Goal: Task Accomplishment & Management: Complete application form

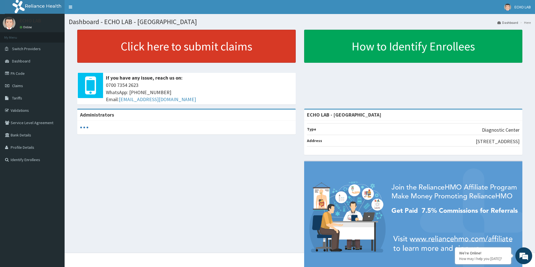
click at [188, 54] on link "Click here to submit claims" at bounding box center [186, 46] width 218 height 33
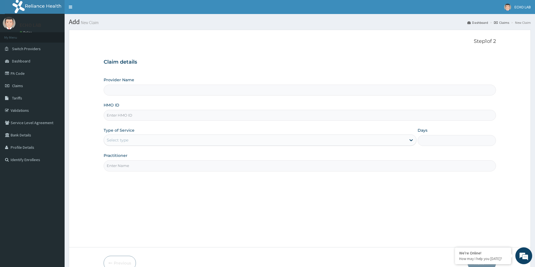
type input "ECHO LAB - VICTORIA ISLAND"
drag, startPoint x: 149, startPoint y: 120, endPoint x: 150, endPoint y: 117, distance: 3.1
click at [150, 119] on input "HMO ID" at bounding box center [300, 115] width 392 height 11
paste input "SKP/10076/A"
type input "SKP/10076/A"
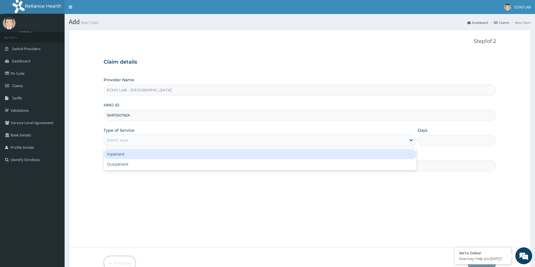
click at [160, 143] on div "Select type" at bounding box center [255, 140] width 302 height 9
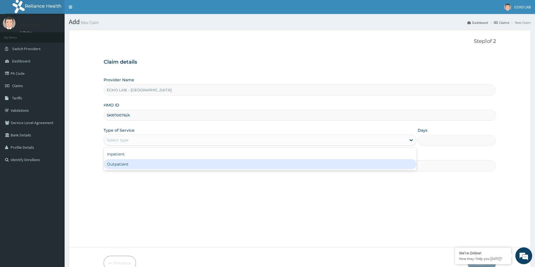
click at [160, 160] on div "Outpatient" at bounding box center [260, 164] width 313 height 10
type input "1"
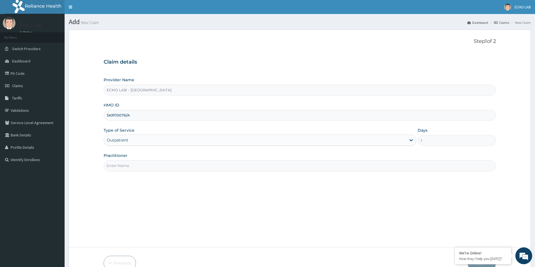
drag, startPoint x: 162, startPoint y: 168, endPoint x: 163, endPoint y: 171, distance: 2.9
click at [162, 168] on input "Practitioner" at bounding box center [300, 166] width 392 height 11
type input "dr. [GEOGRAPHIC_DATA]"
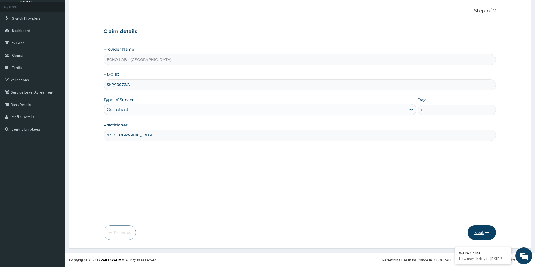
click at [488, 227] on button "Next" at bounding box center [481, 233] width 28 height 15
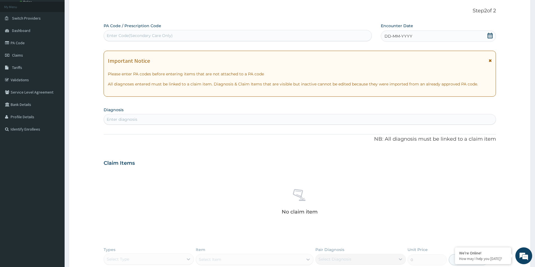
click at [166, 124] on div "Enter diagnosis" at bounding box center [300, 119] width 392 height 9
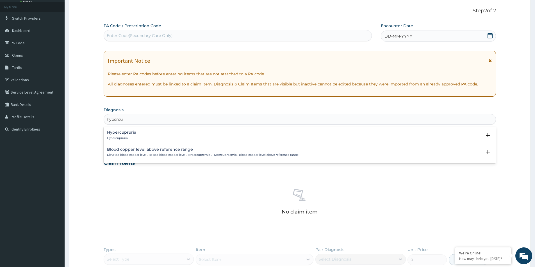
scroll to position [0, 0]
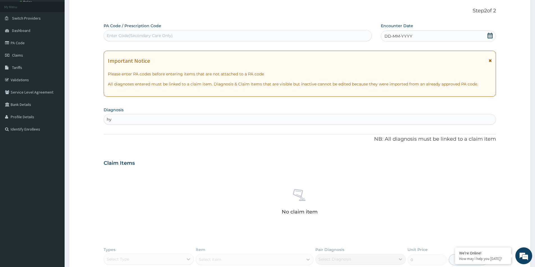
type input "h"
type input "c"
type input "diabet"
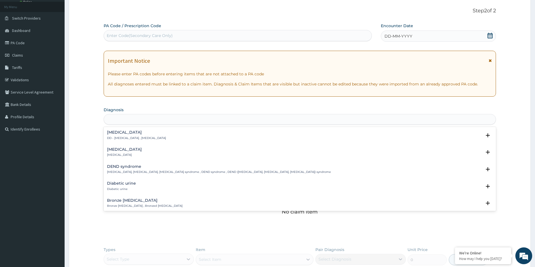
click at [127, 119] on div "diabet" at bounding box center [300, 119] width 392 height 9
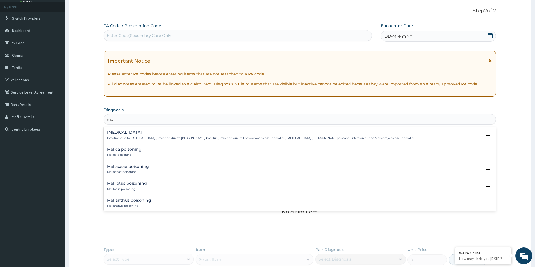
type input "m"
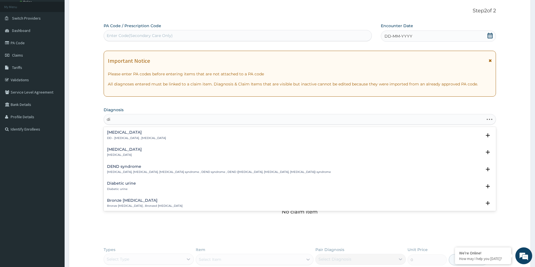
type input "d"
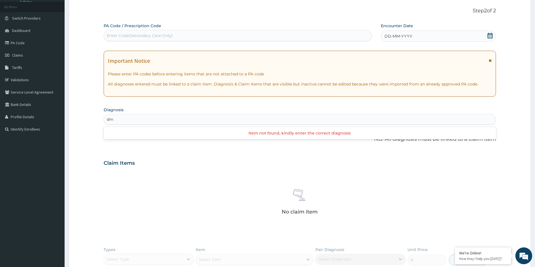
type input "d"
type input "diabet"
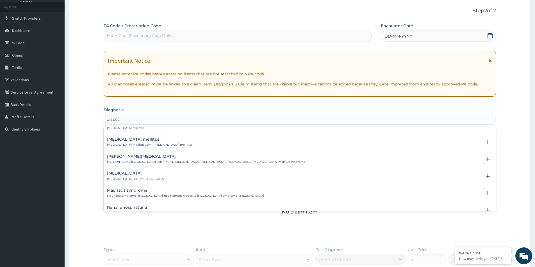
scroll to position [84, 0]
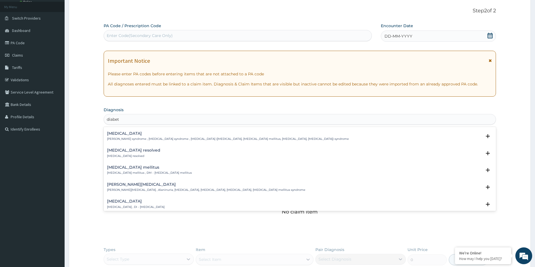
click at [120, 167] on h4 "Diabetes mellitus" at bounding box center [149, 168] width 85 height 4
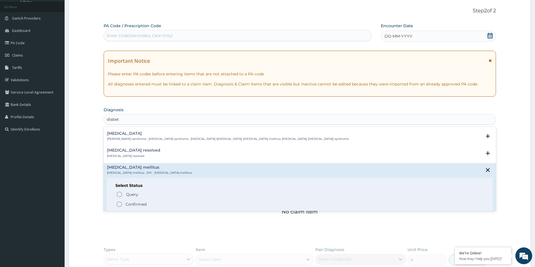
click at [136, 203] on p "Confirmed" at bounding box center [135, 205] width 21 height 6
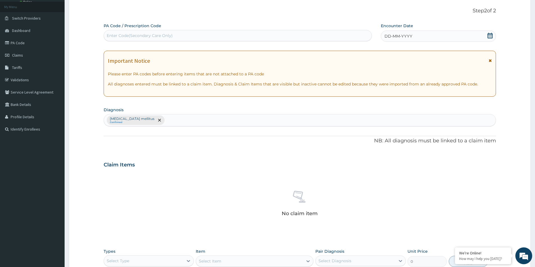
paste input "h"
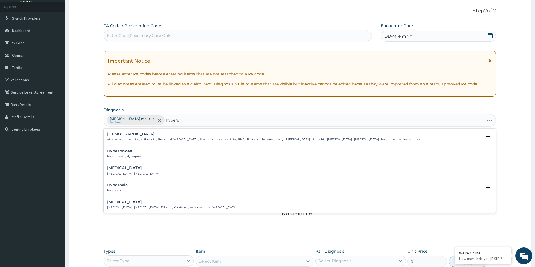
type input "hyperuri"
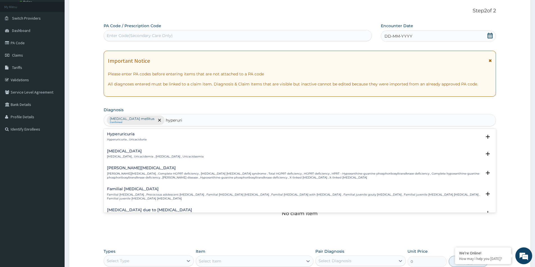
click at [149, 150] on h4 "Hyperuricemia" at bounding box center [155, 151] width 97 height 4
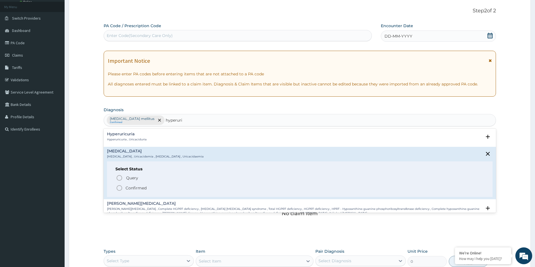
click at [141, 189] on p "Confirmed" at bounding box center [135, 189] width 21 height 6
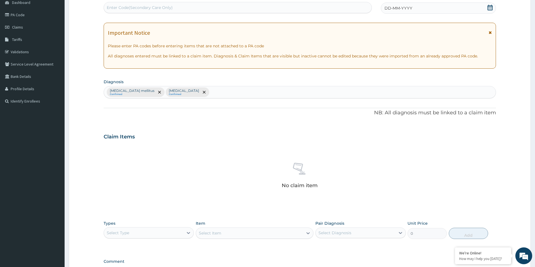
scroll to position [132, 0]
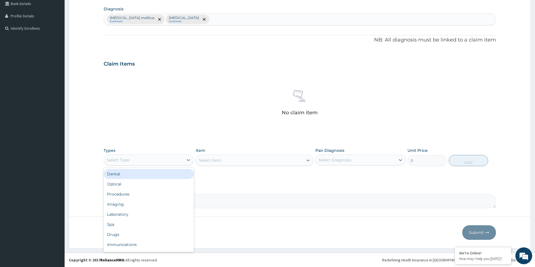
click at [129, 158] on div "Select Type" at bounding box center [118, 160] width 22 height 6
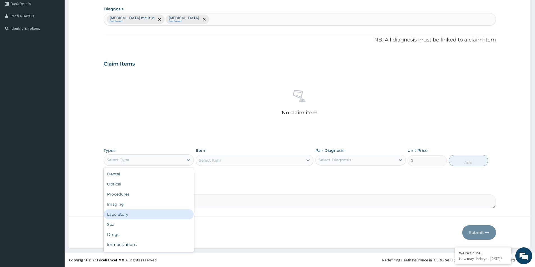
click at [131, 214] on div "Laboratory" at bounding box center [149, 215] width 90 height 10
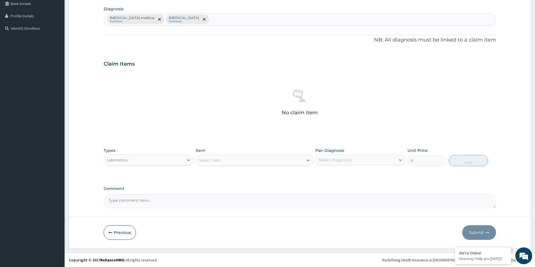
click at [186, 203] on textarea "Comment" at bounding box center [300, 202] width 392 height 14
paste textarea "PA/462392"
type textarea "PA/462392"
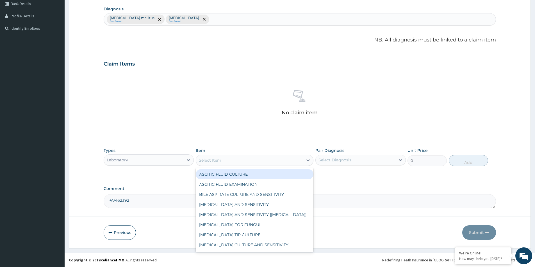
click at [230, 159] on div "Select Item" at bounding box center [249, 160] width 107 height 9
type input "uric"
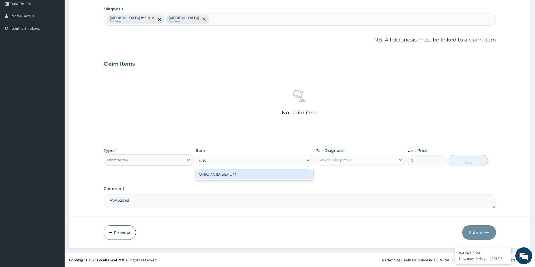
click at [239, 174] on div "URIC ACID-SERUM" at bounding box center [255, 175] width 118 height 10
type input "5737.5"
click at [336, 161] on div "Select Diagnosis" at bounding box center [334, 160] width 33 height 6
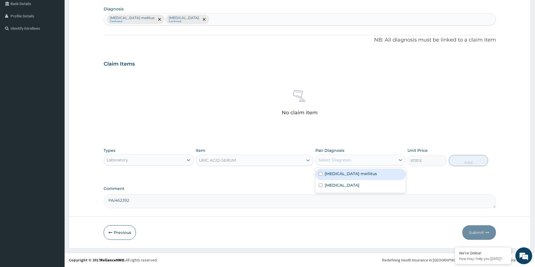
click at [348, 180] on div "Diabetes mellitus Hyperuricemia" at bounding box center [360, 180] width 90 height 25
click at [345, 176] on label "Diabetes mellitus" at bounding box center [350, 174] width 52 height 6
checkbox input "true"
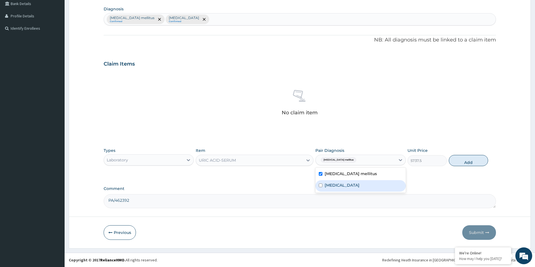
drag, startPoint x: 346, startPoint y: 185, endPoint x: 357, endPoint y: 186, distance: 11.0
click at [347, 185] on label "Hyperuricemia" at bounding box center [341, 186] width 35 height 6
checkbox input "true"
click at [472, 159] on button "Add" at bounding box center [468, 160] width 39 height 11
type input "0"
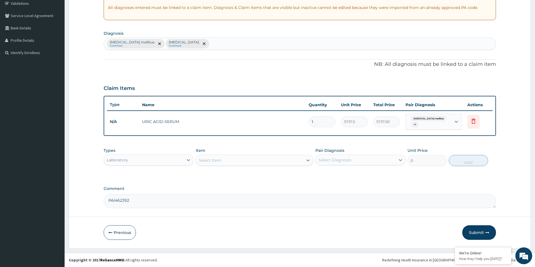
scroll to position [105, 0]
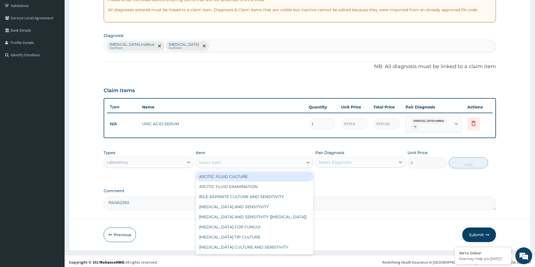
click at [251, 159] on div "Select Item" at bounding box center [249, 162] width 107 height 9
type input "fast"
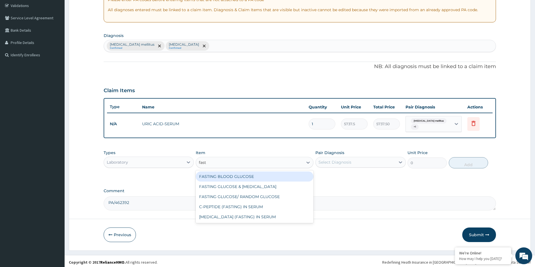
click at [233, 176] on div "FASTING BLOOD GLUCOSE" at bounding box center [255, 177] width 118 height 10
type input "4896"
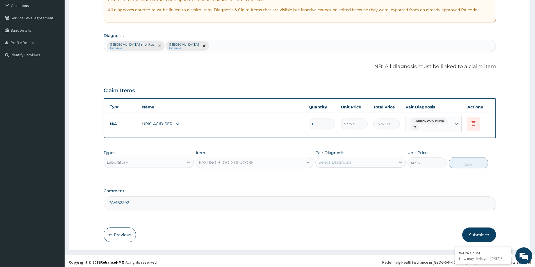
click at [326, 164] on div "Select Diagnosis" at bounding box center [354, 162] width 79 height 9
drag, startPoint x: 336, startPoint y: 179, endPoint x: 339, endPoint y: 189, distance: 11.3
click at [336, 180] on div "Diabetes mellitus" at bounding box center [360, 177] width 90 height 12
checkbox input "true"
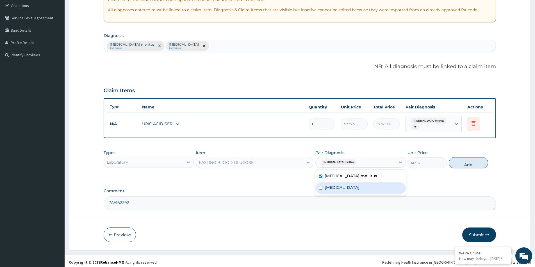
drag, startPoint x: 356, startPoint y: 186, endPoint x: 369, endPoint y: 189, distance: 13.8
click at [361, 187] on div "Hyperuricemia" at bounding box center [360, 189] width 90 height 12
checkbox input "true"
click at [462, 168] on div "Types Laboratory Item FASTING BLOOD GLUCOSE Pair Diagnosis option Hyperuricemia…" at bounding box center [300, 159] width 392 height 24
click at [463, 163] on button "Add" at bounding box center [468, 162] width 39 height 11
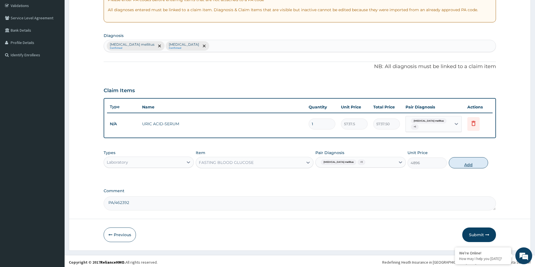
type input "0"
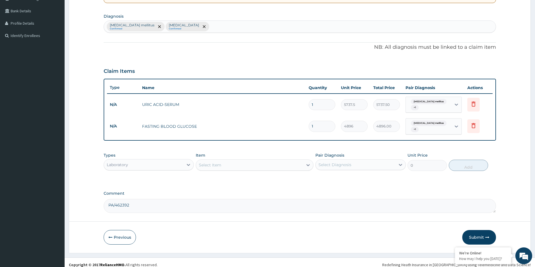
scroll to position [0, 0]
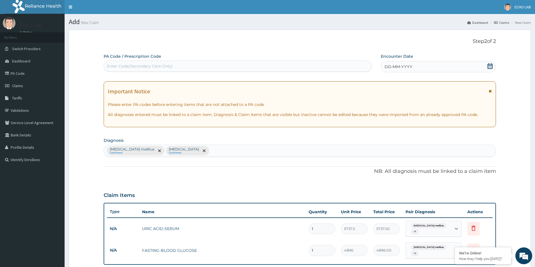
click at [491, 68] on icon at bounding box center [489, 66] width 5 height 6
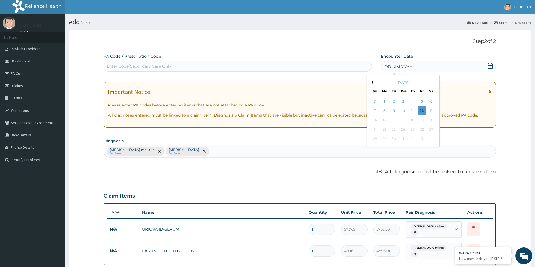
click at [371, 83] on button "Previous Month" at bounding box center [371, 82] width 3 height 3
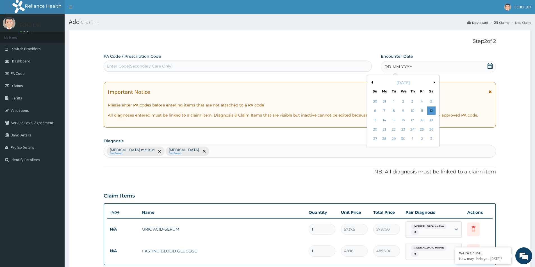
click at [371, 83] on button "Previous Month" at bounding box center [371, 82] width 3 height 3
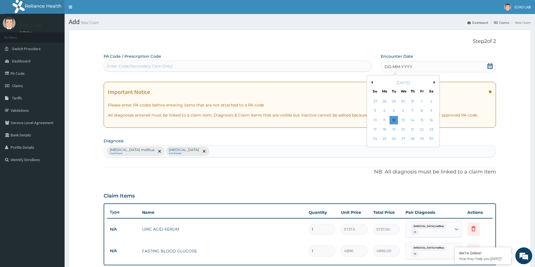
click at [371, 83] on button "Previous Month" at bounding box center [371, 82] width 3 height 3
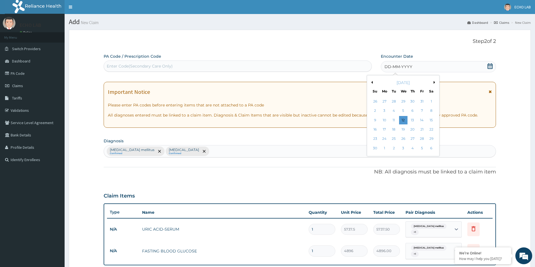
click at [371, 83] on button "Previous Month" at bounding box center [371, 82] width 3 height 3
click at [433, 83] on div "March 2024" at bounding box center [403, 83] width 68 height 6
click at [433, 84] on div "March 2024" at bounding box center [403, 83] width 68 height 6
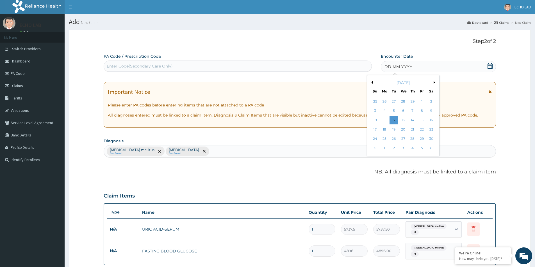
click at [434, 83] on button "Next Month" at bounding box center [435, 82] width 3 height 3
click at [376, 129] on div "21" at bounding box center [375, 129] width 8 height 8
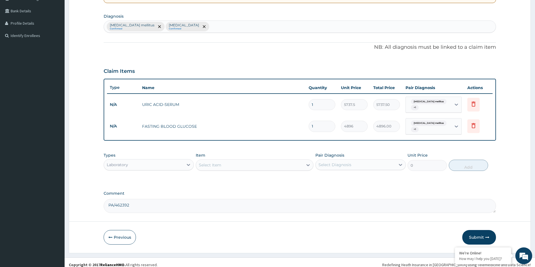
click at [479, 232] on button "Submit" at bounding box center [479, 237] width 34 height 15
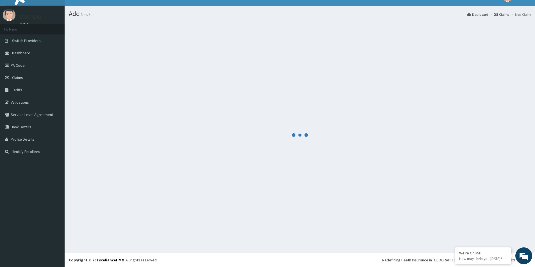
scroll to position [8, 0]
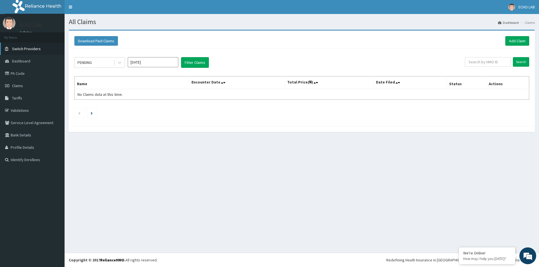
click at [25, 46] on span "Switch Providers" at bounding box center [26, 48] width 29 height 5
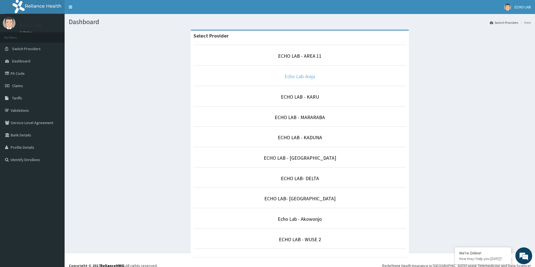
click at [295, 78] on link "Echo Lab-ikeja" at bounding box center [299, 76] width 31 height 6
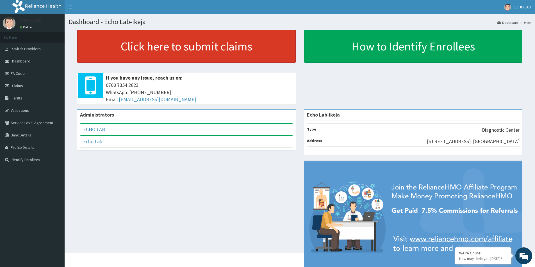
click at [169, 57] on link "Click here to submit claims" at bounding box center [186, 46] width 218 height 33
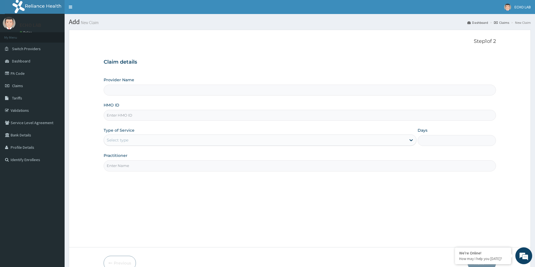
type input "Echo Lab-ikeja"
click at [139, 122] on div "Provider Name Echo Lab-ikeja HMO ID Type of Service Select type Days Practition…" at bounding box center [300, 124] width 392 height 94
click at [143, 117] on input "HMO ID" at bounding box center [300, 115] width 392 height 11
paste input "GCE/10006/A"
type input "GCE/10006/A"
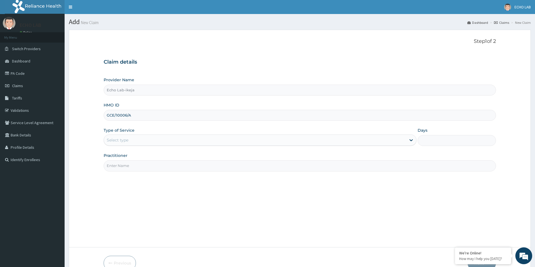
drag, startPoint x: 149, startPoint y: 134, endPoint x: 159, endPoint y: 169, distance: 37.1
click at [149, 136] on div "Type of Service Select type" at bounding box center [260, 137] width 313 height 19
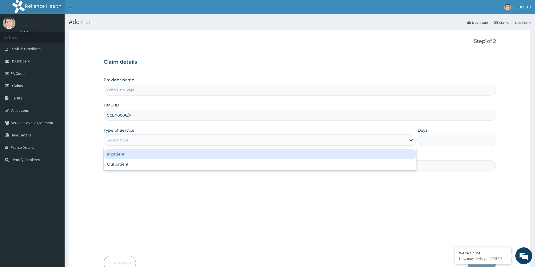
drag, startPoint x: 155, startPoint y: 142, endPoint x: 158, endPoint y: 164, distance: 22.0
click at [155, 143] on div "Select type" at bounding box center [255, 140] width 302 height 9
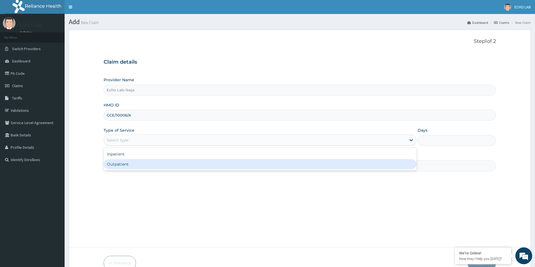
click at [158, 164] on div "Outpatient" at bounding box center [260, 164] width 313 height 10
type input "1"
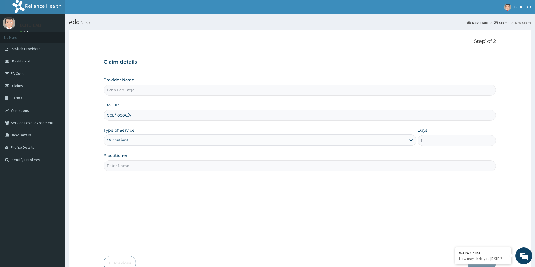
click at [157, 165] on input "Practitioner" at bounding box center [300, 166] width 392 height 11
type input "dr. alok"
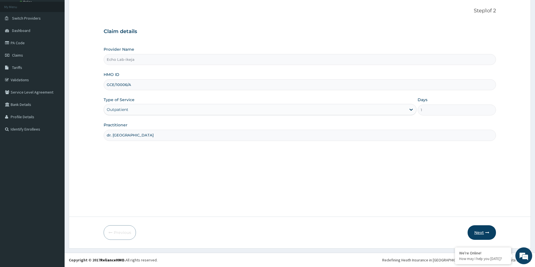
drag, startPoint x: 483, startPoint y: 232, endPoint x: 482, endPoint y: 229, distance: 2.9
click at [482, 229] on button "Next" at bounding box center [481, 233] width 28 height 15
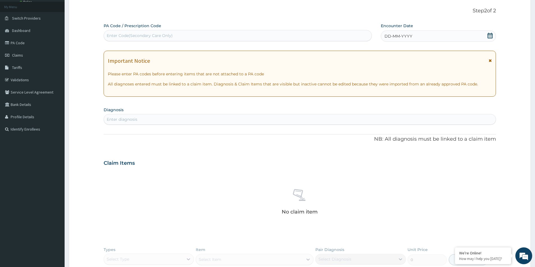
scroll to position [0, 0]
click at [490, 36] on icon at bounding box center [490, 36] width 6 height 6
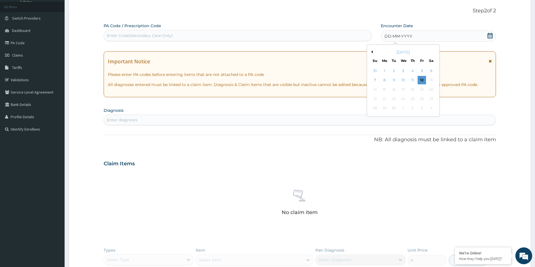
click at [372, 52] on div "Previous Month September 2025 Su Mo Tu We Th Fr Sa 31 1 2 3 4 5 6 7 8 9 10 11 1…" at bounding box center [403, 81] width 73 height 72
click at [372, 51] on button "Previous Month" at bounding box center [371, 52] width 3 height 3
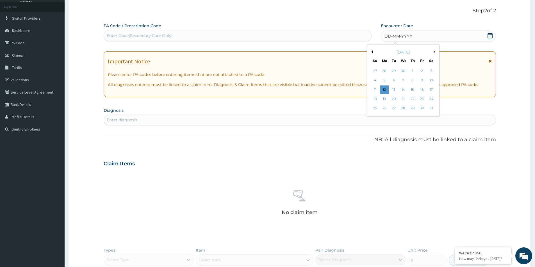
click at [372, 51] on button "Previous Month" at bounding box center [371, 52] width 3 height 3
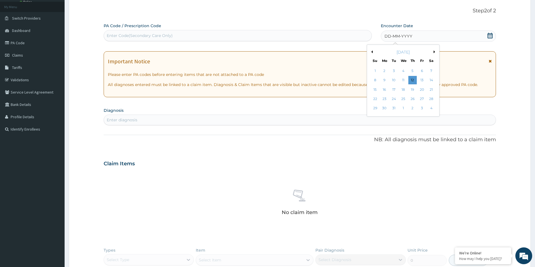
click at [372, 51] on button "Previous Month" at bounding box center [371, 52] width 3 height 3
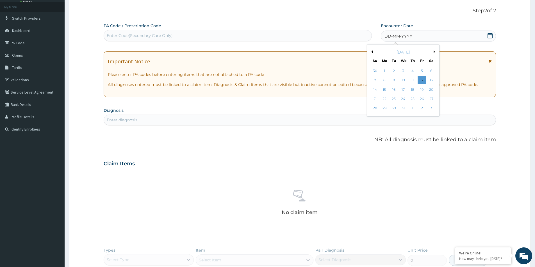
click at [372, 51] on button "Previous Month" at bounding box center [371, 52] width 3 height 3
click at [384, 100] on div "22" at bounding box center [384, 99] width 8 height 8
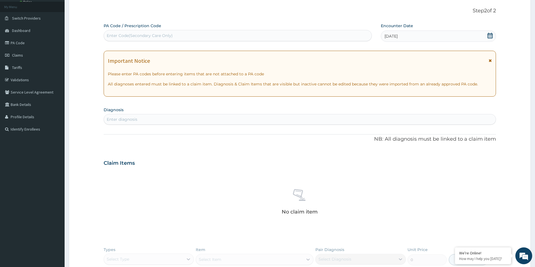
click at [191, 120] on div "Enter diagnosis" at bounding box center [300, 119] width 392 height 9
type input "well ad"
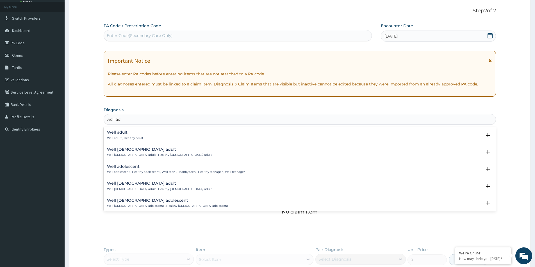
click at [125, 132] on h4 "Well adult" at bounding box center [125, 133] width 36 height 4
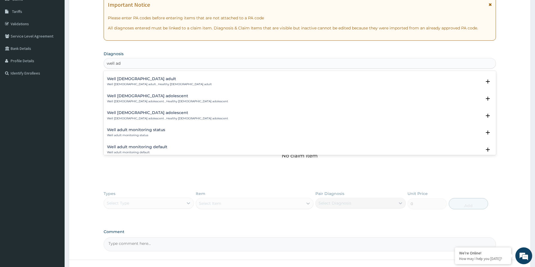
scroll to position [28, 0]
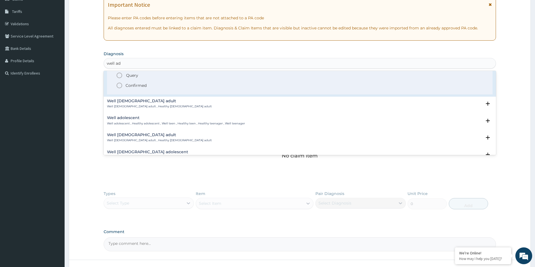
click at [130, 85] on p "Confirmed" at bounding box center [135, 86] width 21 height 6
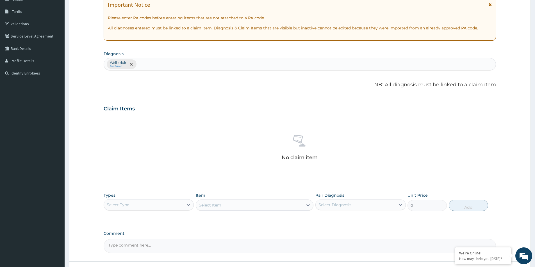
scroll to position [132, 0]
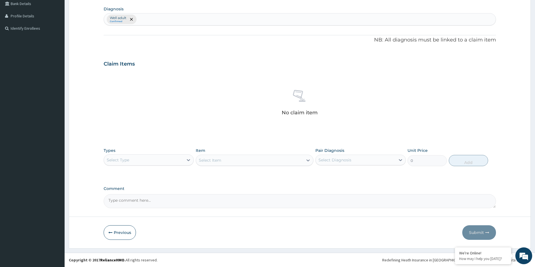
click at [178, 160] on div "Select Type" at bounding box center [143, 160] width 79 height 9
click at [124, 205] on div "Imaging" at bounding box center [149, 205] width 90 height 10
click at [234, 152] on div "Item Select Item" at bounding box center [255, 157] width 118 height 19
click at [237, 161] on div "Select Item" at bounding box center [249, 160] width 107 height 9
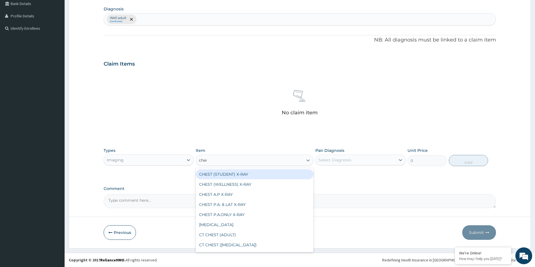
type input "chest"
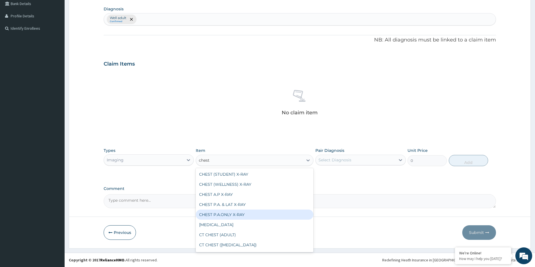
click at [245, 215] on div "CHEST P.A.ONLY X-RAY" at bounding box center [255, 215] width 118 height 10
type input "6502.5"
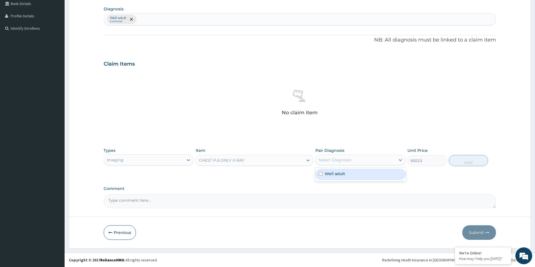
drag, startPoint x: 374, startPoint y: 155, endPoint x: 372, endPoint y: 167, distance: 12.0
click at [374, 156] on div "Select Diagnosis" at bounding box center [354, 160] width 79 height 9
click at [371, 173] on div "Well adult" at bounding box center [360, 175] width 90 height 12
checkbox input "true"
click at [464, 161] on button "Add" at bounding box center [468, 160] width 39 height 11
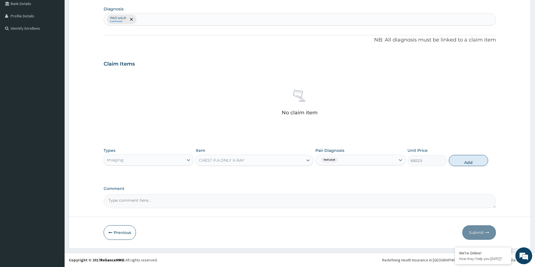
type input "0"
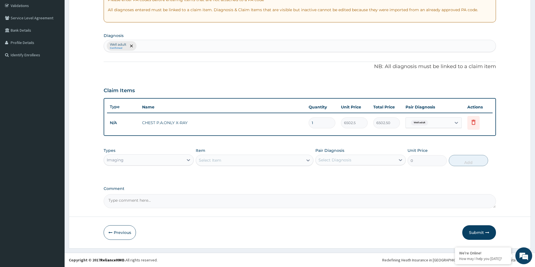
click at [151, 165] on div "Imaging" at bounding box center [149, 160] width 90 height 11
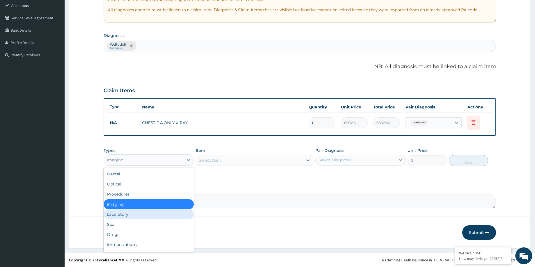
click at [136, 215] on div "Laboratory" at bounding box center [149, 215] width 90 height 10
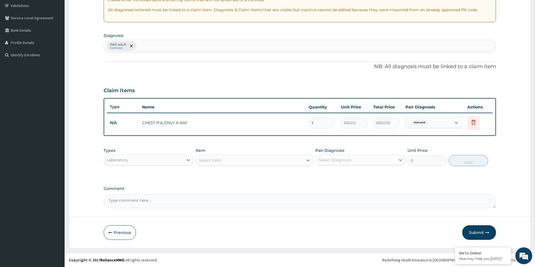
click at [129, 200] on textarea "Comment" at bounding box center [300, 202] width 392 height 14
paste textarea "PA/C8DED6"
type textarea "PA/C8DED6"
click at [228, 156] on div "Select Item" at bounding box center [249, 160] width 107 height 9
type input "fas"
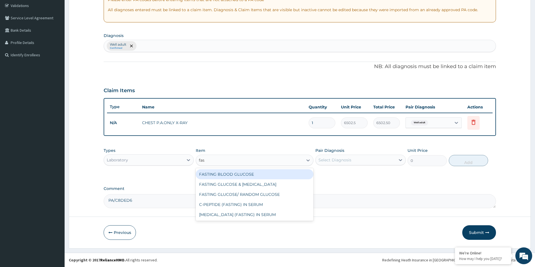
click at [263, 178] on div "FASTING BLOOD GLUCOSE" at bounding box center [255, 175] width 118 height 10
type input "4896"
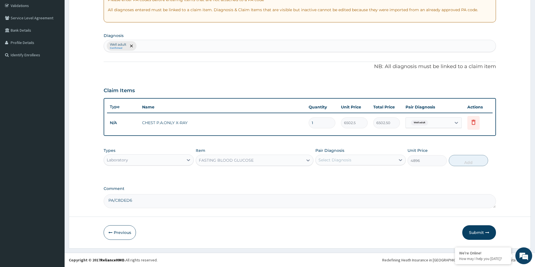
drag, startPoint x: 351, startPoint y: 162, endPoint x: 351, endPoint y: 167, distance: 4.5
click at [351, 164] on div "Select Diagnosis" at bounding box center [354, 160] width 79 height 9
drag, startPoint x: 351, startPoint y: 177, endPoint x: 433, endPoint y: 173, distance: 82.6
click at [351, 177] on div "Well adult" at bounding box center [360, 175] width 90 height 12
checkbox input "true"
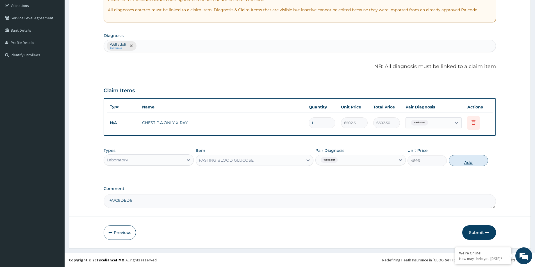
click at [461, 162] on button "Add" at bounding box center [468, 160] width 39 height 11
type input "0"
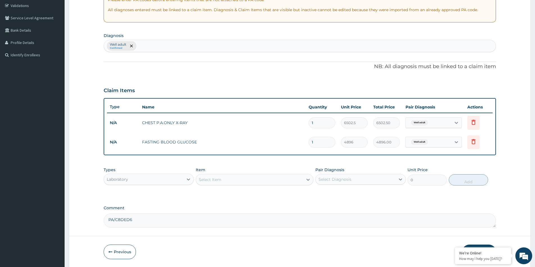
click at [269, 181] on div "Select Item" at bounding box center [249, 179] width 107 height 9
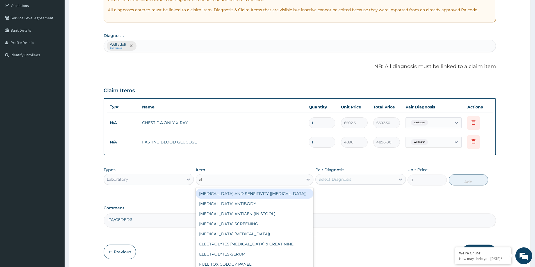
type input "ele"
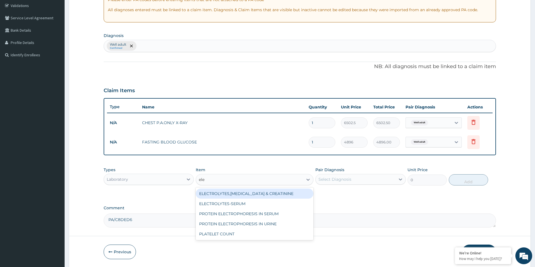
click at [267, 195] on div "ELECTROLYTES,UREA & CREATININE" at bounding box center [255, 194] width 118 height 10
type input "10710"
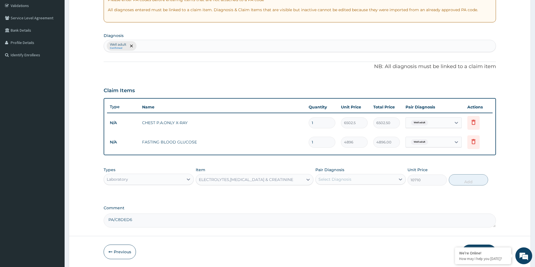
drag, startPoint x: 320, startPoint y: 175, endPoint x: 327, endPoint y: 178, distance: 7.5
click at [322, 175] on div "Select Diagnosis" at bounding box center [354, 179] width 79 height 9
click at [334, 192] on label "Well adult" at bounding box center [334, 194] width 20 height 6
checkbox input "true"
drag, startPoint x: 468, startPoint y: 183, endPoint x: 386, endPoint y: 187, distance: 81.5
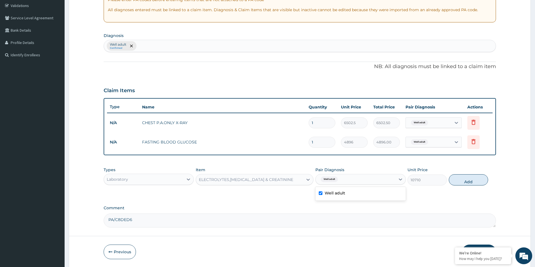
click at [467, 183] on button "Add" at bounding box center [468, 180] width 39 height 11
type input "0"
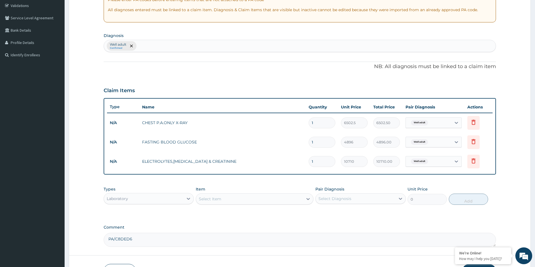
click at [282, 198] on div "Select Item" at bounding box center [249, 199] width 107 height 9
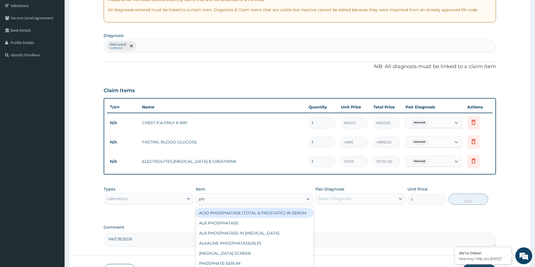
type input "phys"
click at [285, 214] on div "PHYSICAL EXAMINATION" at bounding box center [255, 213] width 118 height 10
type input "6961.5"
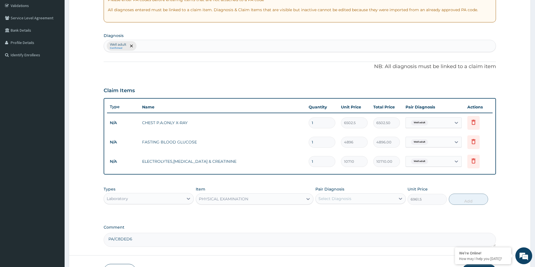
click at [357, 198] on div "Select Diagnosis" at bounding box center [354, 199] width 79 height 9
drag, startPoint x: 342, startPoint y: 212, endPoint x: 360, endPoint y: 214, distance: 18.3
click at [343, 212] on label "Well adult" at bounding box center [334, 213] width 20 height 6
checkbox input "true"
drag, startPoint x: 465, startPoint y: 199, endPoint x: 448, endPoint y: 201, distance: 16.9
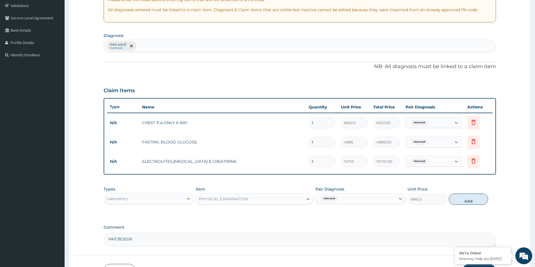
click at [466, 199] on button "Add" at bounding box center [468, 199] width 39 height 11
type input "0"
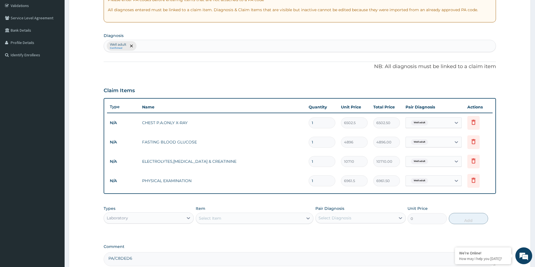
click at [227, 223] on div "Select Item" at bounding box center [255, 218] width 118 height 11
type input "liver"
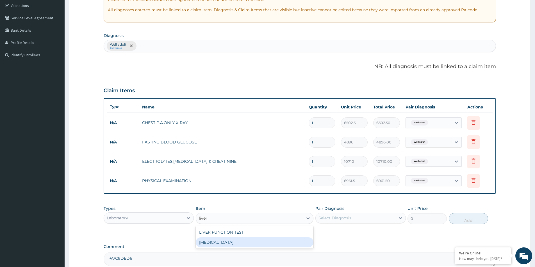
click at [227, 239] on div "LIVER BIOPSY" at bounding box center [255, 243] width 118 height 10
type input "18742.5"
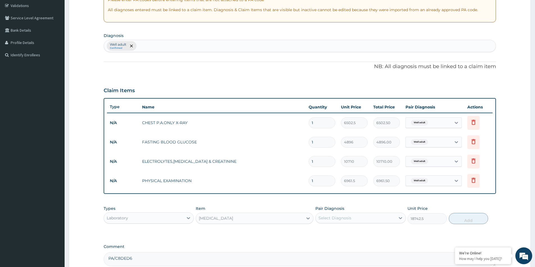
click at [226, 213] on div "LIVER BIOPSY" at bounding box center [255, 218] width 118 height 11
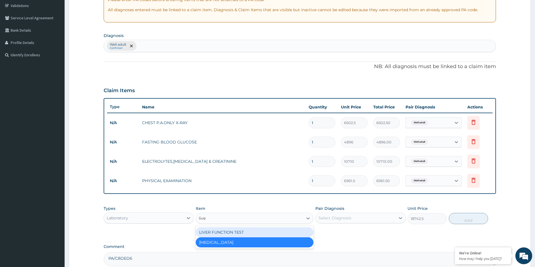
type input "liver"
click at [230, 230] on div "LIVER FUNCTION TEST" at bounding box center [255, 233] width 118 height 10
type input "15223.5"
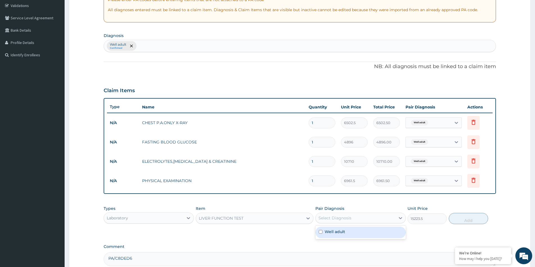
click at [351, 213] on div "Select Diagnosis" at bounding box center [360, 218] width 90 height 11
click at [352, 231] on div "Well adult" at bounding box center [360, 233] width 90 height 12
checkbox input "true"
click at [465, 212] on div "Types Laboratory Item LIVER FUNCTION TEST Pair Diagnosis Well adult Unit Price …" at bounding box center [300, 215] width 392 height 24
drag, startPoint x: 465, startPoint y: 216, endPoint x: 409, endPoint y: 219, distance: 56.2
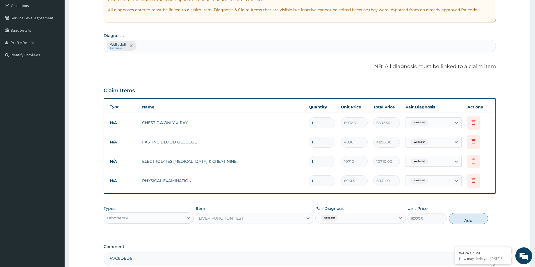
click at [465, 216] on button "Add" at bounding box center [468, 218] width 39 height 11
type input "0"
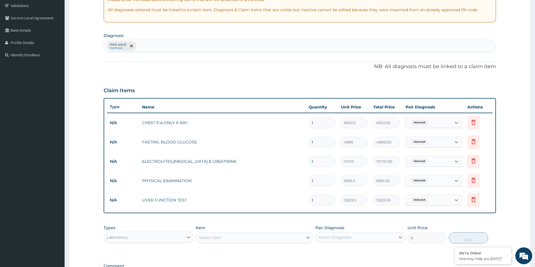
click at [262, 235] on div "Select Item" at bounding box center [249, 238] width 107 height 9
type input "psa"
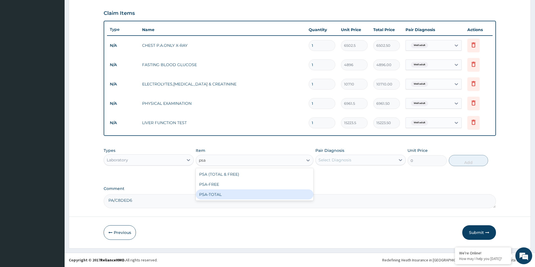
click at [227, 194] on div "PSA-TOTAL" at bounding box center [255, 195] width 118 height 10
type input "21573"
click at [364, 164] on div "Select Diagnosis" at bounding box center [354, 160] width 79 height 9
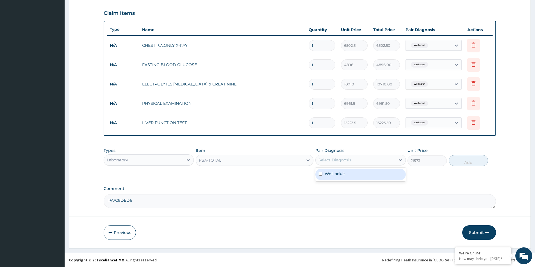
click at [364, 175] on div "Well adult" at bounding box center [360, 175] width 90 height 12
checkbox input "true"
drag, startPoint x: 492, startPoint y: 153, endPoint x: 482, endPoint y: 158, distance: 11.3
click at [491, 154] on div "Types Laboratory Item PSA-TOTAL Pair Diagnosis option Well adult, selected. opt…" at bounding box center [300, 157] width 392 height 24
click at [468, 161] on button "Add" at bounding box center [468, 160] width 39 height 11
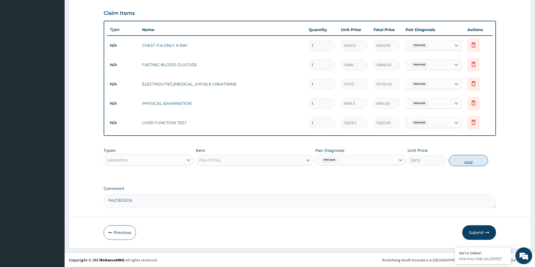
type input "0"
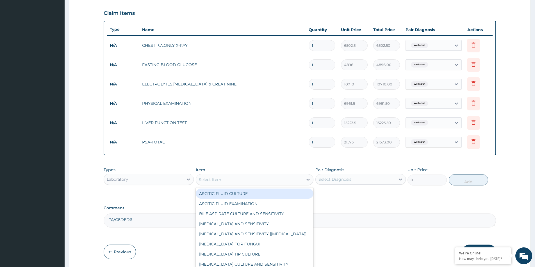
click at [250, 182] on div "Select Item" at bounding box center [249, 179] width 107 height 9
type input "uri"
click at [267, 195] on div "URINE ANALYSIS" at bounding box center [255, 194] width 118 height 10
type input "4972.5"
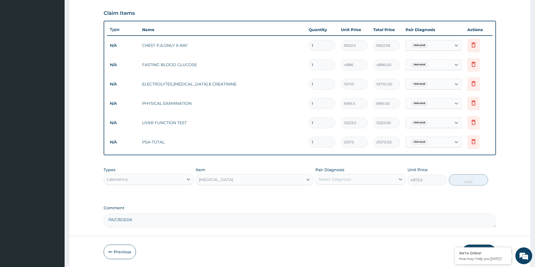
click at [333, 184] on div "Select Diagnosis" at bounding box center [354, 179] width 79 height 9
click at [333, 193] on label "Well adult" at bounding box center [334, 194] width 20 height 6
checkbox input "true"
click at [470, 180] on button "Add" at bounding box center [468, 180] width 39 height 11
type input "0"
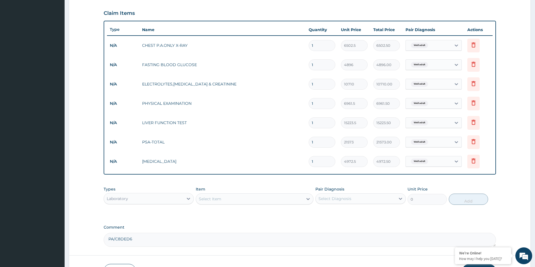
click at [225, 204] on div "Select Item" at bounding box center [255, 199] width 118 height 11
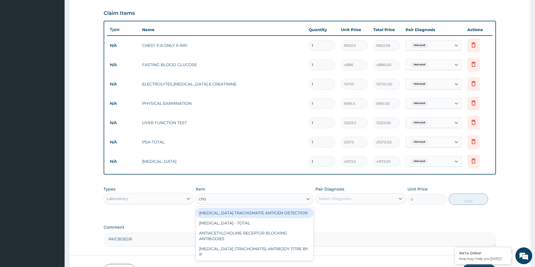
type input "chol"
drag, startPoint x: 207, startPoint y: 211, endPoint x: 213, endPoint y: 213, distance: 6.0
click at [210, 212] on div "CHOLESTEROL - TOTAL" at bounding box center [255, 213] width 118 height 10
type input "5431.5"
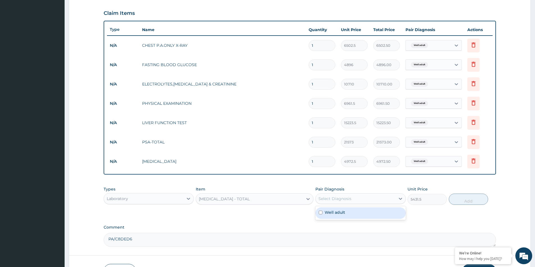
drag, startPoint x: 366, startPoint y: 195, endPoint x: 359, endPoint y: 209, distance: 15.2
click at [367, 196] on div "Select Diagnosis" at bounding box center [354, 199] width 79 height 9
click at [356, 215] on div "Well adult" at bounding box center [360, 214] width 90 height 12
checkbox input "true"
click at [434, 205] on div "Types Laboratory Item CHOLESTEROL - TOTAL Pair Diagnosis Well adult Unit Price …" at bounding box center [300, 196] width 392 height 24
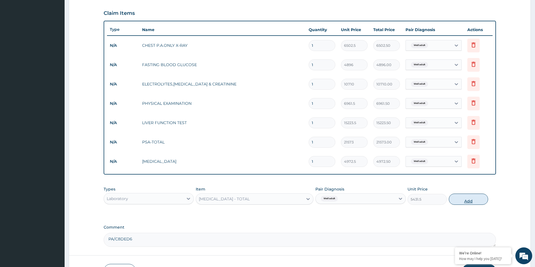
click at [460, 199] on button "Add" at bounding box center [468, 199] width 39 height 11
type input "0"
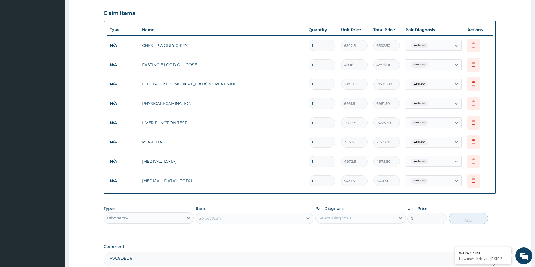
scroll to position [241, 0]
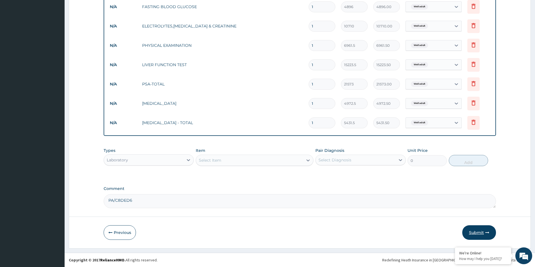
click at [468, 236] on button "Submit" at bounding box center [479, 233] width 34 height 15
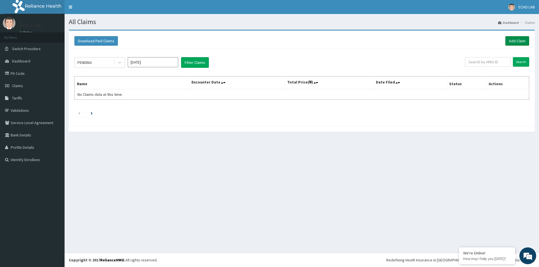
click at [516, 41] on link "Add Claim" at bounding box center [517, 41] width 24 height 10
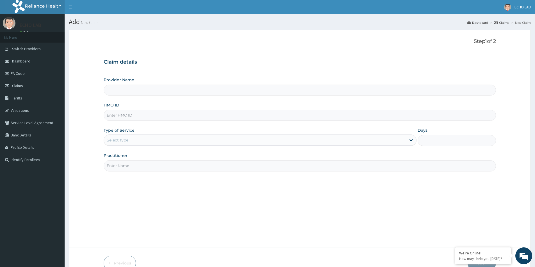
type input "Echo Lab-ikeja"
click at [146, 119] on input "HMO ID" at bounding box center [300, 115] width 392 height 11
paste input "HEC/10015/A"
type input "HEC/10015/A"
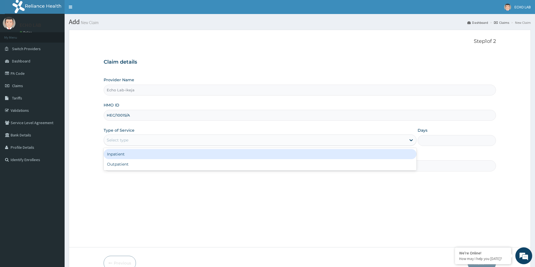
click at [154, 142] on div "Select type" at bounding box center [255, 140] width 302 height 9
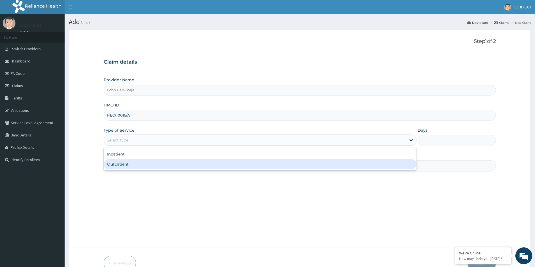
click at [157, 163] on div "Outpatient" at bounding box center [260, 164] width 313 height 10
type input "1"
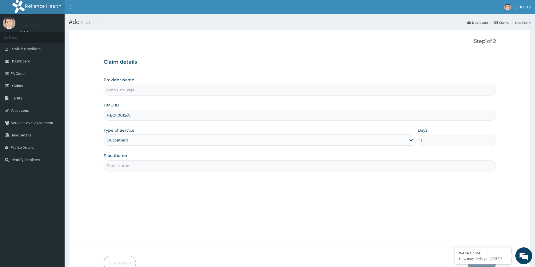
click at [155, 163] on input "Practitioner" at bounding box center [300, 166] width 392 height 11
type input "dr. [GEOGRAPHIC_DATA]"
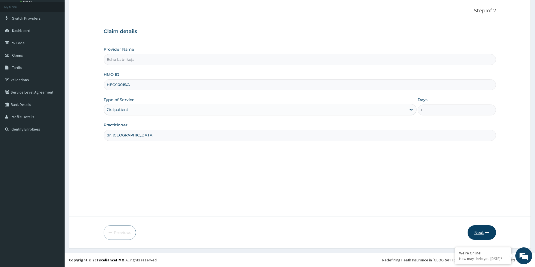
click at [490, 228] on button "Next" at bounding box center [481, 233] width 28 height 15
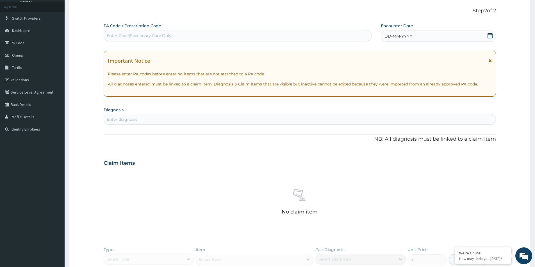
click at [489, 35] on icon at bounding box center [490, 36] width 6 height 6
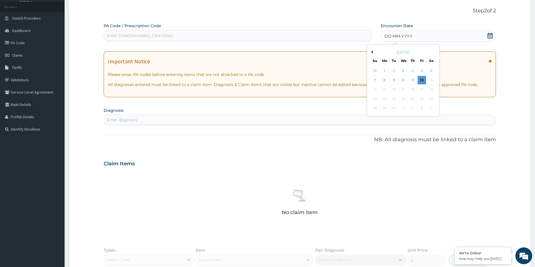
click at [372, 51] on button "Previous Month" at bounding box center [371, 52] width 3 height 3
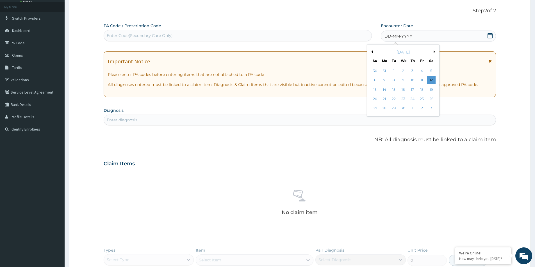
click at [372, 51] on button "Previous Month" at bounding box center [371, 52] width 3 height 3
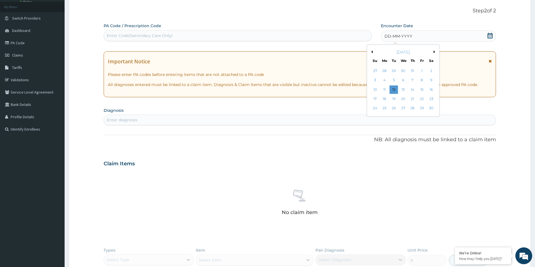
click at [372, 51] on button "Previous Month" at bounding box center [371, 52] width 3 height 3
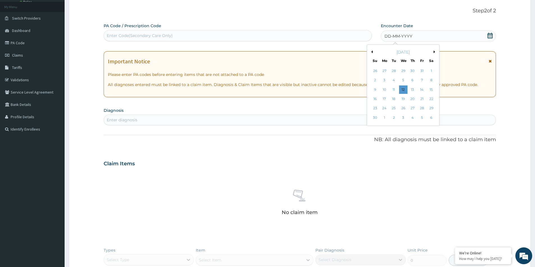
click at [372, 51] on button "Previous Month" at bounding box center [371, 52] width 3 height 3
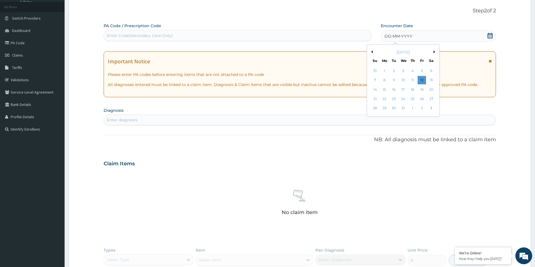
click at [433, 51] on div "[DATE]" at bounding box center [403, 52] width 68 height 6
click at [435, 52] on button "Next Month" at bounding box center [435, 52] width 3 height 3
click at [434, 52] on button "Next Month" at bounding box center [435, 52] width 3 height 3
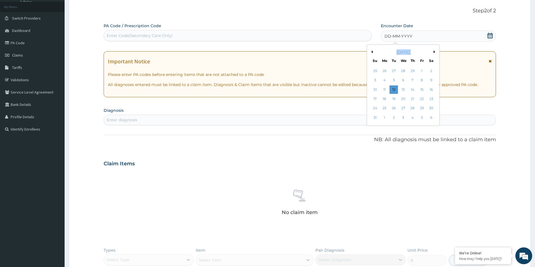
click at [434, 52] on button "Next Month" at bounding box center [435, 52] width 3 height 3
click at [384, 100] on div "22" at bounding box center [384, 99] width 8 height 8
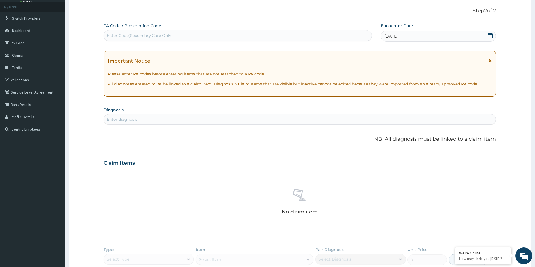
drag, startPoint x: 209, startPoint y: 129, endPoint x: 206, endPoint y: 124, distance: 5.6
click at [208, 128] on div "PA Code / Prescription Code Enter Code(Secondary Care Only) Encounter Date [DAT…" at bounding box center [300, 165] width 392 height 285
click at [206, 124] on div "Enter diagnosis" at bounding box center [300, 119] width 392 height 9
type input "well ad"
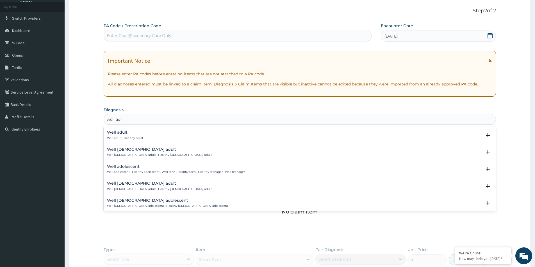
click at [123, 135] on div "Well adult Well adult , Healthy adult" at bounding box center [125, 136] width 36 height 10
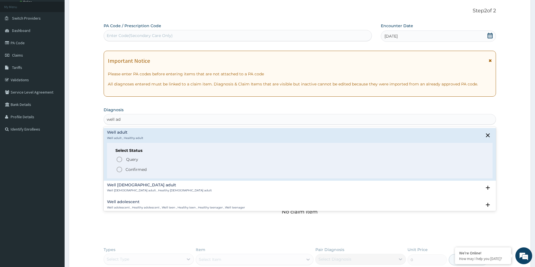
click at [132, 166] on span "Confirmed" at bounding box center [300, 169] width 368 height 7
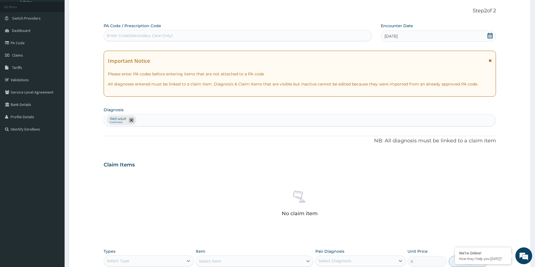
click at [131, 121] on icon "remove selection option" at bounding box center [131, 120] width 3 height 3
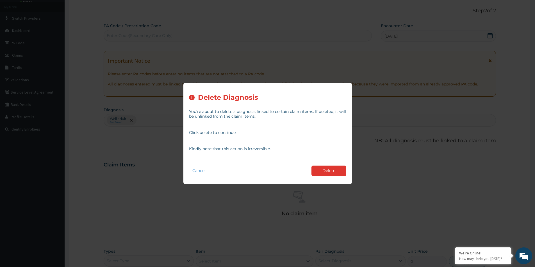
drag, startPoint x: 331, startPoint y: 170, endPoint x: 245, endPoint y: 143, distance: 90.4
click at [331, 170] on button "Delete" at bounding box center [328, 171] width 35 height 10
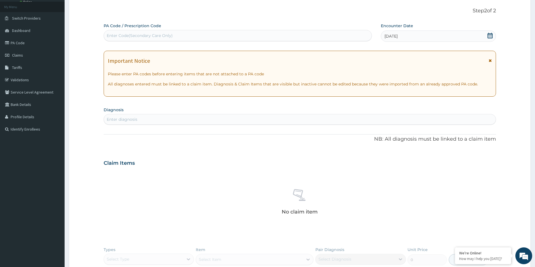
click at [177, 117] on div "Enter diagnosis" at bounding box center [300, 119] width 392 height 9
type input "diabet"
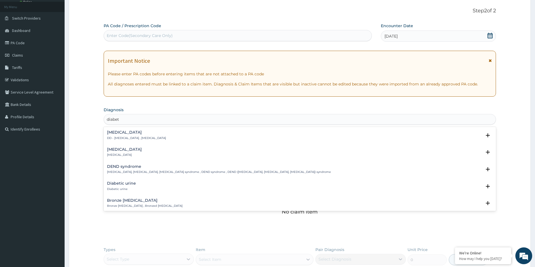
scroll to position [56, 0]
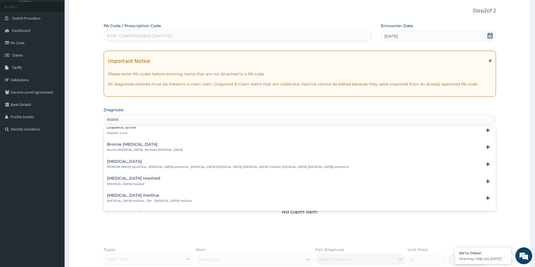
click at [136, 198] on div "[MEDICAL_DATA] mellitus [MEDICAL_DATA] mellitus , DM - [MEDICAL_DATA] mellitus" at bounding box center [149, 199] width 85 height 10
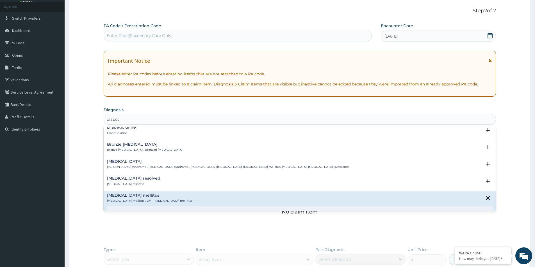
scroll to position [112, 0]
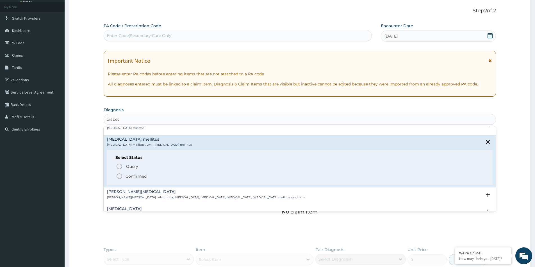
click at [136, 178] on p "Confirmed" at bounding box center [135, 177] width 21 height 6
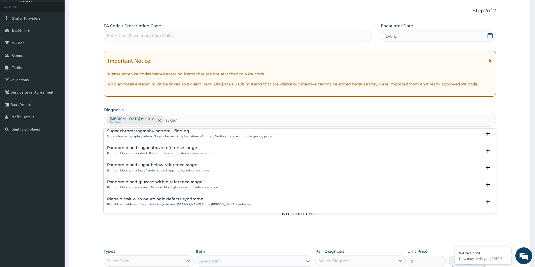
scroll to position [242, 0]
type input "sugar"
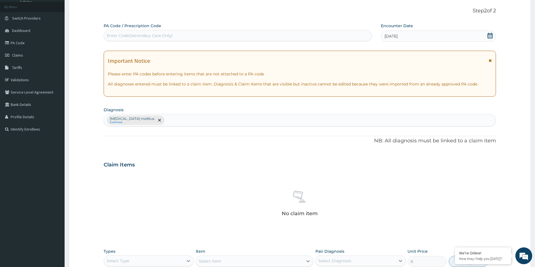
click at [188, 220] on div "No claim item" at bounding box center [300, 205] width 392 height 65
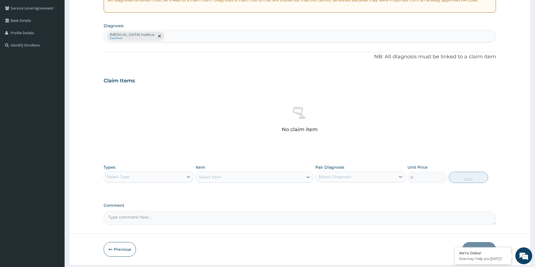
scroll to position [132, 0]
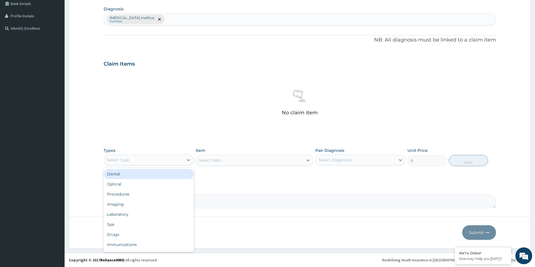
click at [126, 159] on div "Select Type" at bounding box center [118, 160] width 22 height 6
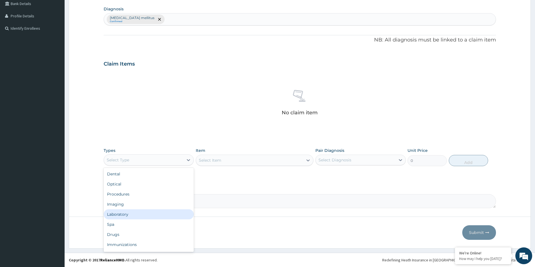
click at [125, 216] on div "Laboratory" at bounding box center [149, 215] width 90 height 10
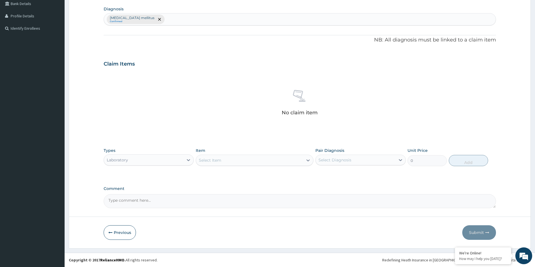
click at [161, 195] on textarea "Comment" at bounding box center [300, 202] width 392 height 14
click at [159, 200] on textarea "Comment" at bounding box center [300, 202] width 392 height 14
paste textarea "PA/619935"
type textarea "PA/619935"
click at [228, 161] on div "Select Item" at bounding box center [249, 160] width 107 height 9
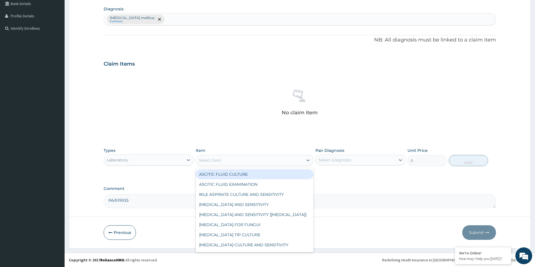
click at [217, 161] on div "Select Item" at bounding box center [210, 161] width 22 height 6
type input "pos"
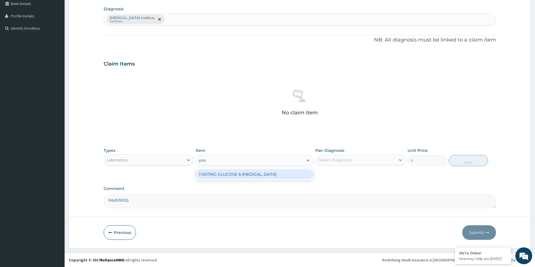
drag, startPoint x: 229, startPoint y: 175, endPoint x: 235, endPoint y: 177, distance: 6.9
click at [229, 175] on div "FASTING GLUCOSE & [MEDICAL_DATA]" at bounding box center [255, 175] width 118 height 10
type input "6502.5"
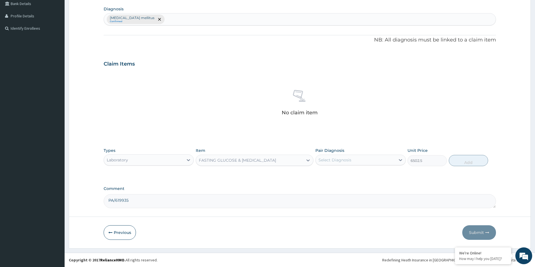
click at [318, 162] on div "Select Diagnosis" at bounding box center [354, 160] width 79 height 9
click at [335, 177] on label "[MEDICAL_DATA] mellitus" at bounding box center [350, 174] width 52 height 6
checkbox input "true"
click at [463, 160] on button "Add" at bounding box center [468, 160] width 39 height 11
type input "0"
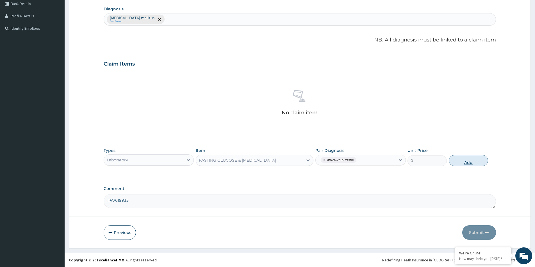
scroll to position [105, 0]
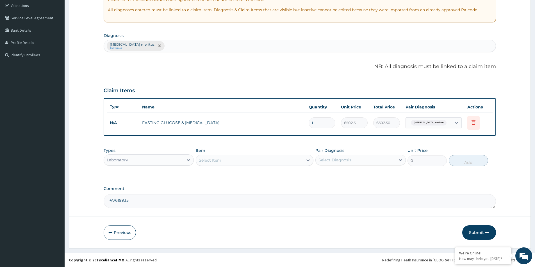
click at [277, 165] on div "Select Item" at bounding box center [255, 160] width 118 height 11
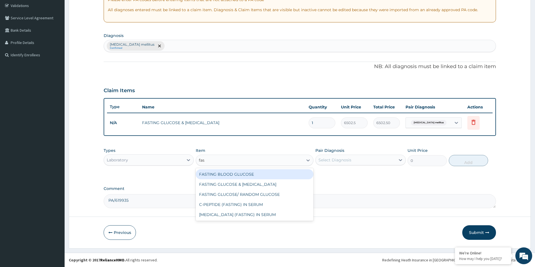
type input "fast"
click at [275, 176] on div "FASTING BLOOD GLUCOSE" at bounding box center [255, 175] width 118 height 10
type input "4896"
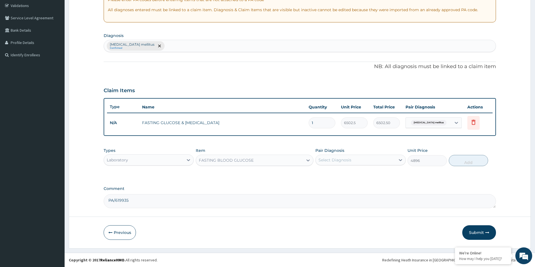
click at [342, 160] on div "Select Diagnosis" at bounding box center [334, 160] width 33 height 6
drag, startPoint x: 342, startPoint y: 176, endPoint x: 348, endPoint y: 178, distance: 6.7
click at [342, 177] on label "Diabetes mellitus" at bounding box center [350, 174] width 52 height 6
checkbox input "true"
click at [461, 161] on button "Add" at bounding box center [468, 160] width 39 height 11
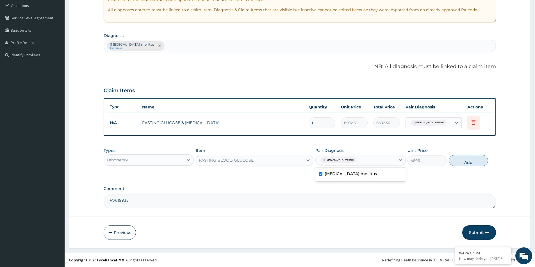
type input "0"
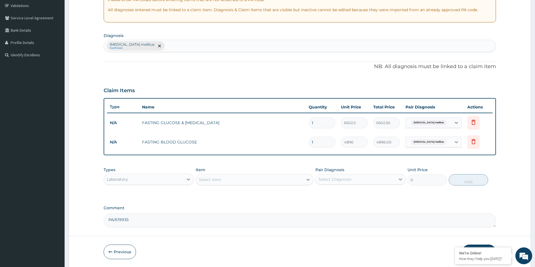
click at [246, 181] on div "Select Item" at bounding box center [249, 179] width 107 height 9
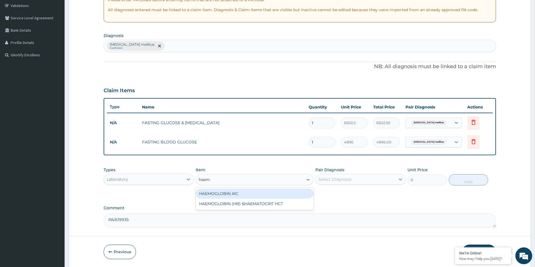
type input "haemo"
click at [243, 195] on div "HAEMOGLOBIN A1C" at bounding box center [255, 194] width 118 height 10
type input "15759"
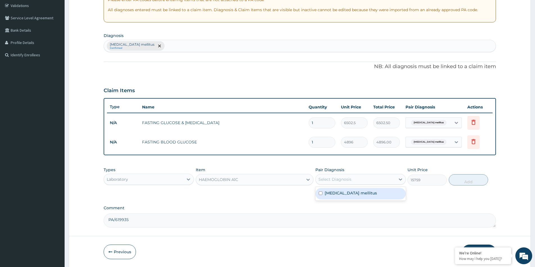
click at [324, 180] on div "Select Diagnosis" at bounding box center [334, 180] width 33 height 6
click at [337, 195] on label "Diabetes mellitus" at bounding box center [350, 194] width 52 height 6
checkbox input "true"
click at [466, 180] on button "Add" at bounding box center [468, 180] width 39 height 11
type input "0"
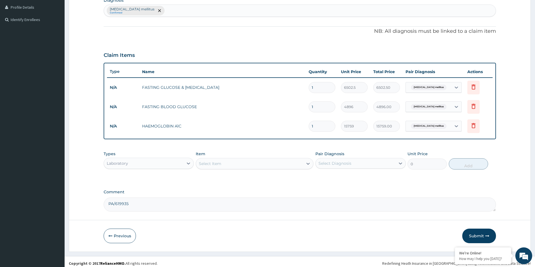
scroll to position [144, 0]
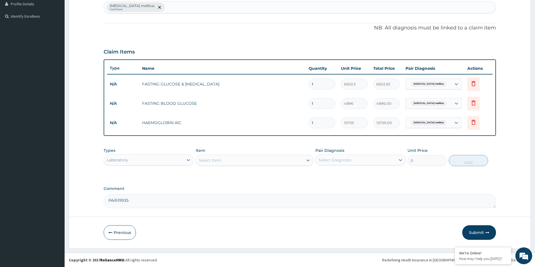
click at [482, 231] on button "Submit" at bounding box center [479, 233] width 34 height 15
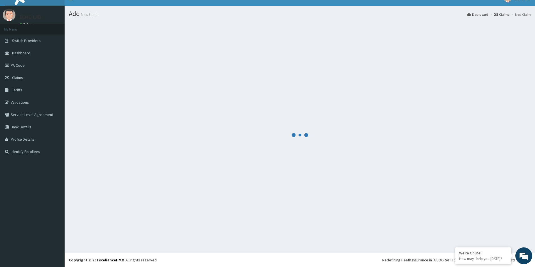
scroll to position [8, 0]
click at [23, 39] on span "Switch Providers" at bounding box center [26, 40] width 29 height 5
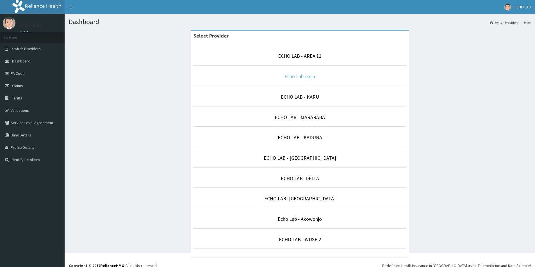
click at [298, 77] on link "Echo Lab-ikeja" at bounding box center [299, 76] width 31 height 6
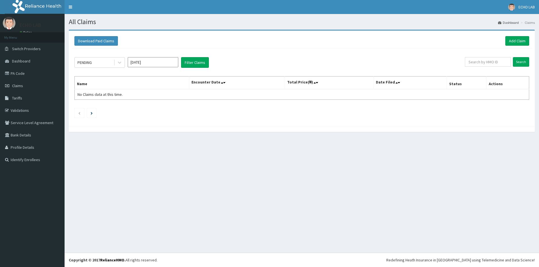
click at [520, 40] on link "Add Claim" at bounding box center [517, 41] width 24 height 10
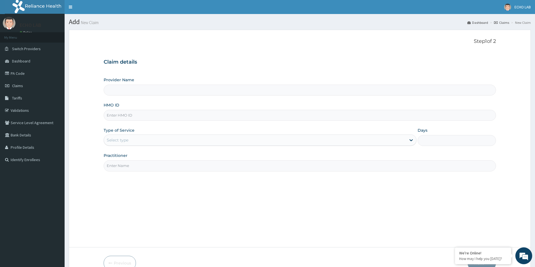
type input "Echo Lab-ikeja"
click at [167, 113] on input "HMO ID" at bounding box center [300, 115] width 392 height 11
paste input "XMG/10007/A"
type input "XMG/10007/A"
click at [165, 143] on div "Select type" at bounding box center [255, 140] width 302 height 9
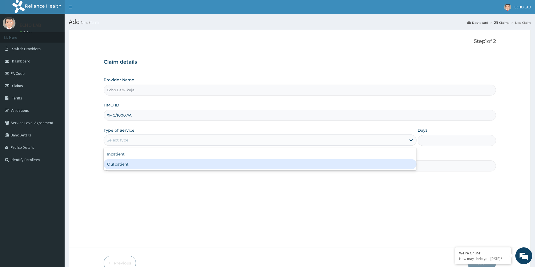
click at [163, 163] on div "Outpatient" at bounding box center [260, 164] width 313 height 10
type input "1"
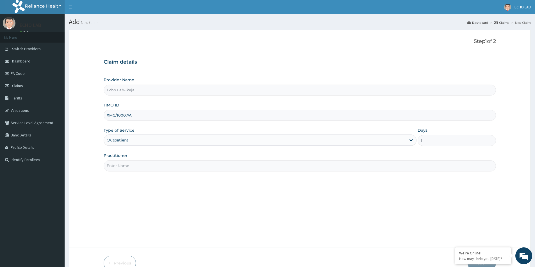
click at [159, 168] on input "Practitioner" at bounding box center [300, 166] width 392 height 11
type input "dr. [GEOGRAPHIC_DATA]"
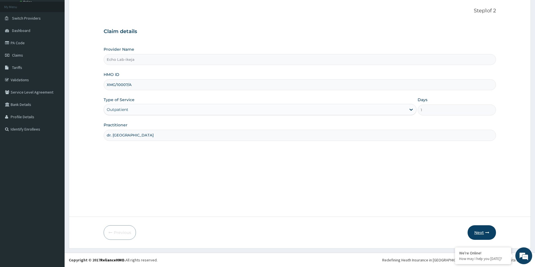
click at [477, 232] on button "Next" at bounding box center [481, 233] width 28 height 15
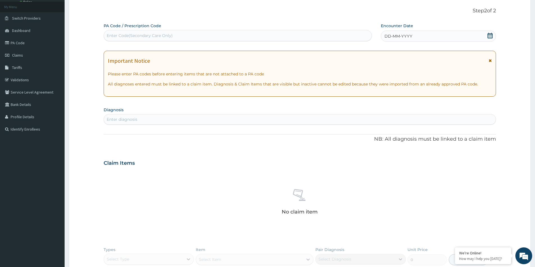
scroll to position [0, 0]
click at [491, 37] on icon at bounding box center [490, 36] width 6 height 6
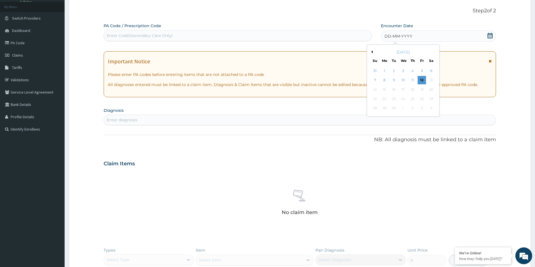
click at [370, 53] on button "Previous Month" at bounding box center [371, 52] width 3 height 3
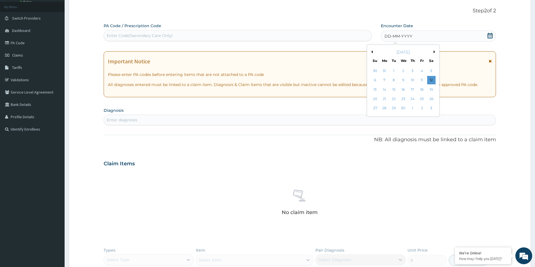
click at [370, 53] on button "Previous Month" at bounding box center [371, 52] width 3 height 3
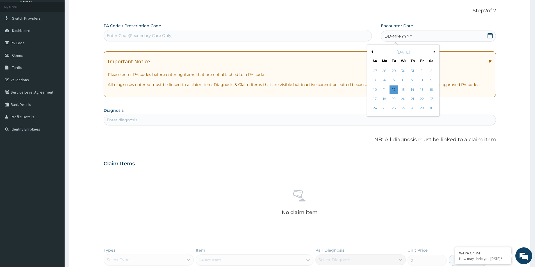
click at [370, 53] on button "Previous Month" at bounding box center [371, 52] width 3 height 3
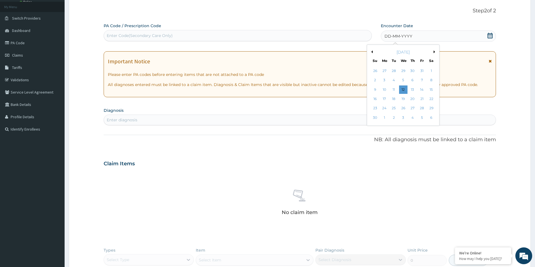
click at [370, 53] on button "Previous Month" at bounding box center [371, 52] width 3 height 3
click at [392, 100] on div "23" at bounding box center [394, 99] width 8 height 8
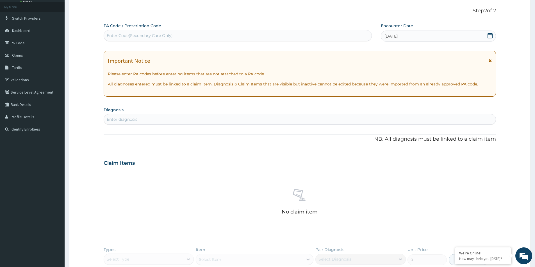
click at [134, 120] on div "Enter diagnosis" at bounding box center [122, 120] width 31 height 6
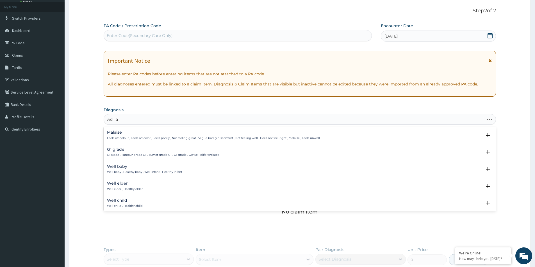
type input "well ad"
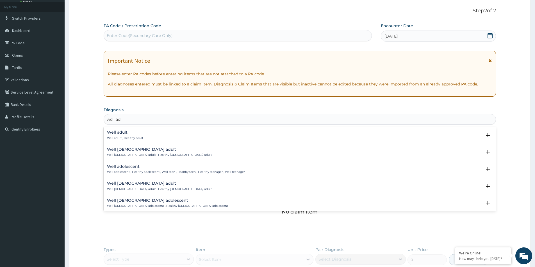
click at [124, 133] on h4 "Well adult" at bounding box center [125, 133] width 36 height 4
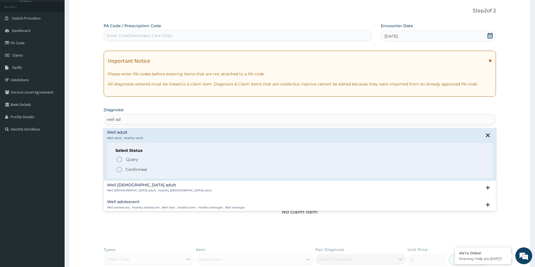
click at [139, 170] on p "Confirmed" at bounding box center [135, 170] width 21 height 6
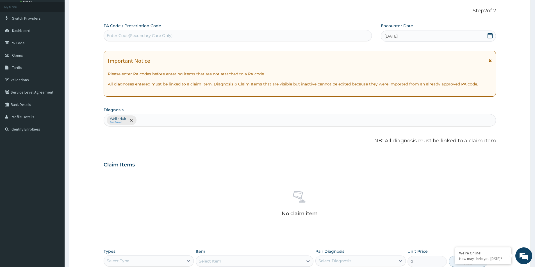
scroll to position [132, 0]
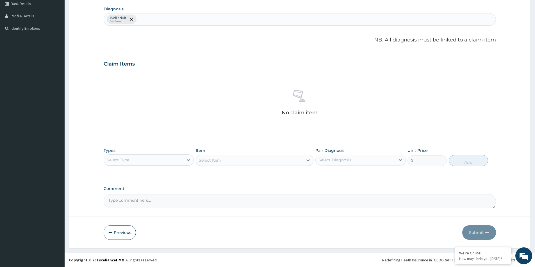
click at [153, 157] on div "Select Type" at bounding box center [143, 160] width 79 height 9
click at [134, 207] on div "Imaging" at bounding box center [149, 205] width 90 height 10
click at [178, 199] on textarea "Comment" at bounding box center [300, 202] width 392 height 14
paste textarea "PA/9C5849"
type textarea "PA/9C5849"
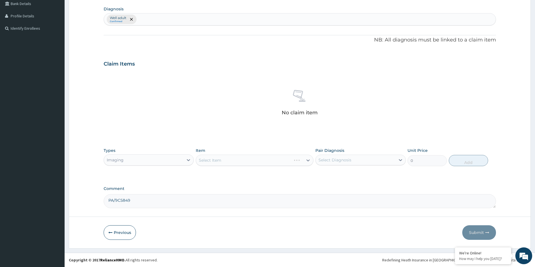
click at [225, 159] on div "Select Item" at bounding box center [255, 160] width 118 height 11
click at [223, 163] on div "Select Item" at bounding box center [249, 160] width 107 height 9
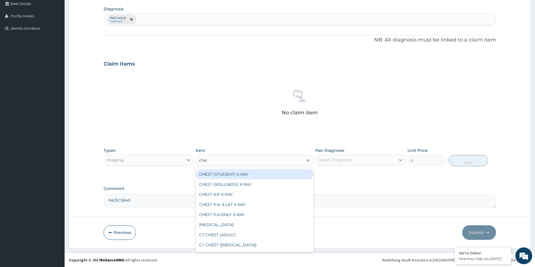
type input "chest"
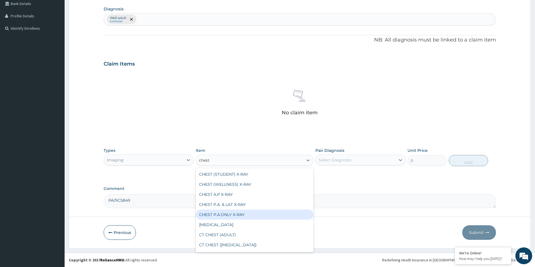
click at [240, 217] on div "CHEST P.A.ONLY X-RAY" at bounding box center [255, 215] width 118 height 10
type input "6502.5"
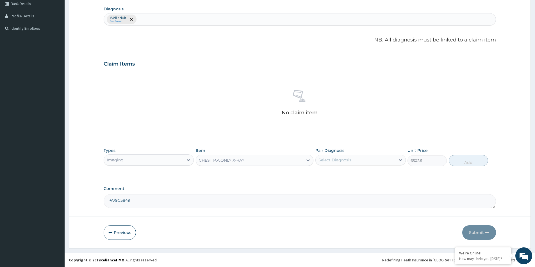
click at [338, 166] on div "Pair Diagnosis Select Diagnosis" at bounding box center [360, 157] width 90 height 19
click at [340, 163] on div "Select Diagnosis" at bounding box center [334, 160] width 33 height 6
click at [339, 177] on div "Well adult" at bounding box center [360, 175] width 90 height 12
checkbox input "true"
click at [464, 159] on button "Add" at bounding box center [468, 160] width 39 height 11
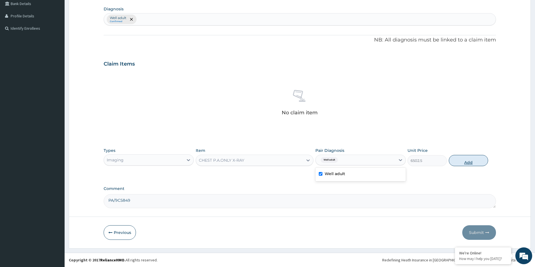
type input "0"
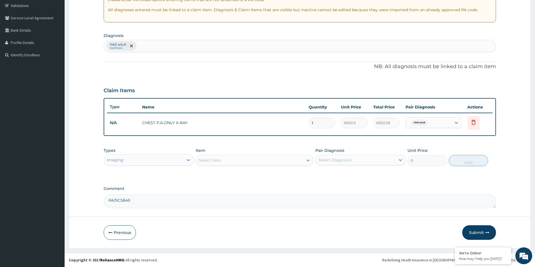
scroll to position [105, 0]
click at [162, 158] on div "Imaging" at bounding box center [143, 160] width 79 height 9
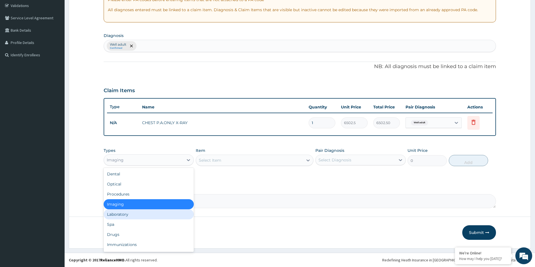
click at [140, 216] on div "Laboratory" at bounding box center [149, 215] width 90 height 10
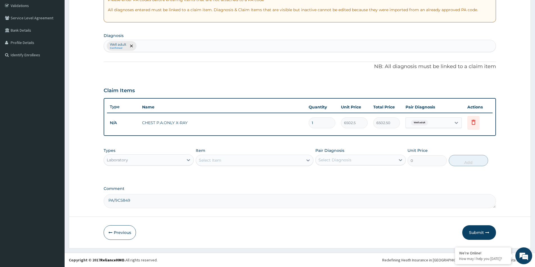
click at [218, 159] on div "Select Item" at bounding box center [210, 161] width 22 height 6
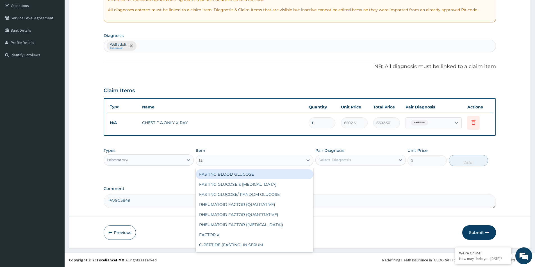
type input "fast"
click at [248, 177] on div "FASTING BLOOD GLUCOSE" at bounding box center [255, 175] width 118 height 10
type input "4896"
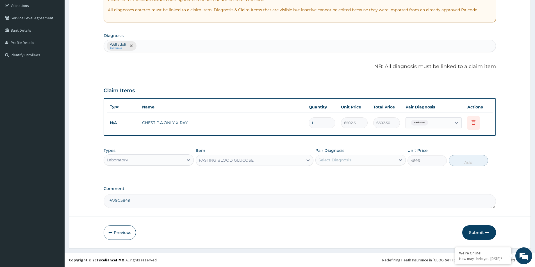
drag, startPoint x: 352, startPoint y: 151, endPoint x: 353, endPoint y: 159, distance: 7.9
click at [353, 152] on div "Pair Diagnosis Select Diagnosis" at bounding box center [360, 157] width 90 height 19
drag, startPoint x: 355, startPoint y: 160, endPoint x: 355, endPoint y: 168, distance: 7.6
click at [355, 162] on div "Select Diagnosis" at bounding box center [354, 160] width 79 height 9
click at [349, 176] on div "Well adult" at bounding box center [360, 175] width 90 height 12
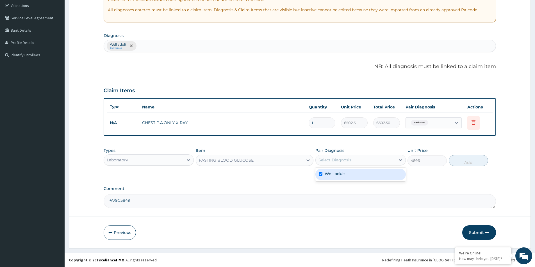
checkbox input "true"
click at [462, 167] on div "Types Laboratory Item FASTING BLOOD GLUCOSE Pair Diagnosis option Well adult, s…" at bounding box center [300, 157] width 392 height 24
click at [461, 161] on button "Add" at bounding box center [468, 160] width 39 height 11
type input "0"
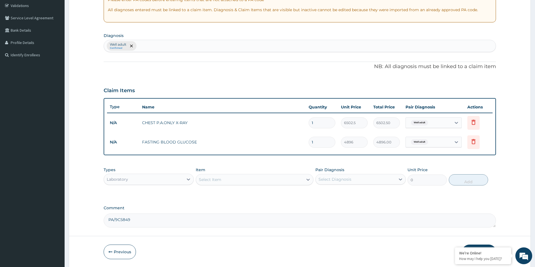
click at [283, 183] on div "Select Item" at bounding box center [249, 179] width 107 height 9
type input "liver"
drag, startPoint x: 270, startPoint y: 192, endPoint x: 272, endPoint y: 194, distance: 3.2
click at [271, 193] on div "LIVER FUNCTION TEST" at bounding box center [255, 194] width 118 height 10
type input "15223.5"
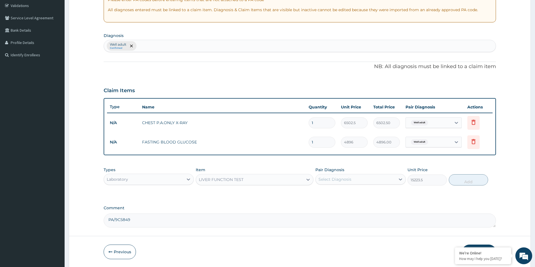
click at [339, 185] on div "Pair Diagnosis Select Diagnosis" at bounding box center [360, 176] width 90 height 19
drag, startPoint x: 341, startPoint y: 182, endPoint x: 342, endPoint y: 190, distance: 8.8
click at [341, 182] on div "Select Diagnosis" at bounding box center [334, 180] width 33 height 6
click at [345, 196] on div "Well adult" at bounding box center [360, 194] width 90 height 12
checkbox input "true"
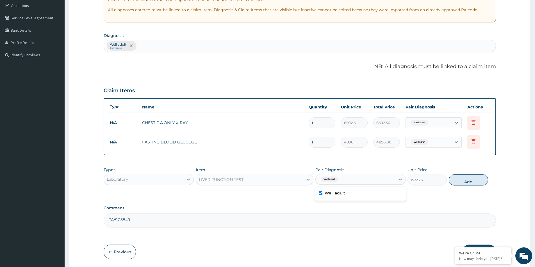
click at [464, 184] on button "Add" at bounding box center [468, 180] width 39 height 11
type input "0"
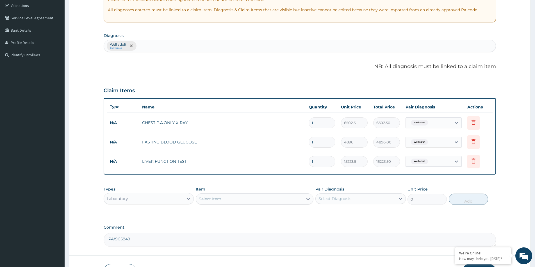
click at [286, 201] on div "Select Item" at bounding box center [249, 199] width 107 height 9
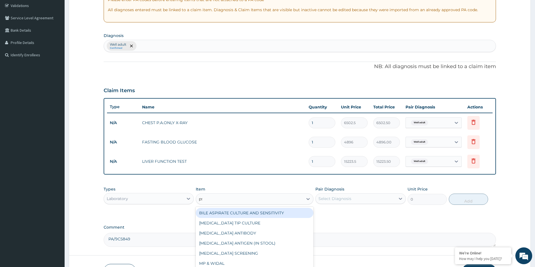
type input "psa"
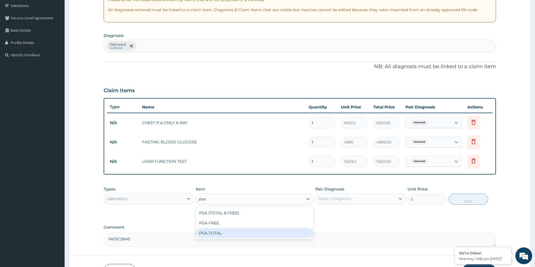
click at [255, 232] on div "PSA-TOTAL" at bounding box center [255, 233] width 118 height 10
type input "21573"
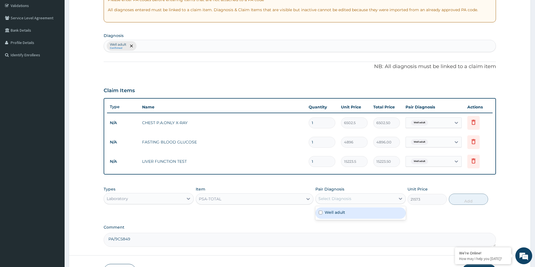
drag, startPoint x: 348, startPoint y: 196, endPoint x: 349, endPoint y: 204, distance: 8.3
click at [348, 196] on div "Select Diagnosis" at bounding box center [334, 199] width 33 height 6
drag, startPoint x: 350, startPoint y: 218, endPoint x: 362, endPoint y: 216, distance: 11.3
click at [351, 218] on div "Well adult" at bounding box center [360, 214] width 90 height 12
checkbox input "true"
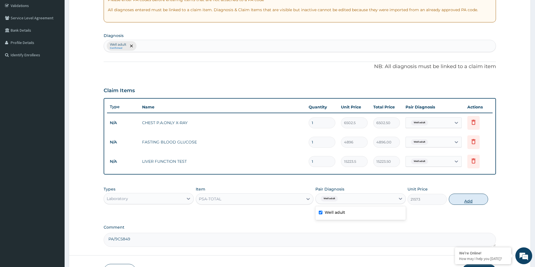
click at [468, 200] on button "Add" at bounding box center [468, 199] width 39 height 11
type input "0"
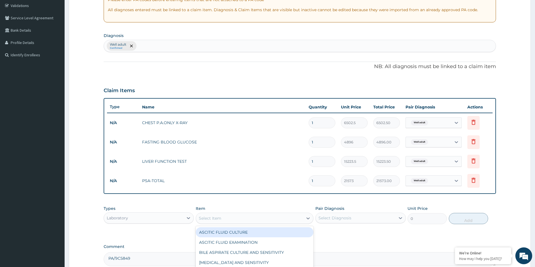
click at [237, 220] on div "Select Item" at bounding box center [249, 218] width 107 height 9
type input "uri"
drag, startPoint x: 231, startPoint y: 236, endPoint x: 240, endPoint y: 235, distance: 9.6
click at [231, 236] on div "URINE ANALYSIS" at bounding box center [255, 233] width 118 height 10
type input "4972.5"
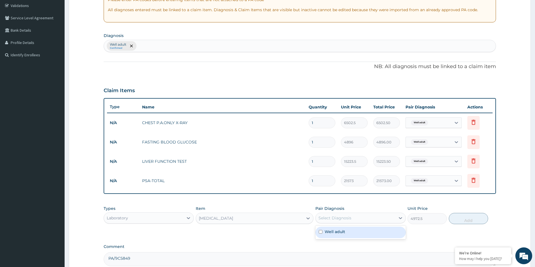
click at [353, 216] on div "Select Diagnosis" at bounding box center [354, 218] width 79 height 9
click at [350, 232] on div "Well adult" at bounding box center [360, 233] width 90 height 12
checkbox input "true"
click at [463, 218] on button "Add" at bounding box center [468, 218] width 39 height 11
type input "0"
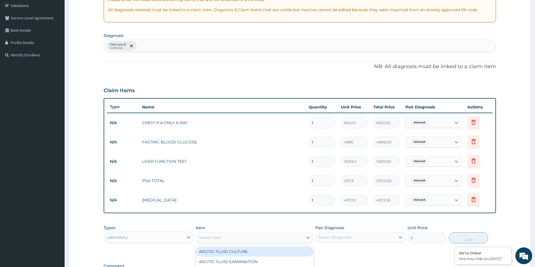
drag, startPoint x: 242, startPoint y: 240, endPoint x: 246, endPoint y: 238, distance: 4.4
click at [244, 240] on div "Select Item" at bounding box center [249, 238] width 107 height 9
type input "chole"
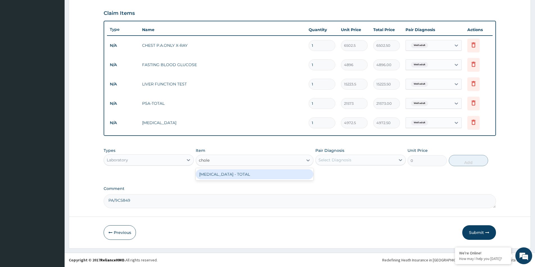
click at [261, 172] on div "[MEDICAL_DATA] - TOTAL" at bounding box center [255, 175] width 118 height 10
type input "5431.5"
click at [373, 158] on div "Select Diagnosis" at bounding box center [354, 160] width 79 height 9
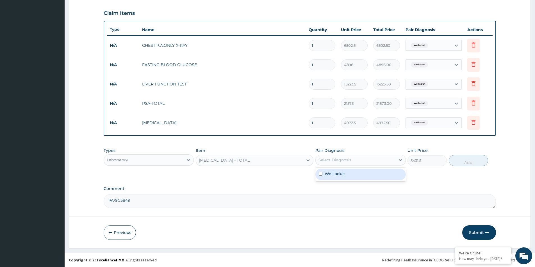
click at [368, 175] on div "Well adult" at bounding box center [360, 175] width 90 height 12
checkbox input "true"
click at [467, 157] on button "Add" at bounding box center [468, 160] width 39 height 11
type input "0"
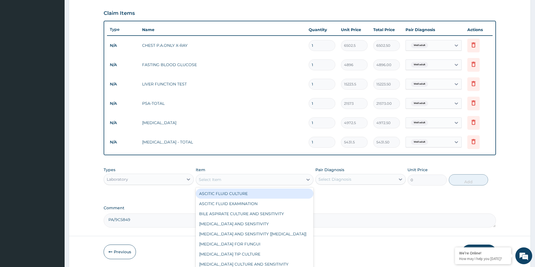
click at [287, 183] on div "Select Item" at bounding box center [249, 179] width 107 height 9
type input "phy"
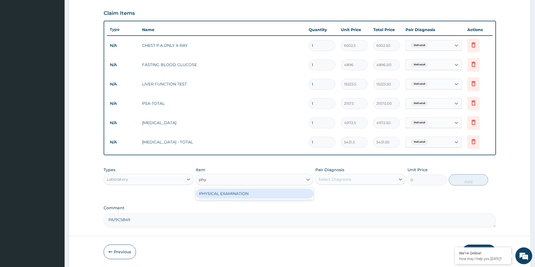
click at [262, 199] on div "PHYSICAL EXAMINATION" at bounding box center [255, 194] width 118 height 12
click at [296, 194] on div "PHYSICAL EXAMINATION" at bounding box center [255, 194] width 118 height 10
type input "6961.5"
click at [335, 182] on div "Select Diagnosis" at bounding box center [334, 180] width 33 height 6
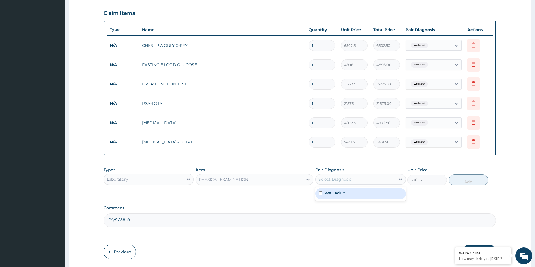
drag, startPoint x: 334, startPoint y: 194, endPoint x: 356, endPoint y: 195, distance: 22.2
click at [335, 194] on label "Well adult" at bounding box center [334, 194] width 20 height 6
checkbox input "true"
click at [459, 180] on button "Add" at bounding box center [468, 180] width 39 height 11
type input "0"
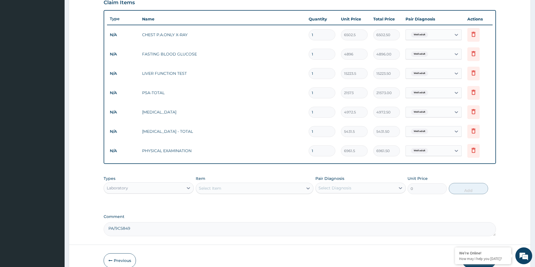
scroll to position [221, 0]
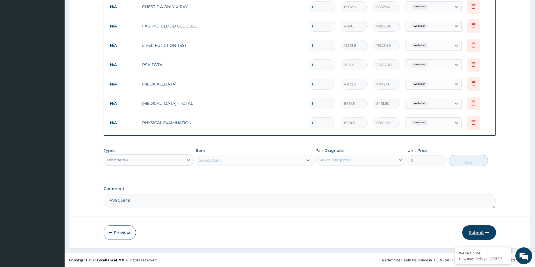
click at [473, 232] on button "Submit" at bounding box center [479, 233] width 34 height 15
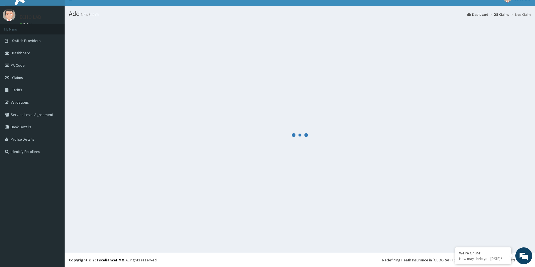
scroll to position [8, 0]
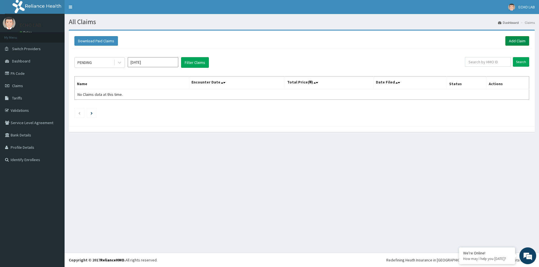
click at [516, 40] on link "Add Claim" at bounding box center [517, 41] width 24 height 10
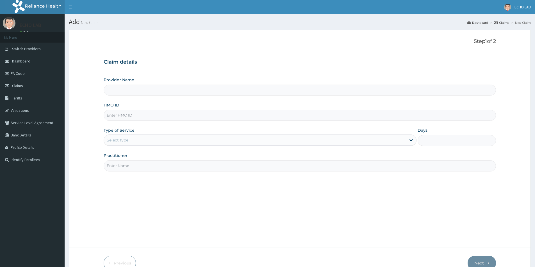
click at [153, 118] on input "HMO ID" at bounding box center [300, 115] width 392 height 11
paste input "EIS/10268/A"
type input "EIS/10268/A"
click at [166, 145] on div "Select type" at bounding box center [255, 140] width 302 height 9
click at [159, 138] on div "Select type" at bounding box center [255, 140] width 302 height 9
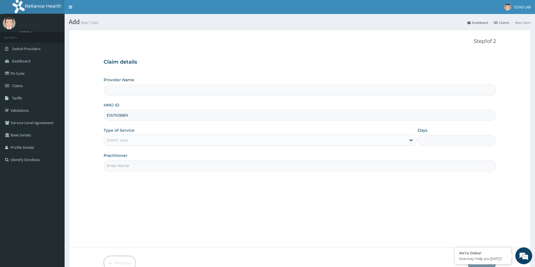
click at [214, 171] on input "Practitioner" at bounding box center [300, 166] width 392 height 11
type input "dr. [GEOGRAPHIC_DATA]"
click at [149, 141] on div "Select type" at bounding box center [255, 140] width 302 height 9
click at [151, 138] on div "Select type" at bounding box center [255, 140] width 302 height 9
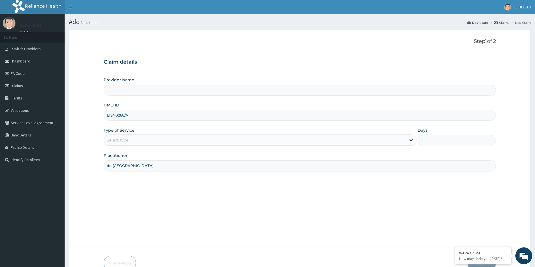
click at [151, 138] on div "Select type" at bounding box center [255, 140] width 302 height 9
drag, startPoint x: 172, startPoint y: 132, endPoint x: 173, endPoint y: 141, distance: 9.5
click at [173, 134] on div "Type of Service Select type" at bounding box center [260, 137] width 313 height 19
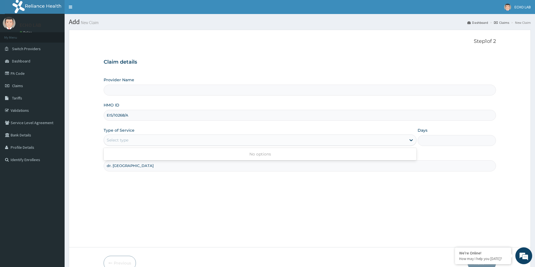
click at [173, 141] on div "Select type" at bounding box center [255, 140] width 302 height 9
click at [172, 141] on div "Select type" at bounding box center [255, 140] width 302 height 9
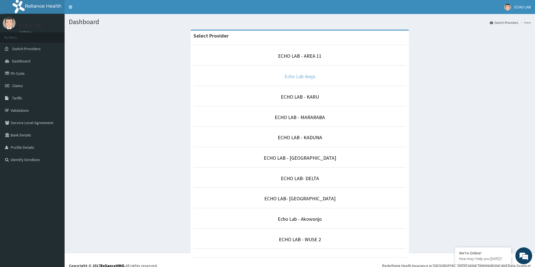
click at [312, 78] on link "Echo Lab-ikeja" at bounding box center [299, 76] width 31 height 6
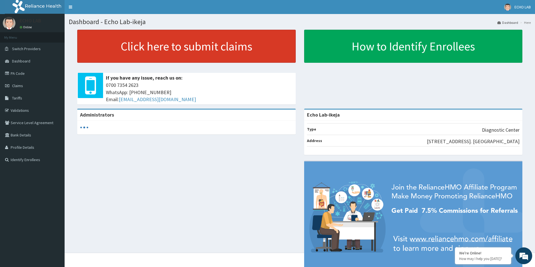
click at [176, 54] on link "Click here to submit claims" at bounding box center [186, 46] width 218 height 33
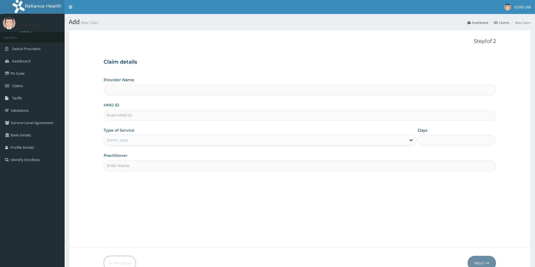
click at [127, 116] on input "HMO ID" at bounding box center [300, 115] width 392 height 11
paste input "EIS/10268/A"
type input "EIS/10268/A"
type input "Echo Lab-ikeja"
type input "EIS/10268/A"
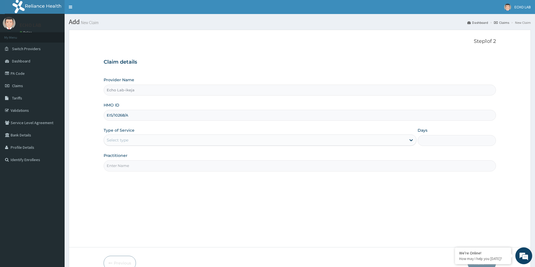
drag, startPoint x: 141, startPoint y: 141, endPoint x: 141, endPoint y: 147, distance: 5.9
click at [141, 144] on div "Select type" at bounding box center [255, 140] width 302 height 9
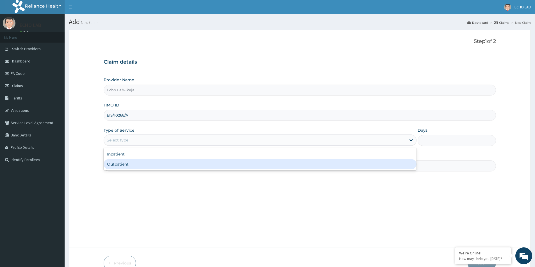
click at [145, 163] on div "Outpatient" at bounding box center [260, 164] width 313 height 10
type input "1"
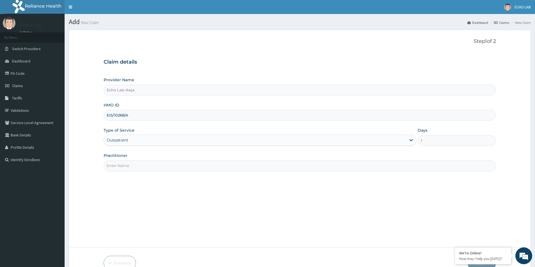
click at [140, 170] on input "Practitioner" at bounding box center [300, 166] width 392 height 11
type input "dr. [GEOGRAPHIC_DATA]"
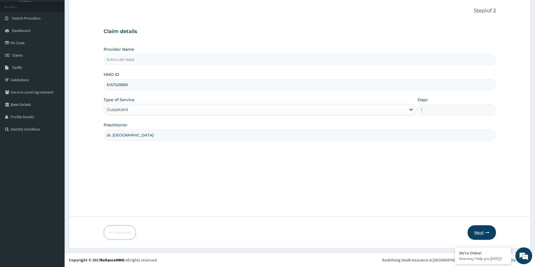
click at [485, 235] on icon "button" at bounding box center [487, 233] width 4 height 4
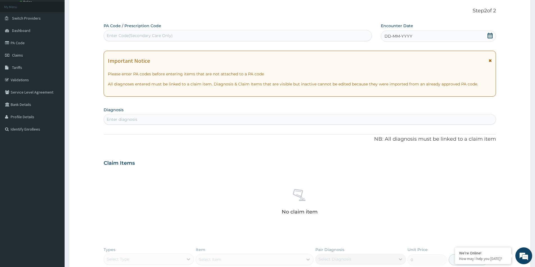
scroll to position [0, 0]
click at [490, 39] on span at bounding box center [490, 36] width 6 height 7
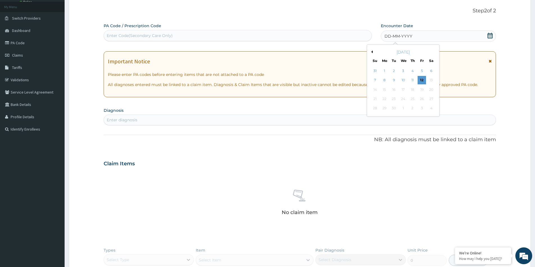
click at [372, 52] on button "Previous Month" at bounding box center [371, 52] width 3 height 3
click at [371, 52] on button "Previous Month" at bounding box center [371, 52] width 3 height 3
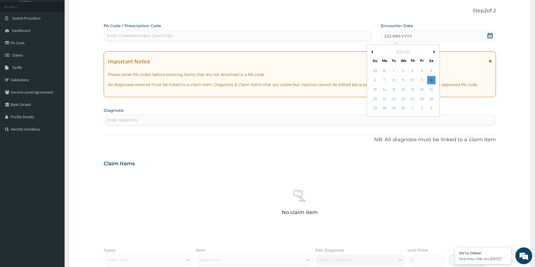
click at [371, 52] on button "Previous Month" at bounding box center [371, 52] width 3 height 3
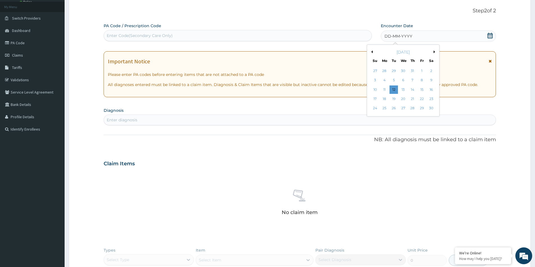
click at [371, 52] on button "Previous Month" at bounding box center [371, 52] width 3 height 3
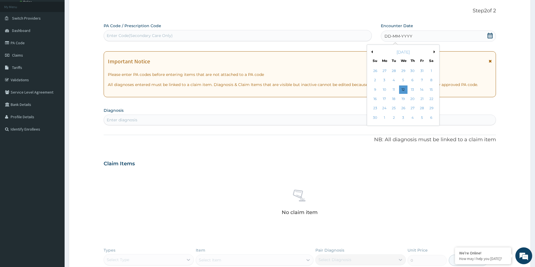
click at [371, 52] on button "Previous Month" at bounding box center [371, 52] width 3 height 3
click at [395, 99] on div "23" at bounding box center [394, 99] width 8 height 8
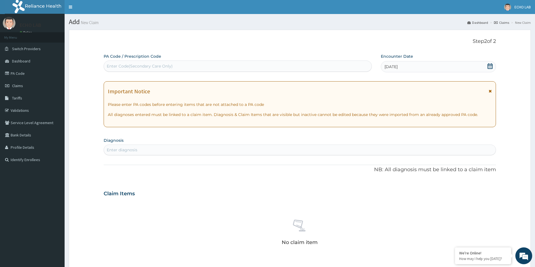
scroll to position [130, 0]
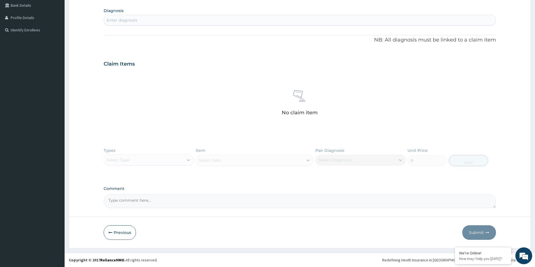
click at [164, 207] on textarea "Comment" at bounding box center [300, 202] width 392 height 14
paste textarea "PA/932D9E"
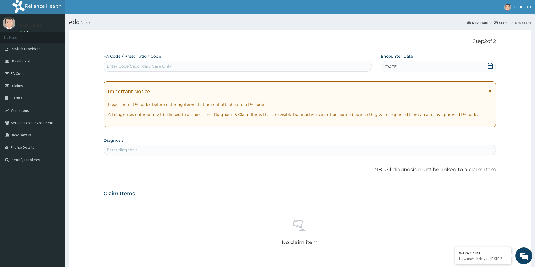
type textarea "PA/932D9E"
click at [163, 148] on div "Enter diagnosis" at bounding box center [300, 150] width 392 height 9
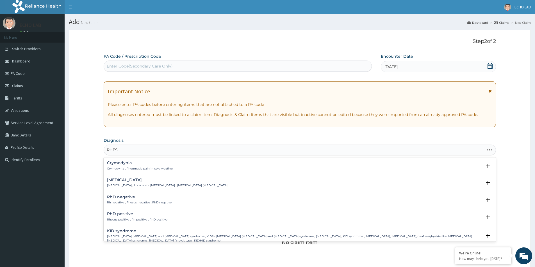
type input "RHESU"
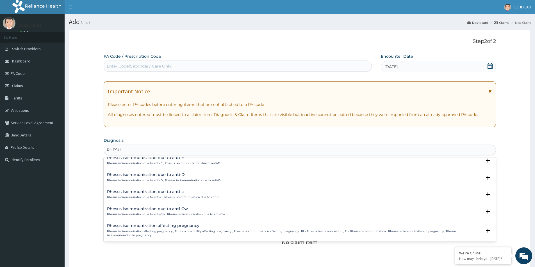
scroll to position [249, 0]
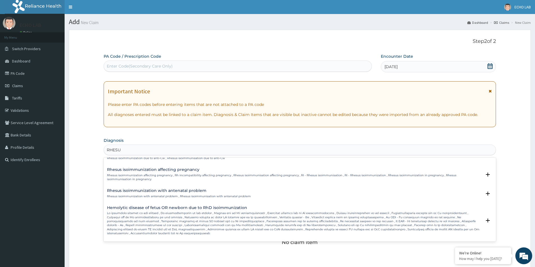
click at [162, 174] on p "Rhesus isoimmunization affecting pregnancy , Rh incompatibility affecting pregn…" at bounding box center [294, 178] width 374 height 8
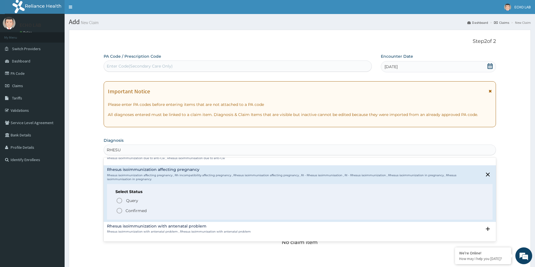
drag, startPoint x: 125, startPoint y: 214, endPoint x: 127, endPoint y: 211, distance: 3.3
click at [126, 214] on span "Confirmed" at bounding box center [300, 211] width 368 height 7
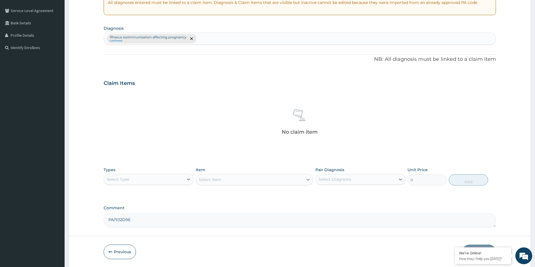
scroll to position [132, 0]
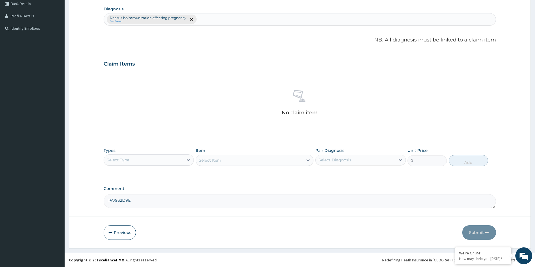
click at [160, 159] on div "Select Type" at bounding box center [143, 160] width 79 height 9
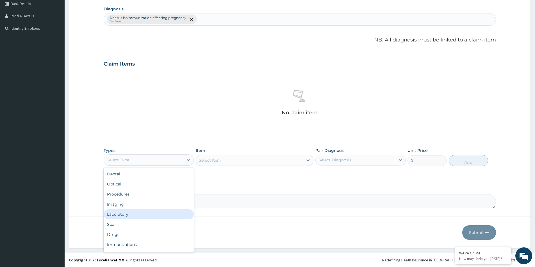
click at [137, 217] on div "Laboratory" at bounding box center [149, 215] width 90 height 10
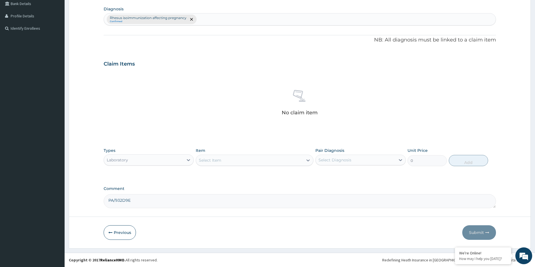
click at [253, 160] on div "Select Item" at bounding box center [249, 160] width 107 height 9
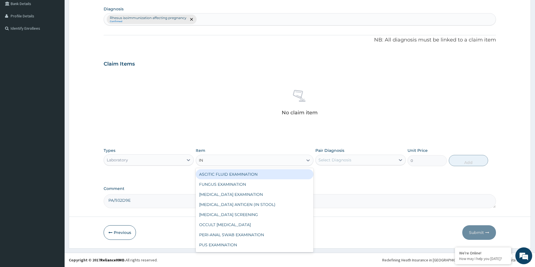
type input "IND"
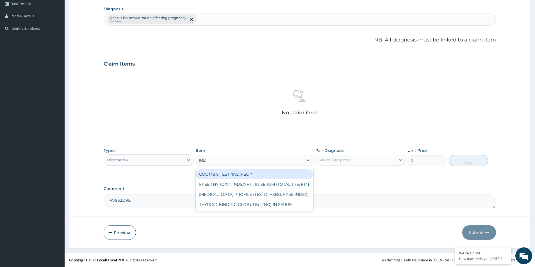
click at [241, 174] on div "COOMB'S TEST "INDIRECT"" at bounding box center [255, 175] width 118 height 10
type input "11704.5"
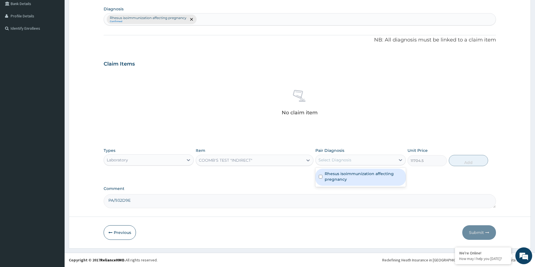
click at [381, 161] on div "Select Diagnosis" at bounding box center [354, 160] width 79 height 9
click at [374, 179] on label "Rhesus isoimmunization affecting pregnancy" at bounding box center [362, 176] width 77 height 11
checkbox input "true"
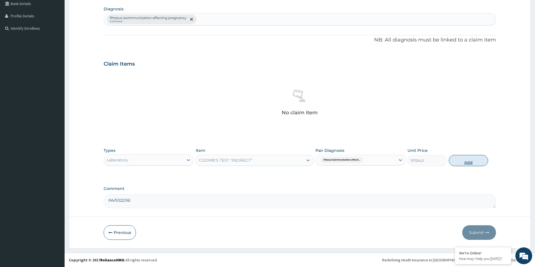
click at [458, 160] on button "Add" at bounding box center [468, 160] width 39 height 11
type input "0"
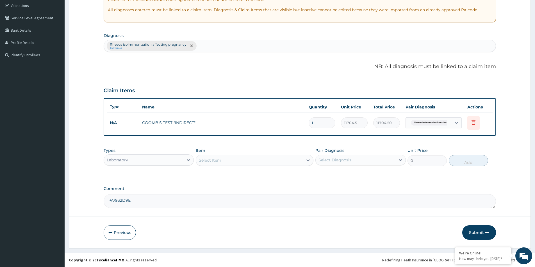
scroll to position [0, 0]
click at [476, 235] on button "Submit" at bounding box center [479, 233] width 34 height 15
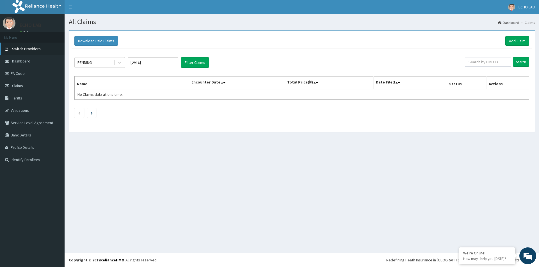
click at [31, 49] on span "Switch Providers" at bounding box center [26, 48] width 29 height 5
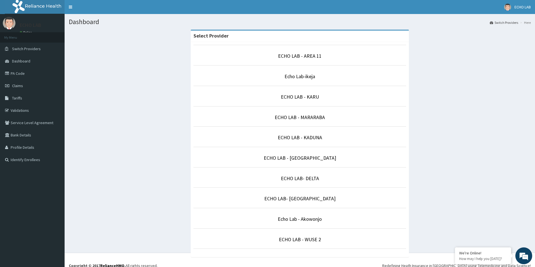
click at [291, 61] on li "ECHO LAB - AREA 11" at bounding box center [299, 55] width 213 height 21
click at [296, 56] on link "ECHO LAB - AREA 11" at bounding box center [300, 56] width 44 height 6
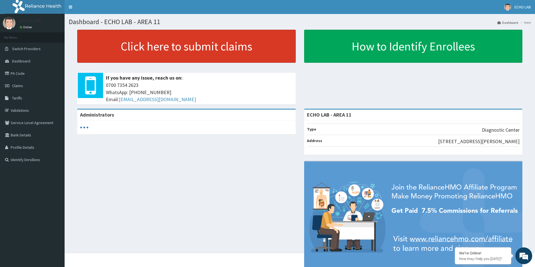
click at [168, 50] on link "Click here to submit claims" at bounding box center [186, 46] width 218 height 33
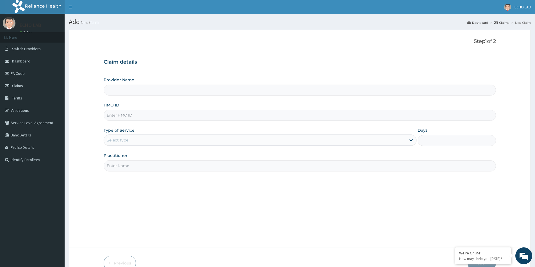
type input "ECHO LAB - AREA 11"
click at [168, 114] on input "HMO ID" at bounding box center [300, 115] width 392 height 11
paste input "HNG/10022/A"
type input "HNG/10022/A"
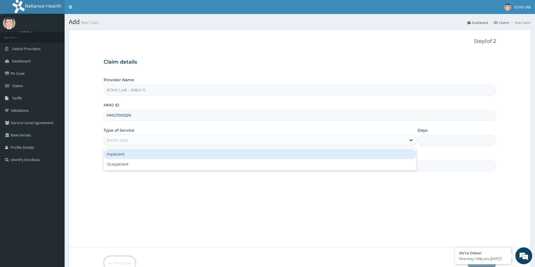
click at [175, 145] on div "Select type" at bounding box center [260, 140] width 313 height 11
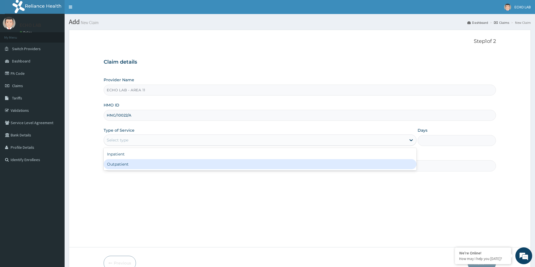
click at [174, 164] on div "Outpatient" at bounding box center [260, 164] width 313 height 10
type input "1"
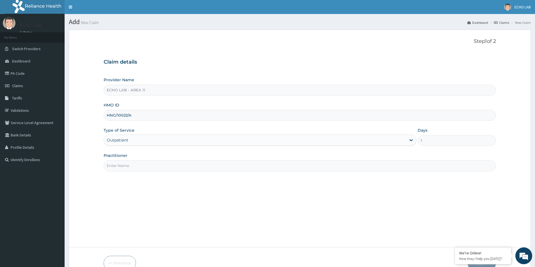
click at [177, 170] on input "Practitioner" at bounding box center [300, 166] width 392 height 11
type input "dr. alok"
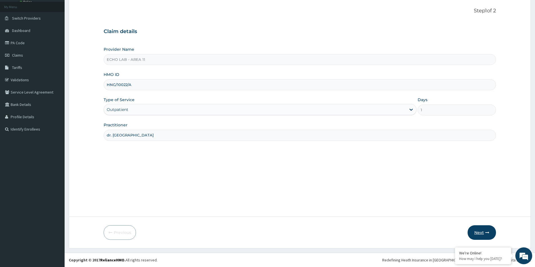
click at [489, 235] on button "Next" at bounding box center [481, 233] width 28 height 15
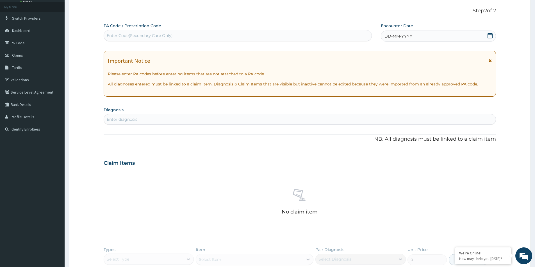
click at [163, 120] on div "Enter diagnosis" at bounding box center [300, 119] width 392 height 9
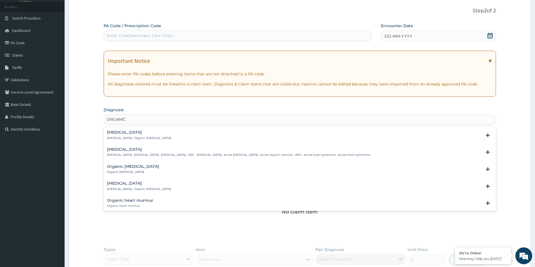
type input "ORGANIC"
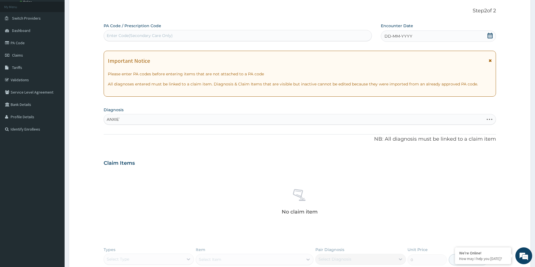
type input "ANXIETY"
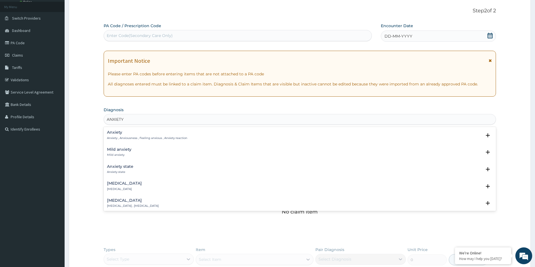
click at [121, 135] on div "Anxiety Anxiety , Anxiousness , Feeling anxious , Anxiety reaction" at bounding box center [147, 136] width 80 height 10
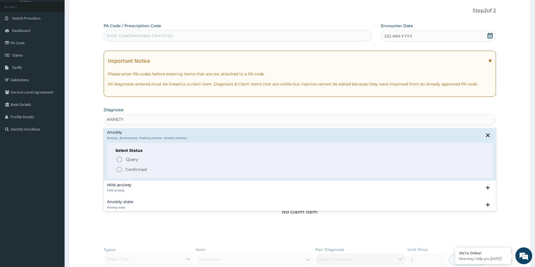
drag, startPoint x: 127, startPoint y: 167, endPoint x: 136, endPoint y: 157, distance: 13.5
click at [127, 167] on p "Confirmed" at bounding box center [135, 170] width 21 height 6
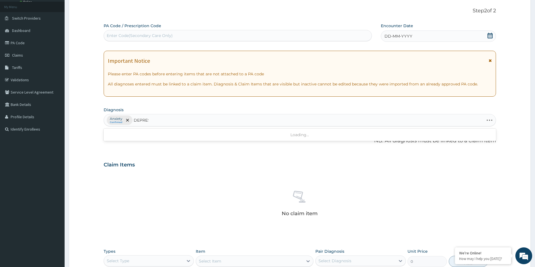
type input "DEPRESS"
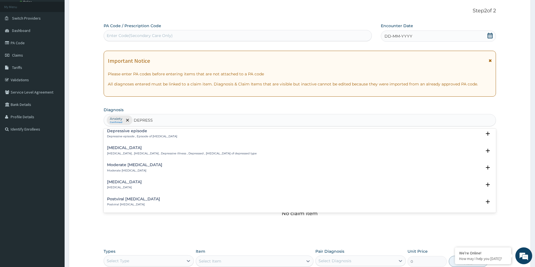
scroll to position [196, 0]
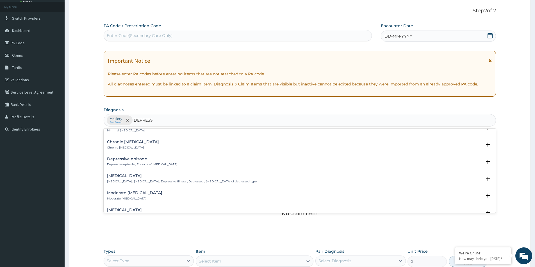
click at [126, 143] on h4 "Chronic depression" at bounding box center [133, 142] width 52 height 4
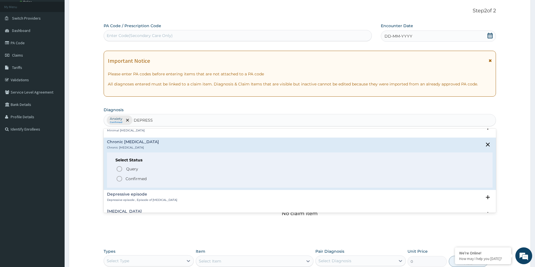
click at [134, 180] on p "Confirmed" at bounding box center [135, 179] width 21 height 6
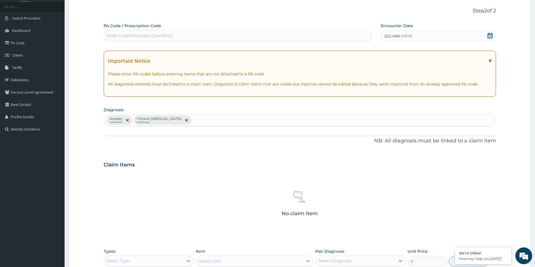
scroll to position [132, 0]
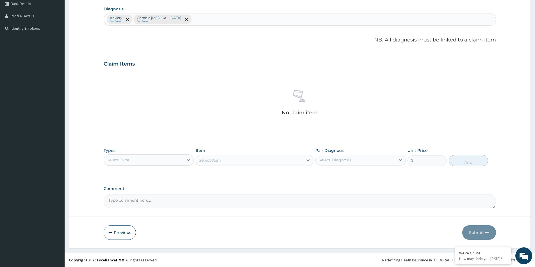
click at [134, 164] on div "Select Type" at bounding box center [143, 160] width 79 height 9
click at [129, 203] on div "Imaging" at bounding box center [149, 205] width 90 height 10
click at [155, 203] on textarea "Comment" at bounding box center [300, 202] width 392 height 14
paste textarea "PA/1F8EA5"
type textarea "PA/1F8EA5"
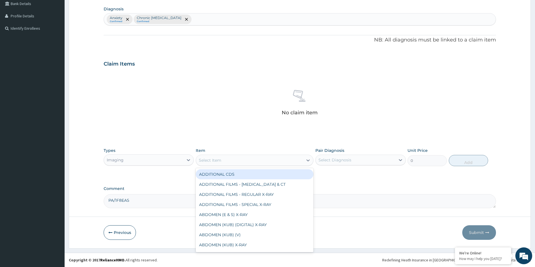
click at [239, 159] on div "Select Item" at bounding box center [249, 160] width 107 height 9
type input "BRAI"
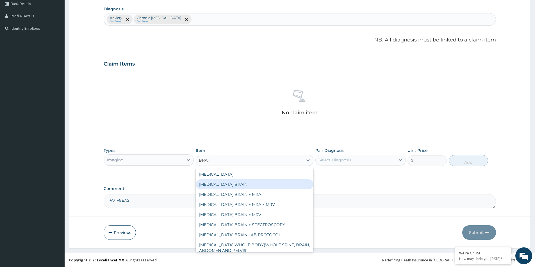
click at [213, 182] on div "MRI BRAIN" at bounding box center [255, 185] width 118 height 10
type input "125001"
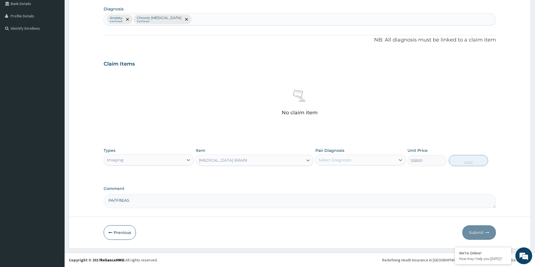
click at [363, 159] on div "Select Diagnosis" at bounding box center [354, 160] width 79 height 9
click at [354, 180] on div "Anxiety" at bounding box center [360, 175] width 90 height 12
checkbox input "true"
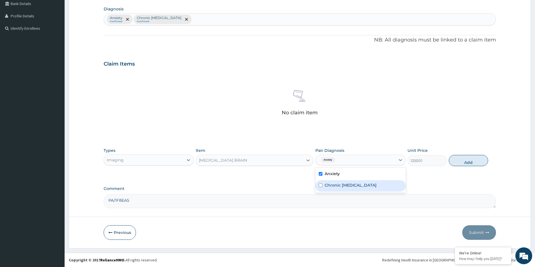
click at [354, 186] on label "Chronic depression" at bounding box center [350, 186] width 52 height 6
checkbox input "true"
click at [464, 157] on button "Add" at bounding box center [468, 160] width 39 height 11
type input "0"
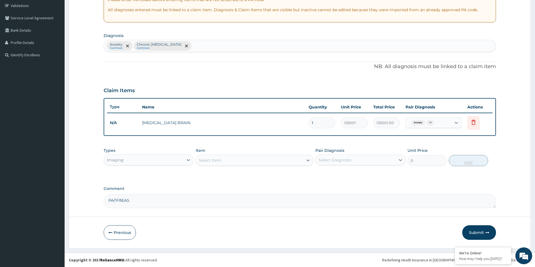
scroll to position [105, 0]
click at [470, 232] on button "Submit" at bounding box center [479, 233] width 34 height 15
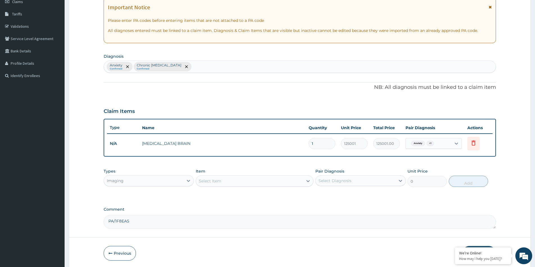
scroll to position [0, 0]
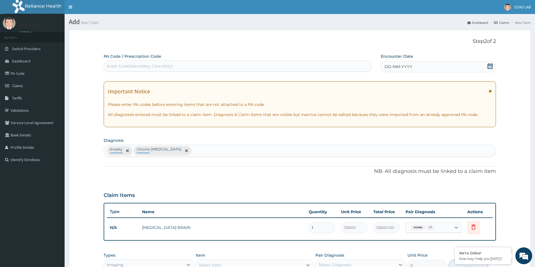
drag, startPoint x: 489, startPoint y: 71, endPoint x: 488, endPoint y: 68, distance: 3.2
click at [488, 70] on div "DD-MM-YYYY" at bounding box center [438, 66] width 115 height 11
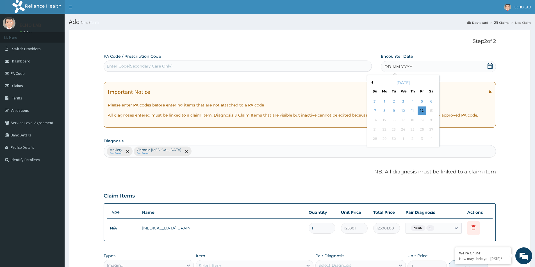
click at [488, 67] on icon at bounding box center [490, 66] width 6 height 6
click at [372, 82] on button "Previous Month" at bounding box center [371, 82] width 3 height 3
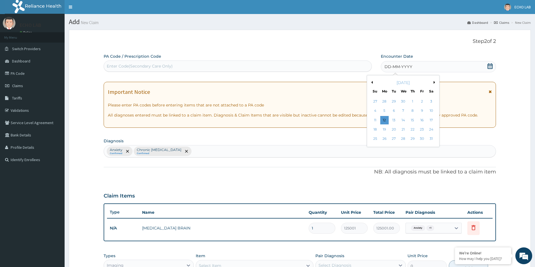
click at [372, 82] on button "Previous Month" at bounding box center [371, 82] width 3 height 3
click at [371, 82] on button "Previous Month" at bounding box center [371, 82] width 3 height 3
click at [370, 81] on button "Previous Month" at bounding box center [371, 82] width 3 height 3
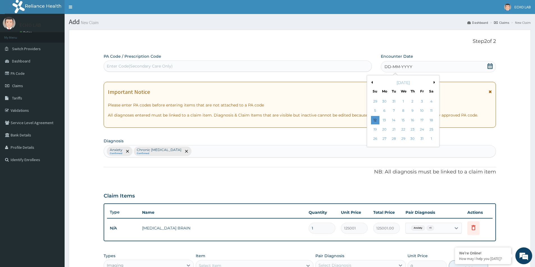
click at [370, 81] on button "Previous Month" at bounding box center [371, 82] width 3 height 3
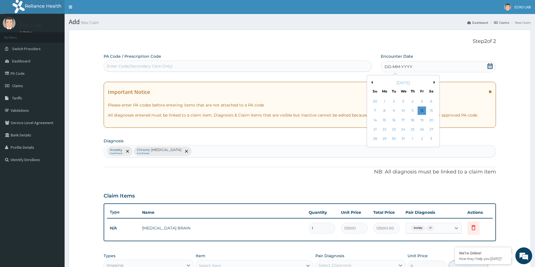
click at [370, 81] on button "Previous Month" at bounding box center [371, 82] width 3 height 3
click at [409, 130] on div "25" at bounding box center [412, 129] width 8 height 8
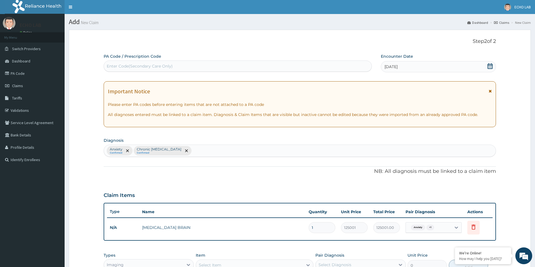
click at [397, 69] on span "25-04-2024" at bounding box center [390, 67] width 13 height 6
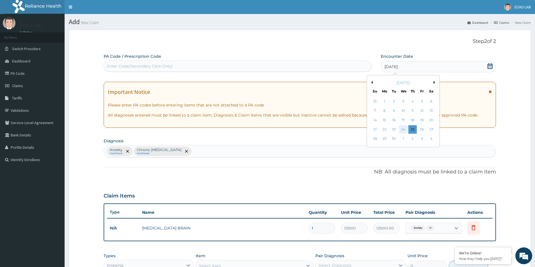
click at [402, 130] on div "24" at bounding box center [403, 129] width 8 height 8
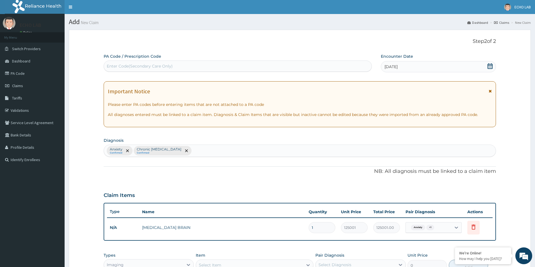
scroll to position [105, 0]
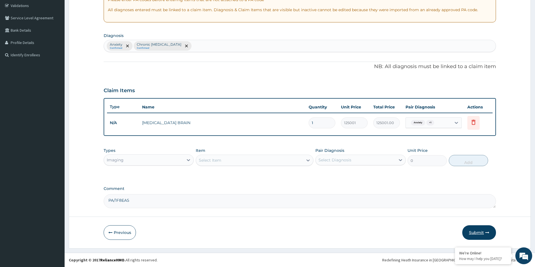
click at [489, 228] on button "Submit" at bounding box center [479, 233] width 34 height 15
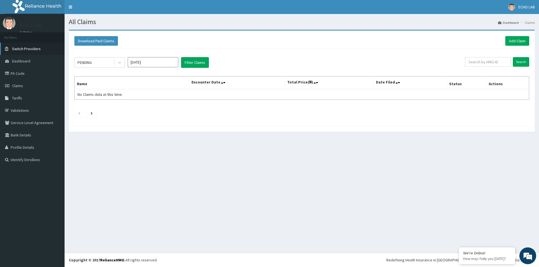
click at [24, 49] on span "Switch Providers" at bounding box center [26, 48] width 29 height 5
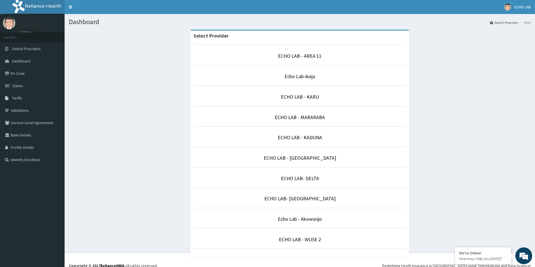
click at [305, 161] on p "ECHO LAB - [GEOGRAPHIC_DATA]" at bounding box center [299, 158] width 213 height 7
click at [306, 157] on link "ECHO LAB - [GEOGRAPHIC_DATA]" at bounding box center [300, 158] width 72 height 6
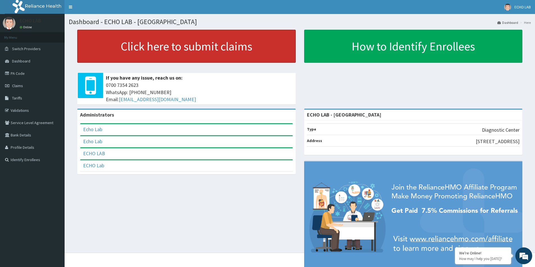
drag, startPoint x: 224, startPoint y: 48, endPoint x: 265, endPoint y: 12, distance: 54.3
click at [224, 48] on link "Click here to submit claims" at bounding box center [186, 46] width 218 height 33
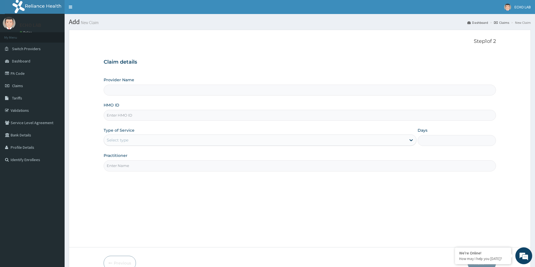
type input "ECHO LAB - [GEOGRAPHIC_DATA]"
click at [146, 115] on input "HMO ID" at bounding box center [300, 115] width 392 height 11
paste input "BAM/10055/A"
type input "BAM/10055/A"
click at [152, 140] on div "Select type" at bounding box center [255, 140] width 302 height 9
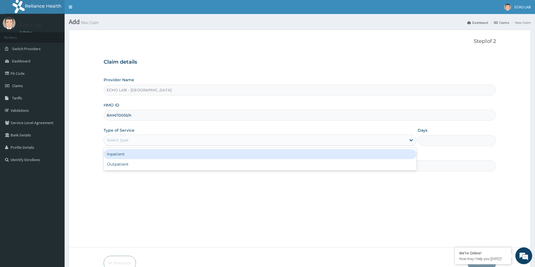
click at [150, 165] on div "Outpatient" at bounding box center [260, 164] width 313 height 10
type input "1"
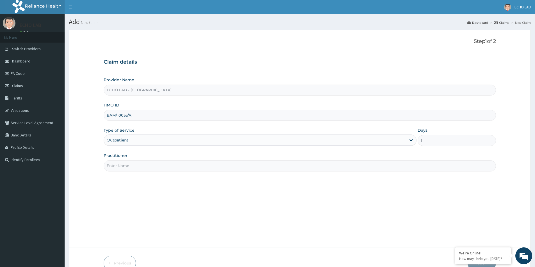
click at [155, 167] on input "Practitioner" at bounding box center [300, 166] width 392 height 11
click at [153, 166] on input "Practitioner" at bounding box center [300, 166] width 392 height 11
type input "dr. alok"
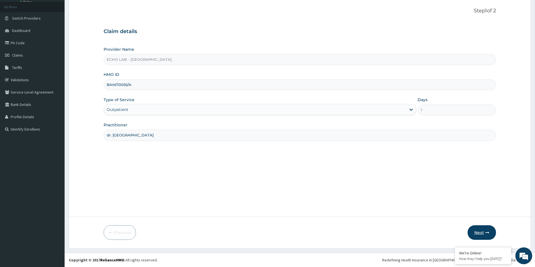
click at [488, 237] on button "Next" at bounding box center [481, 233] width 28 height 15
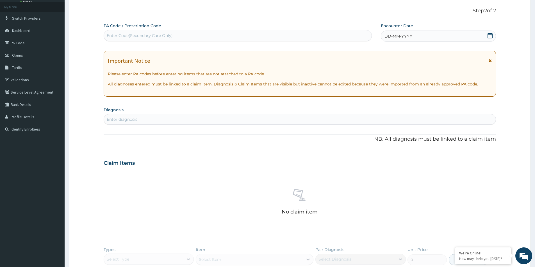
click at [490, 35] on icon at bounding box center [490, 36] width 6 height 6
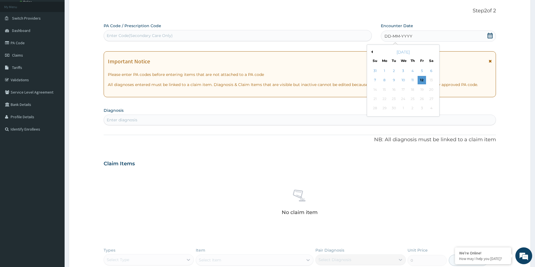
click at [370, 53] on div "[DATE]" at bounding box center [403, 52] width 68 height 6
click at [374, 51] on div "[DATE]" at bounding box center [403, 52] width 68 height 6
click at [372, 50] on div "[DATE]" at bounding box center [403, 52] width 68 height 6
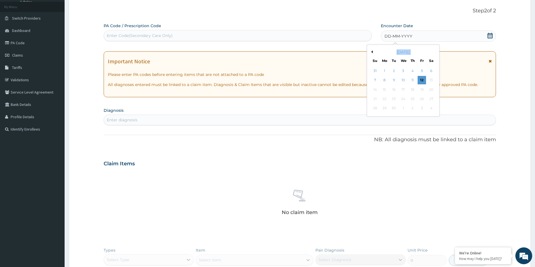
click at [372, 50] on div "[DATE]" at bounding box center [403, 52] width 68 height 6
click at [371, 52] on button "Previous Month" at bounding box center [371, 52] width 3 height 3
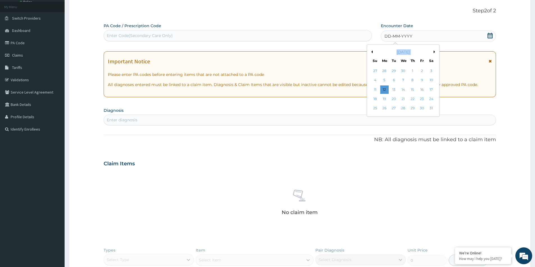
click at [371, 52] on button "Previous Month" at bounding box center [371, 52] width 3 height 3
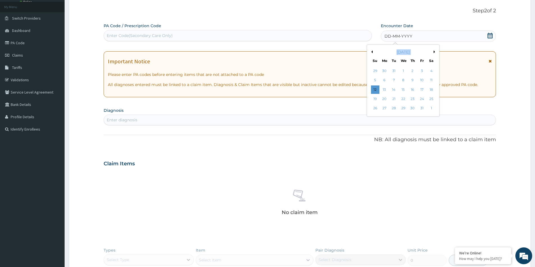
click at [371, 52] on button "Previous Month" at bounding box center [371, 52] width 3 height 3
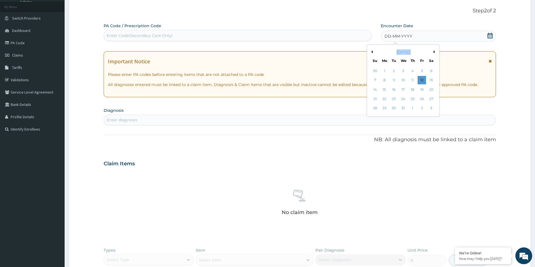
click at [371, 52] on button "Previous Month" at bounding box center [371, 52] width 3 height 3
click at [404, 99] on div "24" at bounding box center [403, 99] width 8 height 8
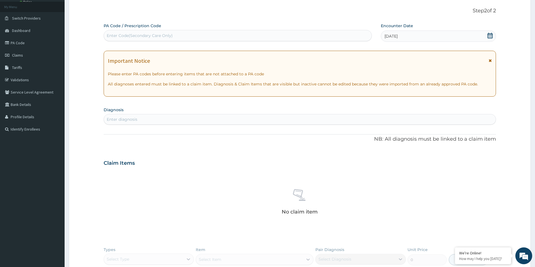
click at [230, 125] on div "PA Code / Prescription Code Enter Code(Secondary Care Only) Encounter Date 24-0…" at bounding box center [300, 165] width 392 height 285
click at [215, 117] on div "Enter diagnosis" at bounding box center [300, 119] width 392 height 9
type input "LOW BAC"
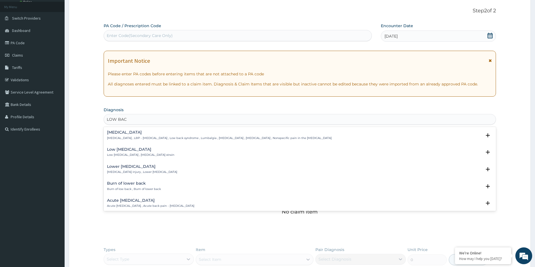
click at [137, 139] on p "Low back pain , LBP - Low back pain , Low back syndrome , Lumbalgia , Lumbago ,…" at bounding box center [219, 138] width 225 height 4
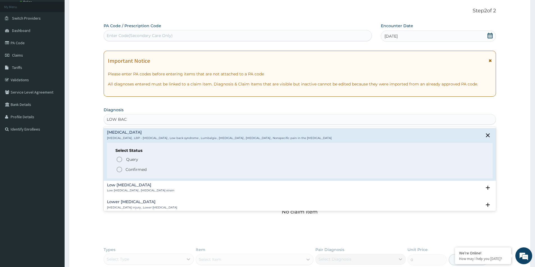
click at [134, 167] on p "Confirmed" at bounding box center [135, 170] width 21 height 6
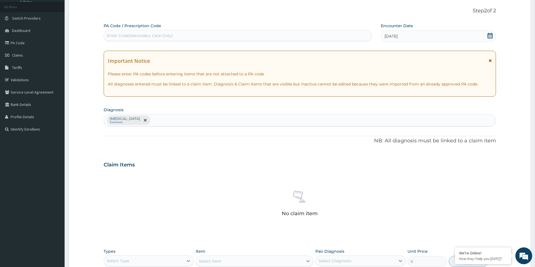
scroll to position [132, 0]
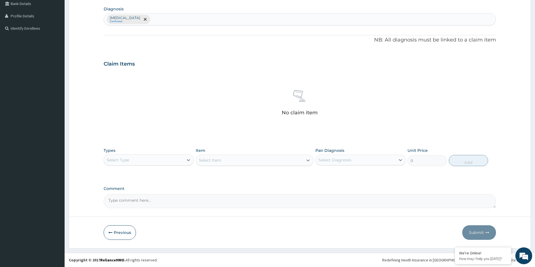
click at [155, 159] on div "Select Type" at bounding box center [143, 160] width 79 height 9
click at [132, 206] on div "Imaging" at bounding box center [149, 205] width 90 height 10
click at [182, 193] on div "Comment" at bounding box center [300, 198] width 392 height 22
click at [179, 203] on textarea "Comment" at bounding box center [300, 202] width 392 height 14
paste textarea "PA/777FB0"
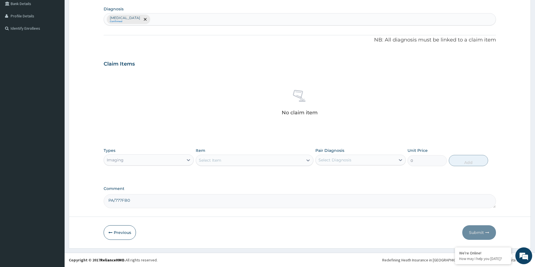
type textarea "PA/777FB0"
click at [249, 157] on div "Select Item" at bounding box center [249, 160] width 107 height 9
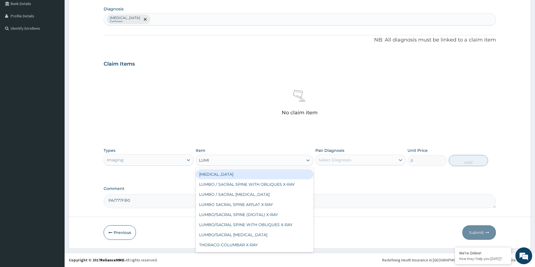
type input "LUMBA"
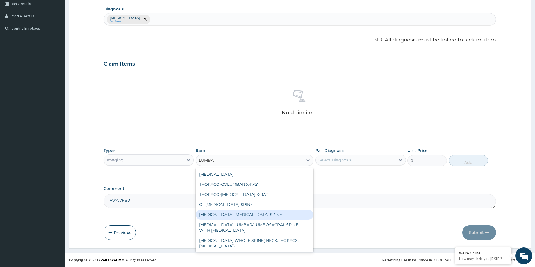
click at [219, 215] on div "MRI LUMBAR SPINE" at bounding box center [255, 215] width 118 height 10
type input "121941"
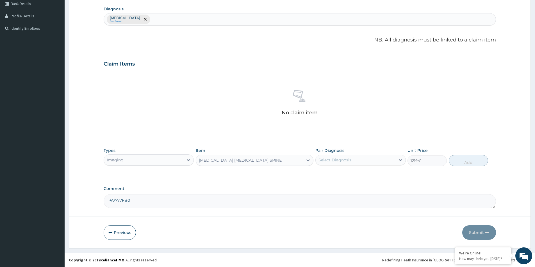
click at [381, 157] on div "Select Diagnosis" at bounding box center [354, 160] width 79 height 9
click at [350, 182] on div "PA Code / Prescription Code Enter Code(Secondary Care Only) Encounter Date 24-0…" at bounding box center [300, 65] width 392 height 287
click at [350, 165] on div "Select Diagnosis" at bounding box center [360, 160] width 90 height 11
click at [353, 177] on label "Low back pain" at bounding box center [341, 174] width 35 height 6
checkbox input "true"
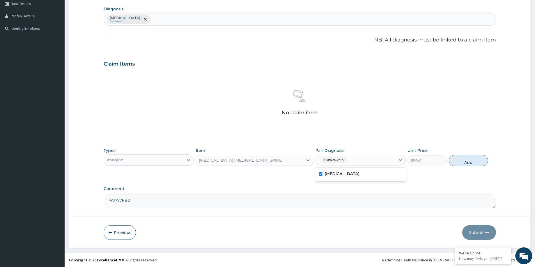
click at [449, 154] on div "Types Imaging Item MRI LUMBAR SPINE Pair Diagnosis option Low back pain, select…" at bounding box center [300, 157] width 392 height 24
click at [464, 161] on button "Add" at bounding box center [468, 160] width 39 height 11
type input "0"
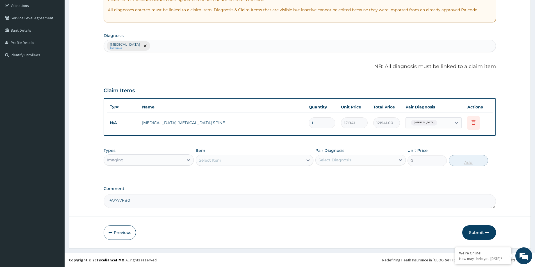
scroll to position [105, 0]
click at [477, 235] on button "Submit" at bounding box center [479, 233] width 34 height 15
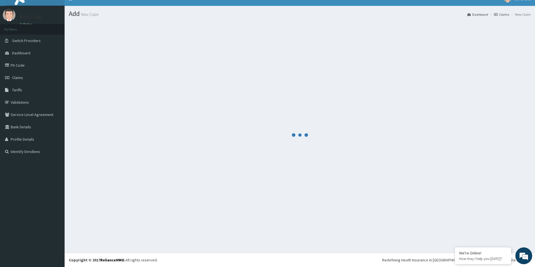
scroll to position [8, 0]
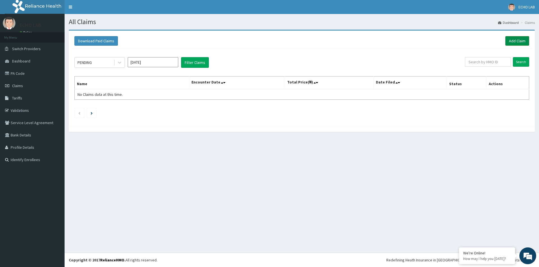
click at [512, 43] on link "Add Claim" at bounding box center [517, 41] width 24 height 10
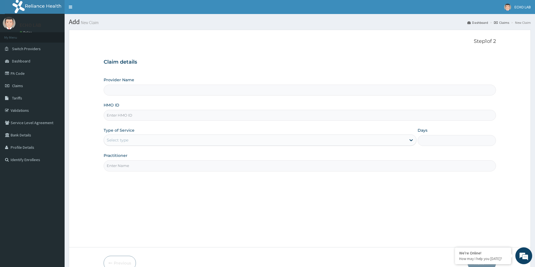
click at [148, 116] on input "HMO ID" at bounding box center [300, 115] width 392 height 11
paste input "FBL/10244/A"
type input "FBL/10244/A"
type input "ECHO LAB - [GEOGRAPHIC_DATA]"
type input "FBL/10244/A"
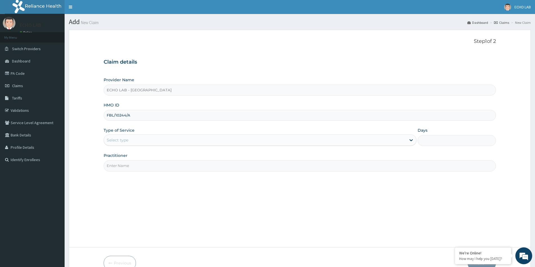
click at [154, 138] on div "Select type" at bounding box center [255, 140] width 302 height 9
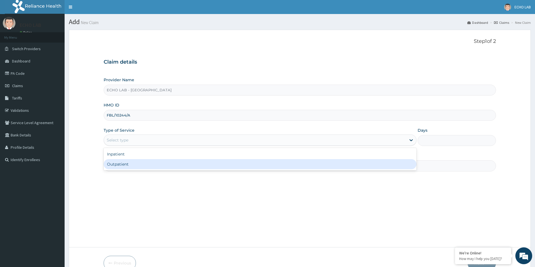
click at [153, 163] on div "Outpatient" at bounding box center [260, 164] width 313 height 10
type input "1"
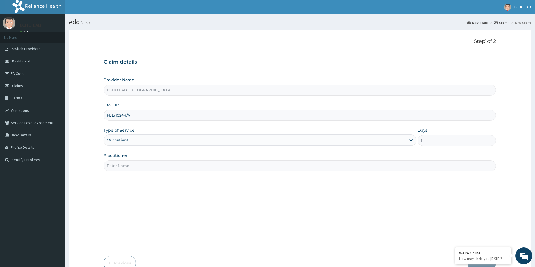
scroll to position [28, 0]
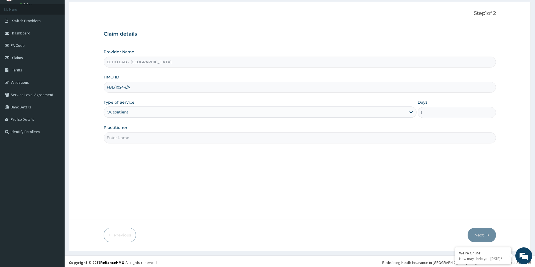
drag, startPoint x: 157, startPoint y: 134, endPoint x: 158, endPoint y: 144, distance: 9.8
click at [157, 134] on input "Practitioner" at bounding box center [300, 137] width 392 height 11
type input "dr. alok"
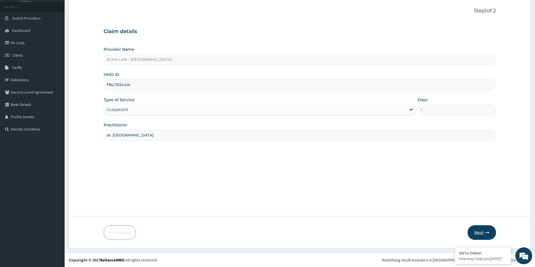
click at [479, 230] on button "Next" at bounding box center [481, 233] width 28 height 15
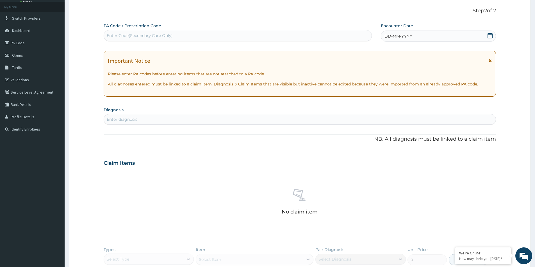
drag, startPoint x: 490, startPoint y: 35, endPoint x: 484, endPoint y: 34, distance: 6.2
click at [491, 35] on icon at bounding box center [490, 36] width 6 height 6
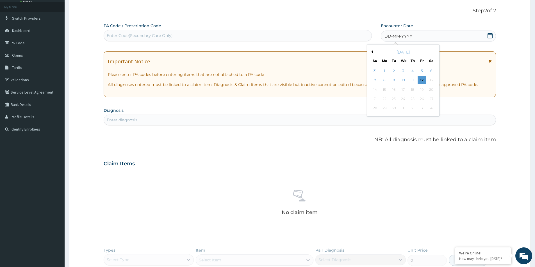
scroll to position [0, 0]
click at [371, 51] on button "Previous Month" at bounding box center [371, 52] width 3 height 3
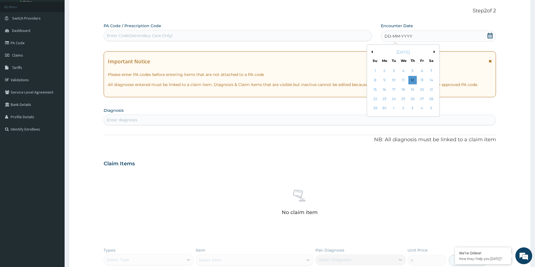
click at [371, 51] on button "Previous Month" at bounding box center [371, 52] width 3 height 3
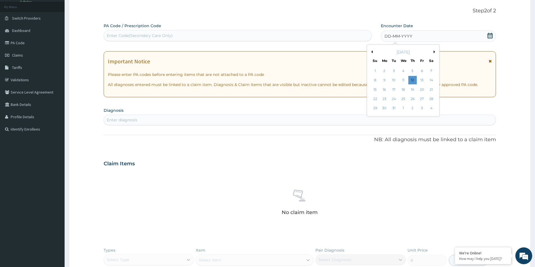
click at [371, 51] on button "Previous Month" at bounding box center [371, 52] width 3 height 3
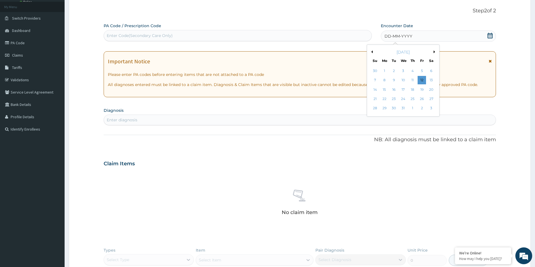
click at [371, 51] on button "Previous Month" at bounding box center [371, 52] width 3 height 3
click at [403, 99] on div "24" at bounding box center [403, 99] width 8 height 8
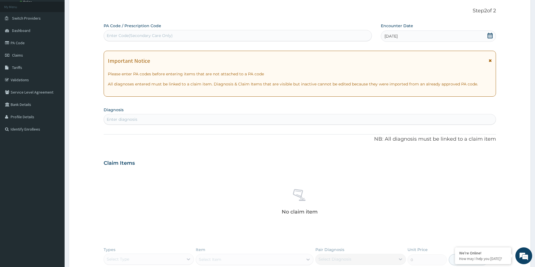
click at [209, 110] on section "Diagnosis Enter diagnosis" at bounding box center [300, 115] width 392 height 19
click at [242, 121] on div "Enter diagnosis" at bounding box center [300, 119] width 392 height 9
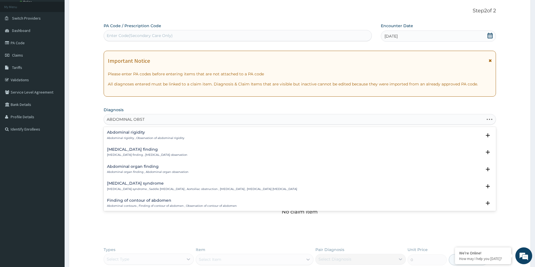
type input "ABDOMINAL OBSTR"
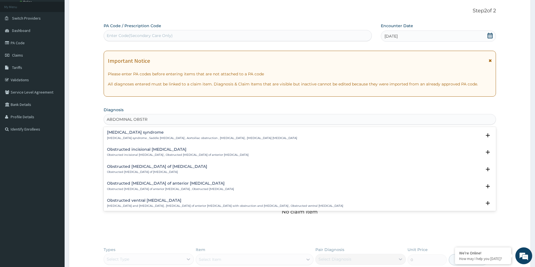
scroll to position [71, 0]
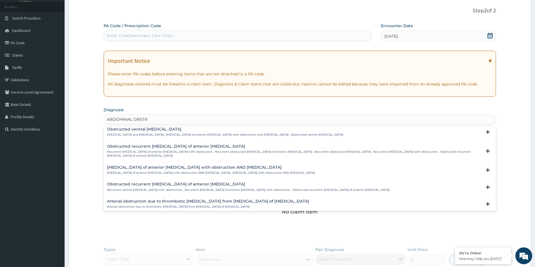
click at [159, 166] on h4 "Hernia of anterior abdominal wall with obstruction AND gangrene" at bounding box center [211, 168] width 208 height 4
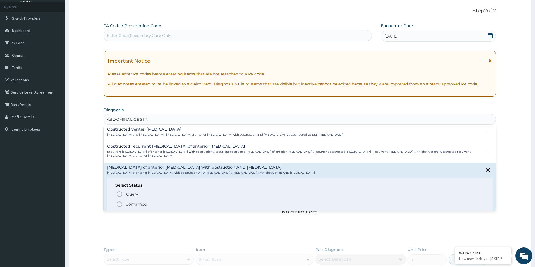
click at [145, 195] on div "Query Query covers suspected (?), Keep in view (kiv), Ruled out (r/o) Confirmed" at bounding box center [299, 199] width 369 height 17
click at [144, 194] on span "Query covers suspected (?), Keep in view (kiv), Ruled out (r/o)" at bounding box center [196, 195] width 110 height 8
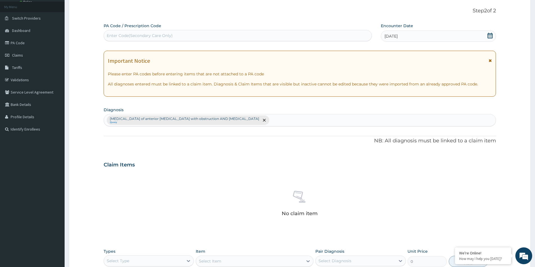
scroll to position [132, 0]
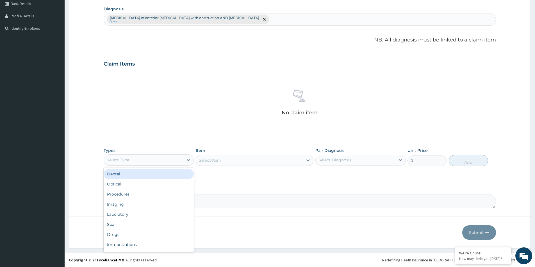
drag, startPoint x: 149, startPoint y: 159, endPoint x: 145, endPoint y: 163, distance: 6.6
click at [149, 161] on div "Select Type" at bounding box center [143, 160] width 79 height 9
drag, startPoint x: 133, startPoint y: 205, endPoint x: 136, endPoint y: 201, distance: 4.7
click at [133, 205] on div "Imaging" at bounding box center [149, 205] width 90 height 10
click at [195, 204] on textarea "Comment" at bounding box center [300, 202] width 392 height 14
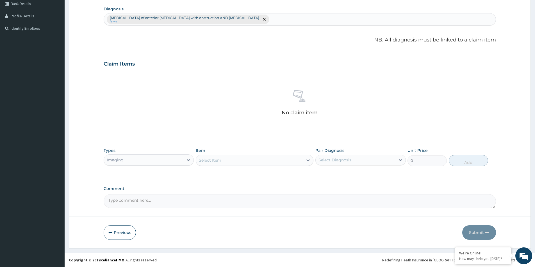
paste textarea "PA/D05F46"
type textarea "PA/D05F46"
click at [224, 160] on div "Select Item" at bounding box center [249, 160] width 107 height 9
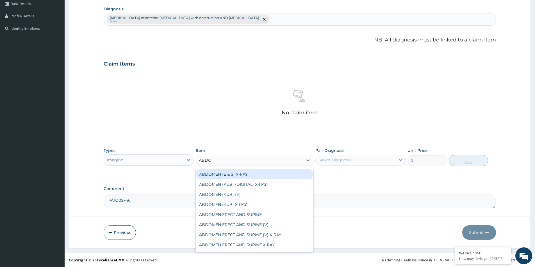
type input "ABDOMI"
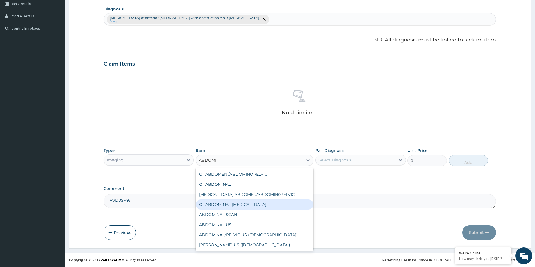
click at [236, 205] on div "CT ABDOMINAL ANGIOGRAPHY" at bounding box center [255, 205] width 118 height 10
type input "91876.5"
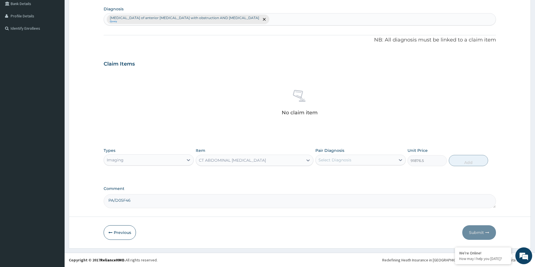
click at [242, 163] on div "CT ABDOMINAL ANGIOGRAPHY" at bounding box center [249, 160] width 107 height 9
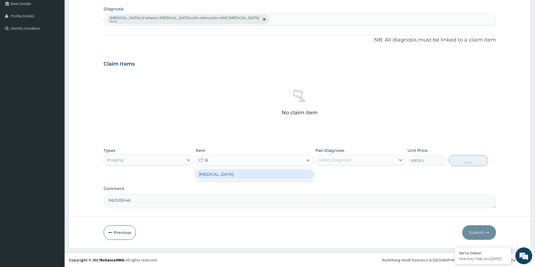
scroll to position [0, 0]
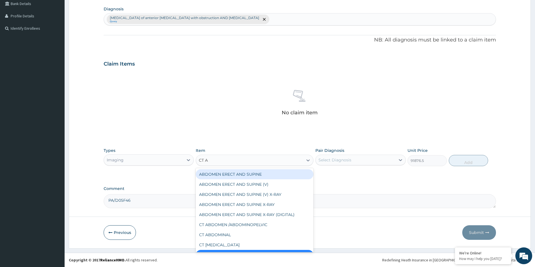
type input "CT AB"
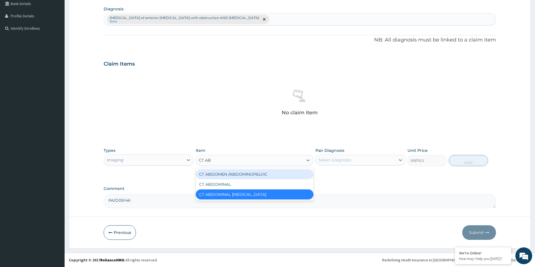
drag, startPoint x: 252, startPoint y: 180, endPoint x: 254, endPoint y: 173, distance: 7.4
click at [254, 173] on div "CT ABDOMEN /ABDOMINOPELVIC CT ABDOMINAL CT ABDOMINAL ANGIOGRAPHY" at bounding box center [255, 184] width 118 height 33
click at [254, 173] on div "CT ABDOMEN /ABDOMINOPELVIC" at bounding box center [255, 175] width 118 height 10
type input "71221.5"
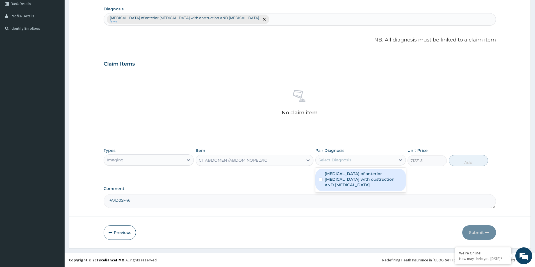
drag, startPoint x: 348, startPoint y: 160, endPoint x: 334, endPoint y: 186, distance: 29.7
click at [349, 163] on div "Select Diagnosis" at bounding box center [354, 160] width 79 height 9
click at [337, 177] on label "Hernia of anterior abdominal wall with obstruction AND gangrene" at bounding box center [362, 179] width 77 height 17
checkbox input "true"
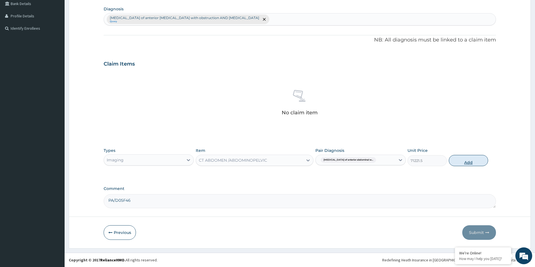
click at [460, 160] on button "Add" at bounding box center [468, 160] width 39 height 11
type input "0"
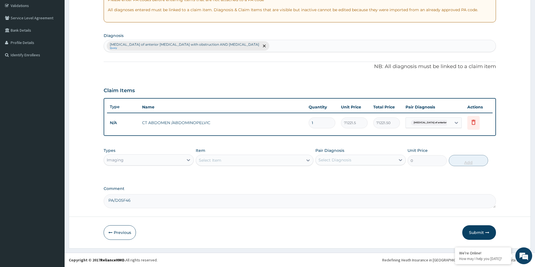
scroll to position [105, 0]
click at [474, 234] on button "Submit" at bounding box center [479, 233] width 34 height 15
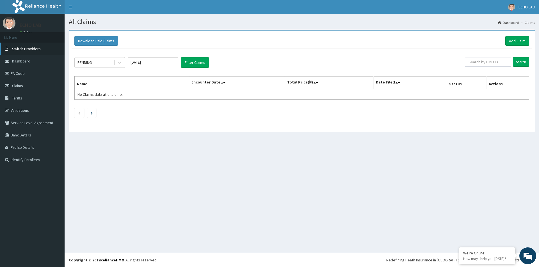
click at [33, 45] on link "Switch Providers" at bounding box center [32, 49] width 65 height 12
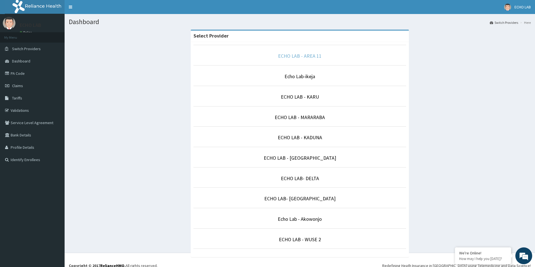
click at [290, 55] on link "ECHO LAB - AREA 11" at bounding box center [300, 56] width 44 height 6
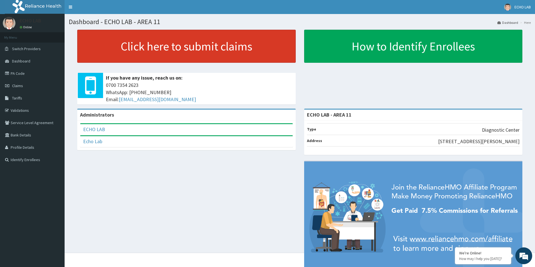
click at [163, 38] on link "Click here to submit claims" at bounding box center [186, 46] width 218 height 33
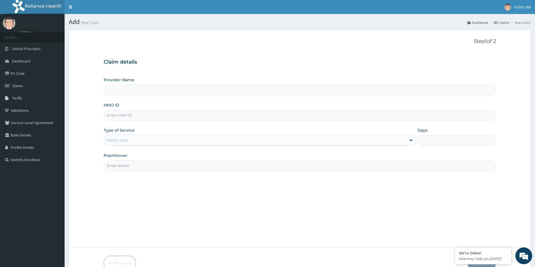
type input "ECHO LAB - AREA 11"
click at [158, 109] on div "HMO ID" at bounding box center [300, 111] width 392 height 19
click at [161, 115] on input "HMO ID" at bounding box center [300, 115] width 392 height 11
paste input "NBE/10025/F"
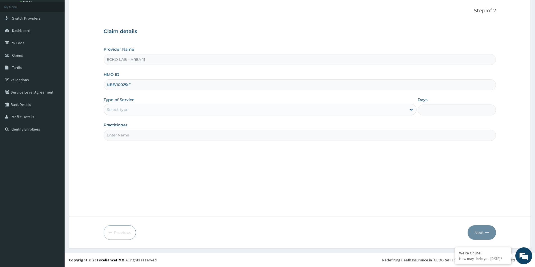
type input "NBE/10025/F"
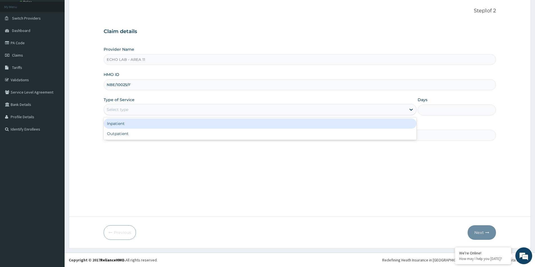
drag, startPoint x: 155, startPoint y: 106, endPoint x: 157, endPoint y: 110, distance: 4.7
click at [156, 108] on div "Select type" at bounding box center [255, 109] width 302 height 9
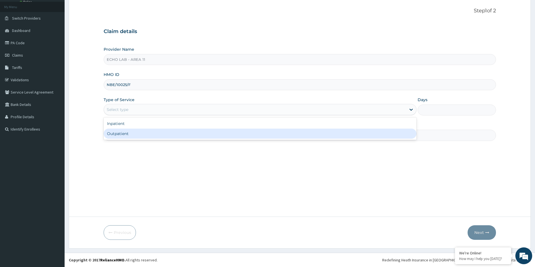
click at [159, 134] on div "Outpatient" at bounding box center [260, 134] width 313 height 10
type input "1"
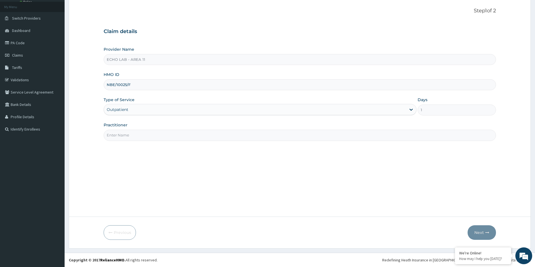
click at [159, 136] on input "Practitioner" at bounding box center [300, 135] width 392 height 11
type input "dr. alok"
click at [486, 235] on icon "button" at bounding box center [487, 233] width 4 height 4
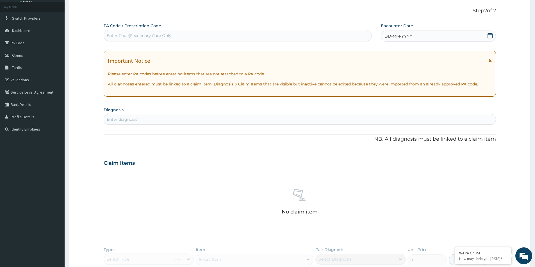
scroll to position [0, 0]
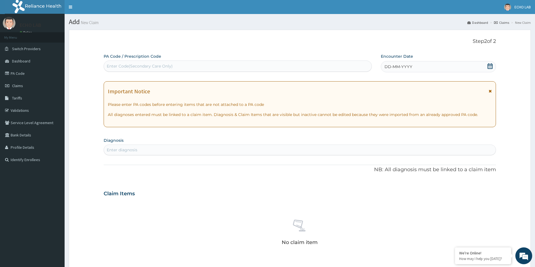
click at [489, 66] on icon at bounding box center [490, 66] width 6 height 6
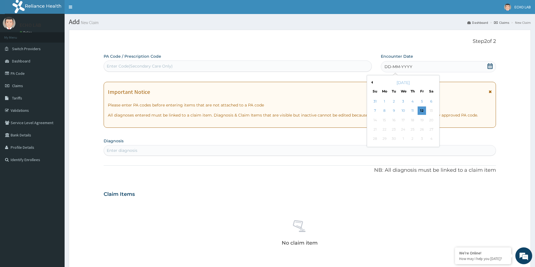
click at [372, 83] on button "Previous Month" at bounding box center [371, 82] width 3 height 3
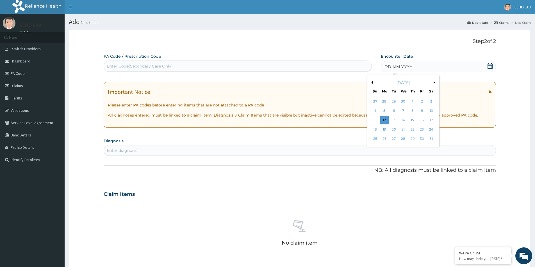
click at [372, 83] on button "Previous Month" at bounding box center [371, 82] width 3 height 3
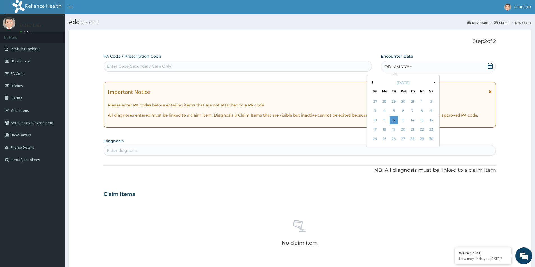
click at [372, 83] on button "Previous Month" at bounding box center [371, 82] width 3 height 3
click at [372, 81] on div "October 2024" at bounding box center [403, 83] width 68 height 6
click at [373, 82] on div "October 2024" at bounding box center [403, 83] width 68 height 6
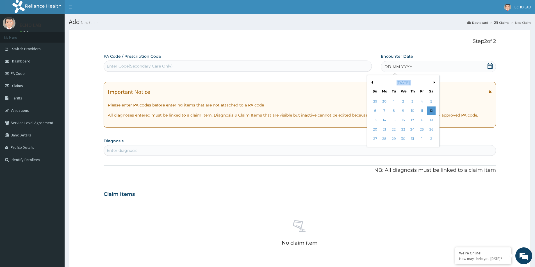
click at [373, 82] on div "October 2024" at bounding box center [403, 83] width 68 height 6
click at [372, 83] on button "Previous Month" at bounding box center [371, 82] width 3 height 3
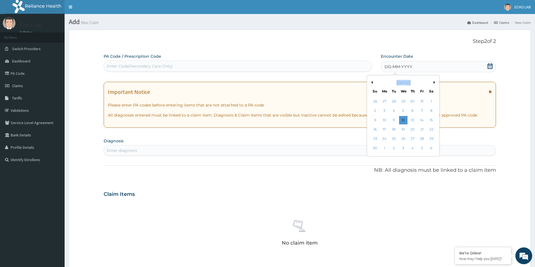
click at [372, 83] on button "Previous Month" at bounding box center [371, 82] width 3 height 3
click at [434, 82] on button "Next Month" at bounding box center [435, 82] width 3 height 3
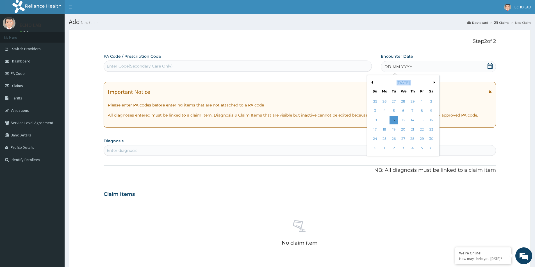
click at [435, 83] on button "Next Month" at bounding box center [435, 82] width 3 height 3
click at [411, 130] on div "25" at bounding box center [412, 129] width 8 height 8
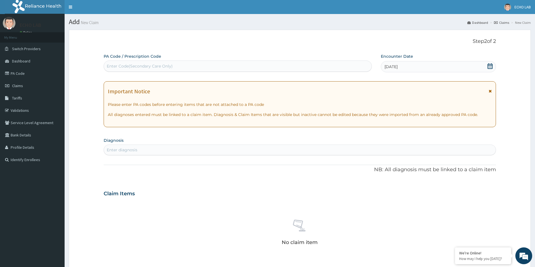
click at [225, 152] on div "Enter diagnosis" at bounding box center [300, 150] width 392 height 9
type input "A"
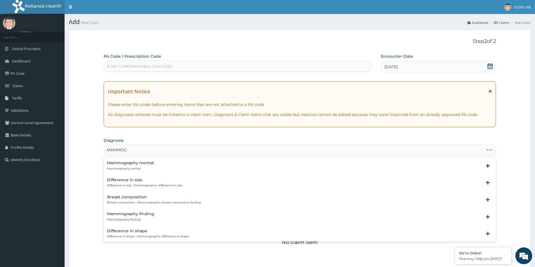
type input "MAMMOGR"
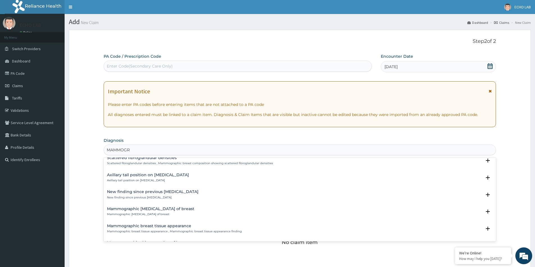
scroll to position [573, 0]
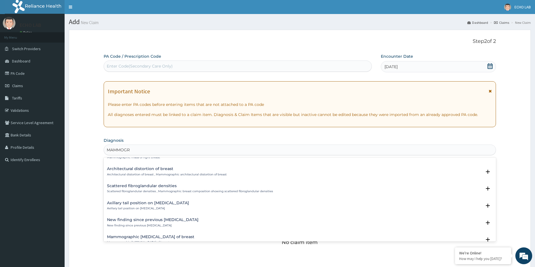
click at [139, 223] on div "New finding since previous mammogram New finding since previous mammogram" at bounding box center [152, 223] width 91 height 10
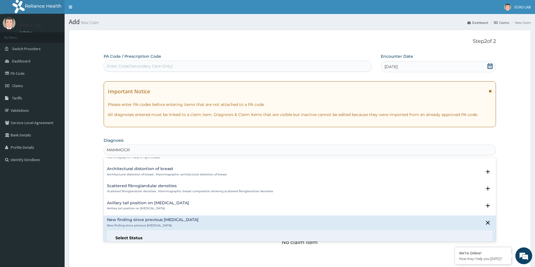
scroll to position [629, 0]
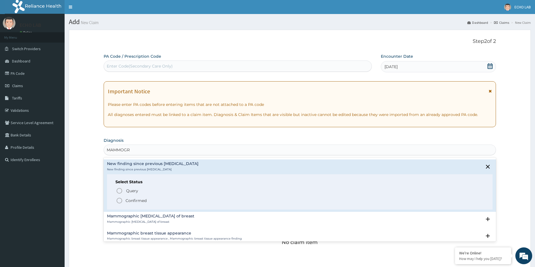
click at [122, 201] on icon "status option filled" at bounding box center [119, 201] width 7 height 7
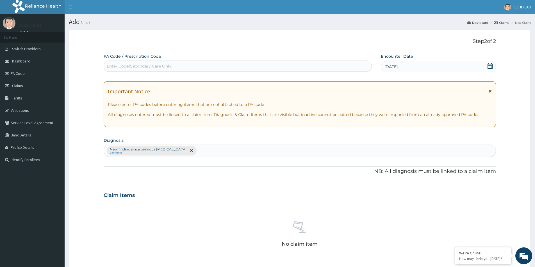
scroll to position [132, 0]
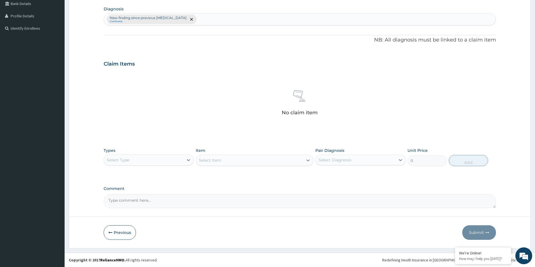
click at [162, 158] on div "Select Type" at bounding box center [143, 160] width 79 height 9
click at [130, 205] on div "Imaging" at bounding box center [149, 205] width 90 height 10
click at [220, 158] on div "Select Item" at bounding box center [210, 161] width 22 height 6
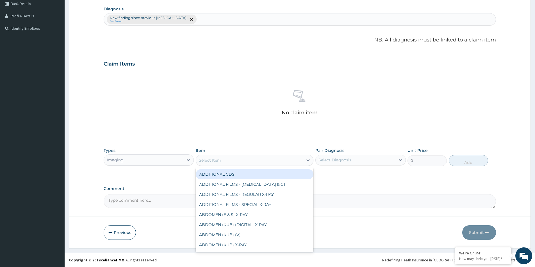
click at [122, 207] on textarea "Comment" at bounding box center [300, 202] width 392 height 14
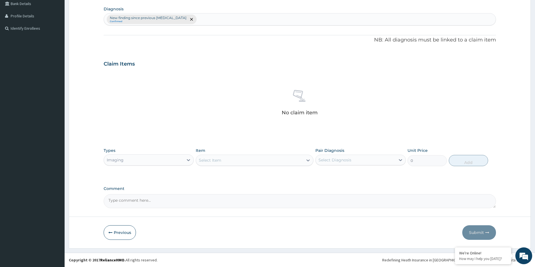
paste textarea "PA/86B669"
type textarea "PA/86B669"
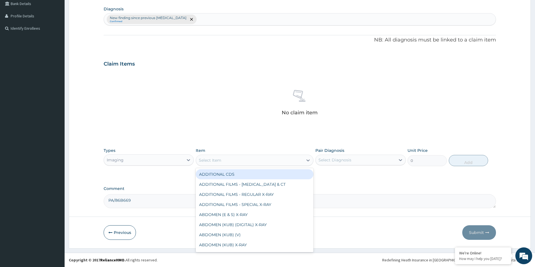
click at [231, 161] on div "Select Item" at bounding box center [249, 160] width 107 height 9
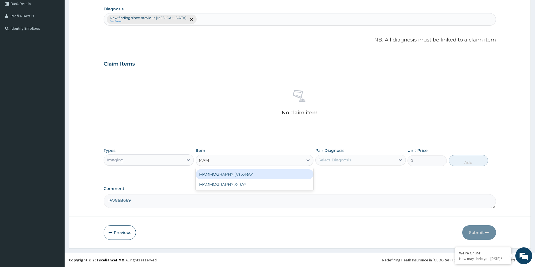
type input "MAMM"
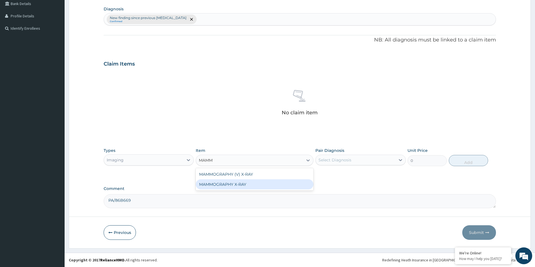
click at [248, 183] on div "MAMMOGRAPHY X-RAY" at bounding box center [255, 185] width 118 height 10
type input "20884.5"
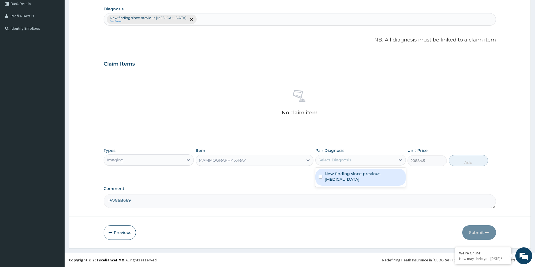
drag, startPoint x: 355, startPoint y: 160, endPoint x: 356, endPoint y: 163, distance: 3.7
click at [356, 162] on div "Select Diagnosis" at bounding box center [354, 160] width 79 height 9
click at [359, 180] on label "New finding since previous mammogram" at bounding box center [362, 176] width 77 height 11
checkbox input "true"
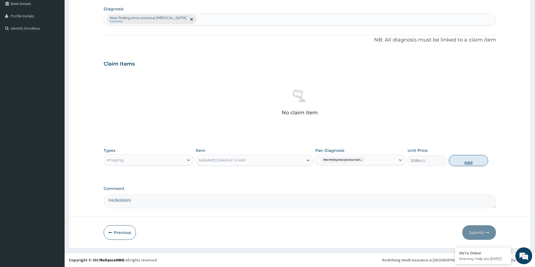
click at [479, 160] on button "Add" at bounding box center [468, 160] width 39 height 11
type input "0"
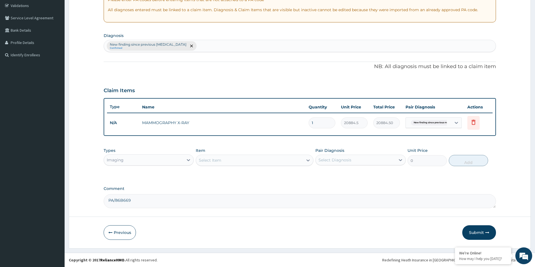
click at [480, 233] on button "Submit" at bounding box center [479, 233] width 34 height 15
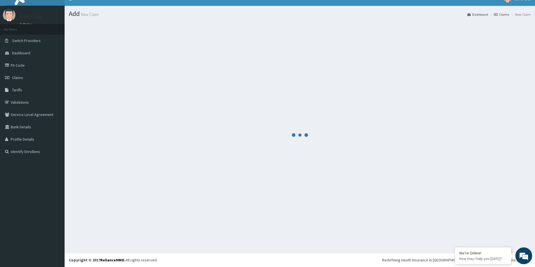
scroll to position [8, 0]
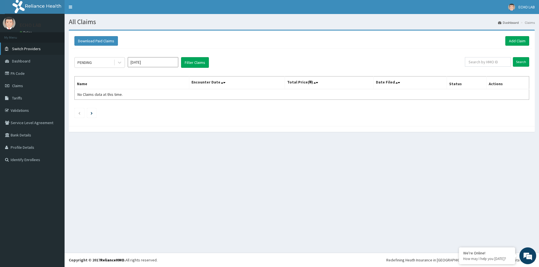
click at [27, 50] on span "Switch Providers" at bounding box center [26, 48] width 29 height 5
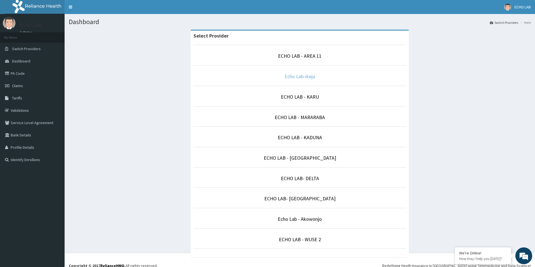
click at [298, 79] on link "Echo Lab-ikeja" at bounding box center [299, 76] width 31 height 6
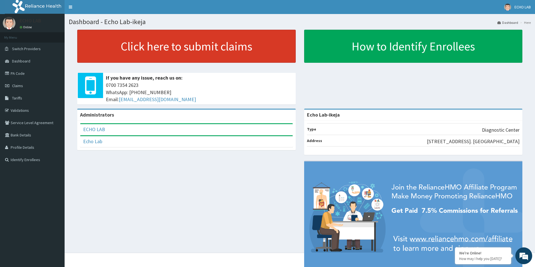
click at [166, 49] on link "Click here to submit claims" at bounding box center [186, 46] width 218 height 33
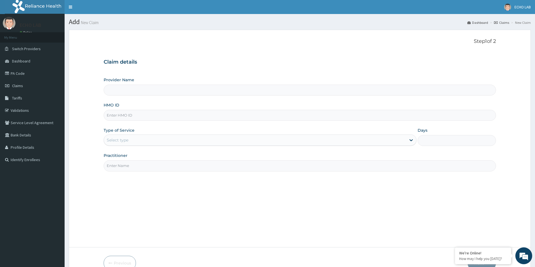
type input "Echo Lab-ikeja"
click at [183, 116] on input "HMO ID" at bounding box center [300, 115] width 392 height 11
paste input "XMG/10010/A"
type input "XMG/10010/A"
click at [154, 143] on div "Select type" at bounding box center [255, 140] width 302 height 9
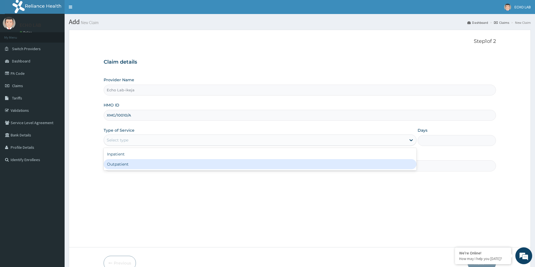
click at [157, 166] on div "Outpatient" at bounding box center [260, 164] width 313 height 10
type input "1"
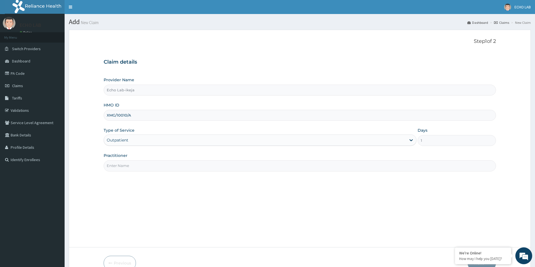
click at [159, 167] on input "Practitioner" at bounding box center [300, 166] width 392 height 11
type input "dr. alok"
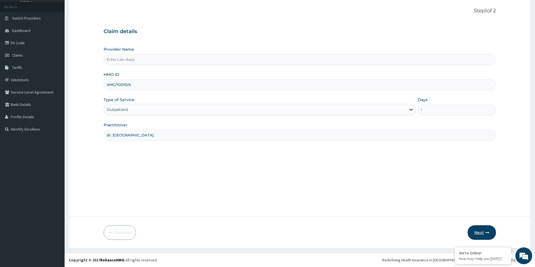
click at [486, 231] on icon "button" at bounding box center [487, 233] width 4 height 4
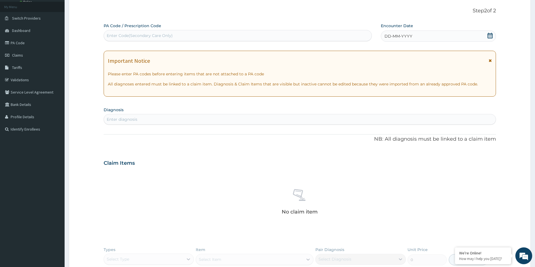
click at [492, 34] on icon at bounding box center [490, 36] width 6 height 6
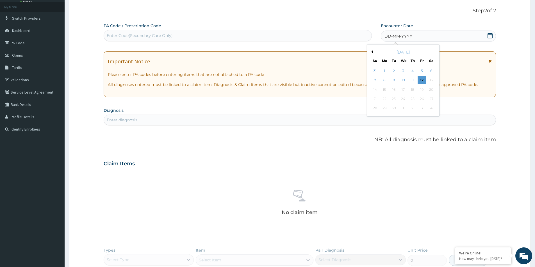
click at [372, 54] on div "[DATE]" at bounding box center [403, 52] width 68 height 6
click at [371, 52] on button "Previous Month" at bounding box center [371, 52] width 3 height 3
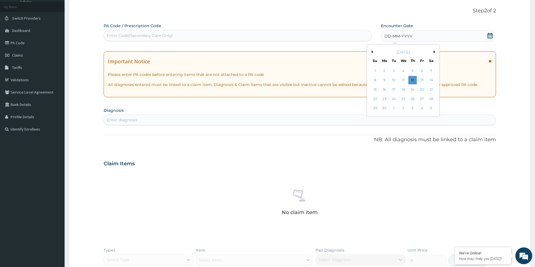
click at [371, 52] on button "Previous Month" at bounding box center [371, 52] width 3 height 3
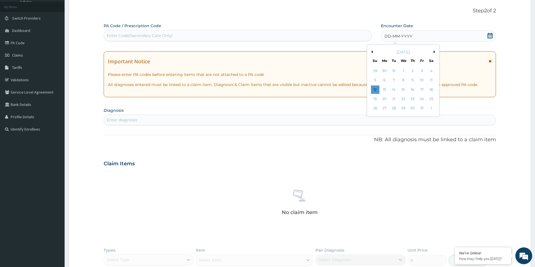
click at [371, 52] on button "Previous Month" at bounding box center [371, 52] width 3 height 3
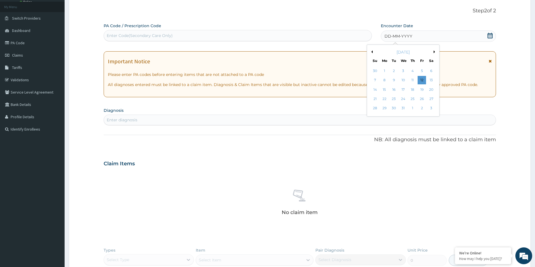
click at [371, 52] on button "Previous Month" at bounding box center [371, 52] width 3 height 3
click at [413, 99] on div "25" at bounding box center [412, 99] width 8 height 8
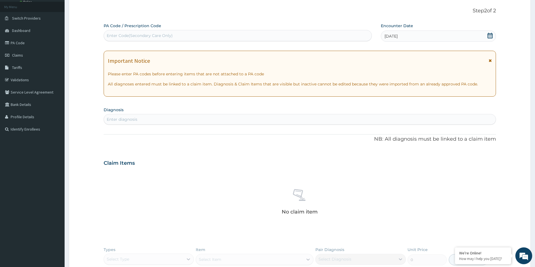
click at [171, 121] on div "Enter diagnosis" at bounding box center [300, 119] width 392 height 9
type input "WELL AD"
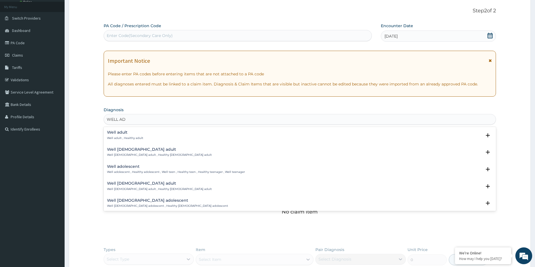
click at [129, 133] on h4 "Well adult" at bounding box center [125, 133] width 36 height 4
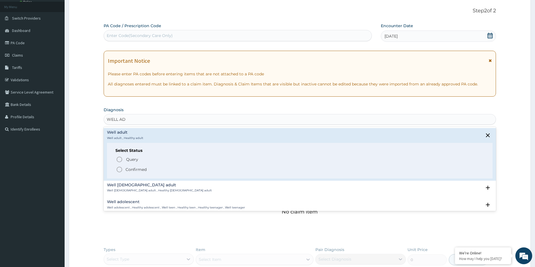
click at [141, 169] on p "Confirmed" at bounding box center [135, 170] width 21 height 6
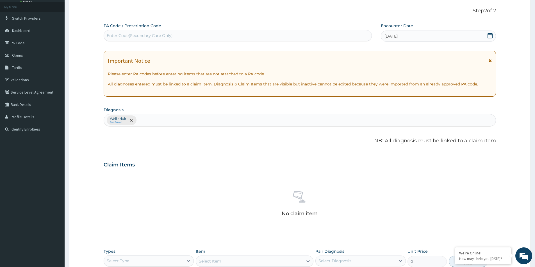
scroll to position [132, 0]
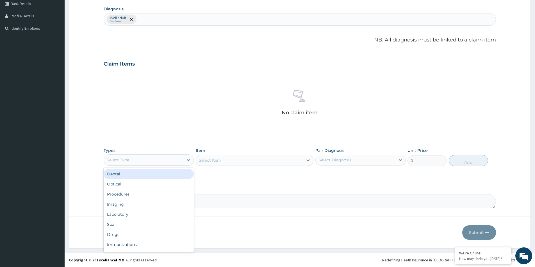
click at [136, 158] on div "Select Type" at bounding box center [143, 160] width 79 height 9
click at [127, 205] on div "Imaging" at bounding box center [149, 205] width 90 height 10
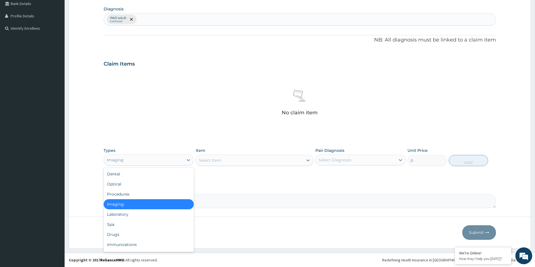
drag, startPoint x: 158, startPoint y: 156, endPoint x: 156, endPoint y: 179, distance: 22.9
click at [158, 156] on div "Imaging" at bounding box center [143, 160] width 79 height 9
click at [150, 215] on div "Laboratory" at bounding box center [149, 215] width 90 height 10
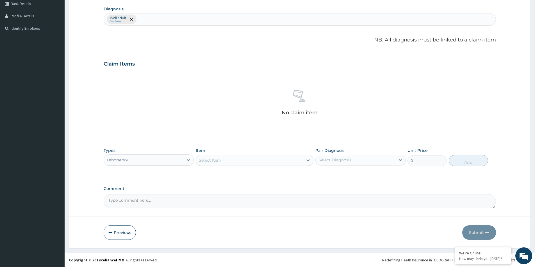
paste textarea "PA/3C3F48"
type textarea "PA/3C3F48"
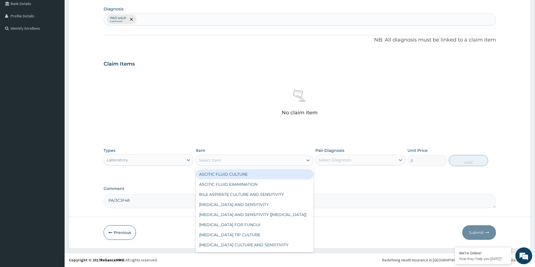
click at [217, 158] on div "Select Item" at bounding box center [210, 161] width 22 height 6
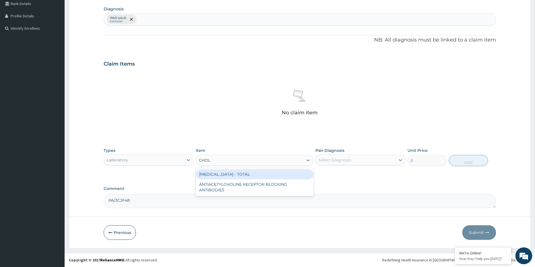
type input "CHOLE"
drag, startPoint x: 255, startPoint y: 176, endPoint x: 258, endPoint y: 175, distance: 3.4
click at [255, 177] on div "CHOLESTEROL - TOTAL" at bounding box center [255, 175] width 118 height 10
type input "5431.5"
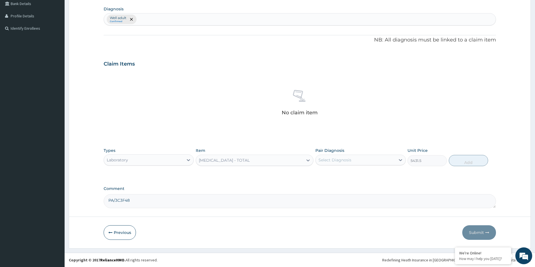
click at [343, 157] on div "Select Diagnosis" at bounding box center [334, 160] width 33 height 6
click at [353, 173] on div "Well adult" at bounding box center [360, 175] width 90 height 12
checkbox input "true"
click at [467, 161] on button "Add" at bounding box center [468, 160] width 39 height 11
type input "0"
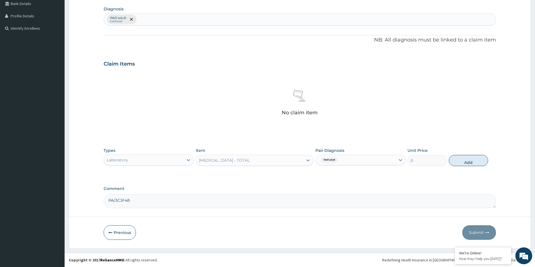
scroll to position [105, 0]
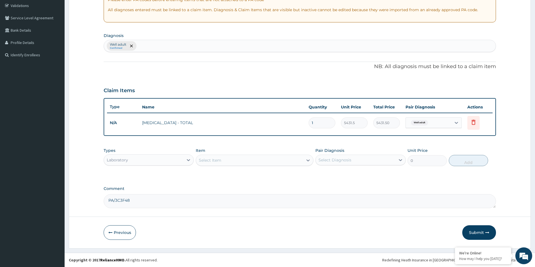
click at [250, 168] on div "Types Laboratory Item Select Item Pair Diagnosis Select Diagnosis Unit Price 0 …" at bounding box center [300, 157] width 392 height 24
click at [248, 164] on div "Select Item" at bounding box center [249, 160] width 107 height 9
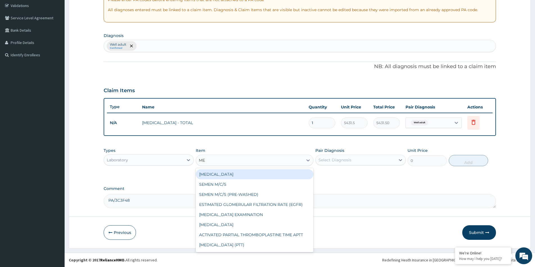
type input "M"
type input "PHY"
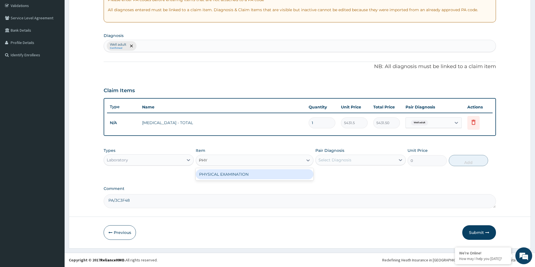
click at [253, 176] on div "PHYSICAL EXAMINATION" at bounding box center [255, 175] width 118 height 10
type input "6961.5"
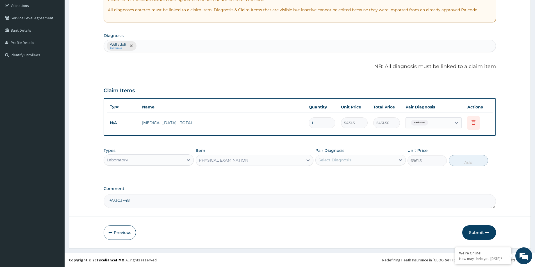
drag, startPoint x: 327, startPoint y: 161, endPoint x: 331, endPoint y: 165, distance: 5.6
click at [327, 161] on div "Select Diagnosis" at bounding box center [334, 160] width 33 height 6
click at [330, 175] on label "Well adult" at bounding box center [334, 174] width 20 height 6
checkbox input "true"
click at [457, 158] on button "Add" at bounding box center [468, 160] width 39 height 11
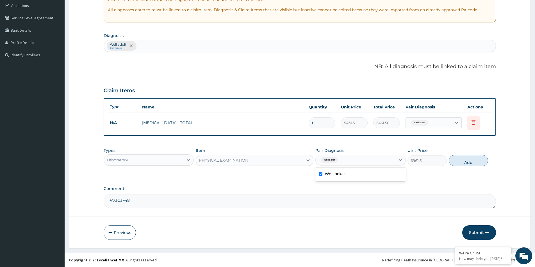
type input "0"
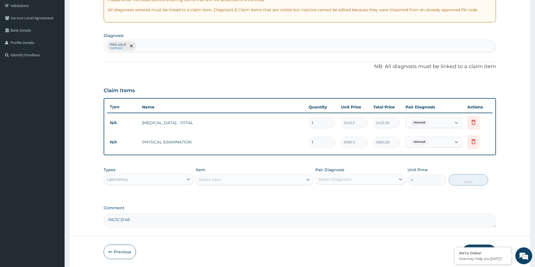
click at [225, 178] on div "Select Item" at bounding box center [249, 179] width 107 height 9
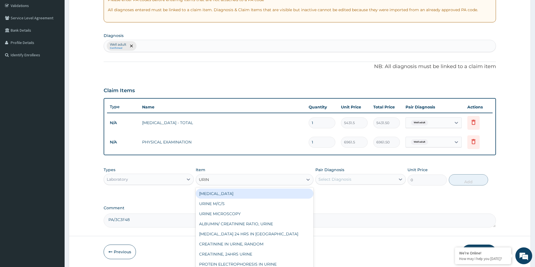
type input "URINE"
click at [233, 195] on div "URINE ANALYSIS" at bounding box center [255, 194] width 118 height 10
type input "4972.5"
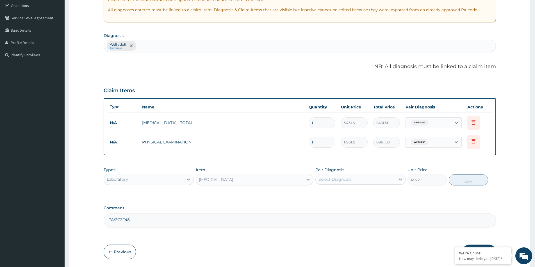
click at [334, 177] on div "Select Diagnosis" at bounding box center [354, 179] width 79 height 9
click at [342, 193] on label "Well adult" at bounding box center [334, 194] width 20 height 6
checkbox input "true"
click at [454, 175] on button "Add" at bounding box center [468, 180] width 39 height 11
type input "0"
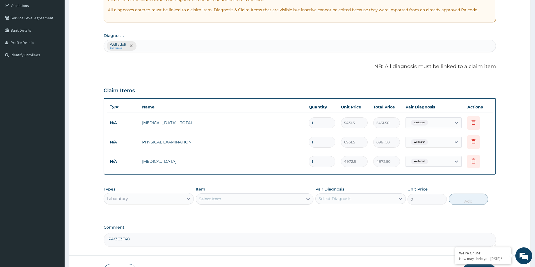
click at [251, 198] on div "Select Item" at bounding box center [249, 199] width 107 height 9
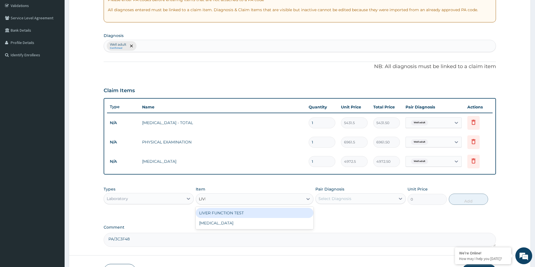
type input "LIVER"
drag, startPoint x: 248, startPoint y: 214, endPoint x: 331, endPoint y: 206, distance: 82.6
click at [249, 214] on div "LIVER FUNCTION TEST" at bounding box center [255, 213] width 118 height 10
type input "15223.5"
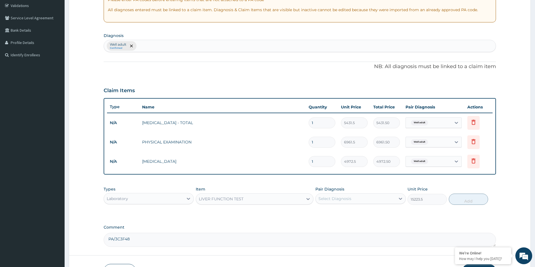
click at [336, 201] on div "Select Diagnosis" at bounding box center [334, 199] width 33 height 6
drag, startPoint x: 338, startPoint y: 211, endPoint x: 426, endPoint y: 207, distance: 88.8
click at [340, 212] on label "Well adult" at bounding box center [334, 213] width 20 height 6
checkbox input "true"
drag, startPoint x: 470, startPoint y: 202, endPoint x: 464, endPoint y: 203, distance: 6.2
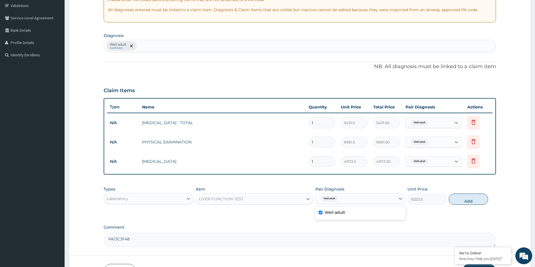
click at [470, 202] on button "Add" at bounding box center [468, 199] width 39 height 11
type input "0"
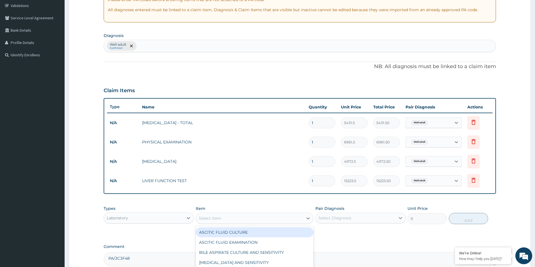
click at [220, 219] on div "Select Item" at bounding box center [210, 219] width 22 height 6
type input "FAST"
click at [231, 228] on div "FASTING BLOOD GLUCOSE" at bounding box center [255, 233] width 118 height 10
type input "4896"
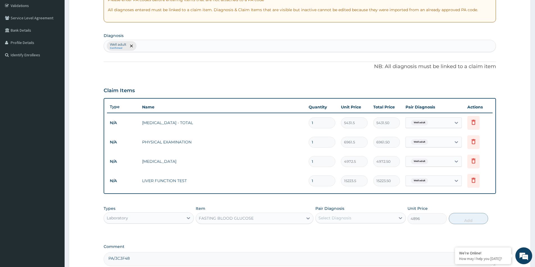
click at [345, 223] on div "Select Diagnosis" at bounding box center [360, 218] width 90 height 11
drag, startPoint x: 346, startPoint y: 232, endPoint x: 351, endPoint y: 233, distance: 4.6
click at [347, 232] on div "Well adult" at bounding box center [360, 233] width 90 height 12
checkbox input "true"
click at [459, 216] on button "Add" at bounding box center [468, 218] width 39 height 11
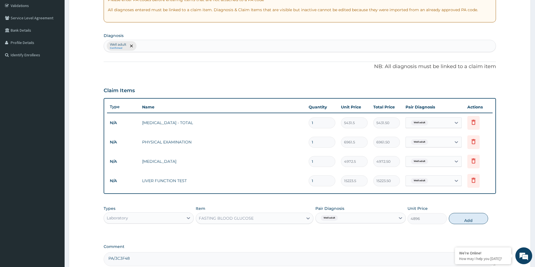
type input "0"
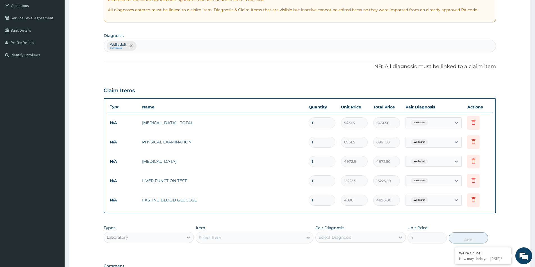
scroll to position [182, 0]
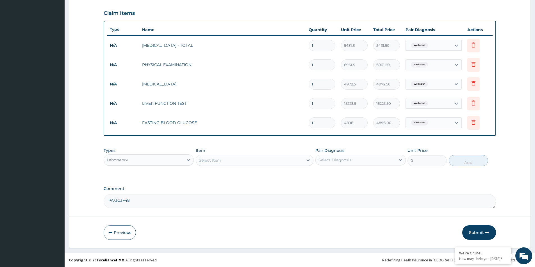
click at [244, 160] on div "Select Item" at bounding box center [249, 160] width 107 height 9
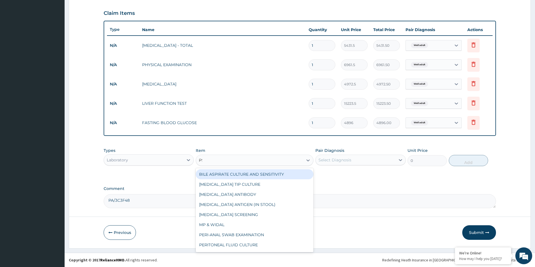
type input "PSA"
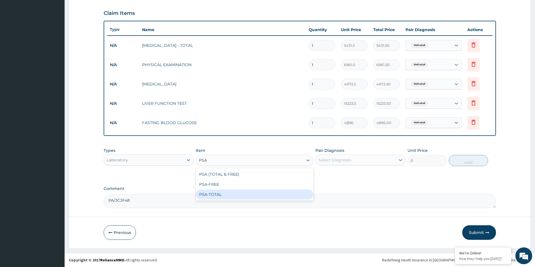
click at [235, 194] on div "PSA-TOTAL" at bounding box center [255, 195] width 118 height 10
type input "21573"
click at [343, 154] on div "Pair Diagnosis Select Diagnosis" at bounding box center [360, 157] width 90 height 19
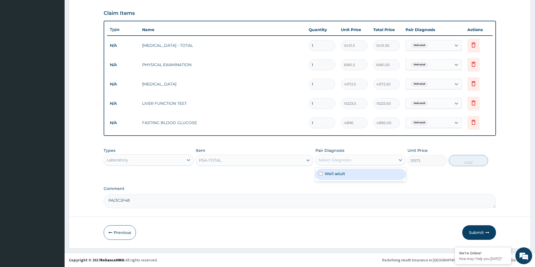
click at [342, 159] on div "Select Diagnosis" at bounding box center [334, 160] width 33 height 6
click at [343, 177] on div "Well adult" at bounding box center [360, 175] width 90 height 12
checkbox input "true"
click at [456, 166] on button "Add" at bounding box center [468, 160] width 39 height 11
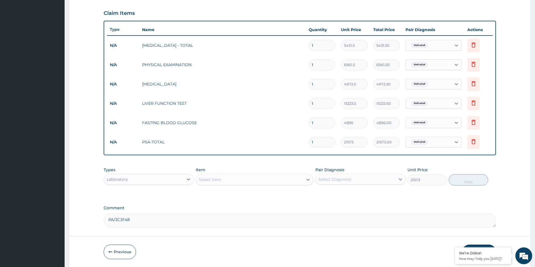
type input "0"
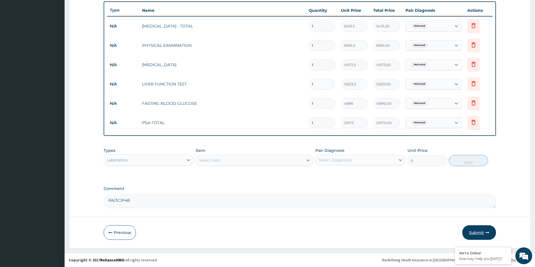
click at [479, 233] on button "Submit" at bounding box center [479, 233] width 34 height 15
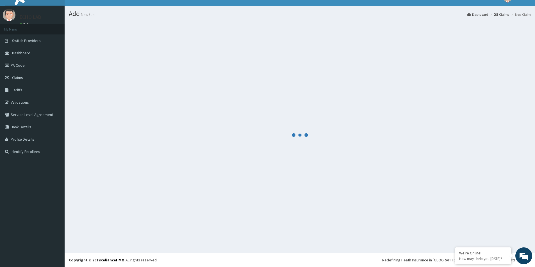
scroll to position [8, 0]
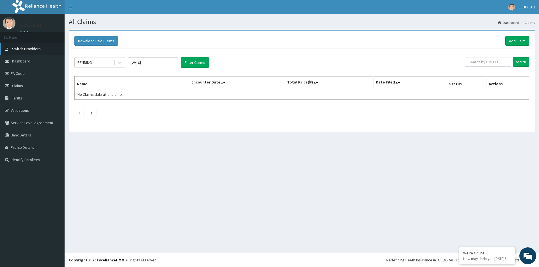
click at [33, 48] on span "Switch Providers" at bounding box center [26, 48] width 29 height 5
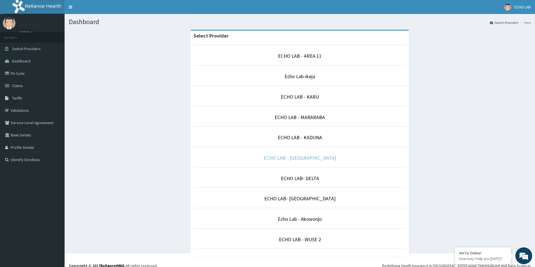
click at [317, 157] on link "ECHO LAB - [GEOGRAPHIC_DATA]" at bounding box center [300, 158] width 72 height 6
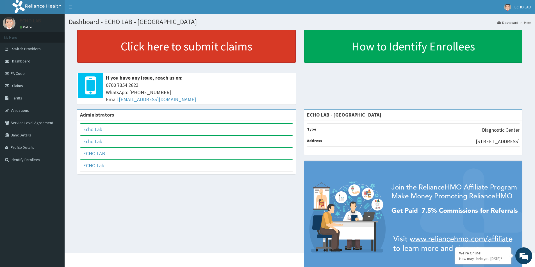
click at [176, 49] on link "Click here to submit claims" at bounding box center [186, 46] width 218 height 33
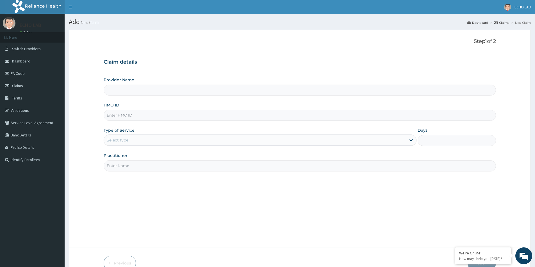
type input "ECHO LAB - [GEOGRAPHIC_DATA]"
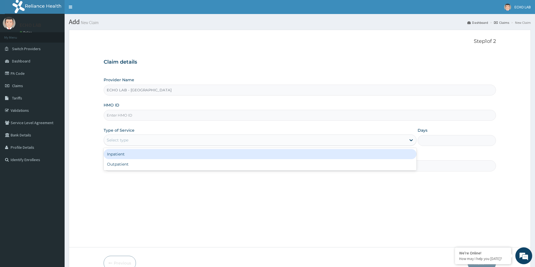
click at [151, 143] on div "Select type" at bounding box center [255, 140] width 302 height 9
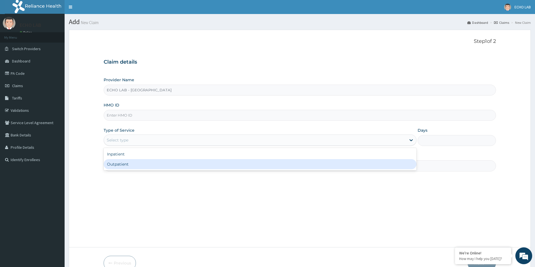
click at [147, 163] on div "Outpatient" at bounding box center [260, 164] width 313 height 10
type input "1"
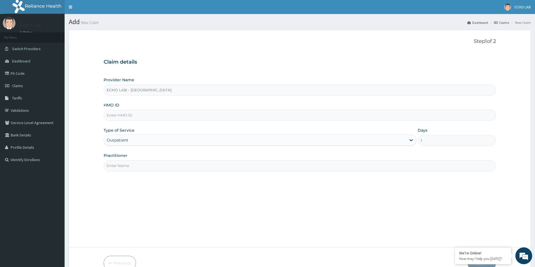
click at [147, 165] on input "Practitioner" at bounding box center [300, 166] width 392 height 11
type input "dr. [GEOGRAPHIC_DATA]"
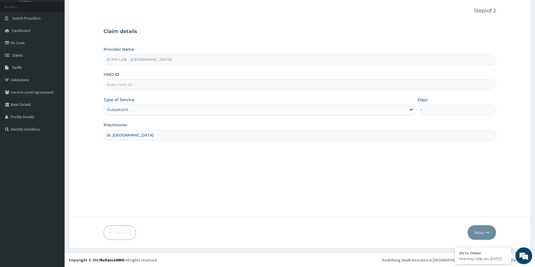
click at [186, 81] on input "HMO ID" at bounding box center [300, 84] width 392 height 11
paste input "BST/10005/B"
type input "BST/10005/B"
click at [481, 234] on button "Next" at bounding box center [481, 233] width 28 height 15
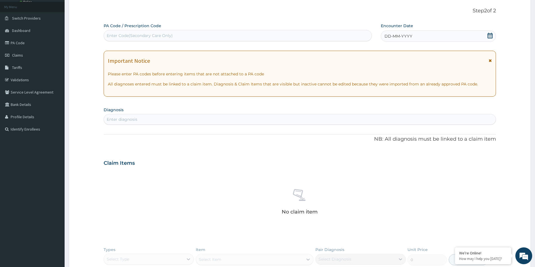
scroll to position [0, 0]
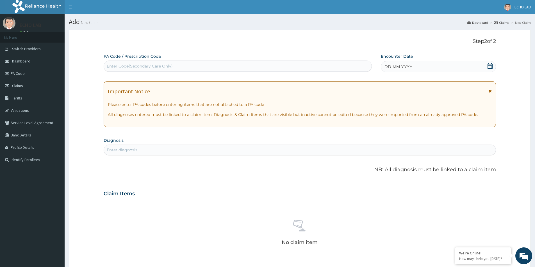
click at [489, 65] on icon at bounding box center [489, 66] width 5 height 6
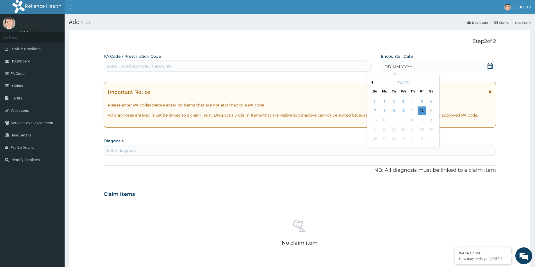
click at [372, 83] on button "Previous Month" at bounding box center [371, 82] width 3 height 3
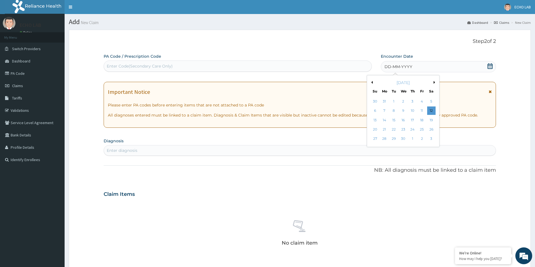
click at [372, 83] on button "Previous Month" at bounding box center [371, 82] width 3 height 3
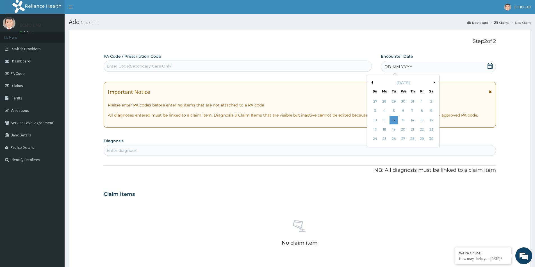
click at [372, 83] on button "Previous Month" at bounding box center [371, 82] width 3 height 3
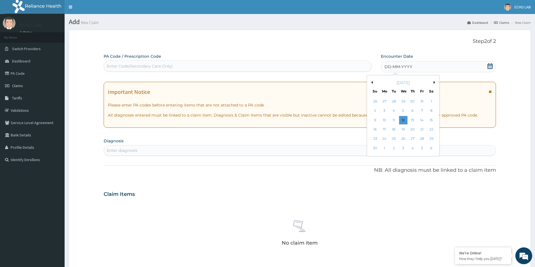
click at [372, 83] on button "Previous Month" at bounding box center [371, 82] width 3 height 3
click at [413, 130] on div "25" at bounding box center [412, 129] width 8 height 8
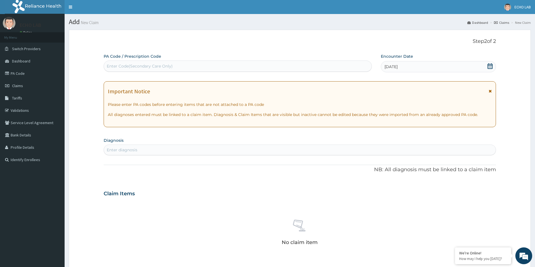
click at [198, 152] on div "Enter diagnosis" at bounding box center [300, 150] width 392 height 9
type input "HTN"
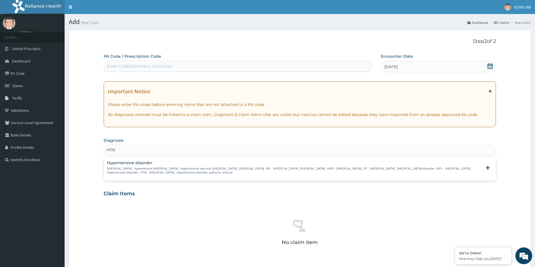
click at [128, 169] on p "High blood pressure , Hypertensive vascular disease , Hypertensive vascular deg…" at bounding box center [294, 171] width 374 height 8
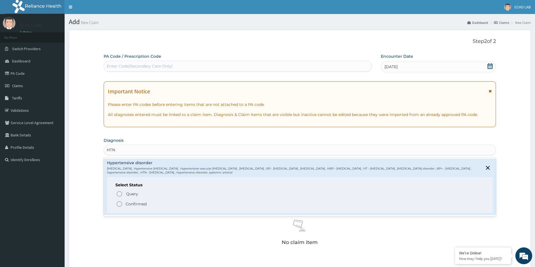
click at [139, 207] on span "Confirmed" at bounding box center [300, 204] width 368 height 7
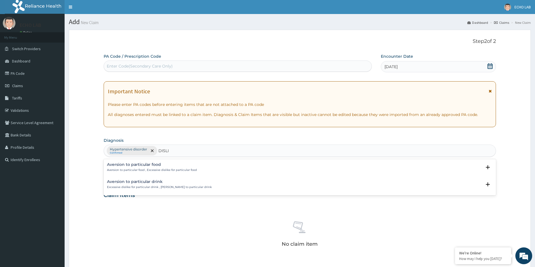
type input "DISLI"
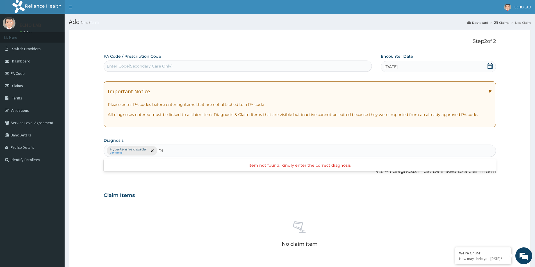
type input "D"
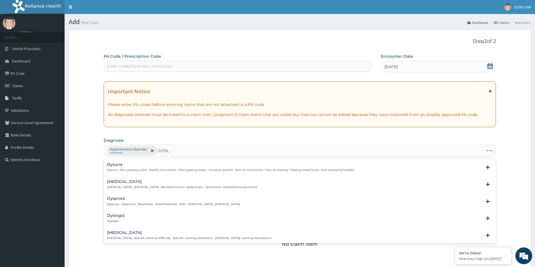
type input "DYSLI"
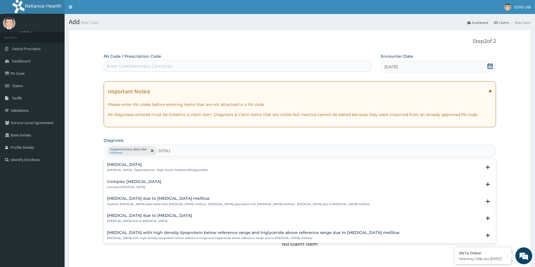
click at [180, 168] on p "Dyslipidemia , Dyslipidaemia , High blood cholesterol/triglycerides" at bounding box center [157, 170] width 101 height 4
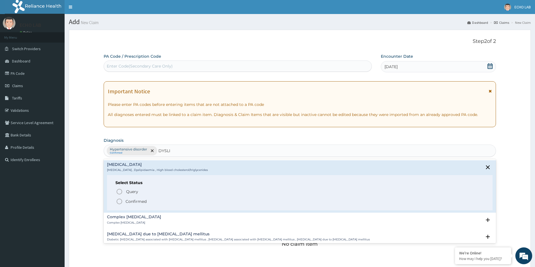
click at [143, 203] on p "Confirmed" at bounding box center [135, 202] width 21 height 6
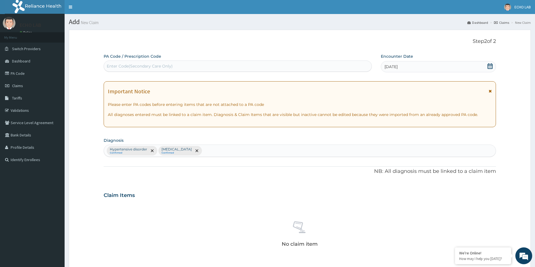
scroll to position [132, 0]
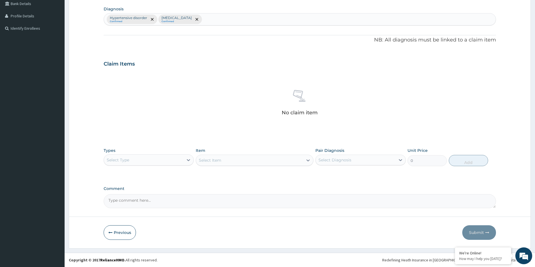
click at [175, 161] on div "Select Type" at bounding box center [143, 160] width 79 height 9
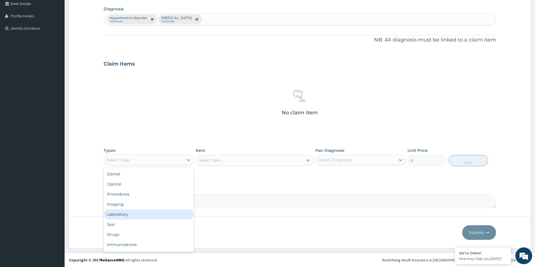
click at [127, 214] on div "Laboratory" at bounding box center [149, 215] width 90 height 10
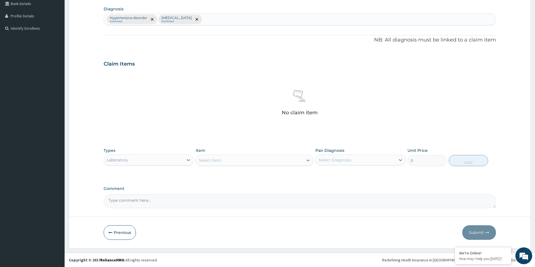
click at [156, 200] on textarea "Comment" at bounding box center [300, 202] width 392 height 14
paste textarea "PA/AE9A40"
type textarea "PA/AE9A40"
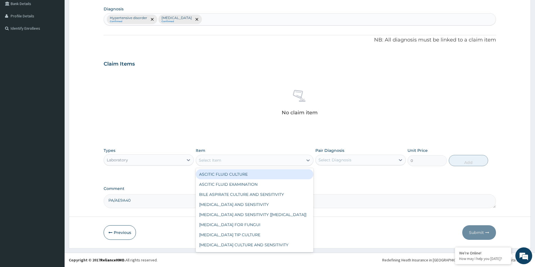
click at [229, 161] on div "Select Item" at bounding box center [249, 160] width 107 height 9
type input "FAS"
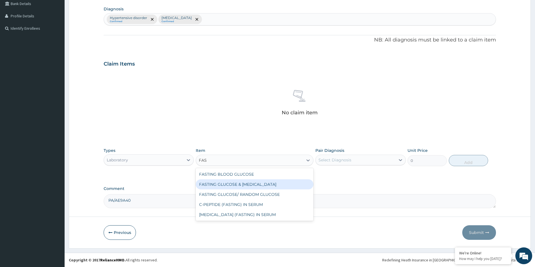
click at [252, 176] on div "FASTING BLOOD GLUCOSE" at bounding box center [255, 175] width 118 height 10
type input "4896"
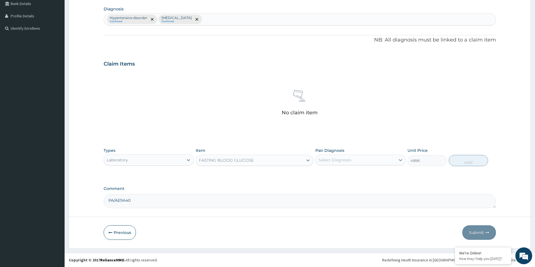
drag, startPoint x: 388, startPoint y: 161, endPoint x: 386, endPoint y: 166, distance: 4.9
click at [388, 162] on div "Select Diagnosis" at bounding box center [354, 160] width 79 height 9
click at [369, 179] on div "Hypertensive disorder" at bounding box center [360, 175] width 90 height 12
checkbox input "true"
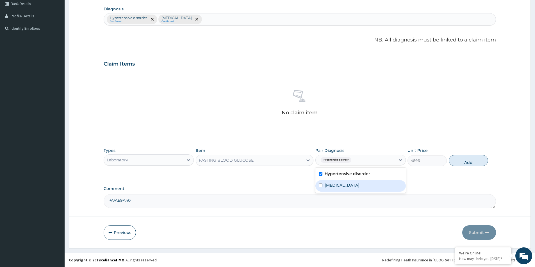
drag, startPoint x: 347, startPoint y: 187, endPoint x: 444, endPoint y: 162, distance: 100.5
click at [347, 187] on label "Dyslipidemia" at bounding box center [341, 186] width 35 height 6
checkbox input "true"
click at [455, 161] on button "Add" at bounding box center [468, 160] width 39 height 11
type input "0"
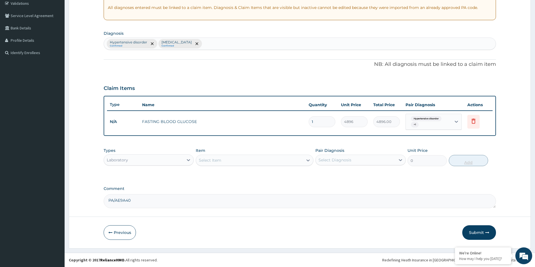
scroll to position [107, 0]
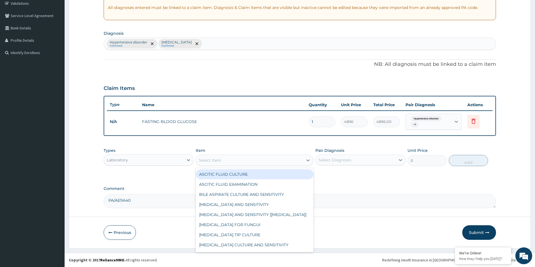
click at [225, 162] on div "Select Item" at bounding box center [249, 160] width 107 height 9
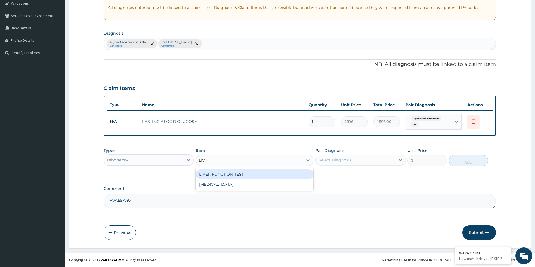
type input "LIVE"
click at [234, 173] on div "LIVER FUNCTION TEST" at bounding box center [255, 175] width 118 height 10
type input "15223.5"
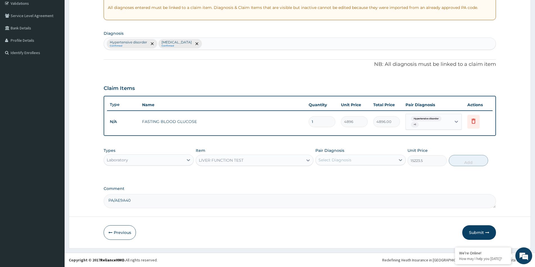
drag, startPoint x: 361, startPoint y: 160, endPoint x: 360, endPoint y: 166, distance: 5.3
click at [360, 161] on div "Select Diagnosis" at bounding box center [354, 160] width 79 height 9
drag, startPoint x: 359, startPoint y: 178, endPoint x: 359, endPoint y: 174, distance: 3.6
click at [359, 175] on div "Hypertensive disorder" at bounding box center [360, 175] width 90 height 12
checkbox input "true"
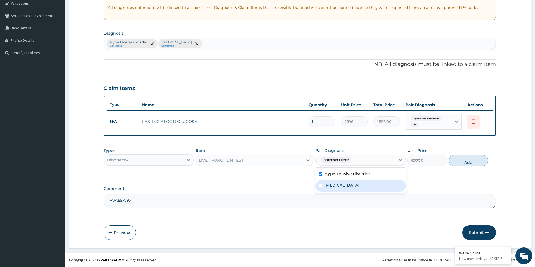
click at [357, 186] on div "Dyslipidemia" at bounding box center [360, 186] width 90 height 12
checkbox input "true"
drag, startPoint x: 462, startPoint y: 156, endPoint x: 457, endPoint y: 161, distance: 6.7
click at [463, 156] on button "Add" at bounding box center [468, 160] width 39 height 11
type input "0"
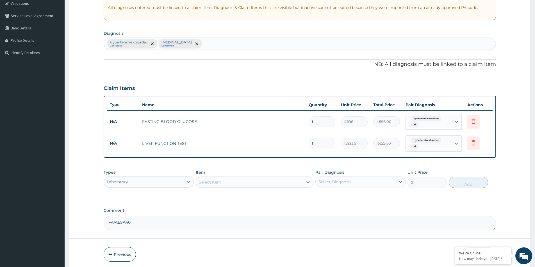
click at [253, 188] on div "Item Select Item" at bounding box center [255, 179] width 118 height 19
click at [245, 178] on div "Select Item" at bounding box center [249, 182] width 107 height 9
type input "TOTAL PR"
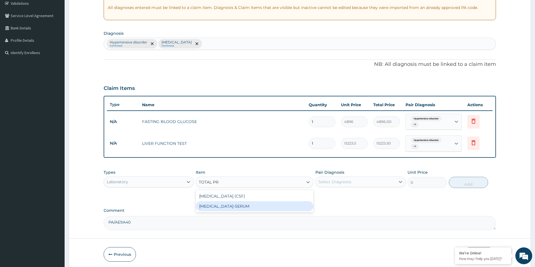
drag, startPoint x: 246, startPoint y: 206, endPoint x: 256, endPoint y: 204, distance: 10.1
click at [247, 206] on div "TOTAL PROTEIN-SERUM" at bounding box center [255, 207] width 118 height 10
type input "4666.5"
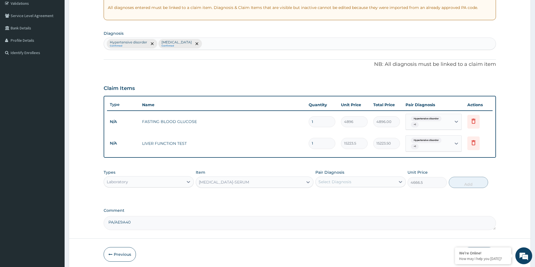
drag, startPoint x: 331, startPoint y: 183, endPoint x: 334, endPoint y: 187, distance: 5.6
click at [331, 183] on div "Select Diagnosis" at bounding box center [334, 182] width 33 height 6
click at [340, 196] on label "Hypertensive disorder" at bounding box center [346, 196] width 45 height 6
checkbox input "true"
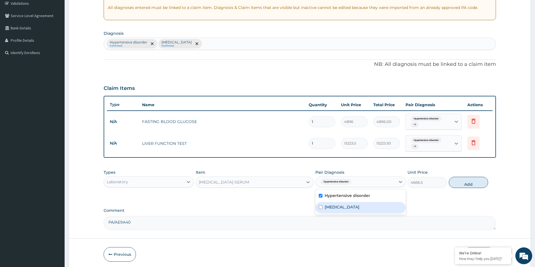
click at [341, 208] on label "Dyslipidemia" at bounding box center [341, 208] width 35 height 6
checkbox input "true"
drag, startPoint x: 466, startPoint y: 184, endPoint x: 317, endPoint y: 194, distance: 149.1
click at [465, 184] on button "Add" at bounding box center [468, 182] width 39 height 11
type input "0"
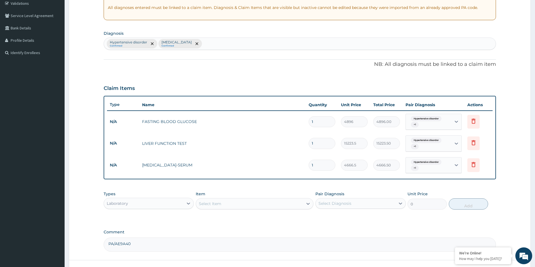
click at [244, 205] on div "Select Item" at bounding box center [249, 204] width 107 height 9
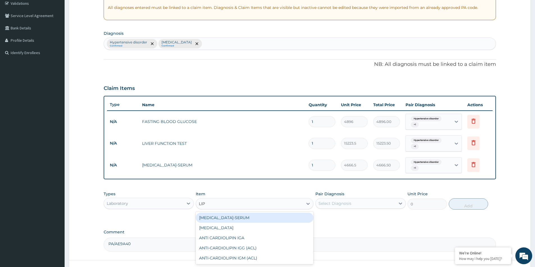
type input "LIPI"
click at [264, 225] on div "ANTI CARDIOLIPIN IGA" at bounding box center [255, 228] width 118 height 10
type input "22590"
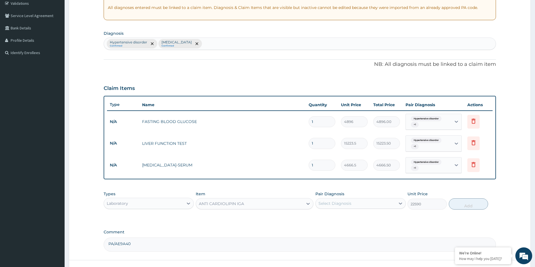
click at [266, 206] on div "ANTI CARDIOLIPIN IGA" at bounding box center [249, 204] width 107 height 9
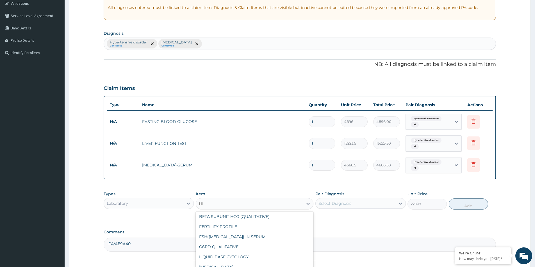
scroll to position [0, 0]
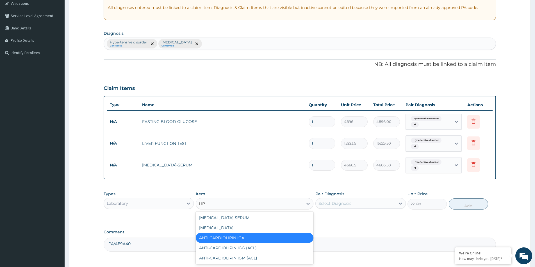
type input "LIPI"
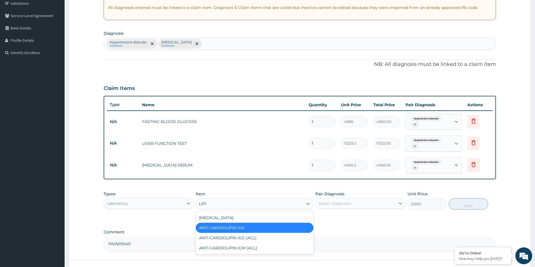
click at [262, 217] on div "LIPID PROFILE" at bounding box center [255, 218] width 118 height 10
type input "13846.5"
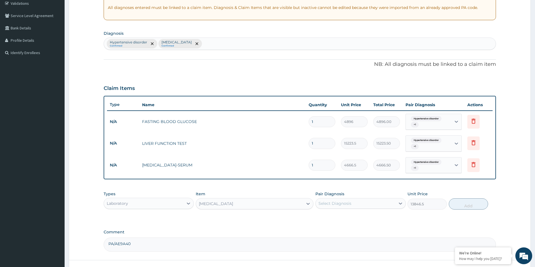
click at [349, 204] on div "Select Diagnosis" at bounding box center [334, 204] width 33 height 6
click at [345, 219] on label "Hypertensive disorder" at bounding box center [346, 218] width 45 height 6
checkbox input "true"
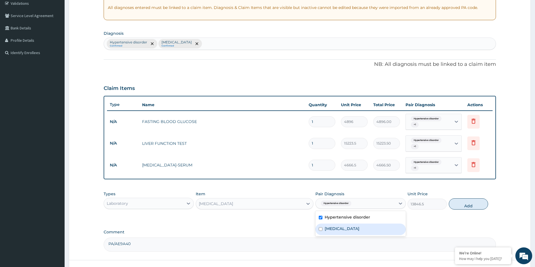
click at [344, 230] on label "Dyslipidemia" at bounding box center [341, 229] width 35 height 6
checkbox input "true"
click at [457, 206] on button "Add" at bounding box center [468, 204] width 39 height 11
type input "0"
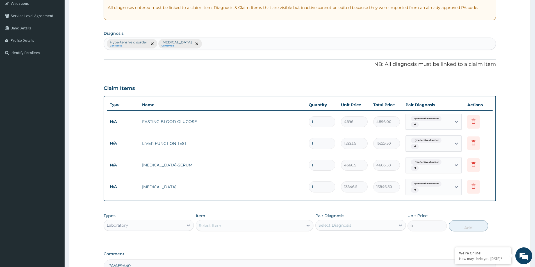
click at [234, 229] on div "Select Item" at bounding box center [249, 225] width 107 height 9
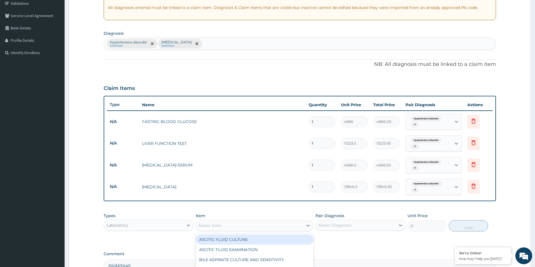
type input "ELE"
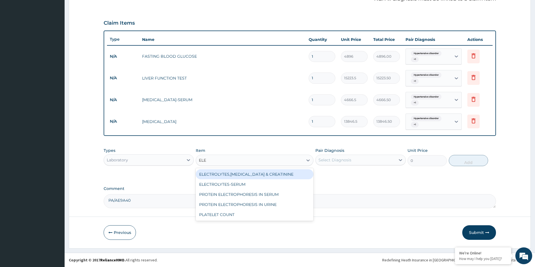
click at [236, 174] on div "ELECTROLYTES,UREA & CREATININE" at bounding box center [255, 175] width 118 height 10
type input "10710"
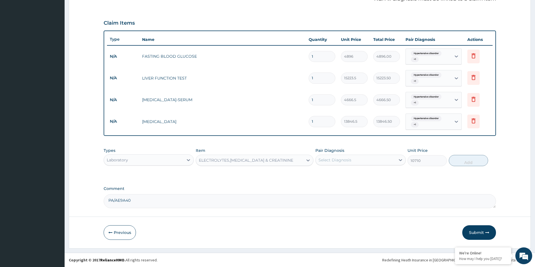
click at [331, 156] on div "Select Diagnosis" at bounding box center [354, 160] width 79 height 9
click at [337, 173] on label "Hypertensive disorder" at bounding box center [346, 174] width 45 height 6
checkbox input "true"
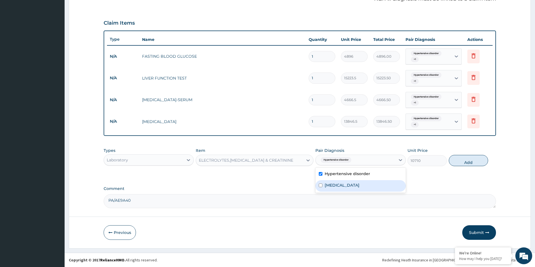
drag, startPoint x: 338, startPoint y: 184, endPoint x: 386, endPoint y: 183, distance: 48.0
click at [338, 185] on label "Dyslipidemia" at bounding box center [341, 186] width 35 height 6
checkbox input "true"
click at [457, 160] on button "Add" at bounding box center [468, 160] width 39 height 11
type input "0"
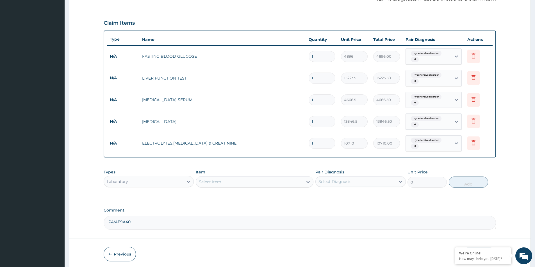
scroll to position [194, 0]
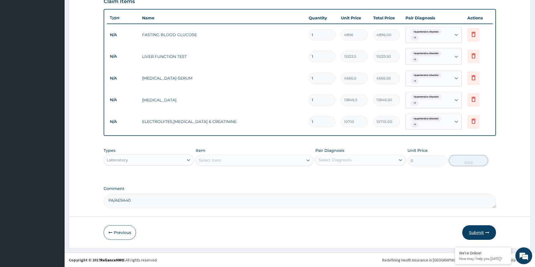
click at [484, 232] on button "Submit" at bounding box center [479, 233] width 34 height 15
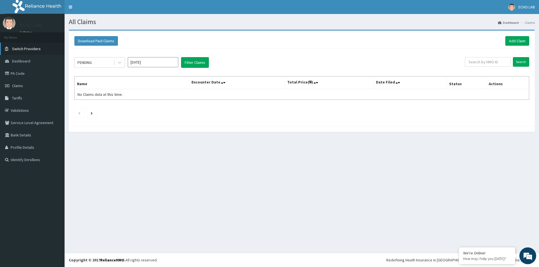
click at [40, 50] on link "Switch Providers" at bounding box center [32, 49] width 65 height 12
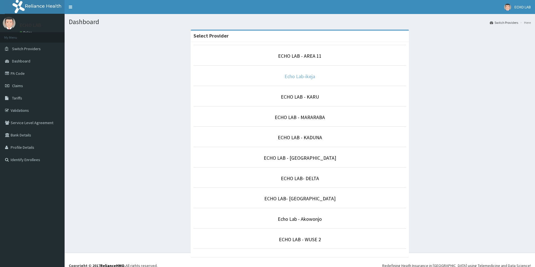
click at [301, 76] on link "Echo Lab-ikeja" at bounding box center [299, 76] width 31 height 6
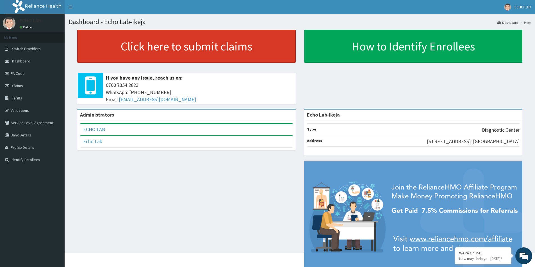
click at [225, 47] on link "Click here to submit claims" at bounding box center [186, 46] width 218 height 33
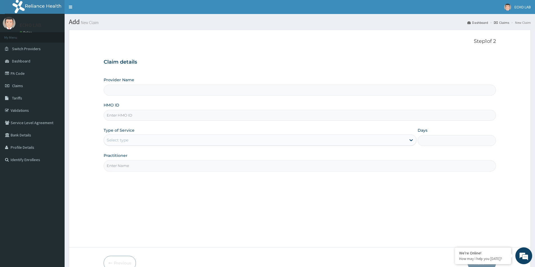
click at [144, 115] on input "HMO ID" at bounding box center [300, 115] width 392 height 11
paste input "PA/2CBDF2"
type input "PA/2CBDF2"
type input "Echo Lab-ikeja"
click at [161, 114] on input "PA/2CBDF2" at bounding box center [300, 115] width 392 height 11
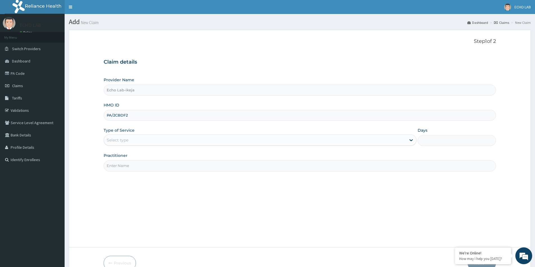
click at [161, 114] on input "PA/2CBDF2" at bounding box center [300, 115] width 392 height 11
paste input "KDB/10114/A"
type input "KDB/10114/A"
click at [164, 137] on div "Select type" at bounding box center [255, 140] width 302 height 9
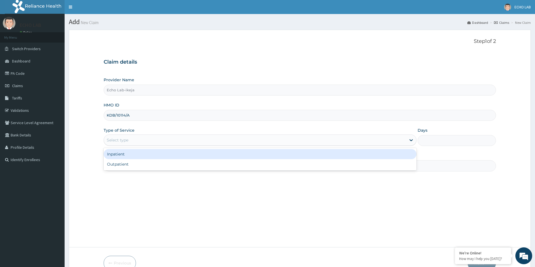
click at [161, 158] on div "Inpatient" at bounding box center [260, 154] width 313 height 10
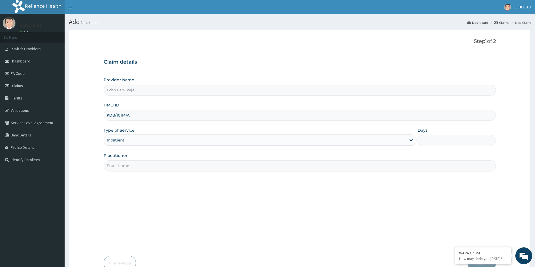
click at [159, 137] on div "Inpatient" at bounding box center [255, 140] width 302 height 9
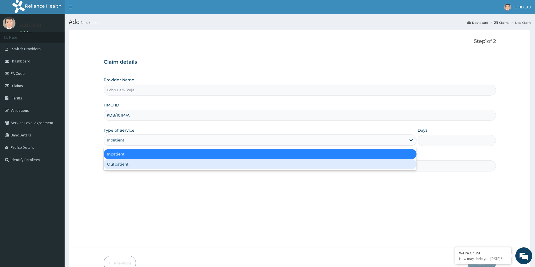
click at [155, 165] on div "Outpatient" at bounding box center [260, 164] width 313 height 10
type input "1"
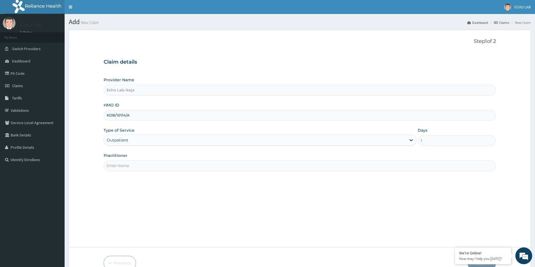
click at [155, 165] on input "Practitioner" at bounding box center [300, 166] width 392 height 11
type input "dr. [GEOGRAPHIC_DATA]"
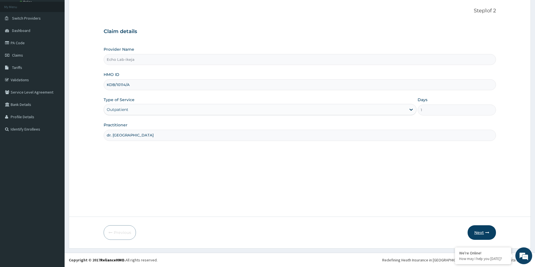
click at [485, 233] on icon "button" at bounding box center [487, 233] width 4 height 4
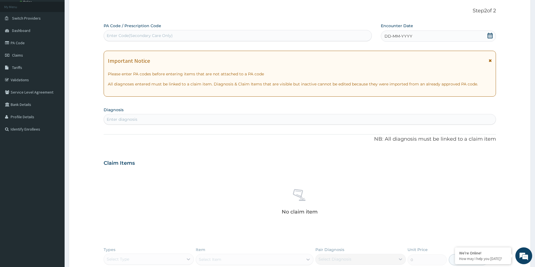
click at [492, 33] on icon at bounding box center [490, 36] width 6 height 6
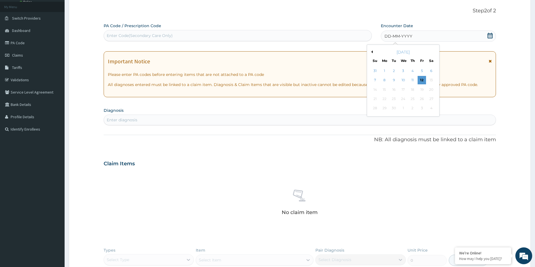
click at [372, 49] on div "September 2025" at bounding box center [403, 52] width 68 height 6
click at [371, 52] on button "Previous Month" at bounding box center [371, 52] width 3 height 3
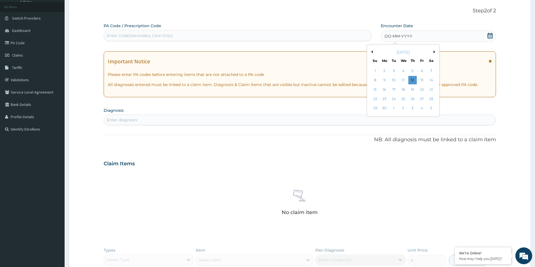
click at [371, 52] on button "Previous Month" at bounding box center [371, 52] width 3 height 3
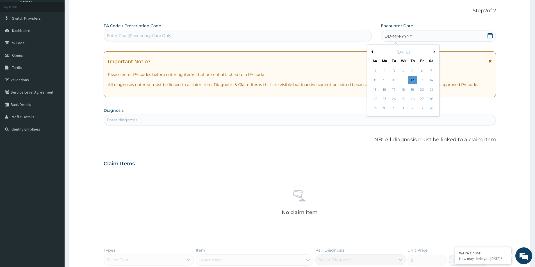
click at [371, 52] on button "Previous Month" at bounding box center [371, 52] width 3 height 3
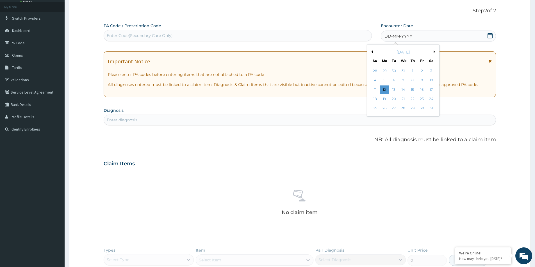
click at [371, 52] on button "Previous Month" at bounding box center [371, 52] width 3 height 3
click at [424, 99] on div "26" at bounding box center [422, 99] width 8 height 8
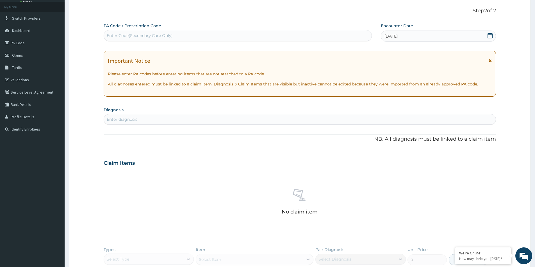
click at [274, 117] on div "Enter diagnosis" at bounding box center [300, 119] width 392 height 9
type input "IBS"
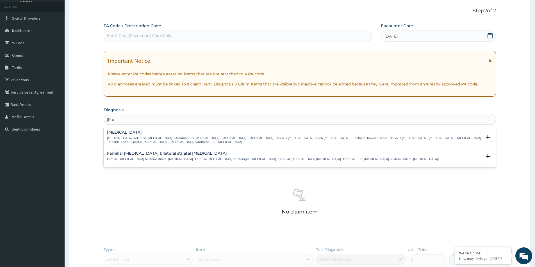
click at [186, 136] on div "Irritable bowel syndrome Irritable colon , Adaptive colitis , Membranous coliti…" at bounding box center [294, 138] width 374 height 14
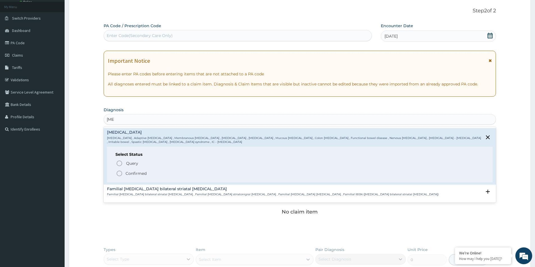
click at [138, 174] on p "Confirmed" at bounding box center [135, 174] width 21 height 6
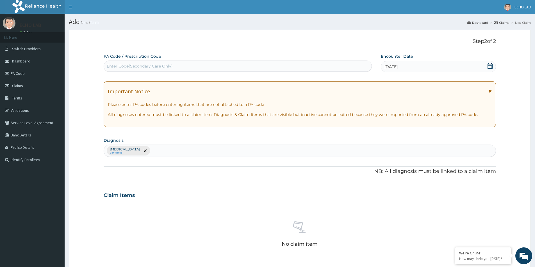
scroll to position [132, 0]
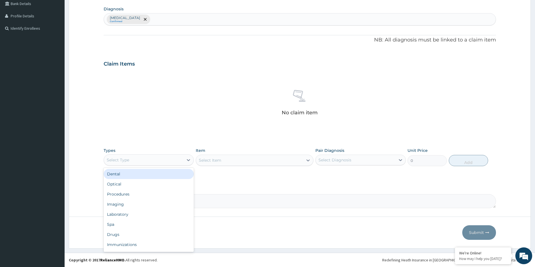
click at [131, 162] on div "Select Type" at bounding box center [143, 160] width 79 height 9
click at [123, 205] on div "Imaging" at bounding box center [149, 205] width 90 height 10
click at [141, 205] on textarea "Comment" at bounding box center [300, 202] width 392 height 14
paste textarea "PA/2CBDF2"
type textarea "PA/2CBDF2"
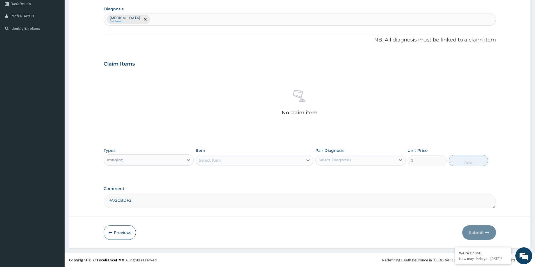
click at [221, 163] on div "Select Item" at bounding box center [210, 161] width 22 height 6
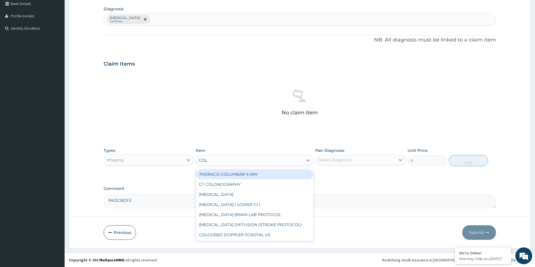
type input "COLO"
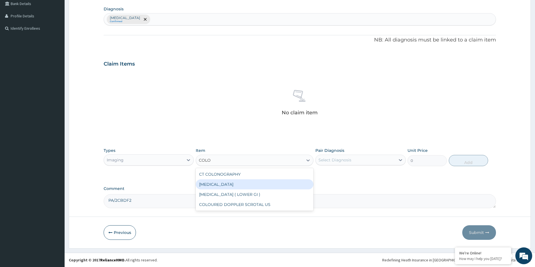
click at [218, 185] on div "COLONOSCOPY" at bounding box center [255, 185] width 118 height 10
type input "159732"
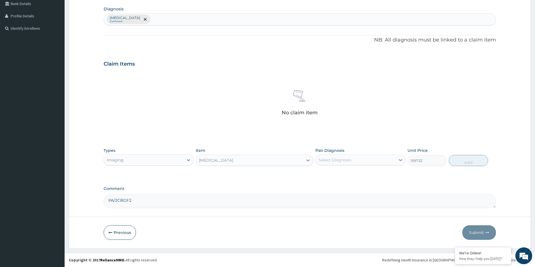
click at [335, 163] on div "Select Diagnosis" at bounding box center [334, 160] width 33 height 6
click at [338, 174] on label "Irritable bowel syndrome" at bounding box center [341, 174] width 35 height 6
checkbox input "true"
click at [472, 164] on button "Add" at bounding box center [468, 160] width 39 height 11
type input "0"
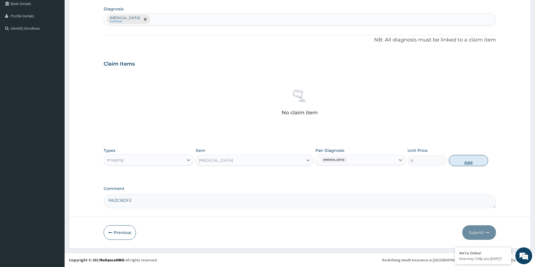
scroll to position [105, 0]
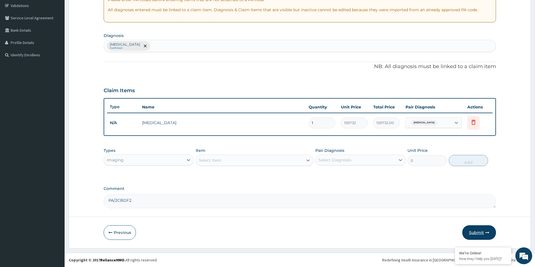
click at [484, 232] on button "Submit" at bounding box center [479, 233] width 34 height 15
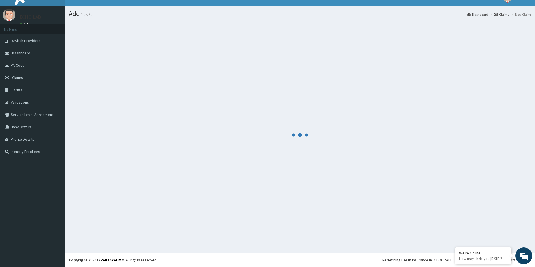
scroll to position [8, 0]
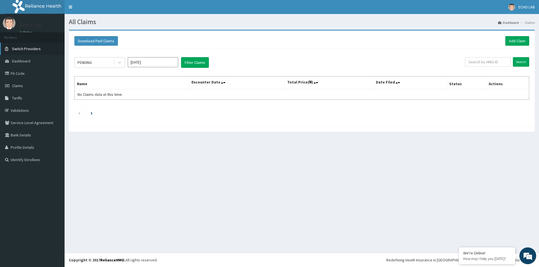
click at [22, 48] on span "Switch Providers" at bounding box center [26, 48] width 29 height 5
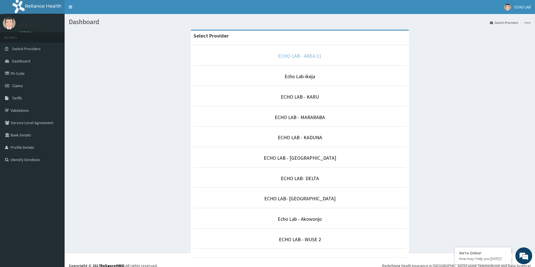
click at [299, 56] on link "ECHO LAB - AREA 11" at bounding box center [300, 56] width 44 height 6
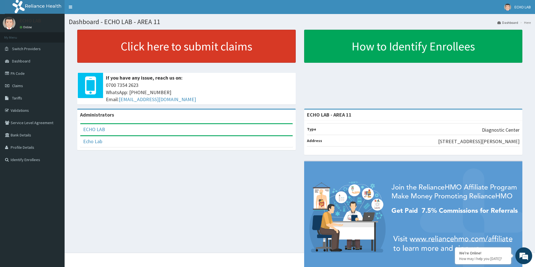
click at [224, 43] on link "Click here to submit claims" at bounding box center [186, 46] width 218 height 33
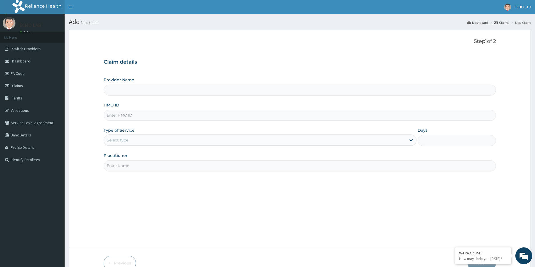
type input "ECHO LAB - AREA 11"
click at [186, 117] on input "HMO ID" at bounding box center [300, 115] width 392 height 11
paste input "PAY/10108/A"
type input "PAY/10108/A"
click at [168, 136] on div "Type of Service Select type" at bounding box center [260, 137] width 313 height 19
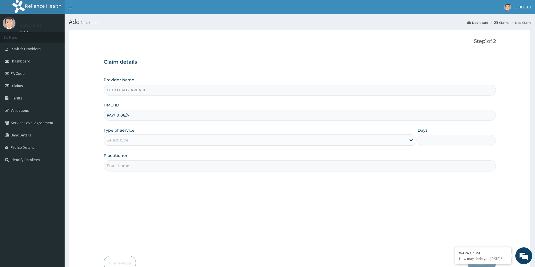
click at [181, 136] on div "Select type" at bounding box center [260, 140] width 313 height 11
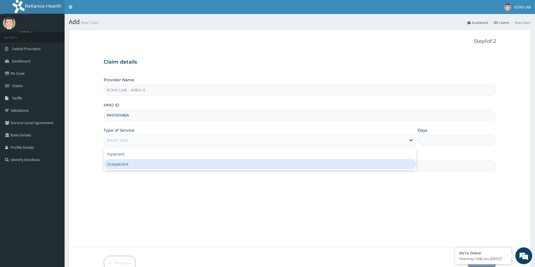
click at [183, 164] on div "Outpatient" at bounding box center [260, 164] width 313 height 10
type input "1"
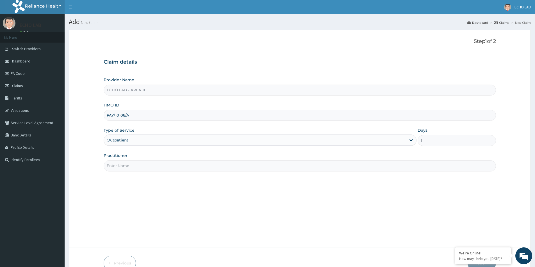
click at [182, 166] on input "Practitioner" at bounding box center [300, 166] width 392 height 11
type input "dr. [GEOGRAPHIC_DATA]"
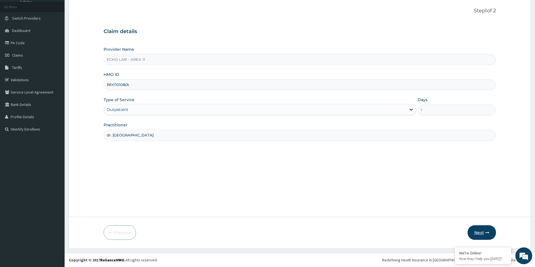
click at [489, 226] on button "Next" at bounding box center [481, 233] width 28 height 15
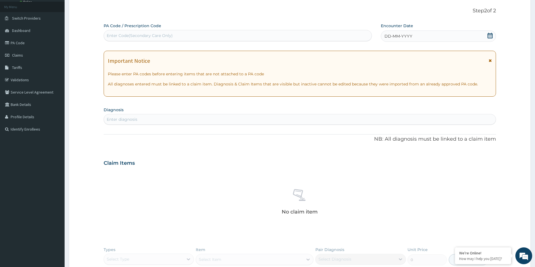
click at [491, 36] on icon at bounding box center [490, 36] width 6 height 6
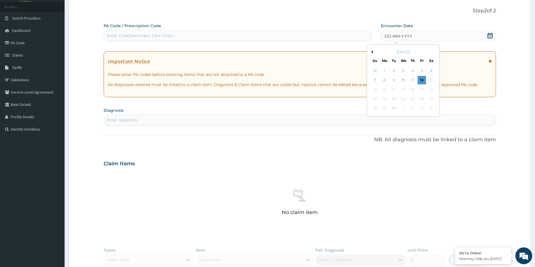
click at [371, 51] on button "Previous Month" at bounding box center [371, 52] width 3 height 3
click at [372, 51] on button "Previous Month" at bounding box center [371, 52] width 3 height 3
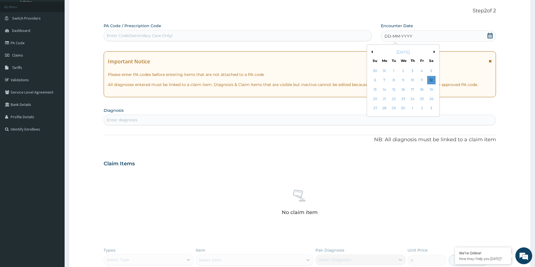
click at [371, 51] on button "Previous Month" at bounding box center [371, 52] width 3 height 3
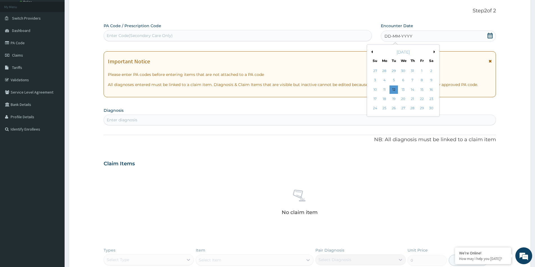
click at [371, 51] on button "Previous Month" at bounding box center [371, 52] width 3 height 3
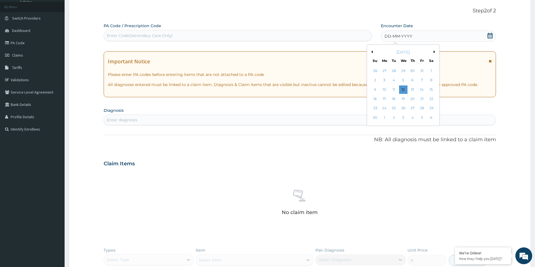
click at [372, 52] on button "Previous Month" at bounding box center [371, 52] width 3 height 3
click at [377, 107] on div "28" at bounding box center [375, 108] width 8 height 8
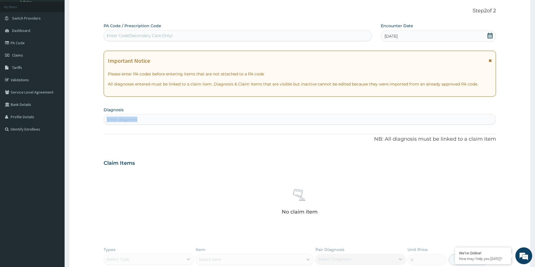
click at [219, 116] on section "Diagnosis Enter diagnosis" at bounding box center [300, 115] width 392 height 19
click at [210, 116] on div "Enter diagnosis" at bounding box center [300, 119] width 392 height 9
type input "MENING"
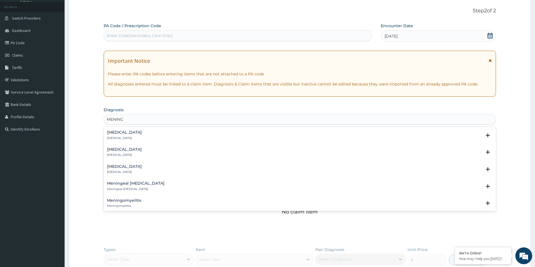
click at [116, 150] on h4 "[MEDICAL_DATA]" at bounding box center [124, 150] width 35 height 4
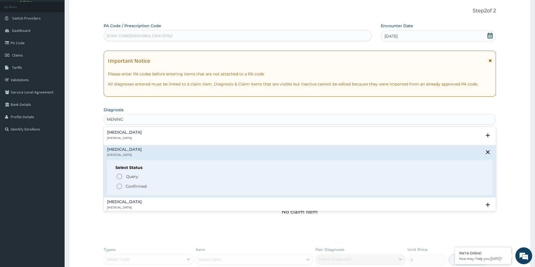
click at [132, 186] on p "Confirmed" at bounding box center [135, 187] width 21 height 6
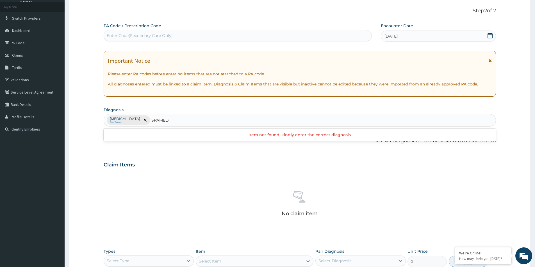
type input "SPAMED"
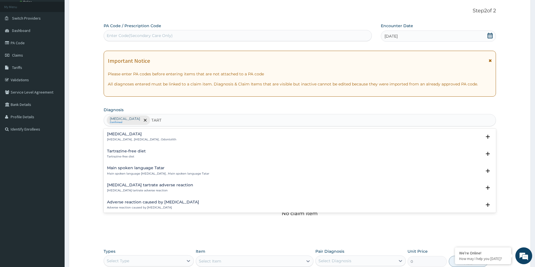
type input "TART"
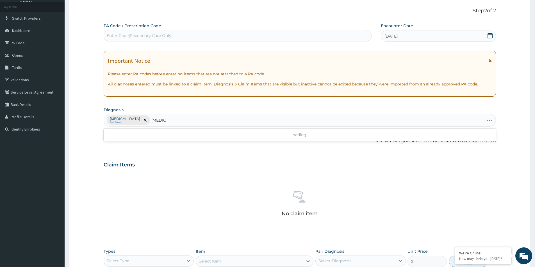
type input "SPASMO"
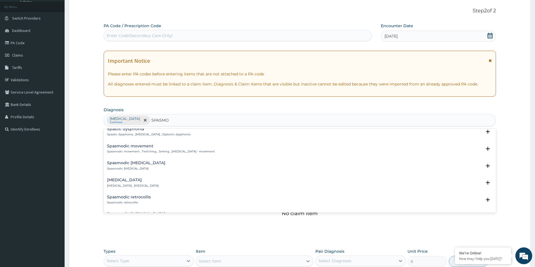
scroll to position [84, 0]
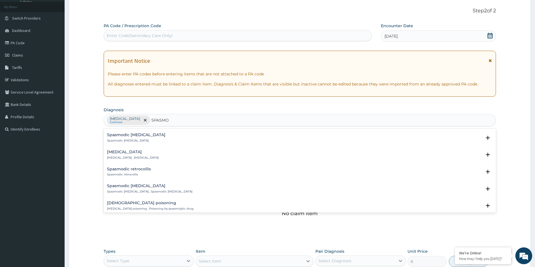
click at [137, 153] on h4 "[MEDICAL_DATA]" at bounding box center [133, 152] width 52 height 4
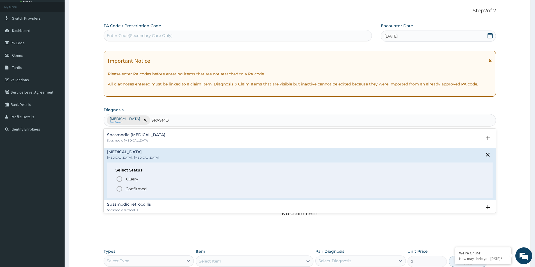
click at [135, 191] on p "Confirmed" at bounding box center [135, 189] width 21 height 6
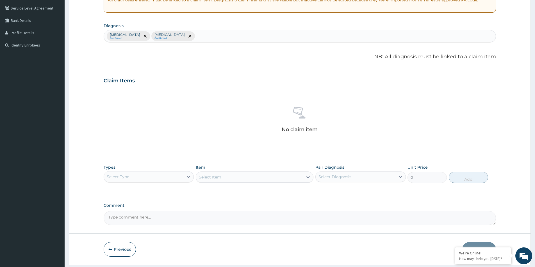
scroll to position [132, 0]
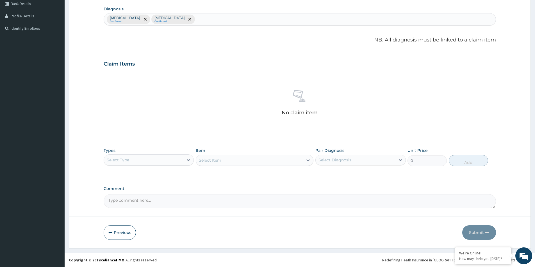
click at [167, 161] on div "Select Type" at bounding box center [143, 160] width 79 height 9
drag, startPoint x: 145, startPoint y: 205, endPoint x: 150, endPoint y: 203, distance: 5.2
click at [146, 205] on div "Imaging" at bounding box center [149, 205] width 90 height 10
click at [150, 204] on textarea "Comment" at bounding box center [300, 202] width 392 height 14
paste textarea "PA/2283EC"
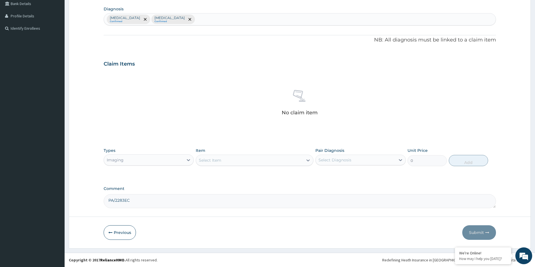
type textarea "PA/2283EC"
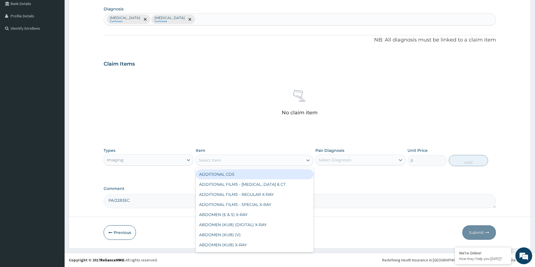
click at [239, 159] on div "Select Item" at bounding box center [249, 160] width 107 height 9
type input "CERV"
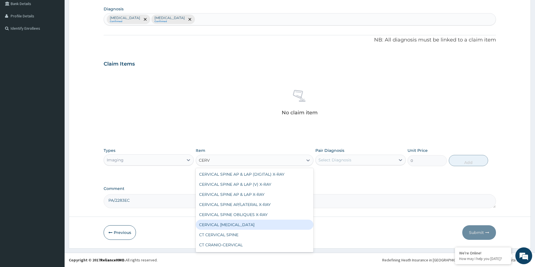
click at [251, 220] on div "CERVICAL SPINE X-RAY" at bounding box center [255, 225] width 118 height 10
type input "12010.5"
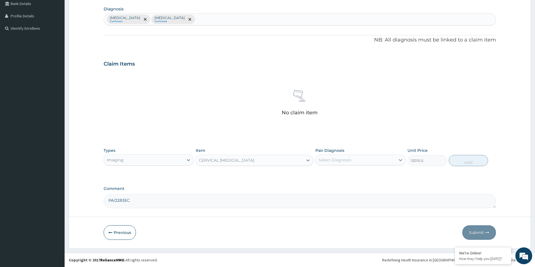
click at [384, 161] on div "Select Diagnosis" at bounding box center [354, 160] width 79 height 9
click at [348, 182] on div "Spasmodic torticollis" at bounding box center [360, 186] width 90 height 12
checkbox input "true"
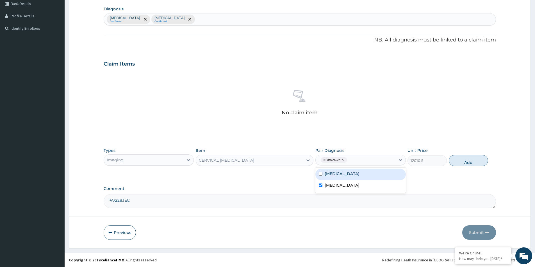
click at [348, 174] on div "Meningitis" at bounding box center [360, 175] width 90 height 12
checkbox input "true"
click at [469, 161] on button "Add" at bounding box center [468, 160] width 39 height 11
type input "0"
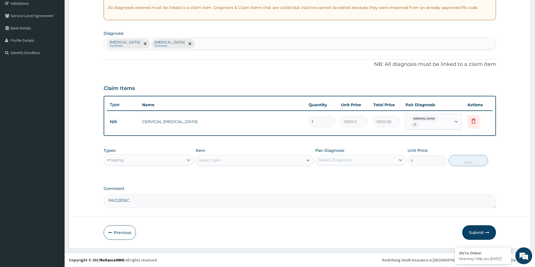
scroll to position [107, 0]
click at [479, 231] on button "Submit" at bounding box center [479, 233] width 34 height 15
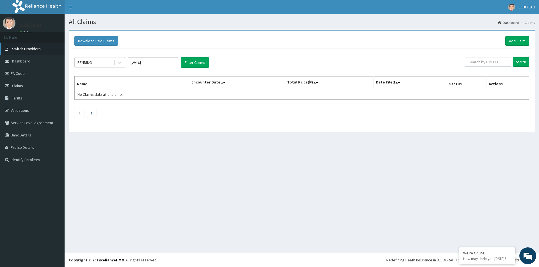
click at [22, 50] on span "Switch Providers" at bounding box center [26, 48] width 29 height 5
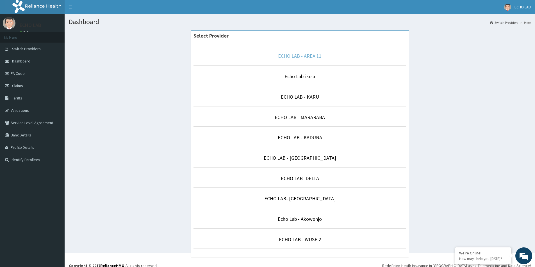
click at [310, 56] on link "ECHO LAB - AREA 11" at bounding box center [300, 56] width 44 height 6
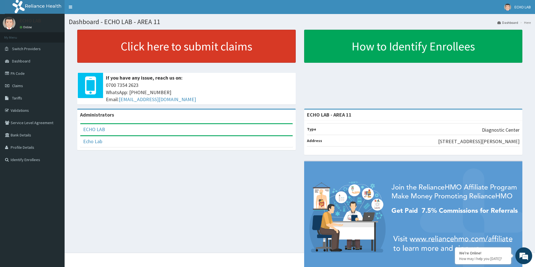
click at [184, 49] on link "Click here to submit claims" at bounding box center [186, 46] width 218 height 33
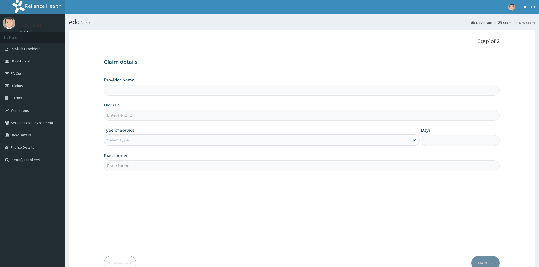
type input "ECHO LAB - AREA 11"
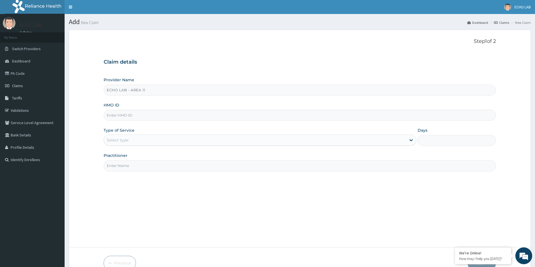
click at [143, 112] on input "HMO ID" at bounding box center [300, 115] width 392 height 11
paste input "SWG/10046/D"
type input "SWG/10046/D"
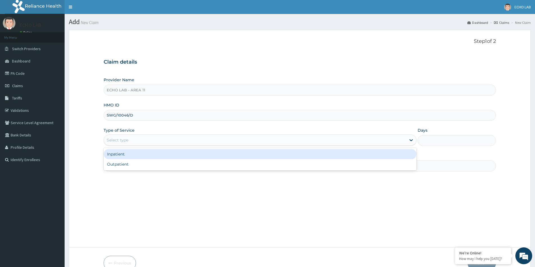
drag, startPoint x: 150, startPoint y: 141, endPoint x: 150, endPoint y: 154, distance: 13.2
click at [150, 147] on div "Provider Name ECHO LAB - AREA 11 HMO ID SWG/10046/D Type of Service option Inpa…" at bounding box center [300, 124] width 392 height 94
click at [150, 164] on div "Outpatient" at bounding box center [260, 164] width 313 height 10
type input "1"
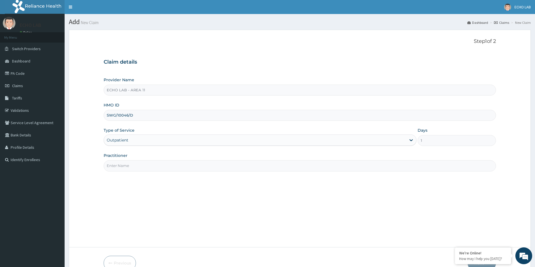
drag, startPoint x: 150, startPoint y: 165, endPoint x: 151, endPoint y: 173, distance: 7.7
click at [150, 165] on input "Practitioner" at bounding box center [300, 166] width 392 height 11
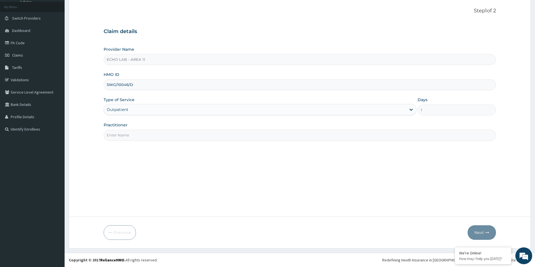
click at [236, 135] on input "Practitioner" at bounding box center [300, 135] width 392 height 11
type input "dr. [GEOGRAPHIC_DATA]"
click at [485, 230] on button "Next" at bounding box center [481, 233] width 28 height 15
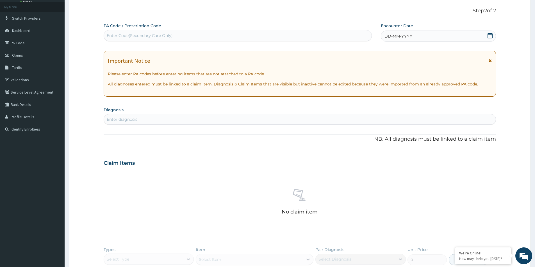
scroll to position [130, 0]
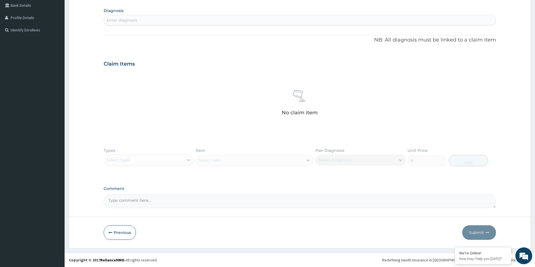
click at [191, 202] on textarea "Comment" at bounding box center [300, 202] width 392 height 14
paste textarea "PA/8535A4"
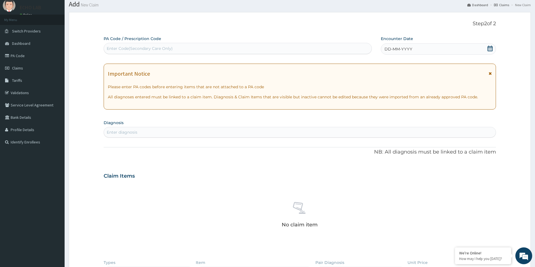
type textarea "PA/8535A4"
click at [488, 50] on icon at bounding box center [490, 49] width 6 height 6
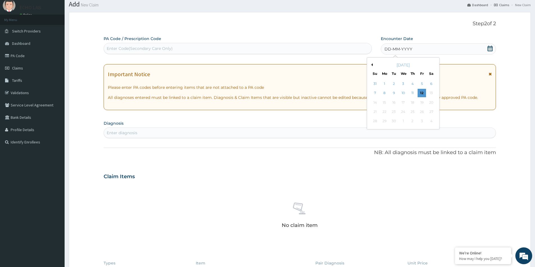
click at [372, 66] on button "Previous Month" at bounding box center [371, 64] width 3 height 3
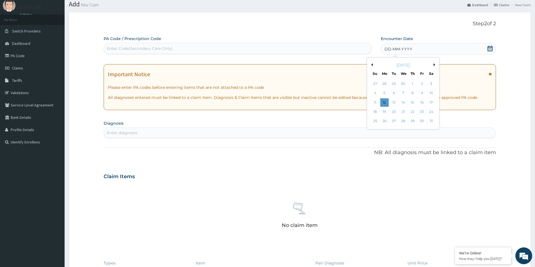
click at [372, 66] on button "Previous Month" at bounding box center [371, 64] width 3 height 3
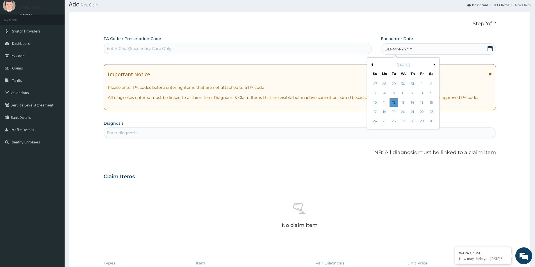
click at [372, 66] on button "Previous Month" at bounding box center [371, 64] width 3 height 3
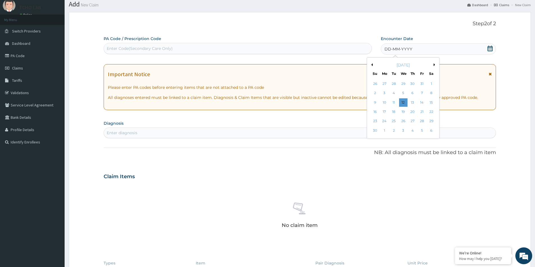
click at [372, 66] on button "Previous Month" at bounding box center [371, 64] width 3 height 3
click at [386, 121] on div "29" at bounding box center [384, 121] width 8 height 8
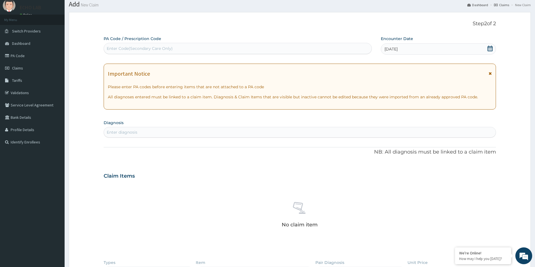
click at [227, 131] on div "Enter diagnosis" at bounding box center [300, 132] width 392 height 9
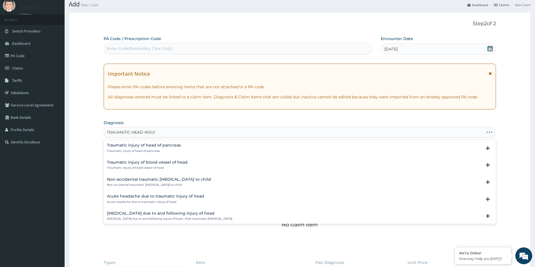
type input "TRAUMATIC HEAD INJURY"
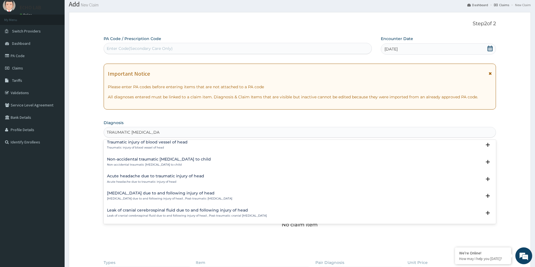
scroll to position [0, 0]
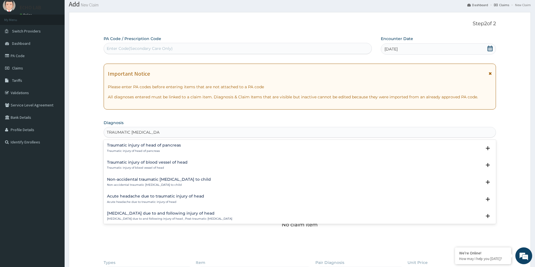
click at [137, 149] on p "Traumatic injury of head of pancreas" at bounding box center [144, 151] width 74 height 4
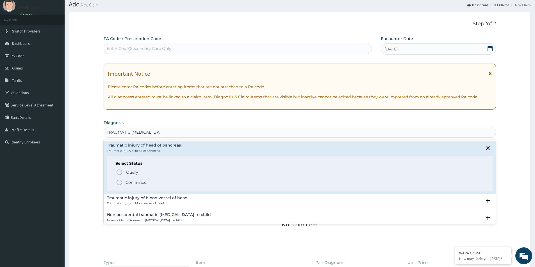
click at [143, 184] on p "Confirmed" at bounding box center [135, 183] width 21 height 6
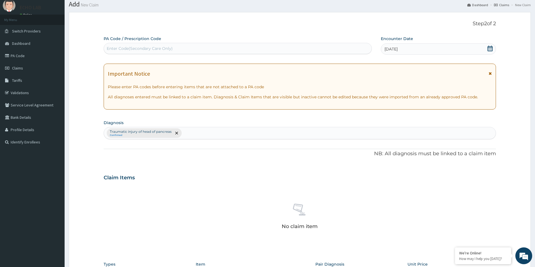
scroll to position [132, 0]
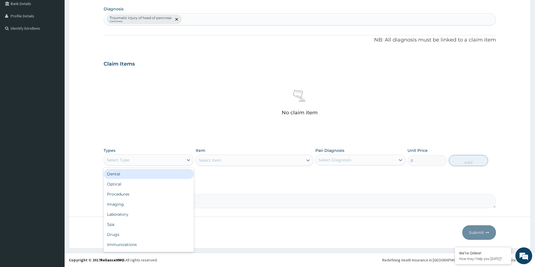
click at [161, 163] on div "Select Type" at bounding box center [143, 160] width 79 height 9
click at [136, 203] on div "Imaging" at bounding box center [149, 205] width 90 height 10
click at [245, 166] on div "Select Item" at bounding box center [255, 160] width 118 height 11
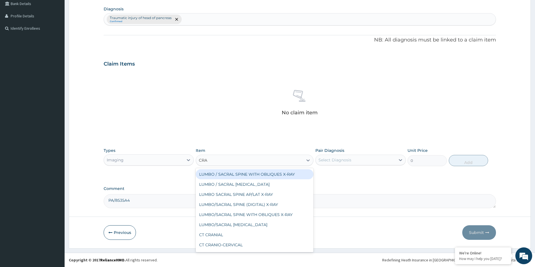
type input "CRAN"
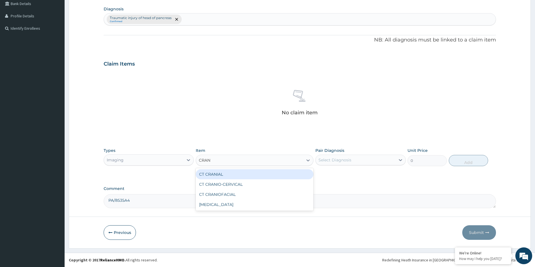
click at [250, 174] on div "CT CRANIAL" at bounding box center [255, 175] width 118 height 10
type input "60664.5"
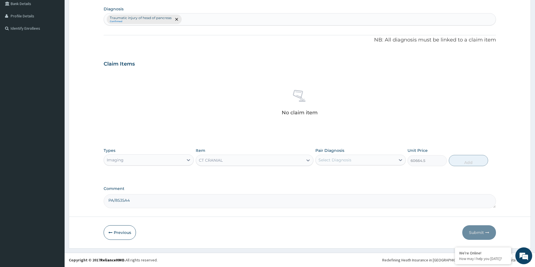
click at [344, 165] on div "Select Diagnosis" at bounding box center [360, 160] width 90 height 11
click at [350, 174] on label "Traumatic injury of head of pancreas" at bounding box center [361, 174] width 74 height 6
checkbox input "true"
click at [460, 162] on button "Add" at bounding box center [468, 160] width 39 height 11
type input "0"
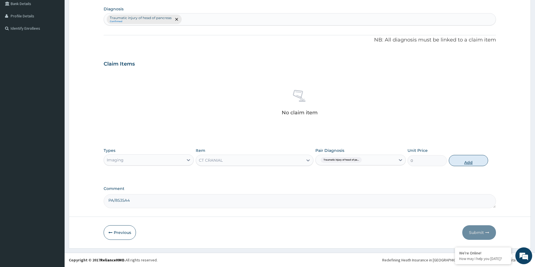
scroll to position [105, 0]
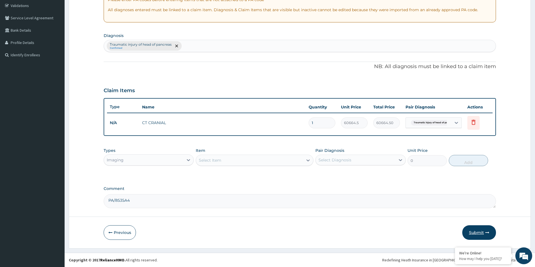
click at [484, 237] on button "Submit" at bounding box center [479, 233] width 34 height 15
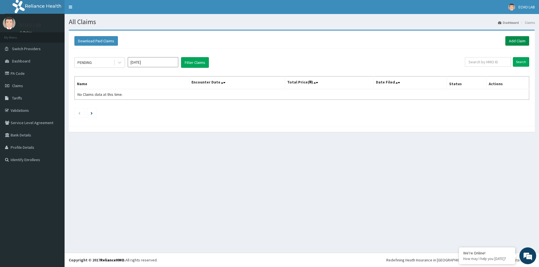
click at [519, 42] on link "Add Claim" at bounding box center [517, 41] width 24 height 10
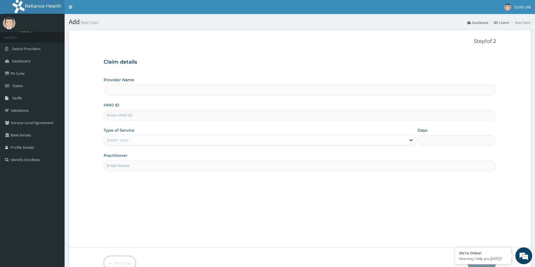
click at [153, 117] on input "HMO ID" at bounding box center [300, 115] width 392 height 11
paste input "NTD/10026/A"
type input "NTD/10026/A"
type input "ECHO LAB - AREA 11"
type input "NTD/10026/A"
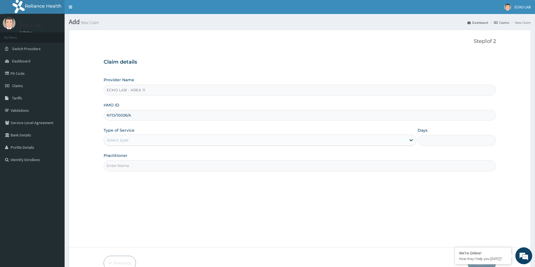
drag, startPoint x: 147, startPoint y: 142, endPoint x: 148, endPoint y: 147, distance: 5.4
click at [148, 142] on div "Select type" at bounding box center [255, 140] width 302 height 9
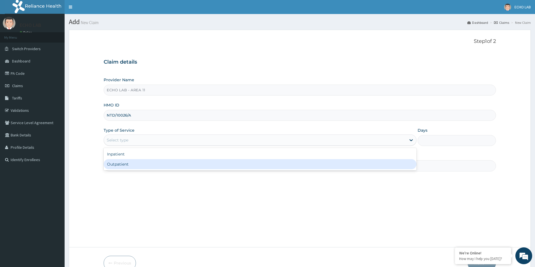
click at [148, 166] on div "Outpatient" at bounding box center [260, 164] width 313 height 10
type input "1"
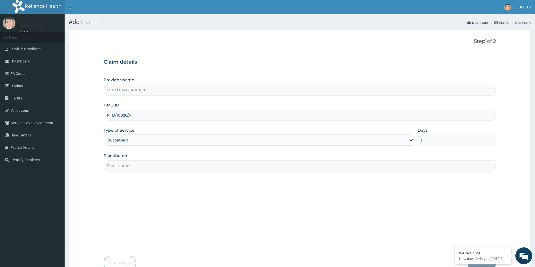
click at [149, 164] on input "Practitioner" at bounding box center [300, 166] width 392 height 11
type input "dr. [GEOGRAPHIC_DATA]"
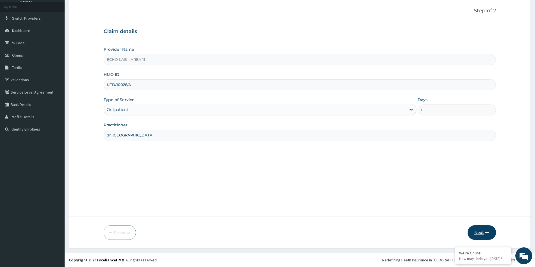
click at [486, 231] on button "Next" at bounding box center [481, 233] width 28 height 15
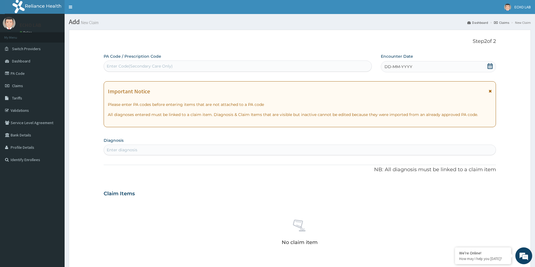
scroll to position [0, 0]
click at [490, 65] on icon at bounding box center [489, 66] width 5 height 6
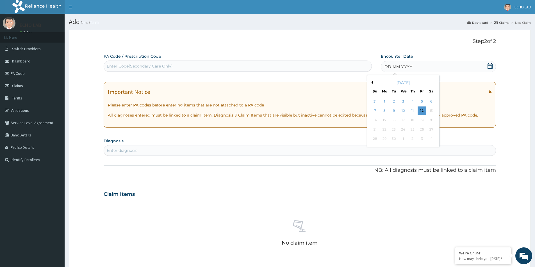
click at [372, 83] on div "[DATE]" at bounding box center [403, 83] width 68 height 6
click at [372, 83] on button "Previous Month" at bounding box center [371, 82] width 3 height 3
click at [372, 82] on button "Previous Month" at bounding box center [371, 82] width 3 height 3
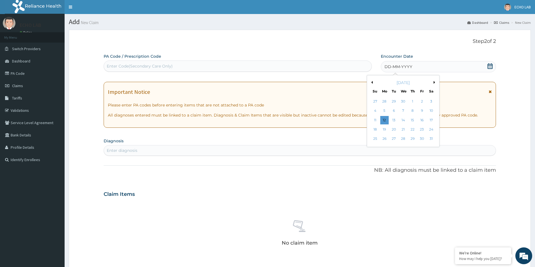
click at [372, 82] on button "Previous Month" at bounding box center [371, 82] width 3 height 3
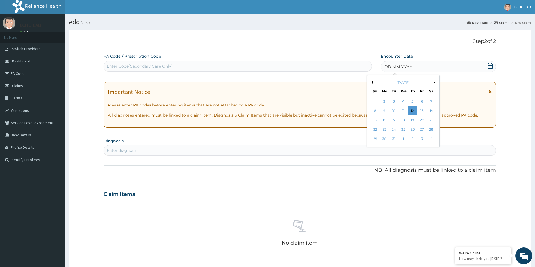
click at [372, 82] on button "Previous Month" at bounding box center [371, 82] width 3 height 3
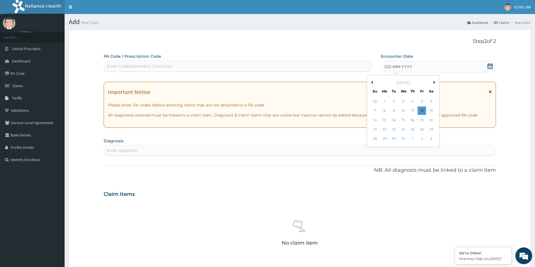
click at [372, 82] on button "Previous Month" at bounding box center [371, 82] width 3 height 3
click at [385, 140] on div "29" at bounding box center [384, 139] width 8 height 8
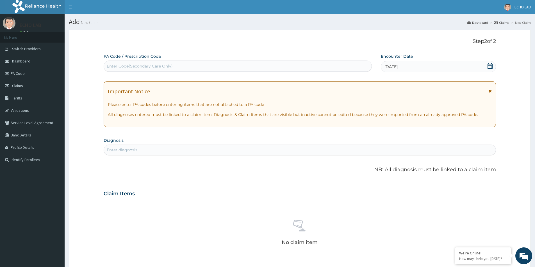
click at [166, 151] on div "Enter diagnosis" at bounding box center [300, 150] width 392 height 9
type input "C"
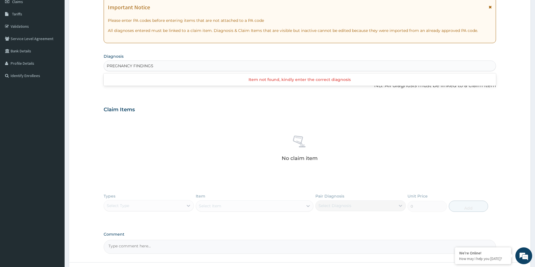
type input "PREGNANCY FINDING"
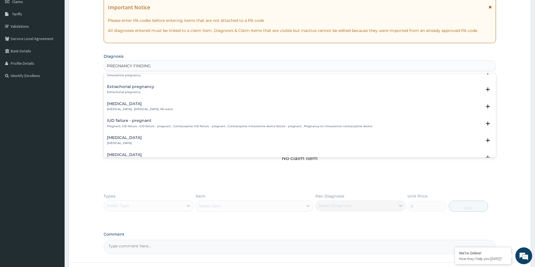
scroll to position [685, 0]
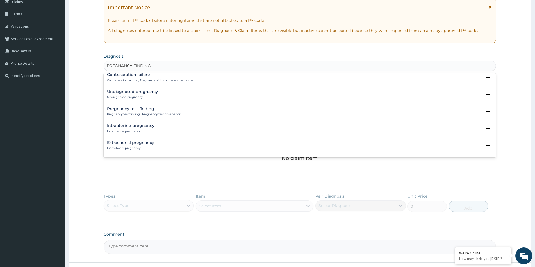
click at [150, 113] on p "Pregnancy test finding , Pregnancy test observation" at bounding box center [144, 115] width 74 height 4
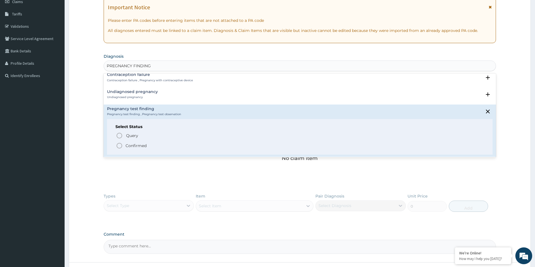
click at [141, 145] on p "Confirmed" at bounding box center [135, 146] width 21 height 6
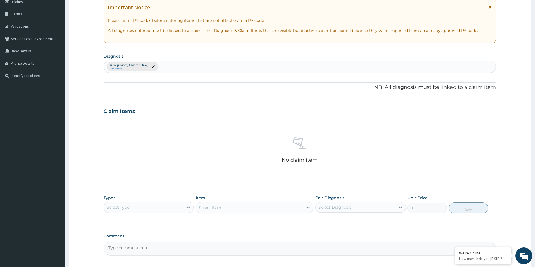
scroll to position [132, 0]
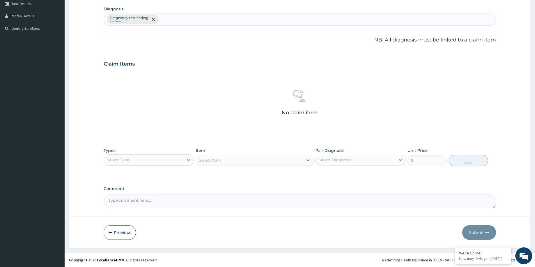
click at [175, 164] on div "Select Type" at bounding box center [143, 160] width 79 height 9
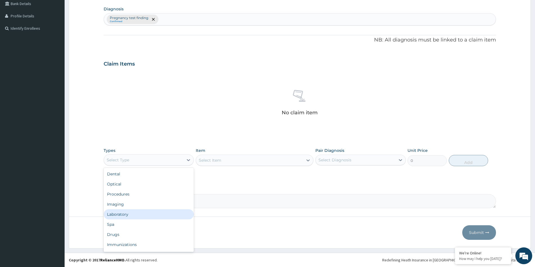
click at [137, 213] on div "Laboratory" at bounding box center [149, 215] width 90 height 10
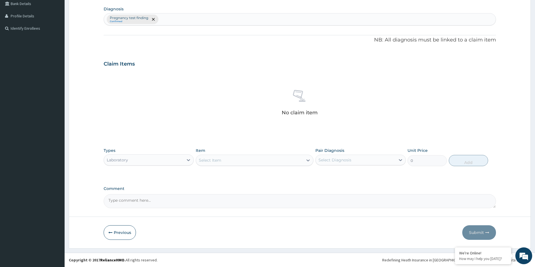
click at [157, 195] on textarea "Comment" at bounding box center [300, 202] width 392 height 14
paste textarea "PA/B750D1"
type textarea "PA/B750D1"
click at [219, 161] on div "Select Item" at bounding box center [210, 161] width 22 height 6
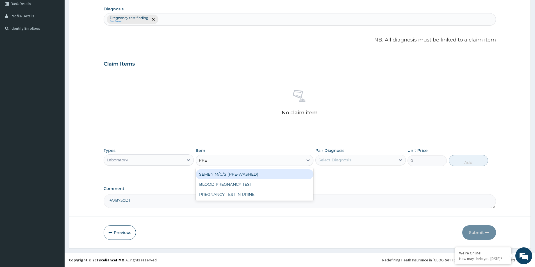
type input "PREG"
click at [258, 178] on div "BLOOD PREGNANCY TEST" at bounding box center [255, 175] width 118 height 10
type input "6120"
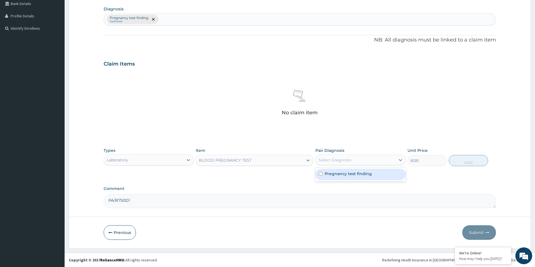
click at [326, 161] on div "Select Diagnosis" at bounding box center [334, 160] width 33 height 6
click at [337, 177] on div "Pregnancy test finding" at bounding box center [360, 175] width 90 height 12
checkbox input "true"
click at [467, 161] on button "Add" at bounding box center [468, 160] width 39 height 11
type input "0"
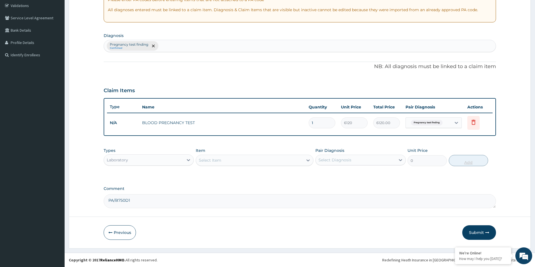
scroll to position [105, 0]
click at [477, 236] on button "Submit" at bounding box center [479, 233] width 34 height 15
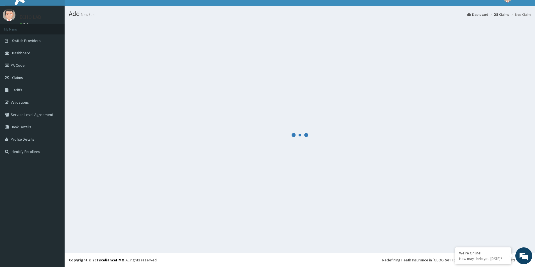
scroll to position [8, 0]
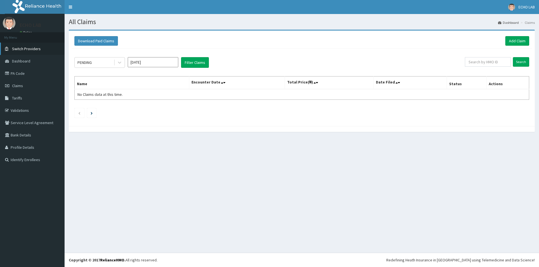
click at [26, 50] on span "Switch Providers" at bounding box center [26, 48] width 29 height 5
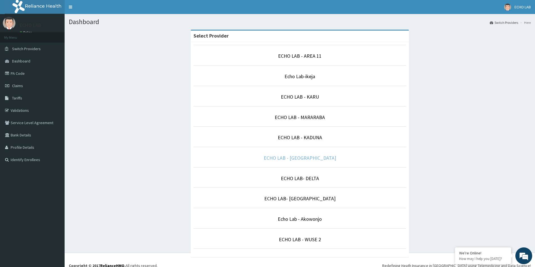
scroll to position [6, 0]
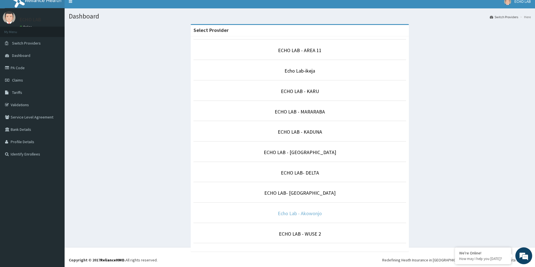
click at [313, 214] on link "Echo Lab - Akowonjo" at bounding box center [300, 214] width 44 height 6
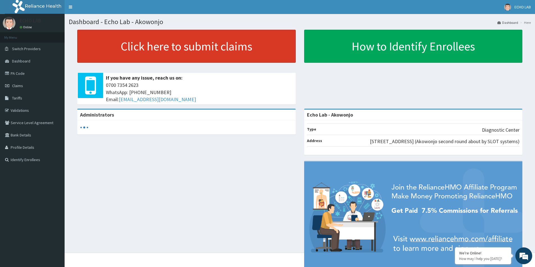
click at [154, 51] on link "Click here to submit claims" at bounding box center [186, 46] width 218 height 33
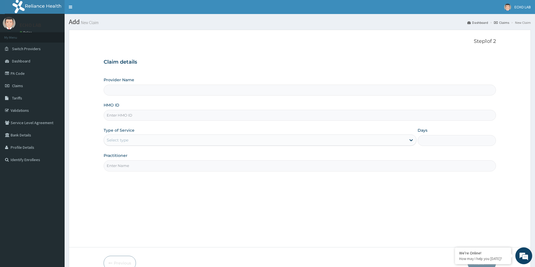
type input "Echo Lab - Akowonjo"
click at [142, 119] on input "HMO ID" at bounding box center [300, 115] width 392 height 11
paste input "OHT/10941/A"
type input "OHT/10941/A"
click at [149, 142] on div "Select type" at bounding box center [255, 140] width 302 height 9
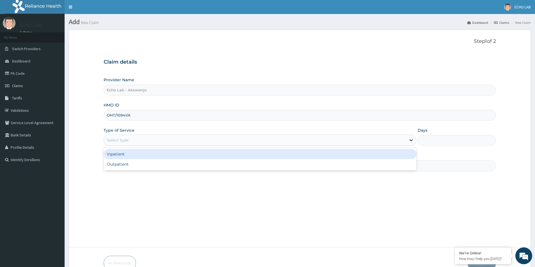
click at [147, 165] on div "Outpatient" at bounding box center [260, 164] width 313 height 10
type input "1"
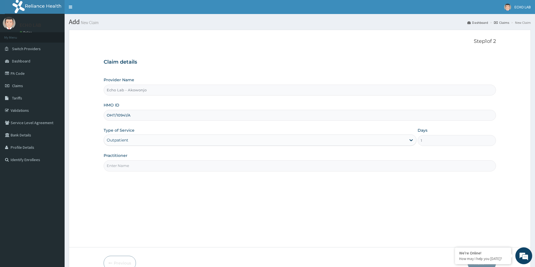
drag, startPoint x: 147, startPoint y: 164, endPoint x: 148, endPoint y: 168, distance: 4.0
click at [147, 164] on input "Practitioner" at bounding box center [300, 166] width 392 height 11
type input "dr. alok"
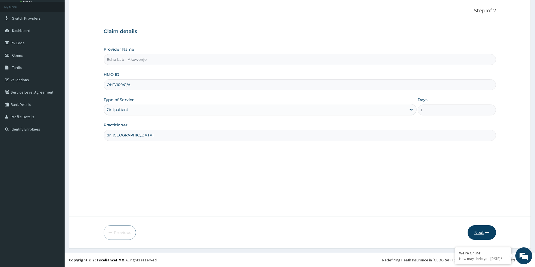
click at [489, 232] on button "Next" at bounding box center [481, 233] width 28 height 15
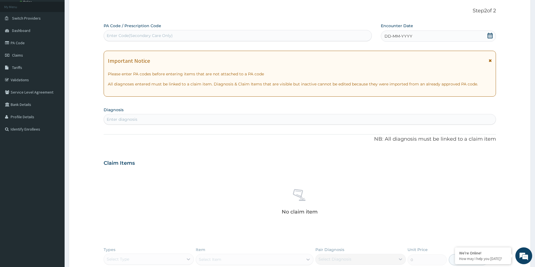
scroll to position [130, 0]
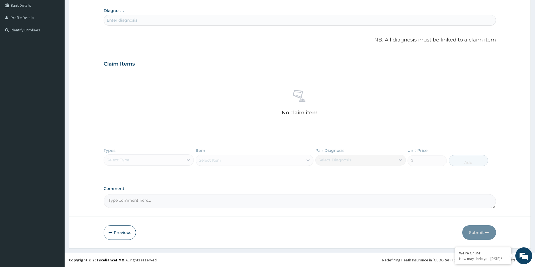
click at [172, 196] on textarea "Comment" at bounding box center [300, 202] width 392 height 14
paste textarea "PA/DBC7FB"
type textarea "PA/DBC7FB"
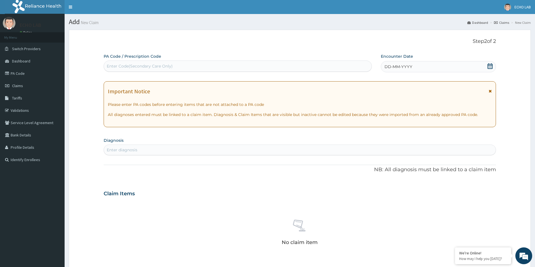
drag, startPoint x: 490, startPoint y: 65, endPoint x: 466, endPoint y: 65, distance: 23.9
click at [489, 65] on icon at bounding box center [489, 66] width 5 height 6
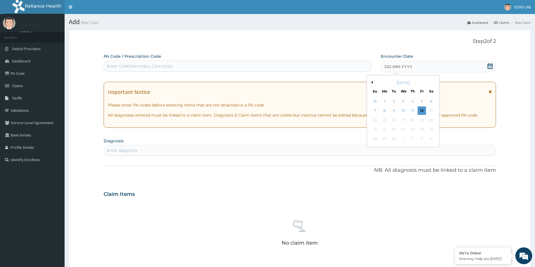
click at [370, 81] on div "Previous Month September 2025 Su Mo Tu We Th Fr Sa 31 1 2 3 4 5 6 7 8 9 10 11 1…" at bounding box center [403, 111] width 73 height 72
click at [370, 81] on button "Previous Month" at bounding box center [371, 82] width 3 height 3
click at [371, 82] on button "Previous Month" at bounding box center [371, 82] width 3 height 3
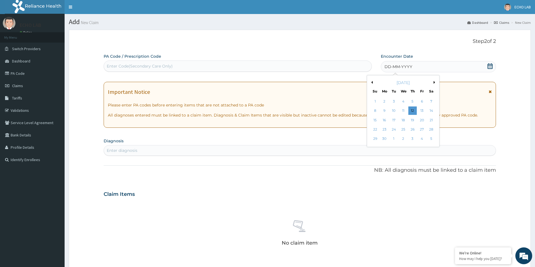
click at [371, 82] on button "Previous Month" at bounding box center [371, 82] width 3 height 3
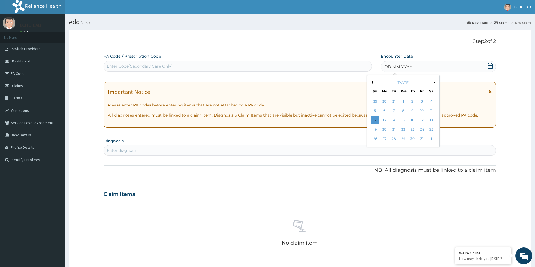
click at [371, 82] on button "Previous Month" at bounding box center [371, 82] width 3 height 3
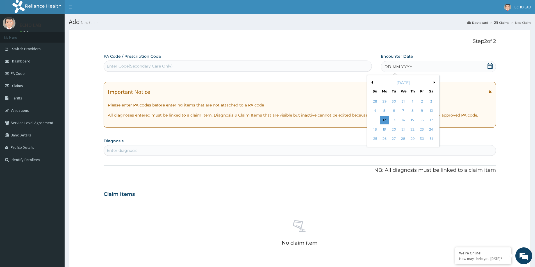
click at [371, 82] on button "Previous Month" at bounding box center [371, 82] width 3 height 3
click at [384, 138] on div "29" at bounding box center [384, 139] width 8 height 8
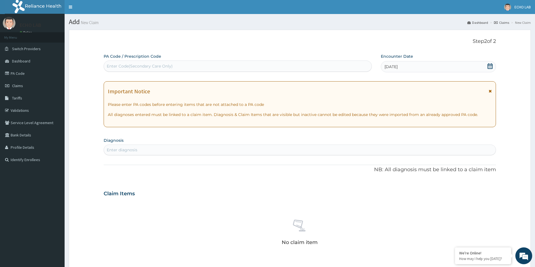
scroll to position [28, 0]
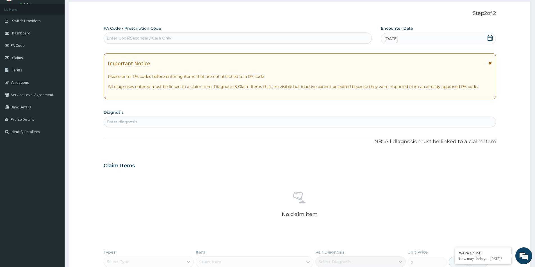
drag, startPoint x: 268, startPoint y: 119, endPoint x: 269, endPoint y: 123, distance: 3.6
click at [268, 120] on div "Enter diagnosis" at bounding box center [300, 122] width 392 height 9
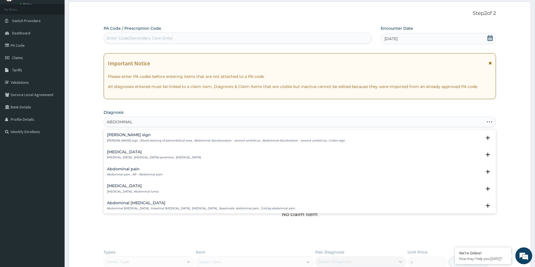
type input "ABDOMINAL"
click at [135, 156] on p "Acute abdomen , Acute abdominal pain syndrome , Surgical abdomen" at bounding box center [154, 158] width 94 height 4
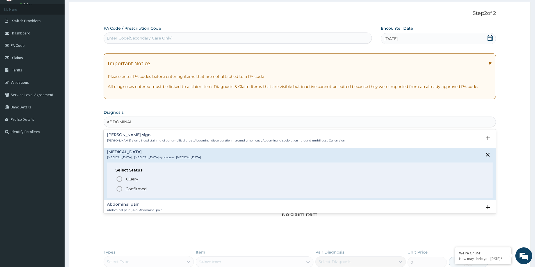
click at [138, 187] on p "Confirmed" at bounding box center [135, 189] width 21 height 6
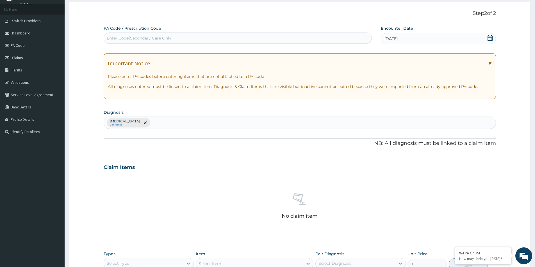
scroll to position [132, 0]
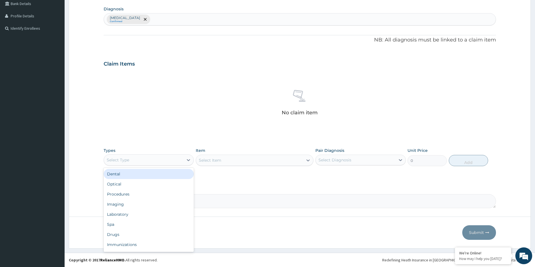
click at [176, 157] on div "Select Type" at bounding box center [143, 160] width 79 height 9
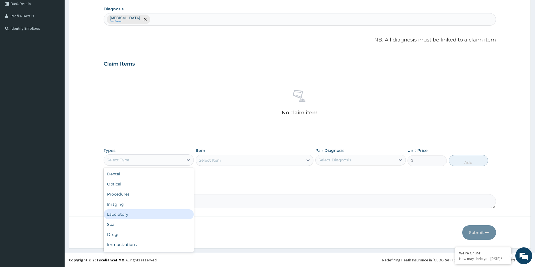
drag, startPoint x: 140, startPoint y: 214, endPoint x: 138, endPoint y: 208, distance: 6.4
click at [138, 208] on div "Dental Optical Procedures Imaging Laboratory Spa Drugs Immunizations Others Gym" at bounding box center [149, 210] width 90 height 84
click at [138, 207] on div "Imaging" at bounding box center [149, 205] width 90 height 10
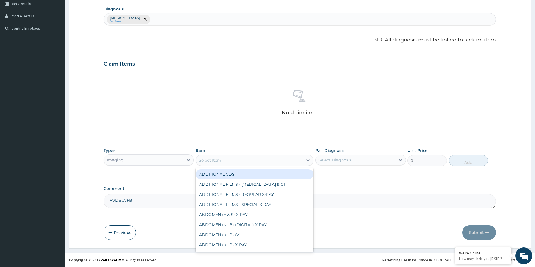
click at [226, 160] on div "Select Item" at bounding box center [249, 160] width 107 height 9
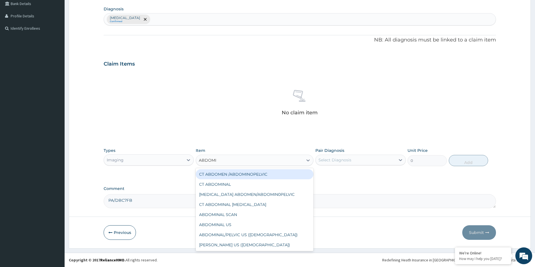
type input "ABDOMIN"
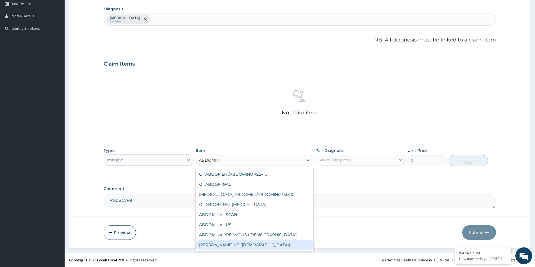
click at [234, 246] on div "ABDOMINAL-PELVIC US (FEMALE)" at bounding box center [255, 245] width 118 height 10
type input "15759"
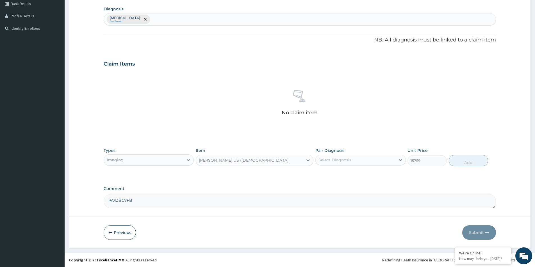
click at [353, 158] on div "Select Diagnosis" at bounding box center [354, 160] width 79 height 9
click at [346, 175] on label "Acute abdomen" at bounding box center [341, 174] width 35 height 6
checkbox input "true"
click at [473, 158] on button "Add" at bounding box center [468, 160] width 39 height 11
type input "0"
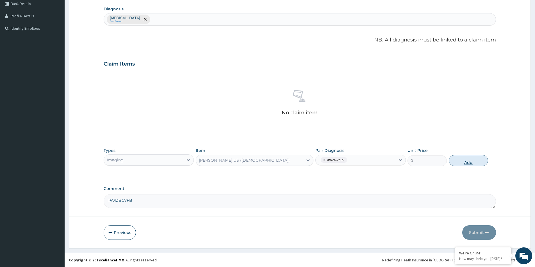
scroll to position [105, 0]
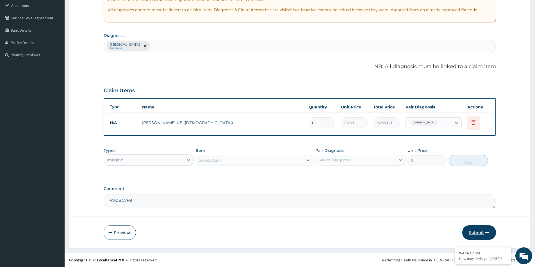
click at [482, 234] on button "Submit" at bounding box center [479, 233] width 34 height 15
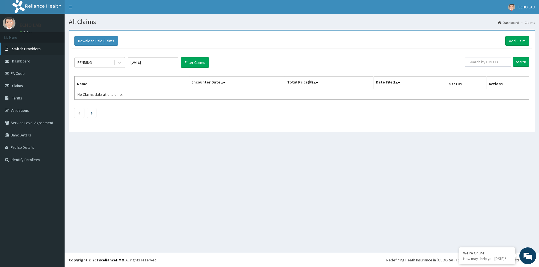
click at [22, 49] on span "Switch Providers" at bounding box center [26, 48] width 29 height 5
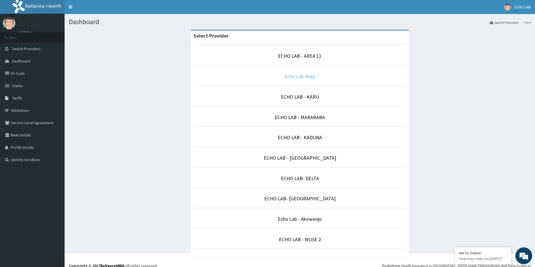
click at [298, 77] on link "Echo Lab-ikeja" at bounding box center [299, 76] width 31 height 6
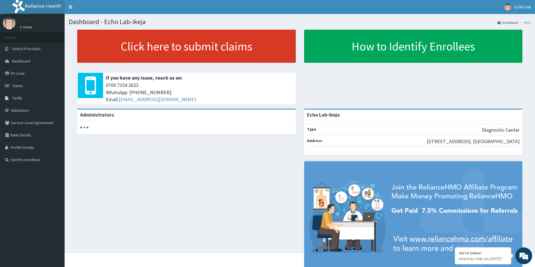
click at [183, 52] on link "Click here to submit claims" at bounding box center [186, 46] width 218 height 33
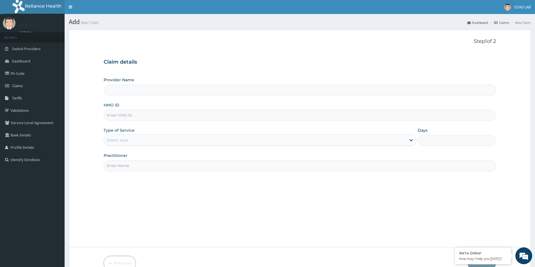
type input "Echo Lab-ikeja"
click at [155, 113] on input "HMO ID" at bounding box center [300, 115] width 392 height 11
paste input "RBN/10188/A"
type input "RBN/10188/A"
drag, startPoint x: 164, startPoint y: 143, endPoint x: 164, endPoint y: 147, distance: 4.2
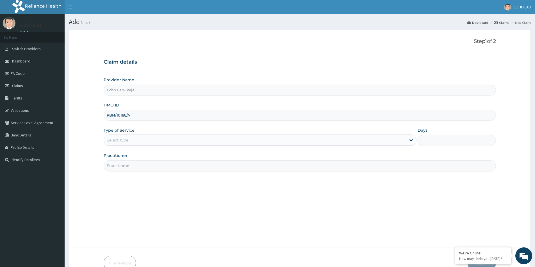
click at [164, 145] on div "Select type" at bounding box center [260, 140] width 313 height 11
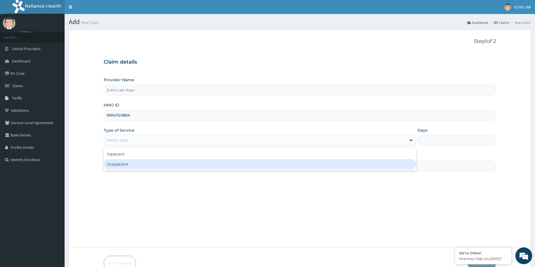
click at [159, 166] on div "Outpatient" at bounding box center [260, 164] width 313 height 10
type input "1"
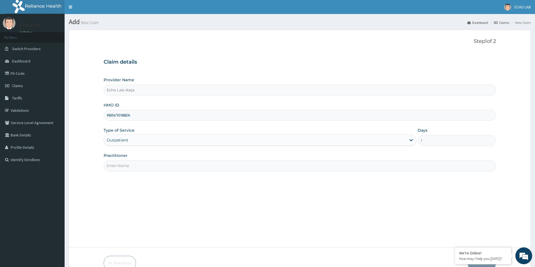
click at [164, 171] on input "Practitioner" at bounding box center [300, 166] width 392 height 11
type input "dr. [GEOGRAPHIC_DATA]"
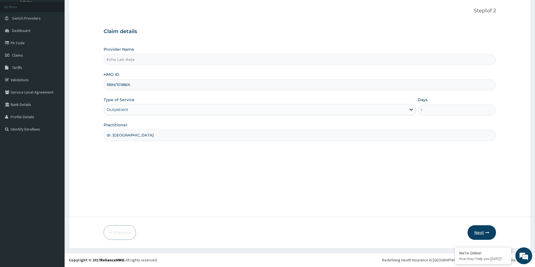
click at [481, 235] on button "Next" at bounding box center [481, 233] width 28 height 15
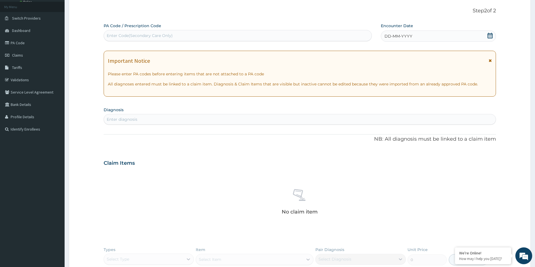
click at [490, 38] on icon at bounding box center [489, 36] width 5 height 6
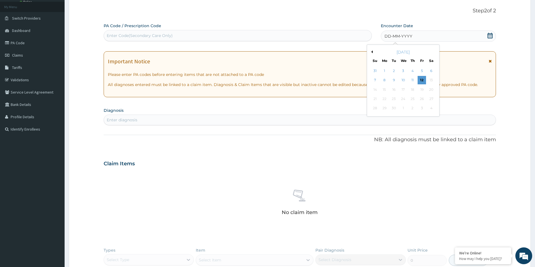
click at [369, 50] on div "[DATE]" at bounding box center [403, 52] width 68 height 6
click at [373, 54] on div "Previous Month [DATE] Su Mo Tu We Th Fr Sa 31 1 2 3 4 5 6 7 8 9 10 11 12 13 14 …" at bounding box center [403, 81] width 73 height 72
click at [371, 52] on button "Previous Month" at bounding box center [371, 52] width 3 height 3
click at [371, 51] on button "Previous Month" at bounding box center [371, 52] width 3 height 3
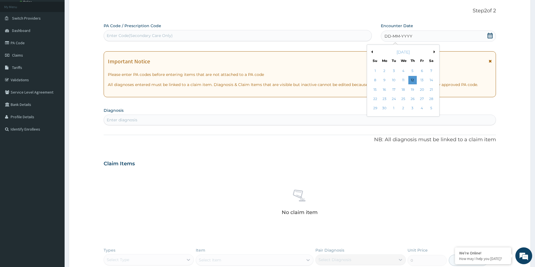
click at [371, 51] on button "Previous Month" at bounding box center [371, 52] width 3 height 3
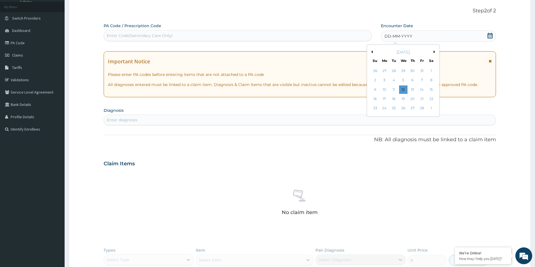
click at [371, 51] on button "Previous Month" at bounding box center [371, 52] width 3 height 3
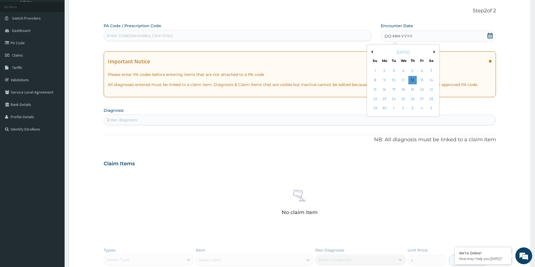
click at [371, 51] on button "Previous Month" at bounding box center [371, 52] width 3 height 3
click at [384, 107] on div "29" at bounding box center [384, 108] width 8 height 8
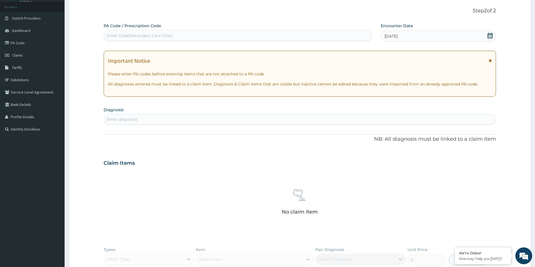
click at [491, 36] on icon at bounding box center [490, 36] width 6 height 6
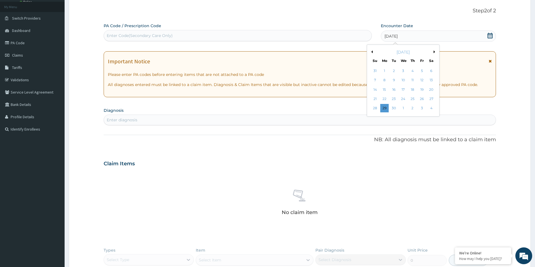
click at [434, 51] on button "Next Month" at bounding box center [435, 52] width 3 height 3
click at [395, 99] on div "20" at bounding box center [394, 99] width 8 height 8
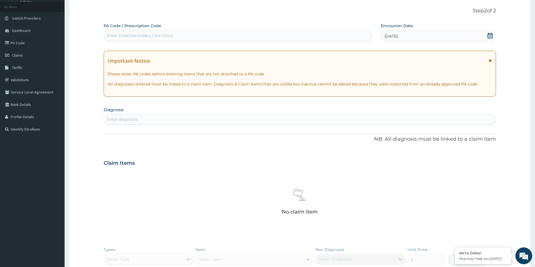
click at [205, 121] on div "Enter diagnosis" at bounding box center [300, 119] width 392 height 9
type input "E"
type input "WELL AD"
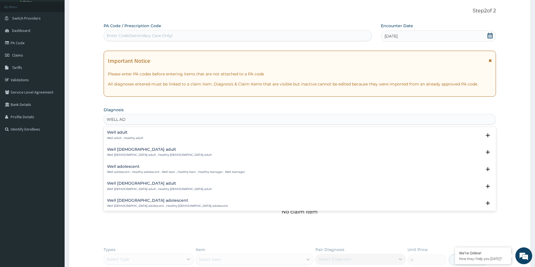
click at [154, 136] on div "Well adult Well adult , Healthy adult" at bounding box center [299, 136] width 385 height 10
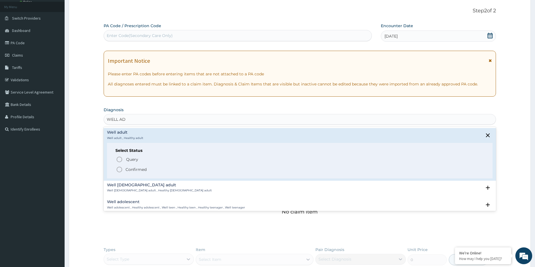
click at [138, 170] on p "Confirmed" at bounding box center [135, 170] width 21 height 6
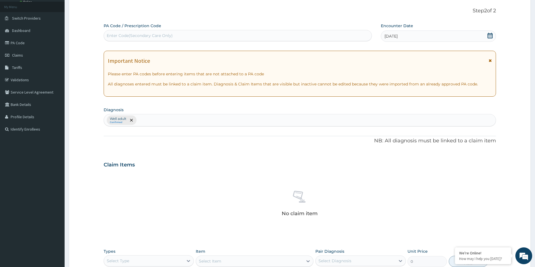
scroll to position [132, 0]
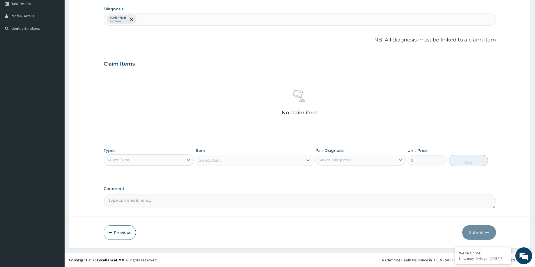
click at [153, 159] on div "Select Type" at bounding box center [143, 160] width 79 height 9
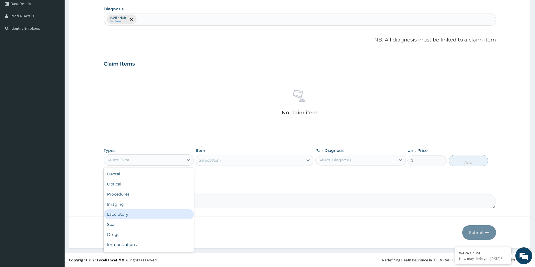
click at [133, 214] on div "Laboratory" at bounding box center [149, 215] width 90 height 10
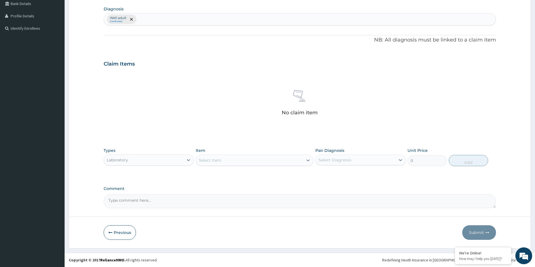
drag, startPoint x: 183, startPoint y: 200, endPoint x: 182, endPoint y: 197, distance: 2.9
click at [183, 200] on textarea "Comment" at bounding box center [300, 202] width 392 height 14
paste textarea "PA/16581F"
type textarea "PA/16581F"
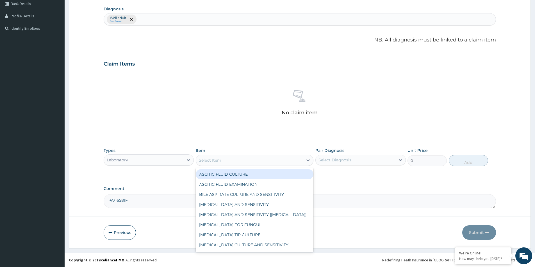
click at [237, 159] on div "Select Item" at bounding box center [249, 160] width 107 height 9
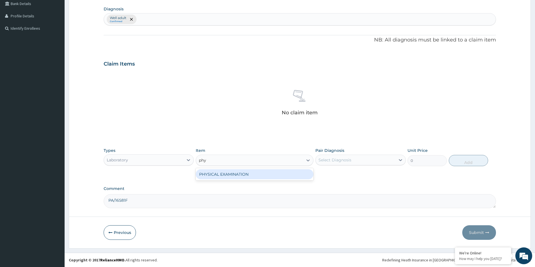
type input "phys"
drag, startPoint x: 247, startPoint y: 176, endPoint x: 304, endPoint y: 178, distance: 56.5
click at [248, 176] on div "PHYSICAL EXAMINATION" at bounding box center [255, 175] width 118 height 10
type input "6961.5"
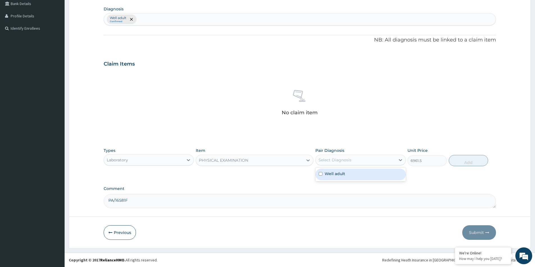
click at [344, 164] on div "Select Diagnosis" at bounding box center [354, 160] width 79 height 9
drag, startPoint x: 346, startPoint y: 175, endPoint x: 349, endPoint y: 176, distance: 2.9
click at [346, 175] on div "Well adult" at bounding box center [360, 175] width 90 height 12
checkbox input "true"
click at [463, 161] on button "Add" at bounding box center [468, 160] width 39 height 11
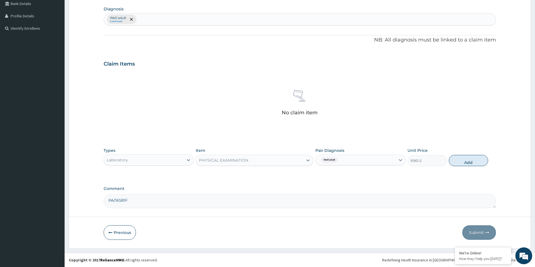
type input "0"
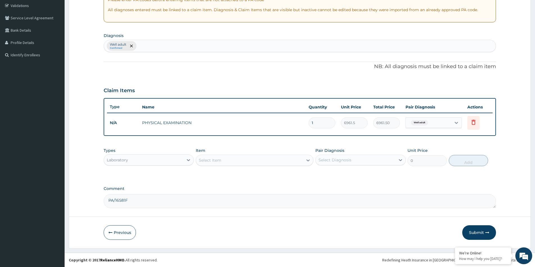
drag, startPoint x: 471, startPoint y: 232, endPoint x: 465, endPoint y: 231, distance: 6.6
click at [471, 232] on button "Submit" at bounding box center [479, 233] width 34 height 15
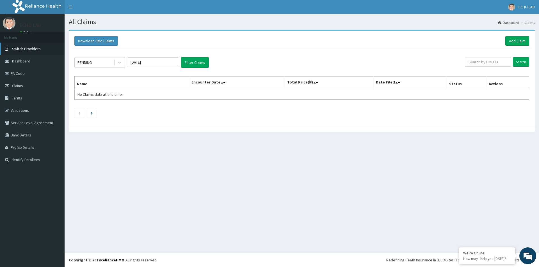
click at [26, 49] on span "Switch Providers" at bounding box center [26, 48] width 29 height 5
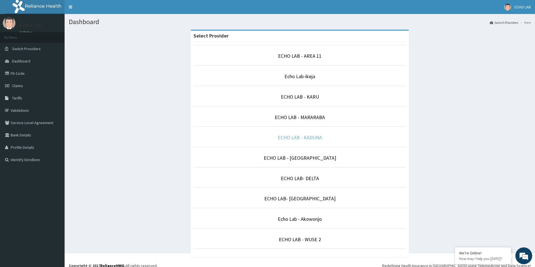
click at [295, 139] on link "ECHO LAB - KADUNA" at bounding box center [300, 137] width 44 height 6
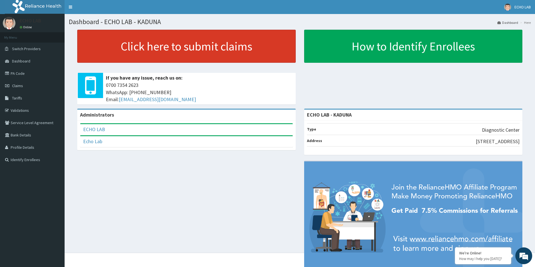
click at [188, 53] on link "Click here to submit claims" at bounding box center [186, 46] width 218 height 33
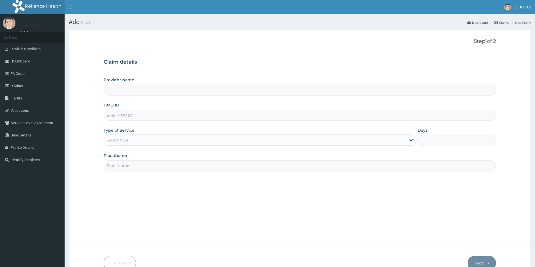
click at [168, 115] on input "HMO ID" at bounding box center [300, 115] width 392 height 11
paste input "SSV/10060/B"
type input "SSV/10060/B"
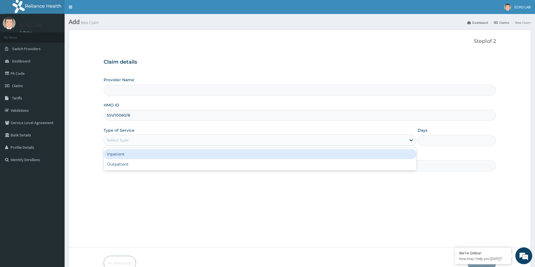
drag, startPoint x: 165, startPoint y: 141, endPoint x: 168, endPoint y: 158, distance: 17.4
click at [166, 144] on div "Select type" at bounding box center [255, 140] width 302 height 9
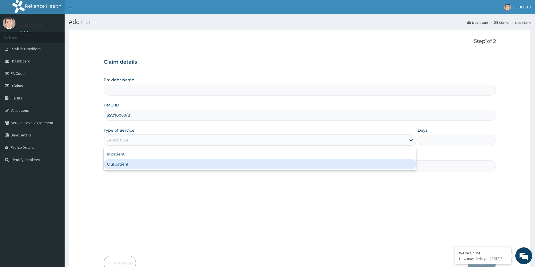
click at [167, 162] on div "Outpatient" at bounding box center [260, 164] width 313 height 10
type input "1"
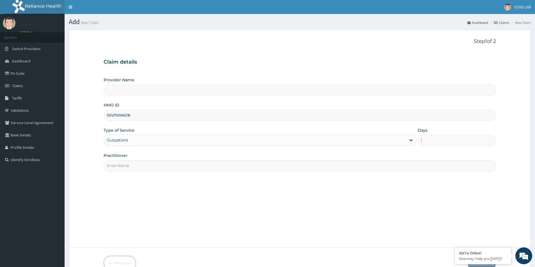
type input "ECHO LAB - KADUNA"
drag, startPoint x: 172, startPoint y: 170, endPoint x: 172, endPoint y: 173, distance: 2.8
click at [172, 170] on input "Practitioner" at bounding box center [300, 166] width 392 height 11
type input "dr. [GEOGRAPHIC_DATA]"
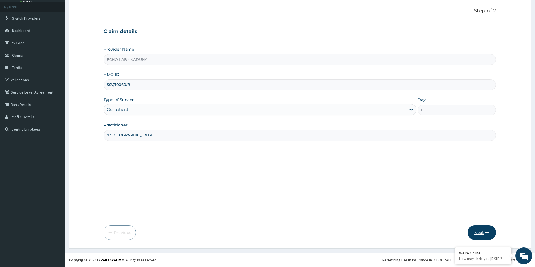
click at [481, 231] on button "Next" at bounding box center [481, 233] width 28 height 15
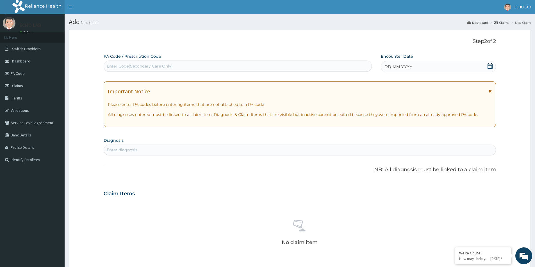
scroll to position [130, 0]
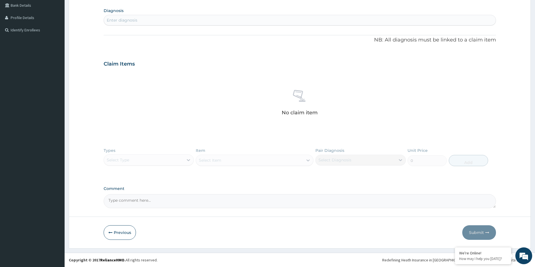
click at [162, 200] on textarea "Comment" at bounding box center [300, 202] width 392 height 14
paste textarea "PA/E2EFEA"
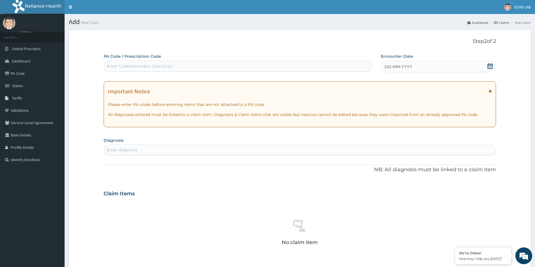
type textarea "PA/E2EFEA"
click at [490, 66] on icon at bounding box center [490, 66] width 6 height 6
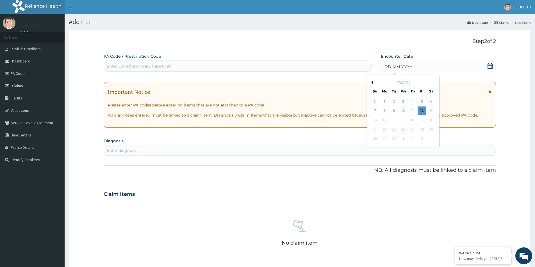
click at [371, 81] on div "Previous Month [DATE] Su Mo Tu We Th Fr Sa 31 1 2 3 4 5 6 7 8 9 10 11 12 13 14 …" at bounding box center [403, 111] width 73 height 72
click at [371, 81] on button "Previous Month" at bounding box center [371, 82] width 3 height 3
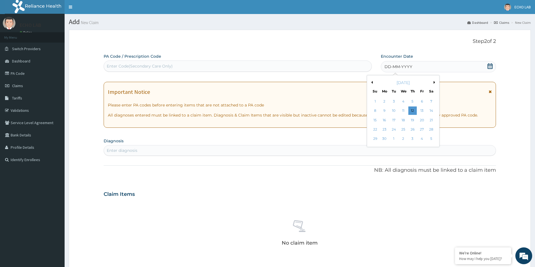
click at [371, 81] on button "Previous Month" at bounding box center [371, 82] width 3 height 3
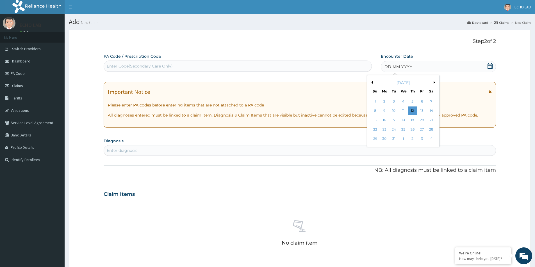
click at [370, 81] on button "Previous Month" at bounding box center [371, 82] width 3 height 3
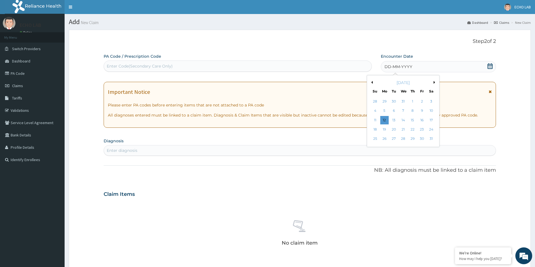
click at [370, 81] on button "Previous Month" at bounding box center [371, 82] width 3 height 3
click at [434, 80] on div "March 2024" at bounding box center [403, 83] width 68 height 6
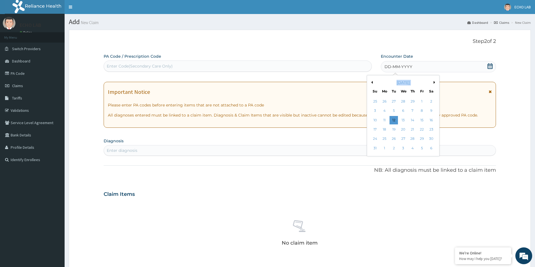
click at [434, 82] on div "Previous Month Next Month March 2024 Su Mo Tu We Th Fr Sa 25 26 27 28 29 1 2 3 …" at bounding box center [403, 115] width 73 height 81
click at [434, 83] on button "Next Month" at bounding box center [435, 82] width 3 height 3
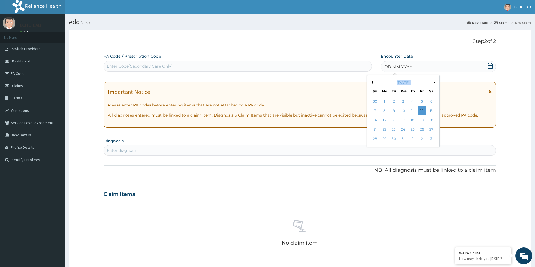
click at [434, 83] on button "Next Month" at bounding box center [435, 82] width 3 height 3
click at [385, 102] on div "2" at bounding box center [384, 101] width 8 height 8
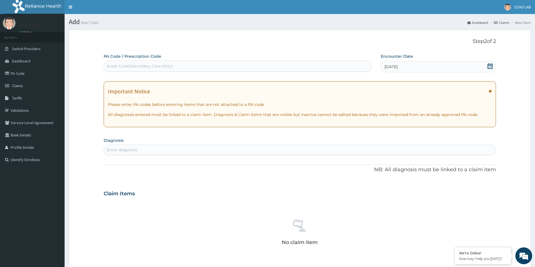
click at [182, 151] on div "Enter diagnosis" at bounding box center [300, 150] width 392 height 9
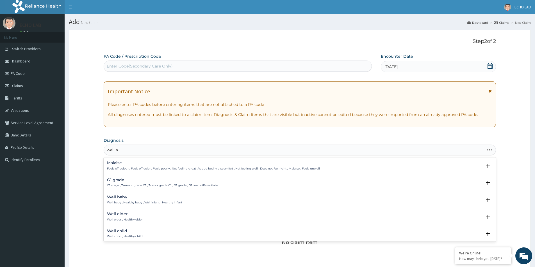
type input "well ad"
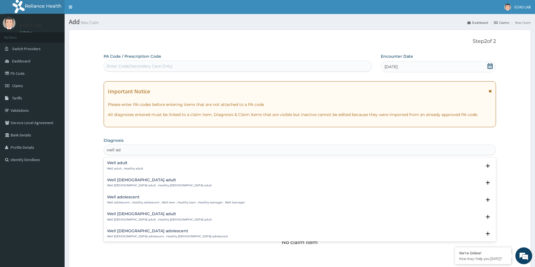
click at [147, 165] on div "Well adult Well adult , Healthy adult" at bounding box center [299, 166] width 385 height 10
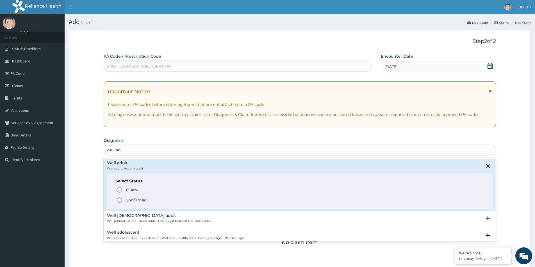
drag, startPoint x: 130, startPoint y: 203, endPoint x: 134, endPoint y: 201, distance: 4.1
click at [131, 203] on p "Confirmed" at bounding box center [135, 201] width 21 height 6
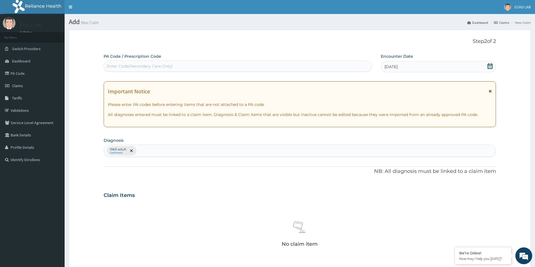
scroll to position [132, 0]
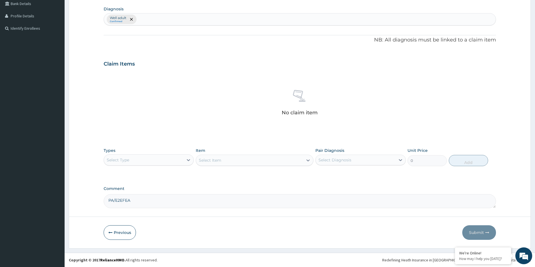
click at [132, 161] on div "Select Type" at bounding box center [143, 160] width 79 height 9
drag, startPoint x: 130, startPoint y: 203, endPoint x: 152, endPoint y: 196, distance: 23.0
click at [130, 203] on div "Imaging" at bounding box center [149, 205] width 90 height 10
click at [220, 163] on div "Select Item" at bounding box center [210, 161] width 22 height 6
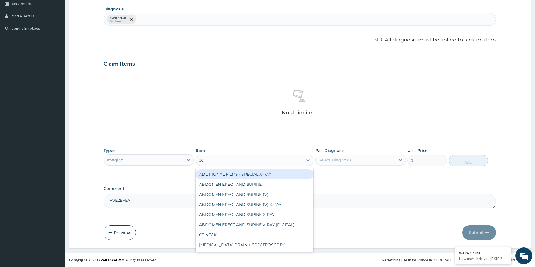
type input "ecg"
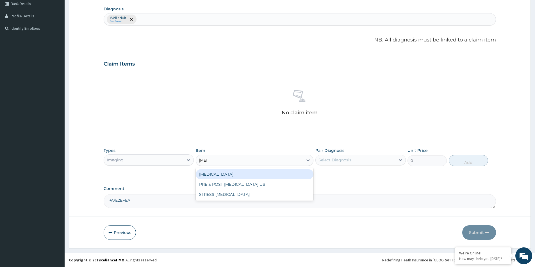
click at [230, 177] on div "ECG" at bounding box center [255, 175] width 118 height 10
type input "12699"
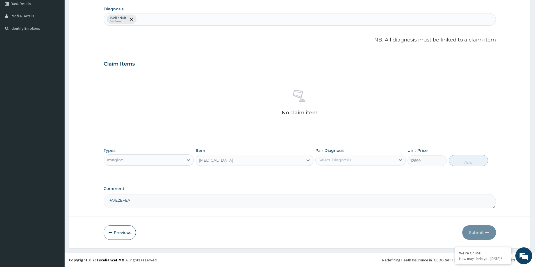
click at [349, 166] on div "Types Imaging Item option ECG, selected. Select is focused ,type to refine list…" at bounding box center [300, 157] width 392 height 24
click at [356, 154] on div "Pair Diagnosis Select Diagnosis" at bounding box center [360, 157] width 90 height 19
click at [359, 165] on div "Select Diagnosis" at bounding box center [360, 160] width 90 height 11
drag, startPoint x: 352, startPoint y: 171, endPoint x: 367, endPoint y: 176, distance: 15.8
click at [353, 171] on div "Well adult" at bounding box center [360, 175] width 90 height 12
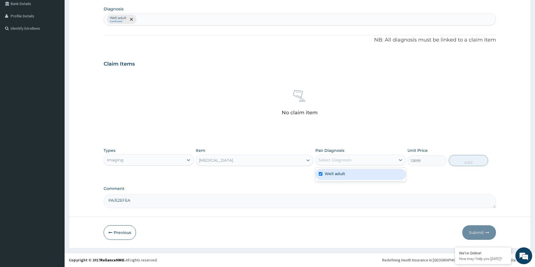
checkbox input "true"
click at [459, 157] on button "Add" at bounding box center [468, 160] width 39 height 11
type input "0"
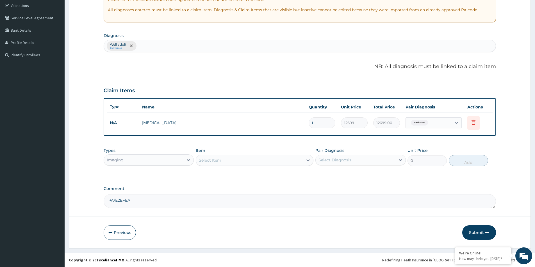
click at [273, 159] on div "Select Item" at bounding box center [249, 160] width 107 height 9
type input "breast"
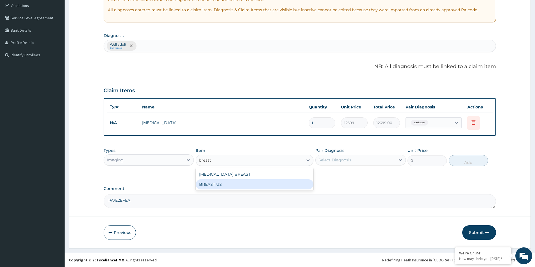
click at [258, 190] on div "MRI BREAST BREAST US" at bounding box center [255, 179] width 118 height 22
click at [268, 187] on div "BREAST US" at bounding box center [255, 185] width 118 height 10
type input "15835.5"
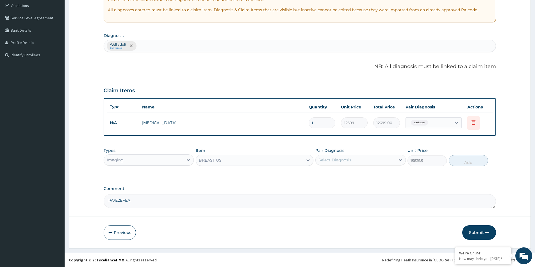
click at [342, 162] on div "Select Diagnosis" at bounding box center [334, 160] width 33 height 6
click at [341, 175] on label "Well adult" at bounding box center [334, 174] width 20 height 6
checkbox input "true"
click at [467, 161] on button "Add" at bounding box center [468, 160] width 39 height 11
type input "0"
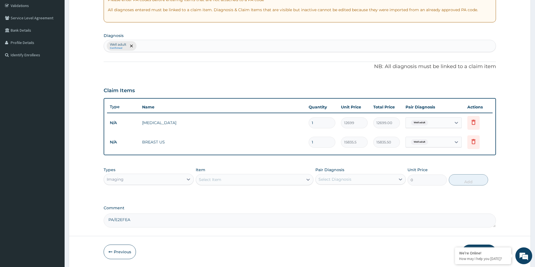
click at [151, 177] on div "Imaging" at bounding box center [143, 179] width 79 height 9
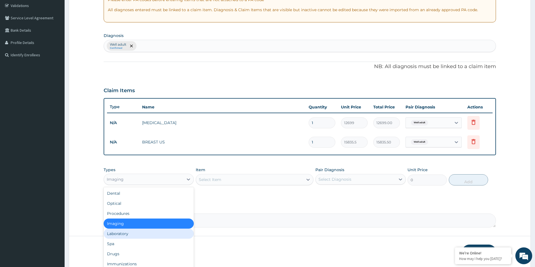
click at [119, 235] on div "Laboratory" at bounding box center [149, 234] width 90 height 10
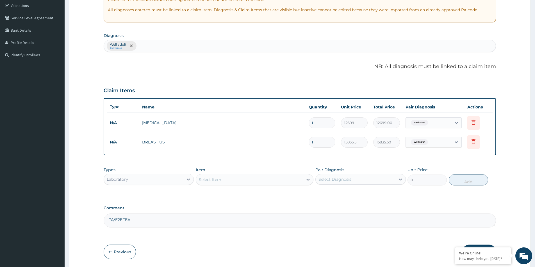
click at [231, 173] on div "Item Select Item" at bounding box center [255, 176] width 118 height 19
click at [234, 183] on div "Select Item" at bounding box center [249, 179] width 107 height 9
type input "chole"
drag, startPoint x: 235, startPoint y: 194, endPoint x: 342, endPoint y: 191, distance: 107.0
click at [237, 194] on div "CHOLESTEROL - TOTAL" at bounding box center [255, 194] width 118 height 10
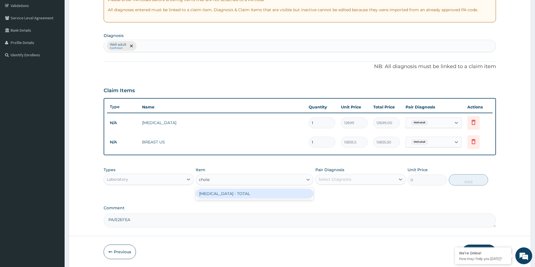
type input "5431.5"
click at [350, 182] on div "Select Diagnosis" at bounding box center [334, 180] width 33 height 6
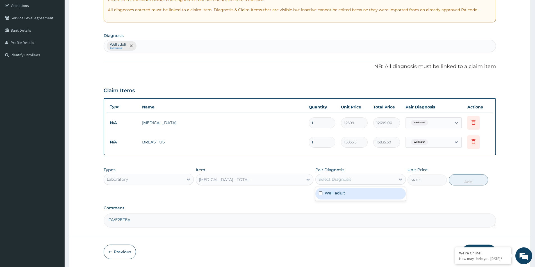
drag, startPoint x: 351, startPoint y: 195, endPoint x: 403, endPoint y: 196, distance: 51.6
click at [352, 195] on div "Well adult" at bounding box center [360, 194] width 90 height 12
checkbox input "true"
click at [454, 179] on button "Add" at bounding box center [468, 180] width 39 height 11
type input "0"
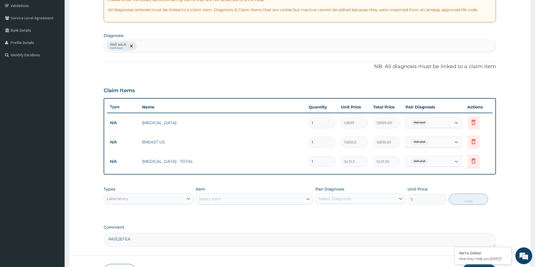
click at [267, 202] on div "Select Item" at bounding box center [249, 199] width 107 height 9
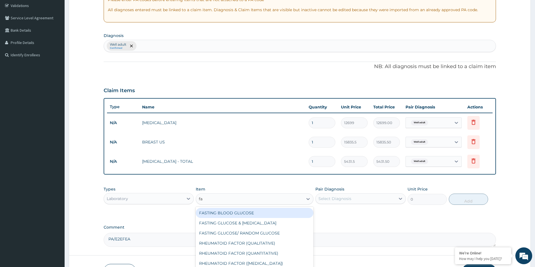
type input "fas"
click at [272, 218] on div "FASTING GLUCOSE & POST PRANDIAL GLUCOSE" at bounding box center [255, 223] width 118 height 10
type input "6502.5"
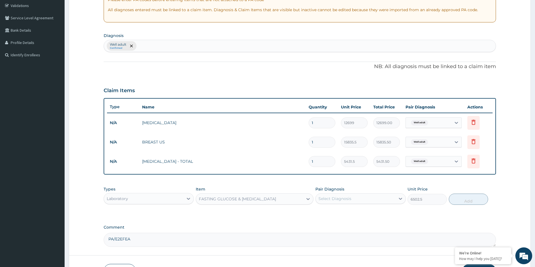
click at [362, 202] on div "Select Diagnosis" at bounding box center [354, 199] width 79 height 9
drag, startPoint x: 360, startPoint y: 214, endPoint x: 425, endPoint y: 211, distance: 65.2
click at [361, 214] on div "Well adult" at bounding box center [360, 214] width 90 height 12
checkbox input "true"
drag, startPoint x: 458, startPoint y: 202, endPoint x: 350, endPoint y: 207, distance: 108.5
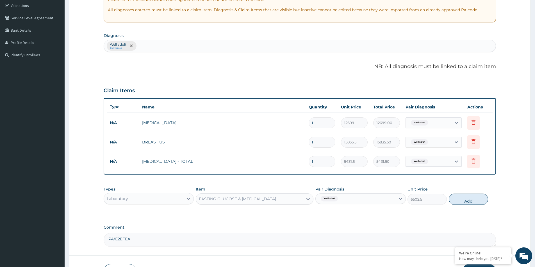
click at [458, 202] on button "Add" at bounding box center [468, 199] width 39 height 11
type input "0"
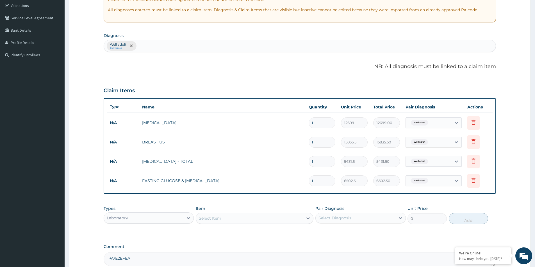
click at [277, 220] on div "Select Item" at bounding box center [249, 218] width 107 height 9
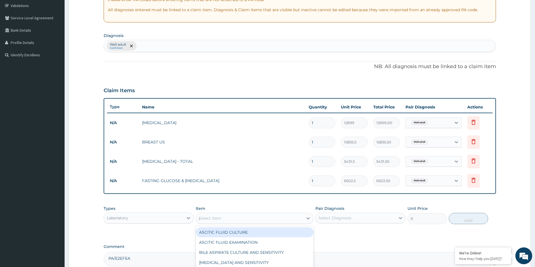
type input "pap"
drag, startPoint x: 290, startPoint y: 232, endPoint x: 354, endPoint y: 228, distance: 63.2
click at [290, 232] on div "PAP SMEAR" at bounding box center [255, 233] width 118 height 10
type input "11340"
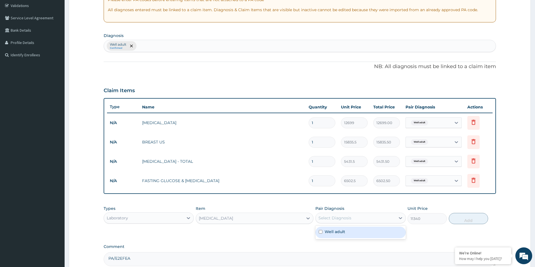
click at [366, 219] on div "Select Diagnosis" at bounding box center [354, 218] width 79 height 9
click at [355, 234] on div "Well adult" at bounding box center [360, 233] width 90 height 12
checkbox input "true"
click at [468, 220] on button "Add" at bounding box center [468, 218] width 39 height 11
type input "0"
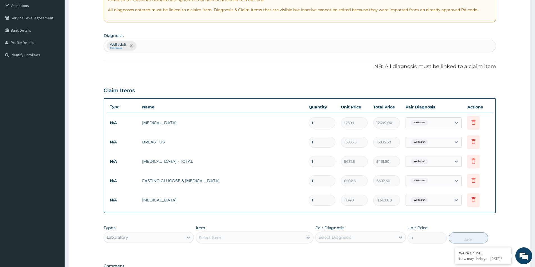
scroll to position [182, 0]
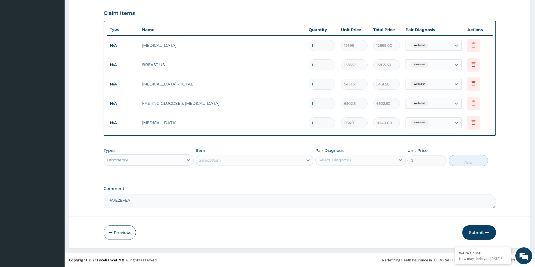
click at [234, 159] on div "Select Item" at bounding box center [249, 160] width 107 height 9
type input "uri"
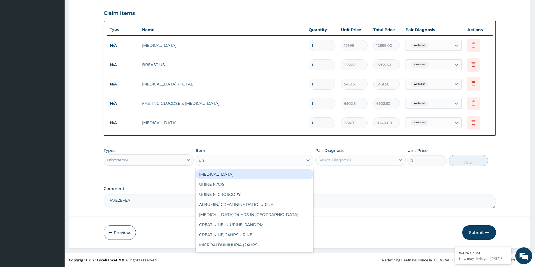
click at [240, 175] on div "[MEDICAL_DATA]" at bounding box center [255, 175] width 118 height 10
type input "4972.5"
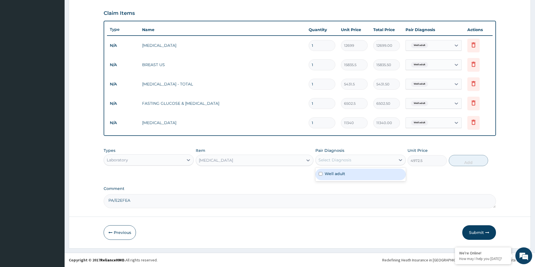
drag, startPoint x: 328, startPoint y: 155, endPoint x: 342, endPoint y: 161, distance: 16.0
click at [328, 157] on div "Select Diagnosis" at bounding box center [360, 160] width 90 height 11
click at [350, 177] on div "Well adult" at bounding box center [360, 175] width 90 height 12
checkbox input "true"
click at [469, 163] on button "Add" at bounding box center [468, 160] width 39 height 11
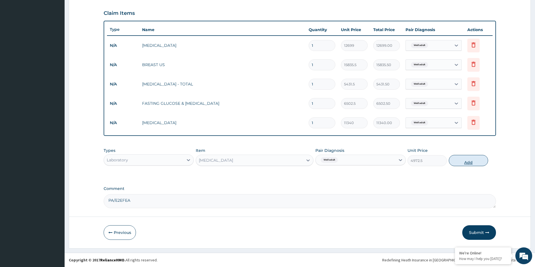
type input "0"
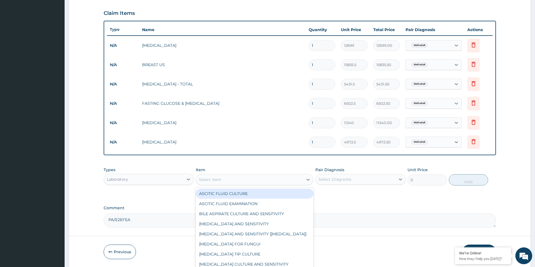
click at [231, 179] on div "Select Item" at bounding box center [249, 179] width 107 height 9
type input "ele"
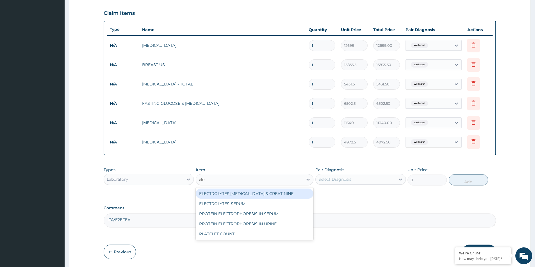
click at [250, 193] on div "ELECTROLYTES,[MEDICAL_DATA] & CREATININE" at bounding box center [255, 194] width 118 height 10
type input "10710"
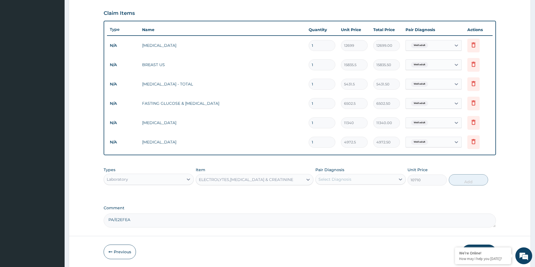
drag, startPoint x: 365, startPoint y: 176, endPoint x: 367, endPoint y: 185, distance: 9.0
click at [365, 177] on div "Select Diagnosis" at bounding box center [354, 179] width 79 height 9
drag, startPoint x: 366, startPoint y: 196, endPoint x: 376, endPoint y: 192, distance: 11.1
click at [366, 196] on div "Well adult" at bounding box center [360, 194] width 90 height 12
checkbox input "true"
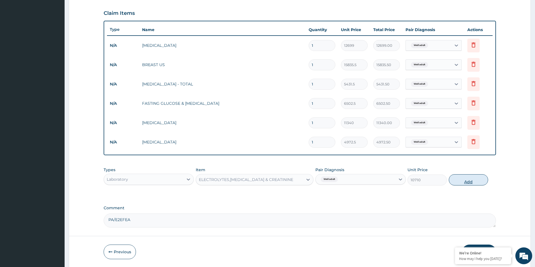
click at [471, 181] on button "Add" at bounding box center [468, 180] width 39 height 11
type input "0"
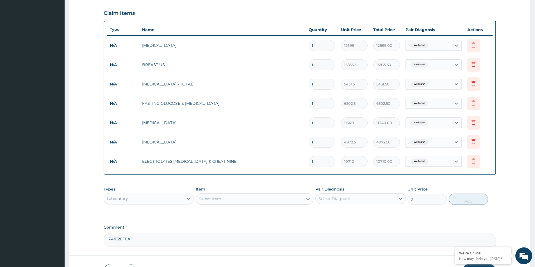
click at [235, 198] on div "Select Item" at bounding box center [249, 199] width 107 height 9
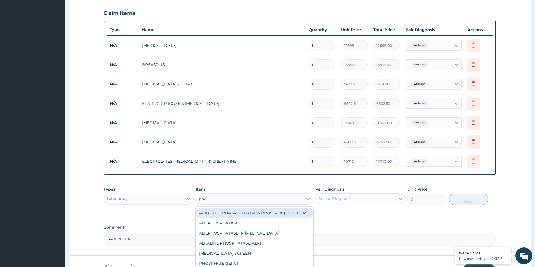
type input "phys"
click at [246, 214] on div "PHYSICAL EXAMINATION" at bounding box center [255, 213] width 118 height 10
type input "6961.5"
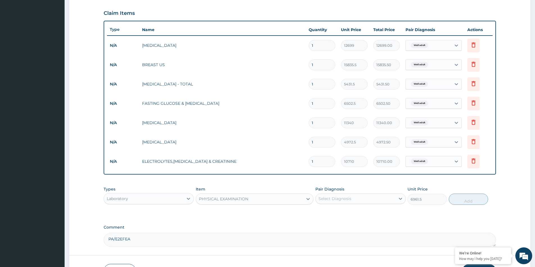
click at [340, 199] on div "Select Diagnosis" at bounding box center [334, 199] width 33 height 6
click at [336, 215] on label "Well adult" at bounding box center [334, 213] width 20 height 6
checkbox input "true"
click at [455, 200] on button "Add" at bounding box center [468, 199] width 39 height 11
type input "0"
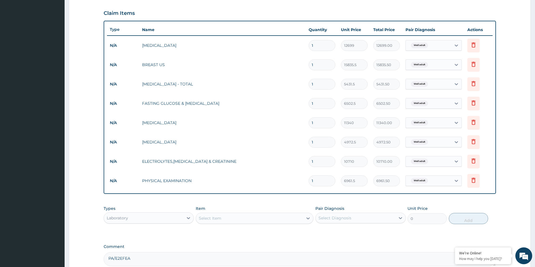
scroll to position [241, 0]
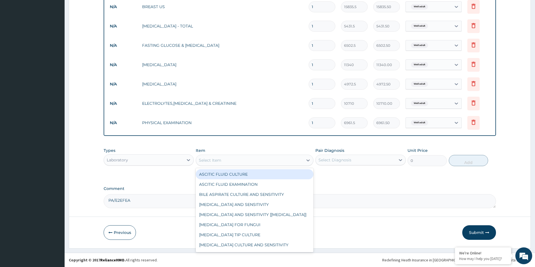
click at [249, 161] on div "Select Item" at bounding box center [249, 160] width 107 height 9
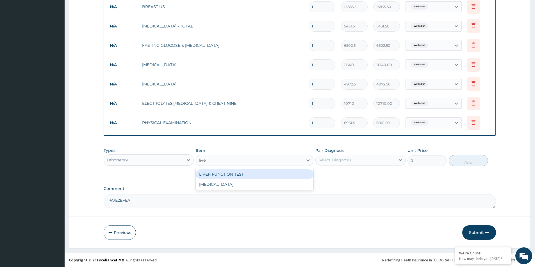
type input "liver"
click at [255, 177] on div "LIVER FUNCTION TEST" at bounding box center [255, 175] width 118 height 10
type input "15223.5"
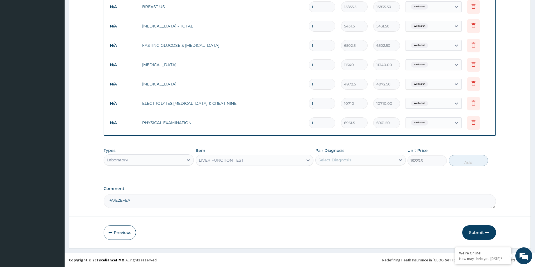
click at [340, 162] on div "Select Diagnosis" at bounding box center [334, 160] width 33 height 6
click at [337, 175] on label "Well adult" at bounding box center [334, 174] width 20 height 6
checkbox input "true"
click at [469, 164] on button "Add" at bounding box center [468, 160] width 39 height 11
type input "0"
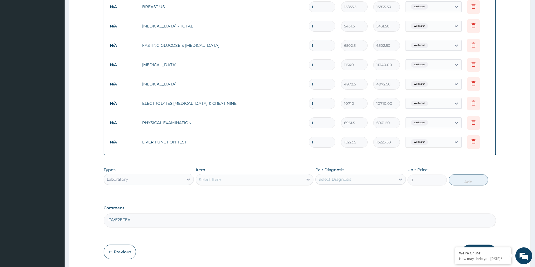
scroll to position [260, 0]
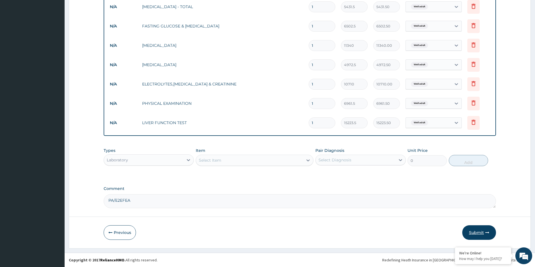
click at [472, 229] on button "Submit" at bounding box center [479, 233] width 34 height 15
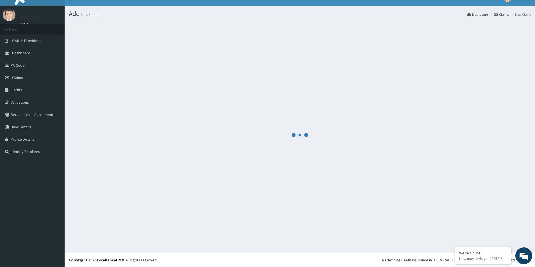
scroll to position [8, 0]
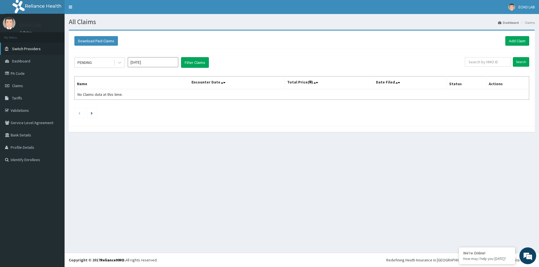
click at [34, 48] on span "Switch Providers" at bounding box center [26, 48] width 29 height 5
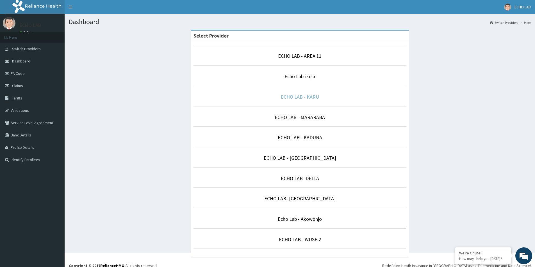
click at [306, 96] on link "ECHO LAB - KARU" at bounding box center [300, 97] width 38 height 6
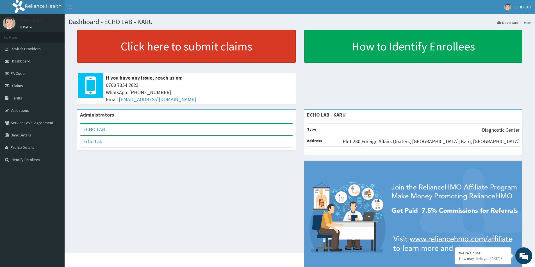
drag, startPoint x: 237, startPoint y: 49, endPoint x: 237, endPoint y: 44, distance: 4.8
click at [237, 49] on link "Click here to submit claims" at bounding box center [186, 46] width 218 height 33
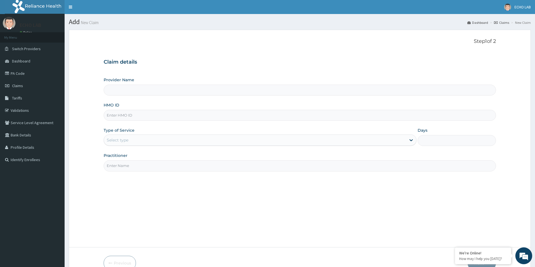
type input "ECHO LAB - KARU"
click at [184, 114] on input "HMO ID" at bounding box center [300, 115] width 392 height 11
paste input "FTP/10128/A"
type input "FTP/10128/A"
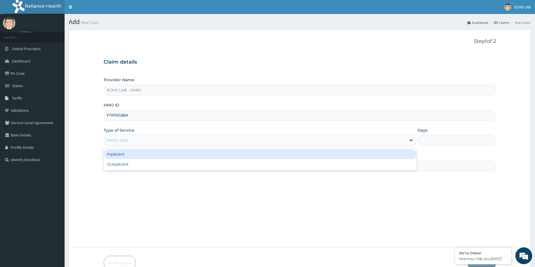
drag, startPoint x: 168, startPoint y: 144, endPoint x: 166, endPoint y: 166, distance: 21.9
click at [167, 144] on div "Select type" at bounding box center [255, 140] width 302 height 9
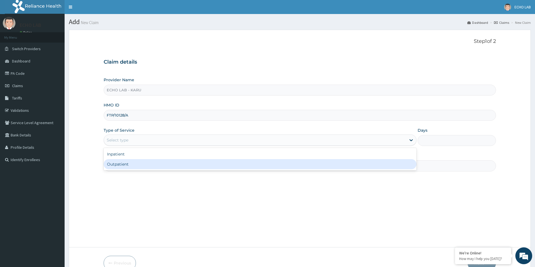
click at [163, 166] on div "Outpatient" at bounding box center [260, 164] width 313 height 10
type input "1"
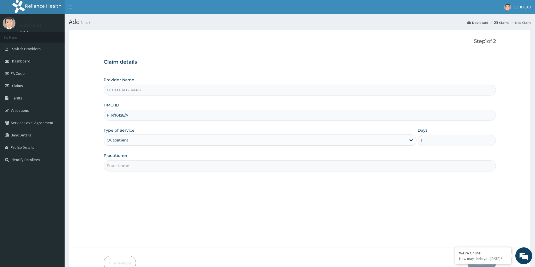
click at [160, 166] on input "Practitioner" at bounding box center [300, 166] width 392 height 11
type input "dr. alok"
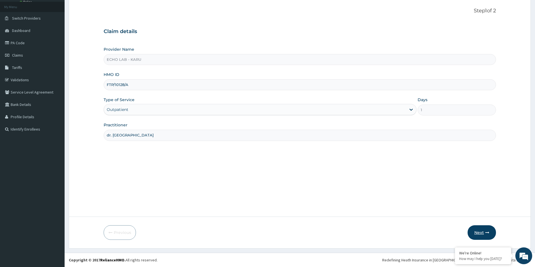
click at [489, 231] on button "Next" at bounding box center [481, 233] width 28 height 15
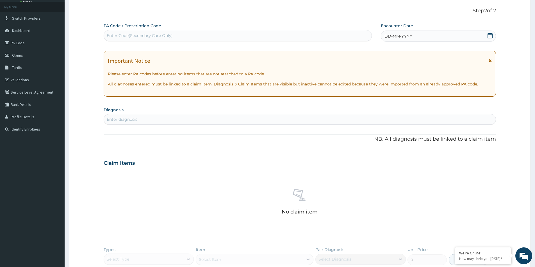
scroll to position [0, 0]
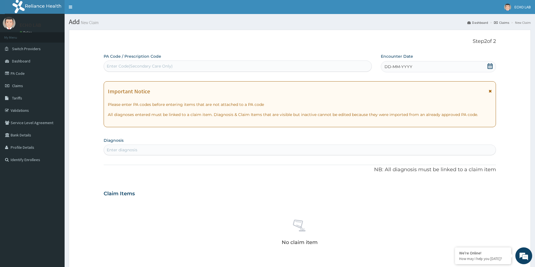
click at [488, 68] on icon at bounding box center [490, 66] width 6 height 6
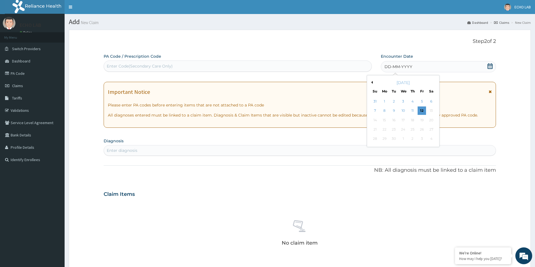
click at [371, 82] on button "Previous Month" at bounding box center [371, 82] width 3 height 3
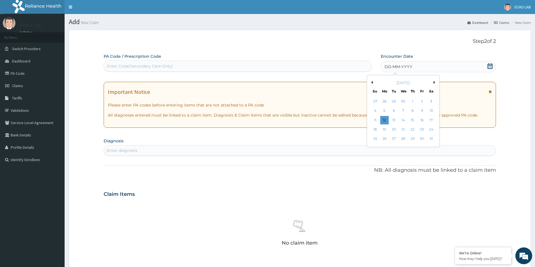
click at [371, 82] on button "Previous Month" at bounding box center [371, 82] width 3 height 3
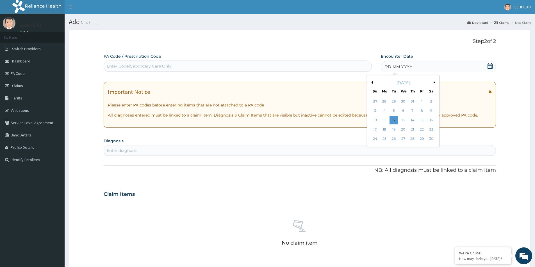
click at [371, 82] on button "Previous Month" at bounding box center [371, 82] width 3 height 3
click at [434, 83] on button "Next Month" at bounding box center [435, 82] width 3 height 3
click at [392, 111] on div "10" at bounding box center [394, 111] width 8 height 8
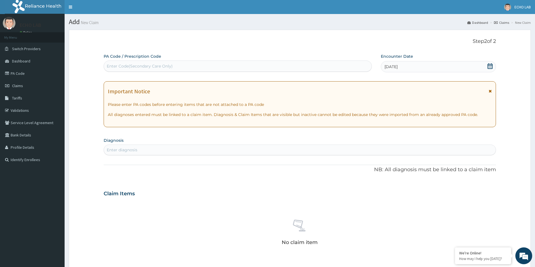
click at [205, 152] on div "Enter diagnosis" at bounding box center [300, 150] width 392 height 9
type input "well ad"
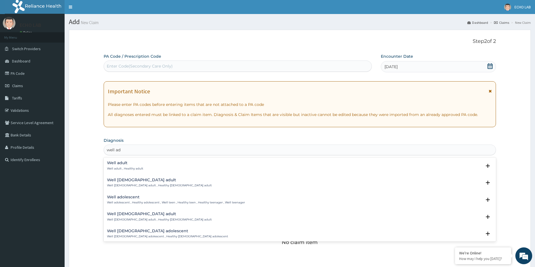
click at [137, 168] on p "Well adult , Healthy adult" at bounding box center [125, 169] width 36 height 4
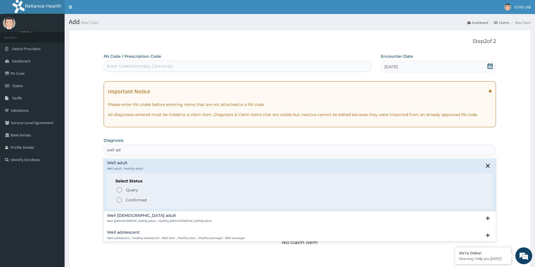
click at [136, 203] on span "Confirmed" at bounding box center [300, 200] width 368 height 7
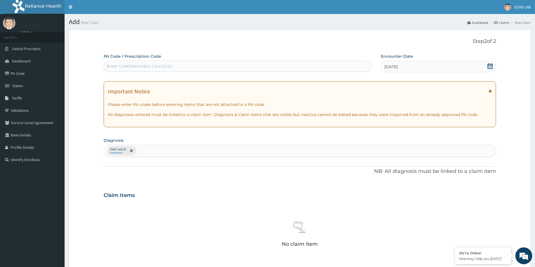
scroll to position [132, 0]
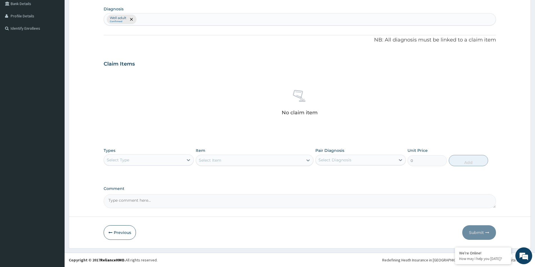
click at [163, 161] on div "Select Type" at bounding box center [143, 160] width 79 height 9
click at [125, 204] on div "Imaging" at bounding box center [149, 205] width 90 height 10
click at [182, 159] on div "Imaging" at bounding box center [143, 160] width 79 height 9
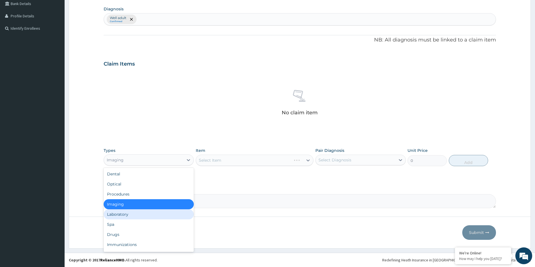
click at [140, 214] on div "Laboratory" at bounding box center [149, 215] width 90 height 10
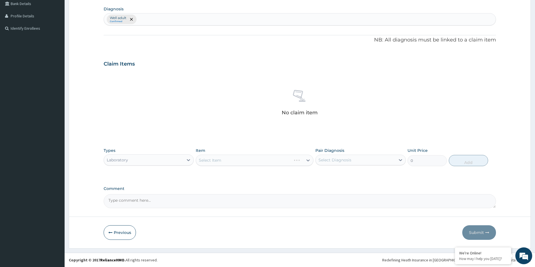
click at [148, 203] on textarea "Comment" at bounding box center [300, 202] width 392 height 14
paste textarea "PA/094270"
type textarea "PA/094270"
click at [242, 158] on div "Select Item" at bounding box center [255, 160] width 118 height 11
click at [241, 163] on div "Select Item" at bounding box center [255, 160] width 118 height 11
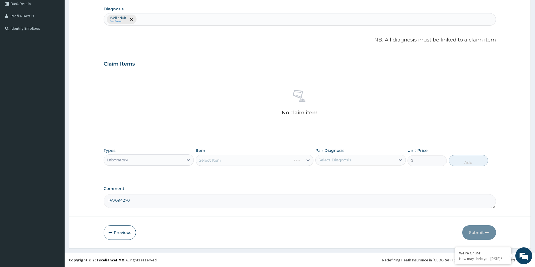
click at [241, 163] on div "Select Item" at bounding box center [255, 160] width 118 height 11
click at [247, 155] on div "Select Item" at bounding box center [255, 160] width 118 height 11
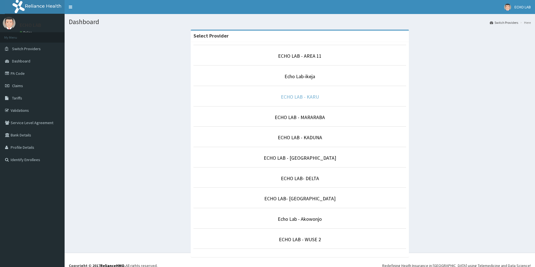
click at [307, 96] on link "ECHO LAB - KARU" at bounding box center [300, 97] width 38 height 6
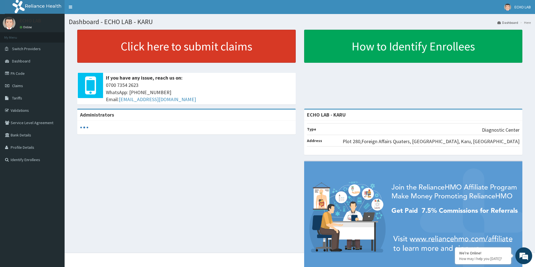
click at [195, 51] on link "Click here to submit claims" at bounding box center [186, 46] width 218 height 33
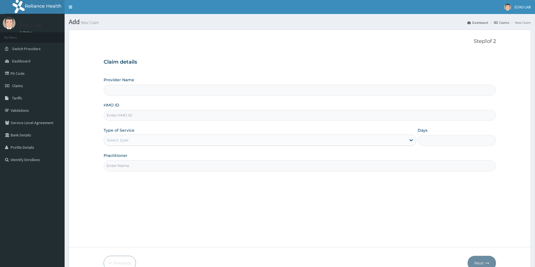
click at [177, 120] on input "HMO ID" at bounding box center [300, 115] width 392 height 11
type input "FTP/10128/A"
click at [161, 143] on div "Select type" at bounding box center [255, 140] width 302 height 9
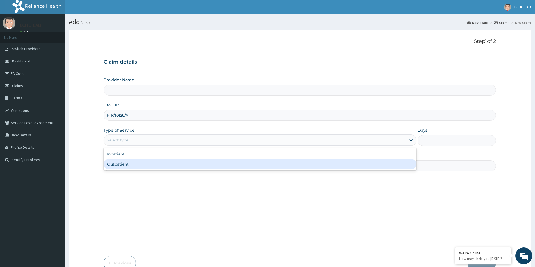
click at [160, 160] on div "Outpatient" at bounding box center [260, 164] width 313 height 10
type input "1"
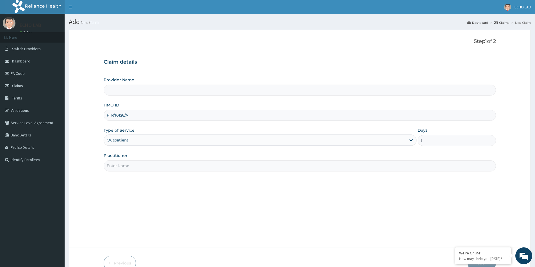
click at [161, 161] on input "Practitioner" at bounding box center [300, 166] width 392 height 11
type input "ECHO LAB - KARU"
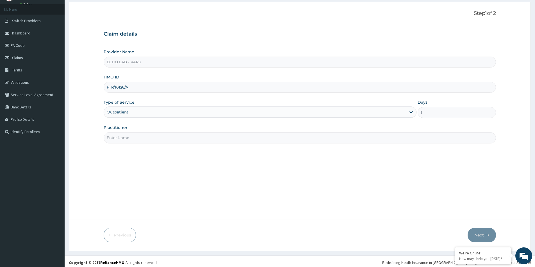
scroll to position [31, 0]
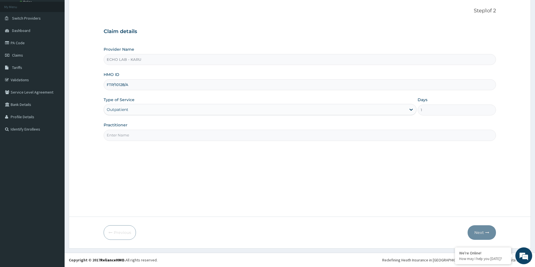
click at [171, 134] on input "Practitioner" at bounding box center [300, 135] width 392 height 11
type input "dr. [GEOGRAPHIC_DATA]"
click at [484, 228] on button "Next" at bounding box center [481, 233] width 28 height 15
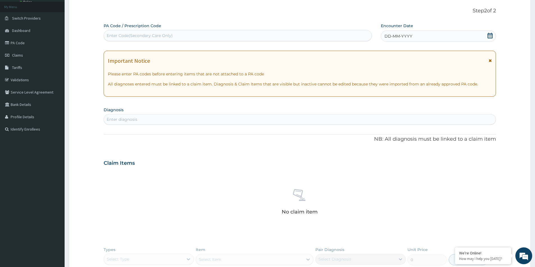
click at [494, 35] on div "DD-MM-YYYY" at bounding box center [438, 36] width 115 height 11
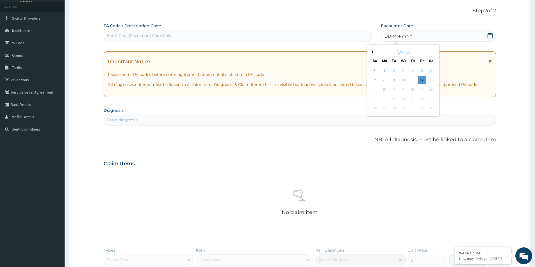
click at [493, 35] on div "DD-MM-YYYY" at bounding box center [438, 36] width 115 height 11
click at [370, 50] on div "September 2025 Su Mo Tu We Th Fr Sa" at bounding box center [403, 55] width 68 height 16
click at [370, 51] on div "Previous Month September 2025 Su Mo Tu We Th Fr Sa 31 1 2 3 4 5 6 7 8 9 10 11 1…" at bounding box center [403, 81] width 73 height 72
click at [371, 52] on button "Previous Month" at bounding box center [371, 52] width 3 height 3
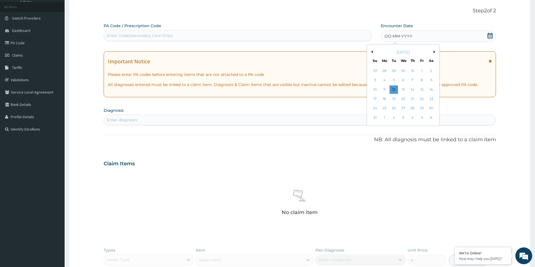
click at [371, 52] on button "Previous Month" at bounding box center [371, 52] width 3 height 3
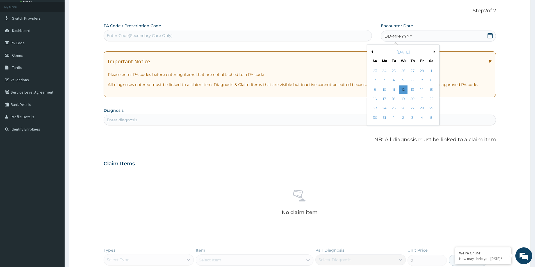
click at [372, 52] on button "Previous Month" at bounding box center [371, 52] width 3 height 3
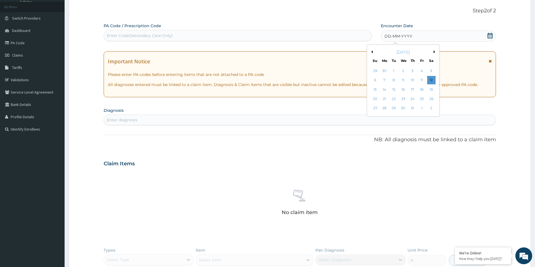
click at [371, 52] on button "Previous Month" at bounding box center [371, 52] width 3 height 3
click at [391, 82] on div "10" at bounding box center [394, 80] width 8 height 8
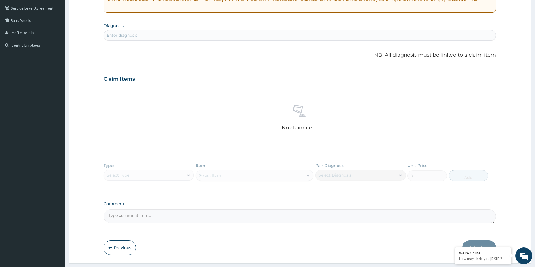
scroll to position [130, 0]
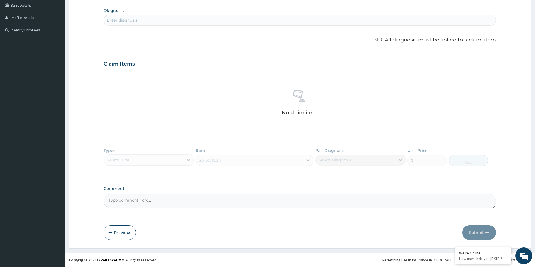
click at [158, 18] on div "Enter diagnosis" at bounding box center [300, 20] width 392 height 9
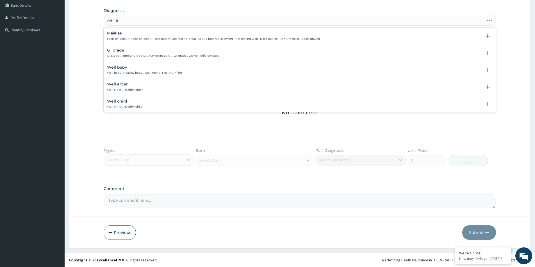
type input "well ad"
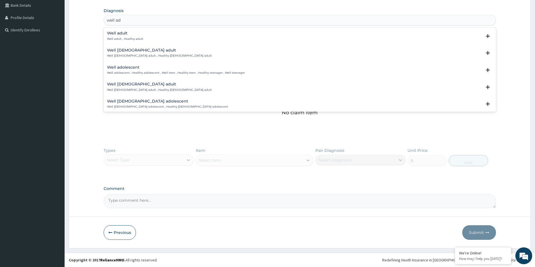
click at [127, 35] on h4 "Well adult" at bounding box center [125, 33] width 36 height 4
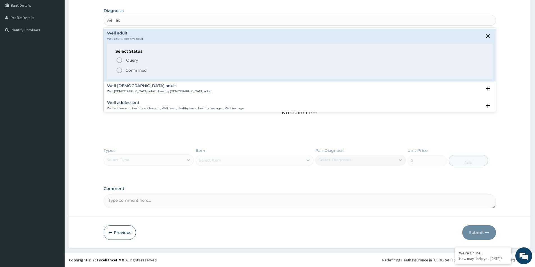
click at [131, 68] on p "Confirmed" at bounding box center [135, 71] width 21 height 6
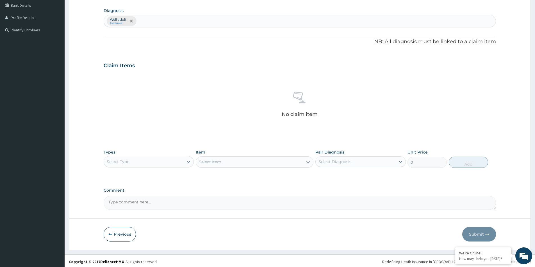
scroll to position [132, 0]
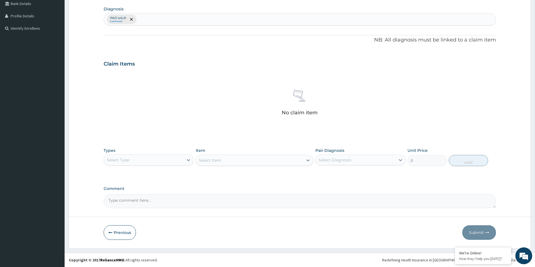
click at [142, 161] on div "Select Type" at bounding box center [143, 160] width 79 height 9
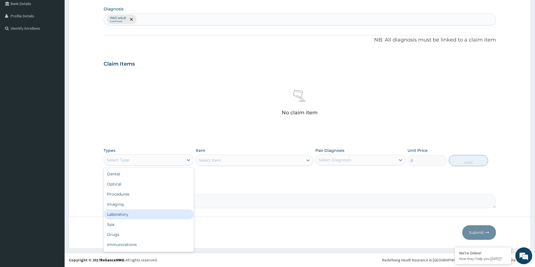
click at [139, 211] on div "Laboratory" at bounding box center [149, 215] width 90 height 10
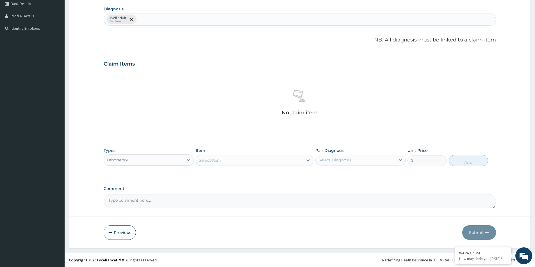
click at [184, 204] on textarea "Comment" at bounding box center [300, 202] width 392 height 14
paste textarea "PA/094270"
type textarea "PA/094270"
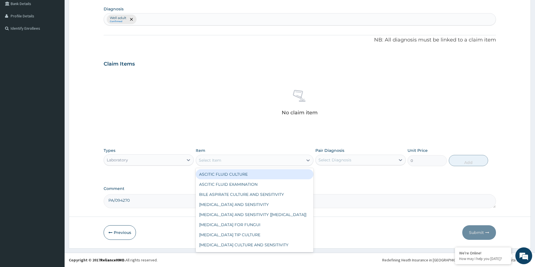
click at [228, 158] on div "Select Item" at bounding box center [249, 160] width 107 height 9
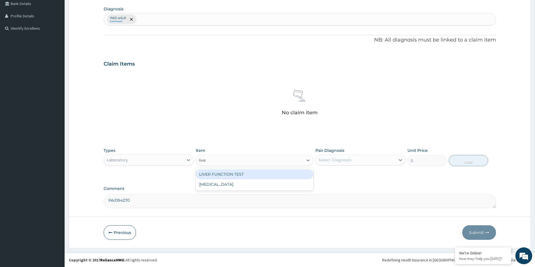
type input "liver"
drag, startPoint x: 236, startPoint y: 175, endPoint x: 251, endPoint y: 178, distance: 15.9
click at [236, 175] on div "LIVER FUNCTION TEST" at bounding box center [255, 175] width 118 height 10
type input "15223.5"
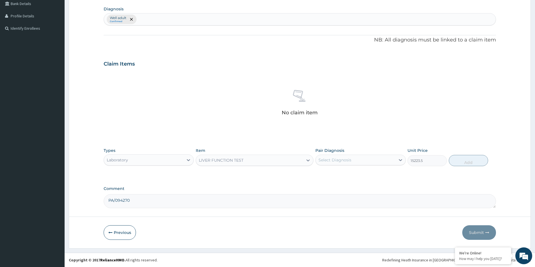
drag, startPoint x: 338, startPoint y: 164, endPoint x: 340, endPoint y: 166, distance: 3.0
click at [338, 164] on div "Select Diagnosis" at bounding box center [354, 160] width 79 height 9
drag, startPoint x: 340, startPoint y: 177, endPoint x: 346, endPoint y: 177, distance: 6.2
click at [340, 177] on div "Well adult" at bounding box center [360, 175] width 90 height 12
checkbox input "true"
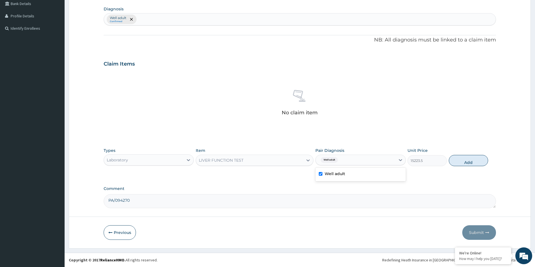
click at [472, 163] on button "Add" at bounding box center [468, 160] width 39 height 11
type input "0"
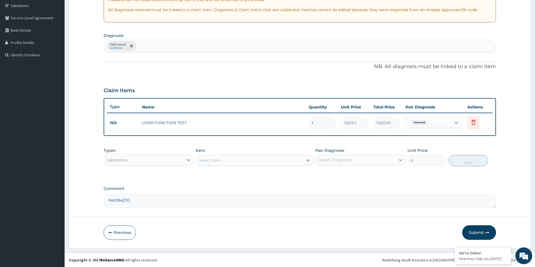
scroll to position [105, 0]
click at [223, 163] on div "Select Item" at bounding box center [249, 160] width 107 height 9
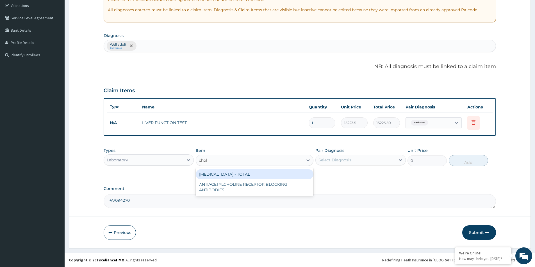
type input "chole"
drag, startPoint x: 224, startPoint y: 177, endPoint x: 224, endPoint y: 180, distance: 3.1
click at [224, 177] on div "[MEDICAL_DATA] - TOTAL" at bounding box center [255, 175] width 118 height 10
type input "5431.5"
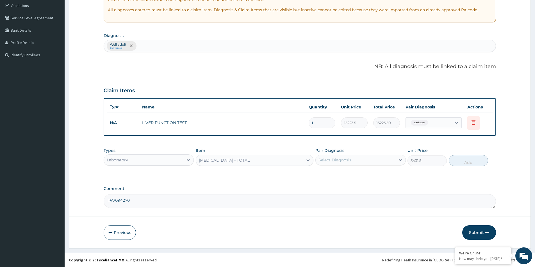
click at [358, 155] on div "Select Diagnosis" at bounding box center [360, 160] width 90 height 11
click at [352, 181] on div "Well adult" at bounding box center [360, 175] width 90 height 14
click at [354, 177] on div "Well adult" at bounding box center [360, 175] width 90 height 12
checkbox input "true"
click at [465, 163] on button "Add" at bounding box center [468, 160] width 39 height 11
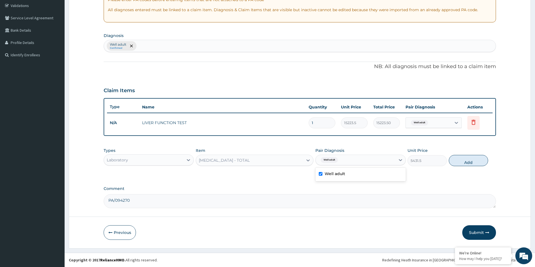
type input "0"
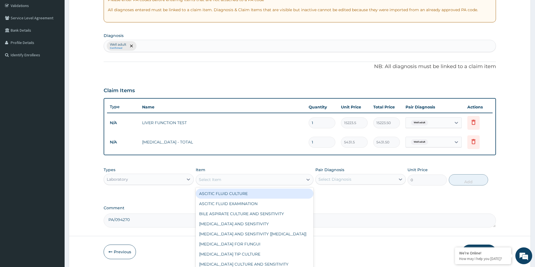
click at [280, 179] on div "Select Item" at bounding box center [249, 179] width 107 height 9
type input "rand"
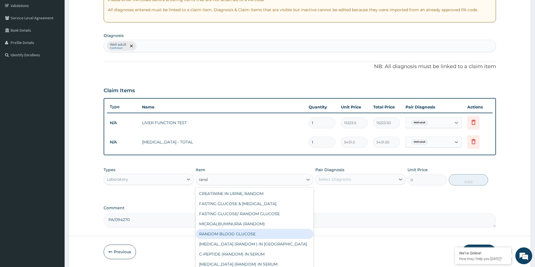
click at [254, 235] on div "RANDOM BLOOD GLUCOSE" at bounding box center [255, 234] width 118 height 10
type input "4896"
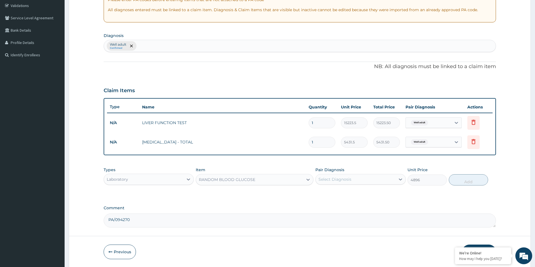
click at [344, 186] on div "Types Laboratory Item RANDOM BLOOD GLUCOSE Pair Diagnosis Select Diagnosis Unit…" at bounding box center [300, 176] width 392 height 24
click at [345, 182] on div "Select Diagnosis" at bounding box center [354, 179] width 79 height 9
click at [341, 196] on label "Well adult" at bounding box center [334, 194] width 20 height 6
checkbox input "true"
click at [467, 187] on div "Types Laboratory Item RANDOM BLOOD GLUCOSE Pair Diagnosis option Well adult, se…" at bounding box center [300, 176] width 392 height 24
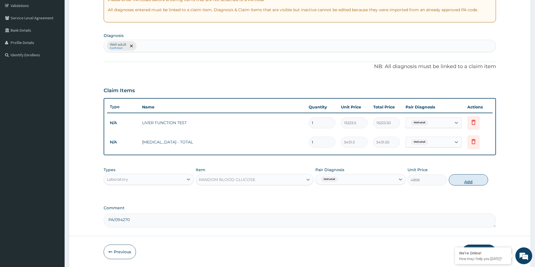
click at [460, 184] on button "Add" at bounding box center [468, 180] width 39 height 11
type input "0"
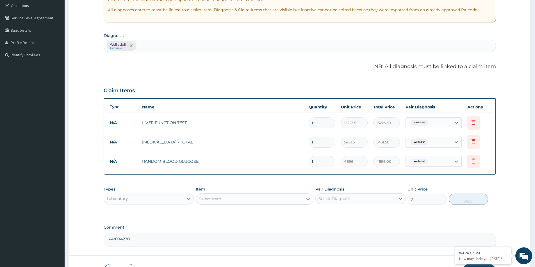
click at [218, 199] on div "Select Item" at bounding box center [210, 199] width 22 height 6
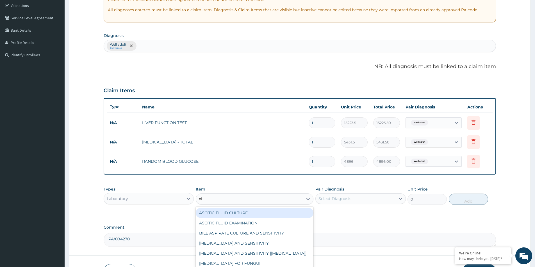
type input "ele"
click at [240, 213] on div "ELECTROLYTES,UREA & CREATININE" at bounding box center [255, 213] width 118 height 10
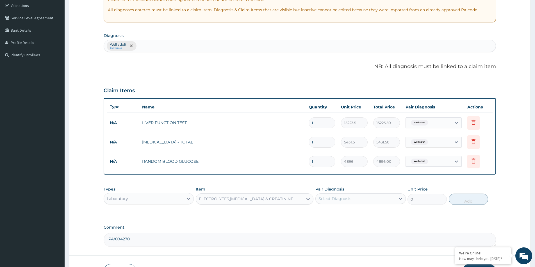
type input "10710"
click at [334, 198] on div "Select Diagnosis" at bounding box center [334, 199] width 33 height 6
click at [342, 212] on label "Well adult" at bounding box center [334, 213] width 20 height 6
checkbox input "true"
click at [464, 201] on button "Add" at bounding box center [468, 199] width 39 height 11
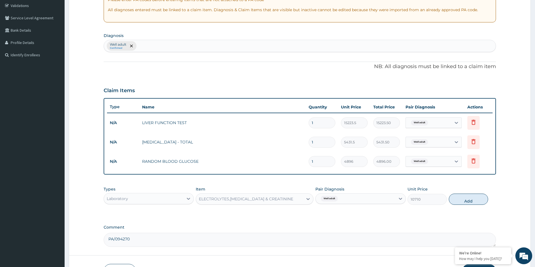
type input "0"
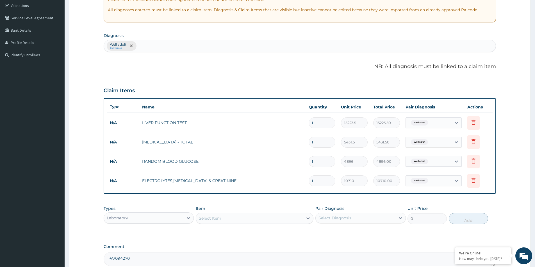
click at [280, 220] on div "Select Item" at bounding box center [249, 218] width 107 height 9
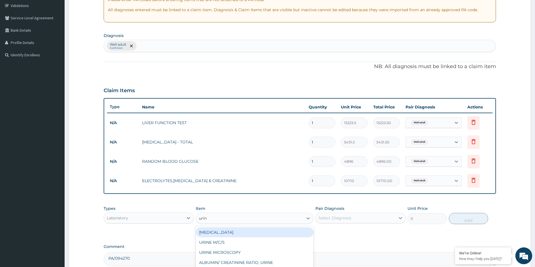
type input "urine"
click at [281, 234] on div "URINE ANALYSIS" at bounding box center [255, 233] width 118 height 10
type input "4972.5"
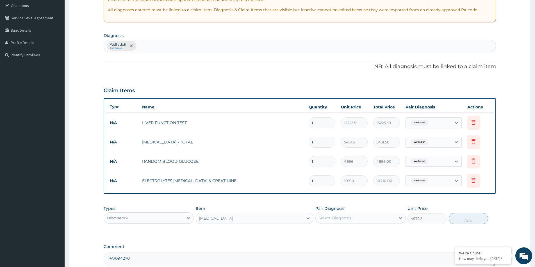
drag, startPoint x: 329, startPoint y: 219, endPoint x: 337, endPoint y: 220, distance: 7.4
click at [330, 219] on div "Select Diagnosis" at bounding box center [334, 219] width 33 height 6
click at [381, 233] on div "Well adult" at bounding box center [360, 233] width 90 height 12
checkbox input "true"
click at [465, 222] on button "Add" at bounding box center [468, 218] width 39 height 11
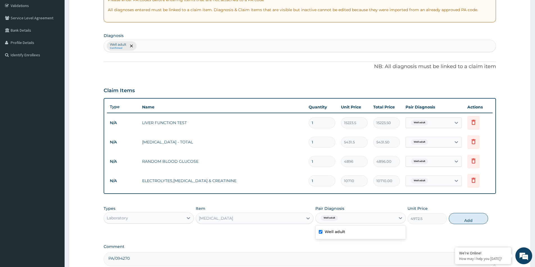
type input "0"
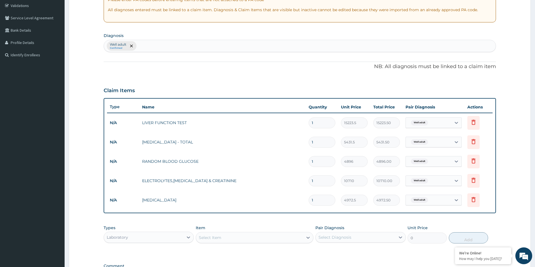
click at [226, 237] on div "Select Item" at bounding box center [249, 238] width 107 height 9
type input "phys"
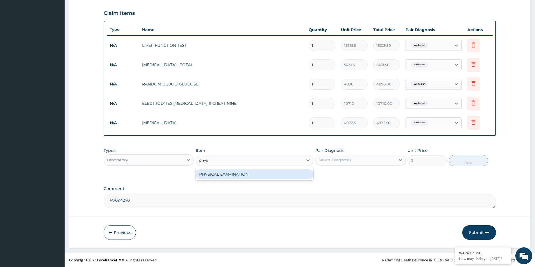
click at [237, 173] on div "PHYSICAL EXAMINATION" at bounding box center [255, 175] width 118 height 10
type input "6961.5"
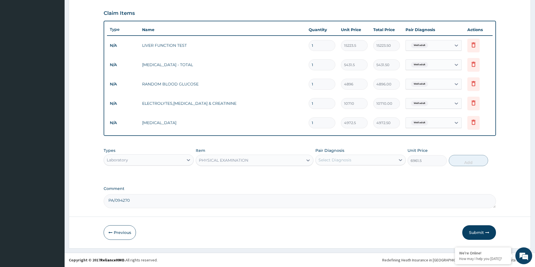
click at [356, 160] on div "Select Diagnosis" at bounding box center [354, 160] width 79 height 9
drag, startPoint x: 355, startPoint y: 175, endPoint x: 400, endPoint y: 179, distance: 45.1
click at [357, 176] on div "Well adult" at bounding box center [360, 175] width 90 height 12
checkbox input "true"
click at [472, 161] on button "Add" at bounding box center [468, 160] width 39 height 11
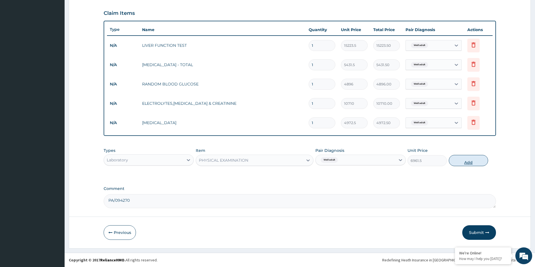
type input "0"
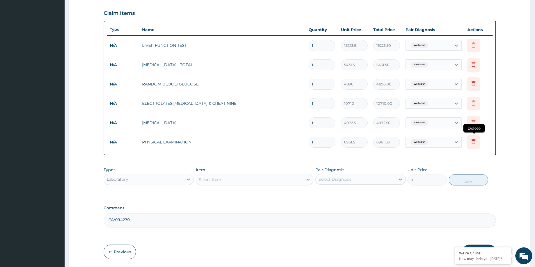
click at [473, 144] on icon at bounding box center [473, 141] width 4 height 5
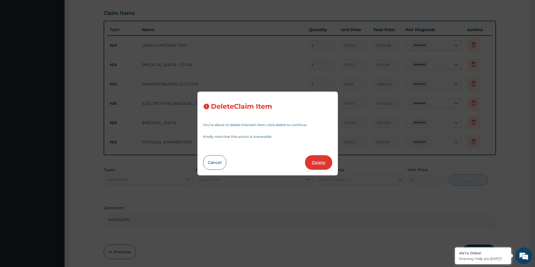
click at [304, 163] on div "Cancel Delete" at bounding box center [267, 162] width 129 height 15
click at [319, 163] on button "Delete" at bounding box center [318, 162] width 27 height 15
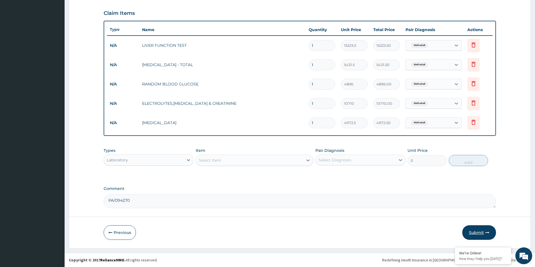
click at [485, 231] on icon "button" at bounding box center [487, 233] width 4 height 4
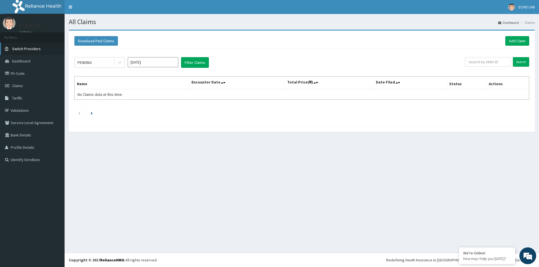
click at [28, 49] on span "Switch Providers" at bounding box center [26, 48] width 29 height 5
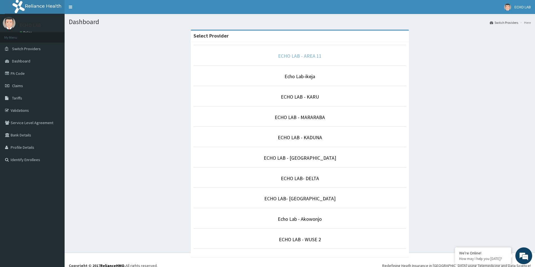
click at [310, 58] on link "ECHO LAB - AREA 11" at bounding box center [300, 56] width 44 height 6
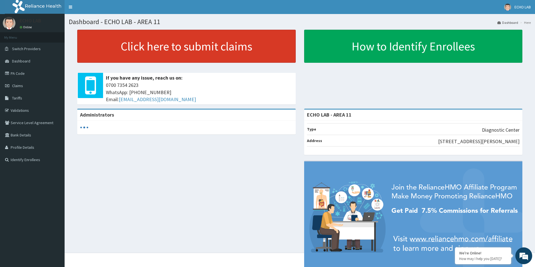
drag, startPoint x: 168, startPoint y: 40, endPoint x: 179, endPoint y: 37, distance: 11.6
click at [168, 40] on link "Click here to submit claims" at bounding box center [186, 46] width 218 height 33
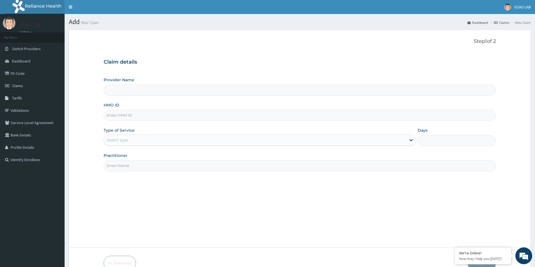
type input "ECHO LAB - AREA 11"
click at [143, 121] on div "Provider Name ECHO LAB - AREA 11 HMO ID Type of Service Select type Days Practi…" at bounding box center [300, 124] width 392 height 94
click at [143, 117] on input "HMO ID" at bounding box center [300, 115] width 392 height 11
paste input "CSL/10030/A"
type input "CSL/10030/A"
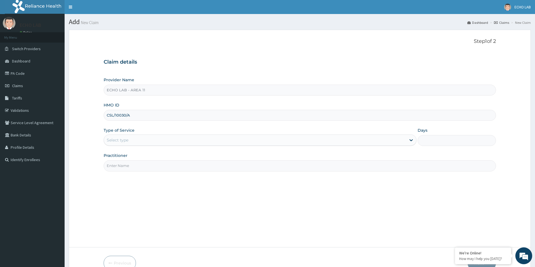
click at [155, 142] on div "Select type" at bounding box center [255, 140] width 302 height 9
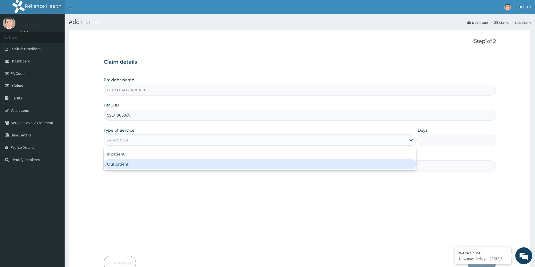
drag, startPoint x: 146, startPoint y: 164, endPoint x: 146, endPoint y: 168, distance: 4.2
click at [146, 164] on div "Outpatient" at bounding box center [260, 164] width 313 height 10
type input "1"
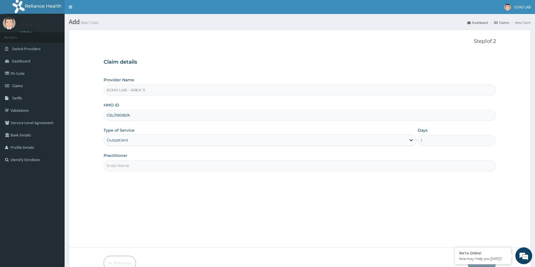
click at [146, 168] on input "Practitioner" at bounding box center [300, 166] width 392 height 11
type input "dr. [GEOGRAPHIC_DATA]"
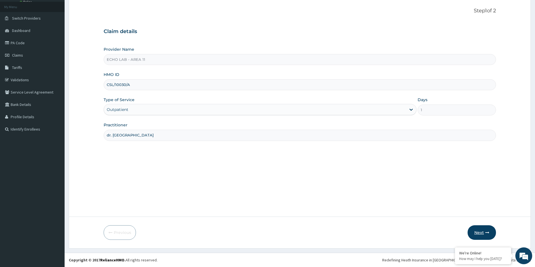
click at [486, 232] on icon "button" at bounding box center [487, 233] width 4 height 4
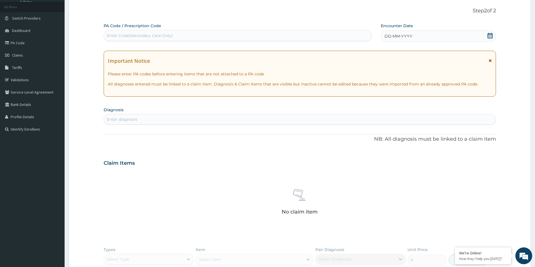
click at [488, 36] on icon at bounding box center [490, 36] width 6 height 6
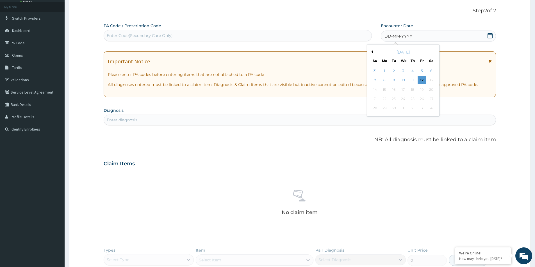
click at [370, 51] on button "Previous Month" at bounding box center [371, 52] width 3 height 3
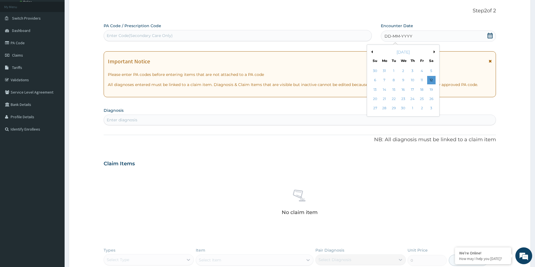
click at [370, 51] on button "Previous Month" at bounding box center [371, 52] width 3 height 3
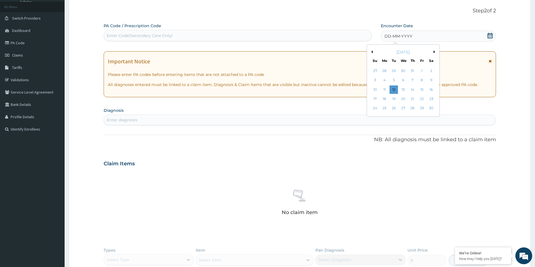
click at [370, 51] on button "Previous Month" at bounding box center [371, 52] width 3 height 3
click at [436, 52] on button "Next Month" at bounding box center [435, 52] width 3 height 3
click at [435, 51] on button "Next Month" at bounding box center [435, 52] width 3 height 3
click at [384, 79] on div "4" at bounding box center [384, 80] width 8 height 8
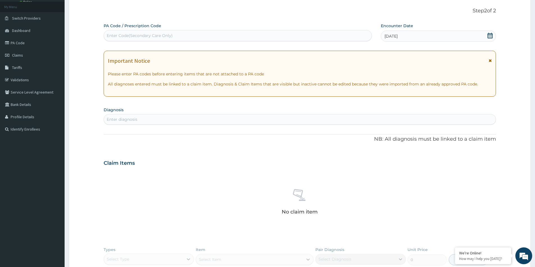
click at [237, 125] on div "Enter diagnosis" at bounding box center [300, 119] width 392 height 11
type input "well ad"
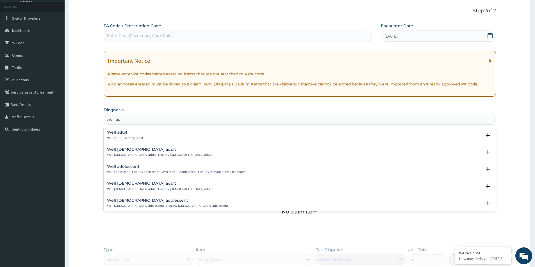
click at [137, 132] on h4 "Well adult" at bounding box center [125, 133] width 36 height 4
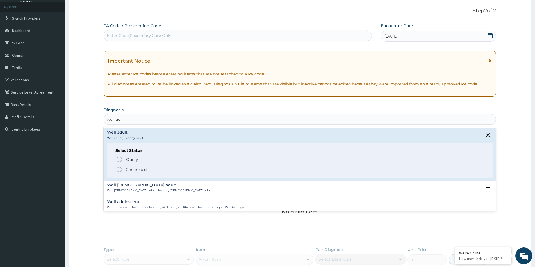
click at [133, 166] on span "Confirmed" at bounding box center [300, 169] width 368 height 7
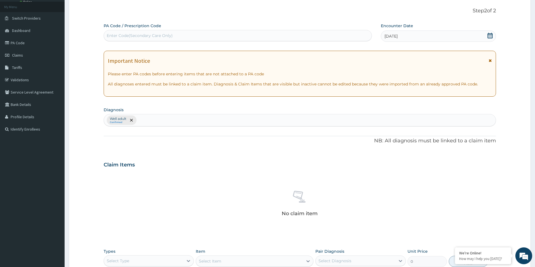
scroll to position [132, 0]
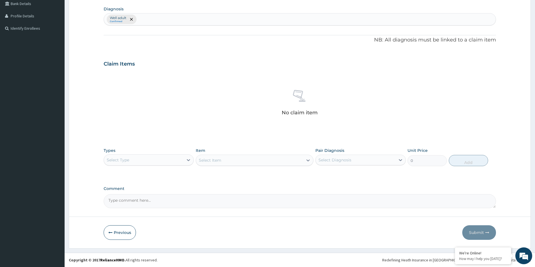
click at [131, 161] on div "Select Type" at bounding box center [143, 160] width 79 height 9
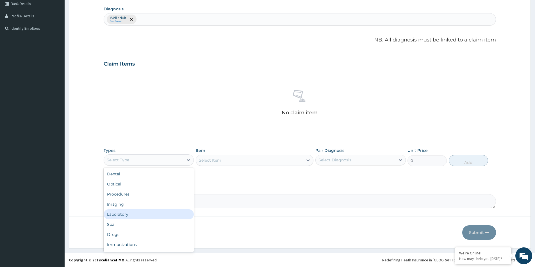
click at [131, 215] on div "Laboratory" at bounding box center [149, 215] width 90 height 10
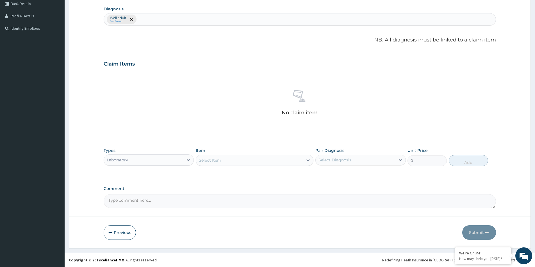
click at [229, 201] on textarea "Comment" at bounding box center [300, 202] width 392 height 14
paste textarea "PA/14144D"
type textarea "PA/14144D"
click at [229, 155] on div "Select Item" at bounding box center [255, 160] width 118 height 11
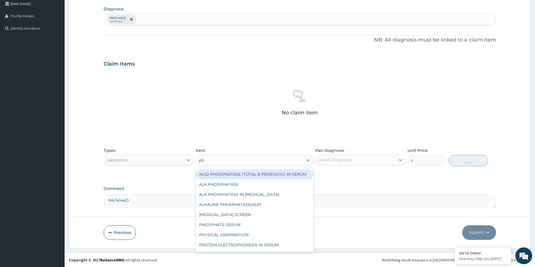
type input "phy"
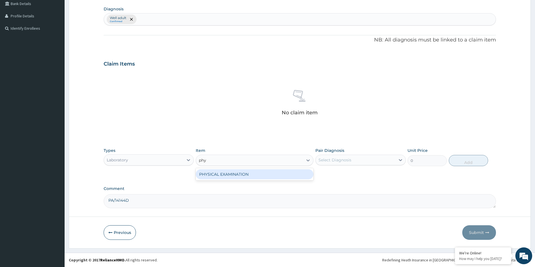
drag, startPoint x: 262, startPoint y: 177, endPoint x: 275, endPoint y: 178, distance: 13.8
click at [262, 178] on div "PHYSICAL EXAMINATION" at bounding box center [255, 175] width 118 height 10
type input "6961.5"
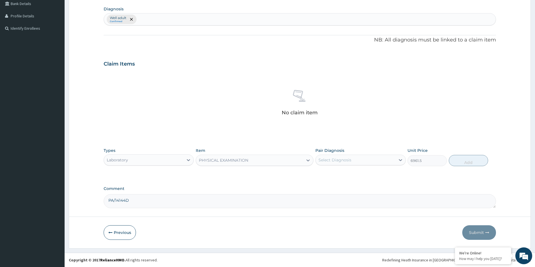
click at [359, 162] on div "Select Diagnosis" at bounding box center [354, 160] width 79 height 9
click at [348, 177] on div "Well adult" at bounding box center [360, 175] width 90 height 12
checkbox input "true"
click at [469, 160] on button "Add" at bounding box center [468, 160] width 39 height 11
type input "0"
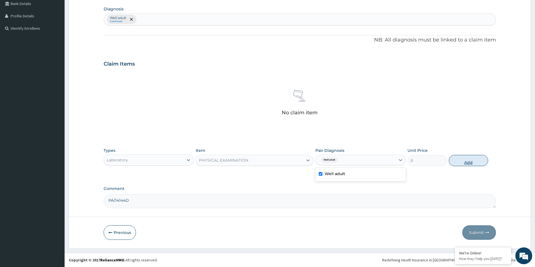
scroll to position [105, 0]
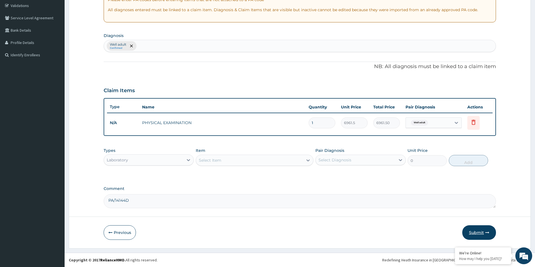
click at [484, 234] on button "Submit" at bounding box center [479, 233] width 34 height 15
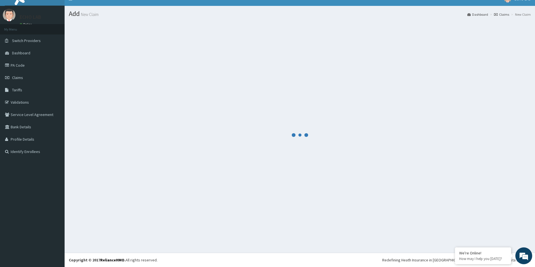
scroll to position [8, 0]
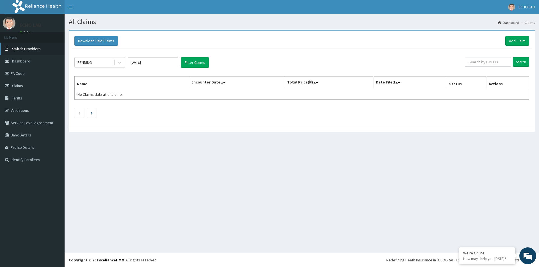
click at [23, 50] on span "Switch Providers" at bounding box center [26, 48] width 29 height 5
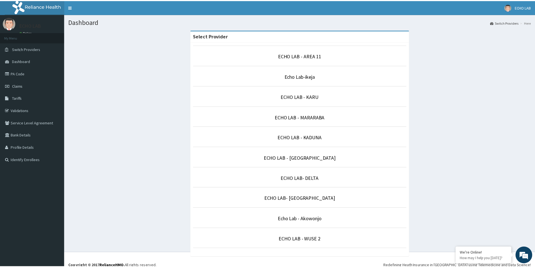
scroll to position [6, 0]
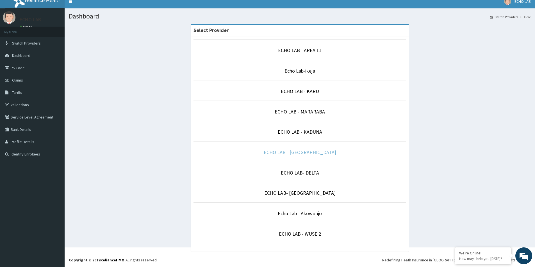
click at [312, 153] on link "ECHO LAB - [GEOGRAPHIC_DATA]" at bounding box center [300, 152] width 72 height 6
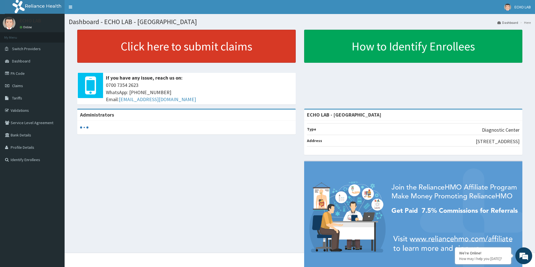
click at [162, 51] on link "Click here to submit claims" at bounding box center [186, 46] width 218 height 33
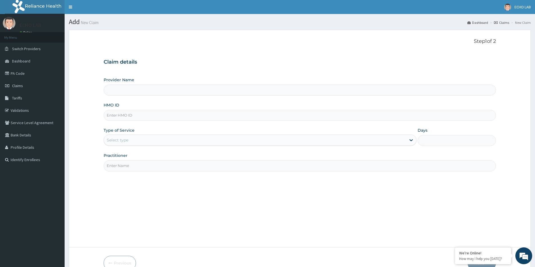
type input "ECHO LAB - [GEOGRAPHIC_DATA]"
click at [116, 118] on input "HMO ID" at bounding box center [300, 115] width 392 height 11
paste input "KDB/10588/A"
type input "KDB/10588/A"
click at [136, 139] on div "Select type" at bounding box center [255, 140] width 302 height 9
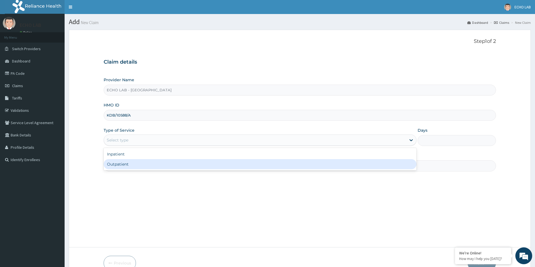
click at [137, 164] on div "Outpatient" at bounding box center [260, 164] width 313 height 10
type input "1"
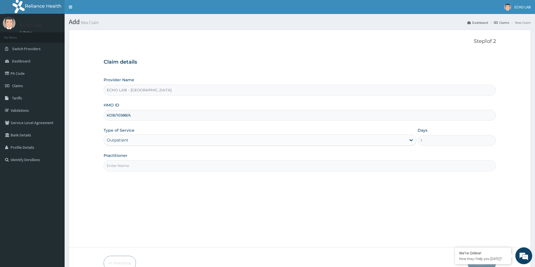
click at [138, 161] on input "Practitioner" at bounding box center [300, 166] width 392 height 11
type input "dr. alok"
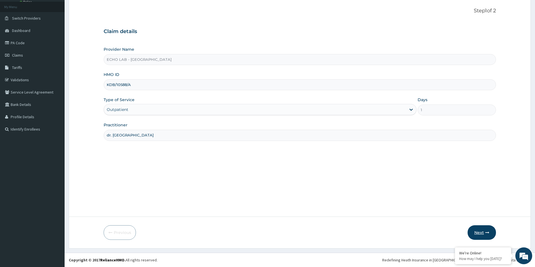
click at [477, 229] on button "Next" at bounding box center [481, 233] width 28 height 15
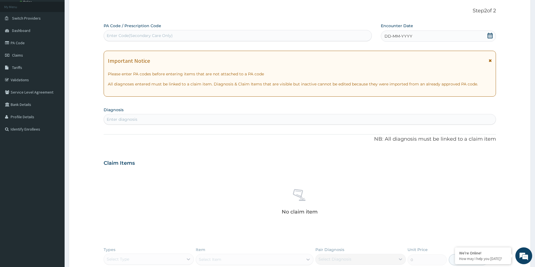
click at [490, 35] on icon at bounding box center [490, 36] width 6 height 6
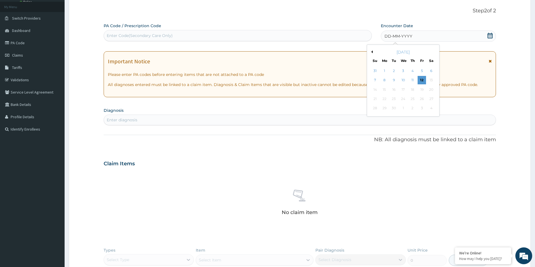
click at [372, 52] on button "Previous Month" at bounding box center [371, 52] width 3 height 3
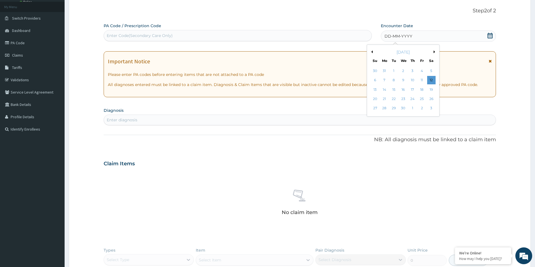
click at [372, 52] on button "Previous Month" at bounding box center [371, 52] width 3 height 3
click at [431, 70] on div "1" at bounding box center [431, 71] width 8 height 8
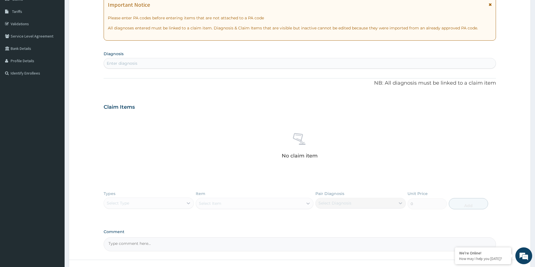
scroll to position [130, 0]
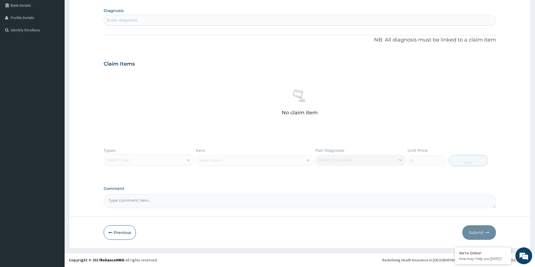
drag, startPoint x: 161, startPoint y: 203, endPoint x: 159, endPoint y: 200, distance: 3.2
click at [161, 203] on textarea "Comment" at bounding box center [300, 202] width 392 height 14
paste textarea "PA/9E3E34"
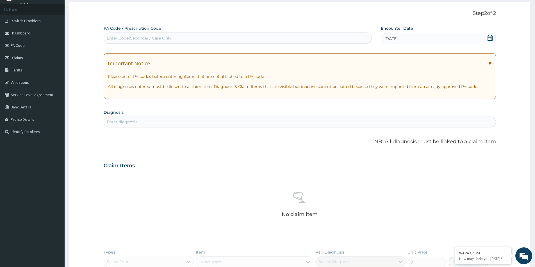
scroll to position [0, 0]
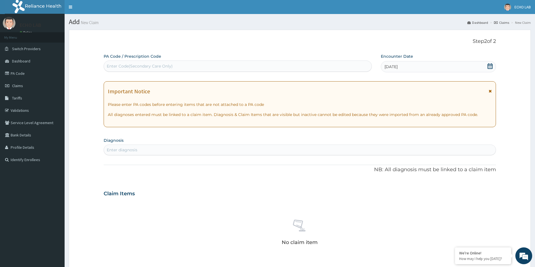
type textarea "PA/9E3E34"
click at [219, 61] on div "Enter Code(Secondary Care Only)" at bounding box center [238, 66] width 268 height 11
paste input "PA/9E3E34"
type input "PA/9E3E34"
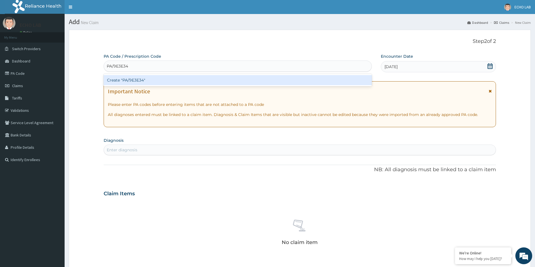
click at [214, 82] on div "Create "PA/9E3E34"" at bounding box center [238, 80] width 268 height 10
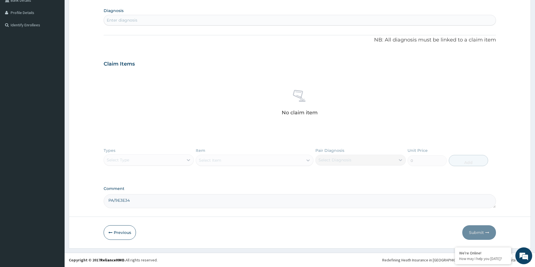
scroll to position [23, 0]
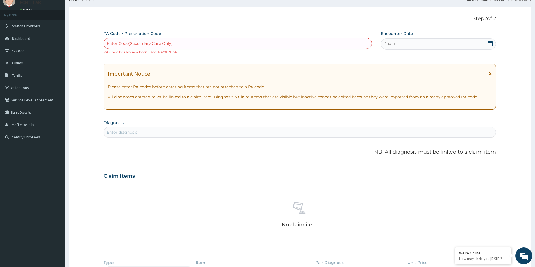
click at [192, 132] on div "Enter diagnosis" at bounding box center [300, 132] width 392 height 9
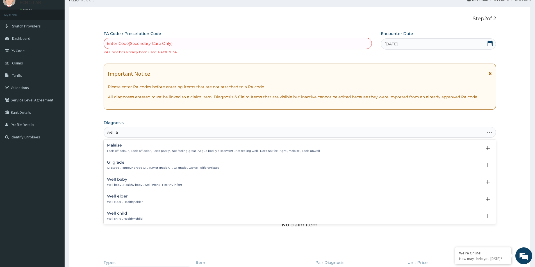
type input "well ad"
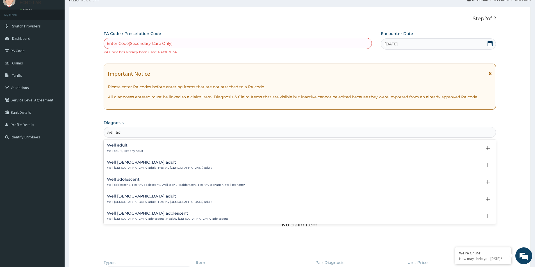
click at [148, 147] on div "Well adult Well adult , Healthy adult" at bounding box center [299, 148] width 385 height 10
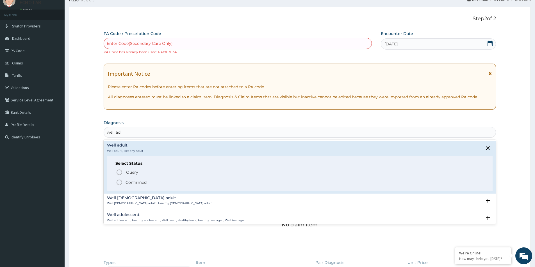
click at [144, 182] on p "Confirmed" at bounding box center [135, 183] width 21 height 6
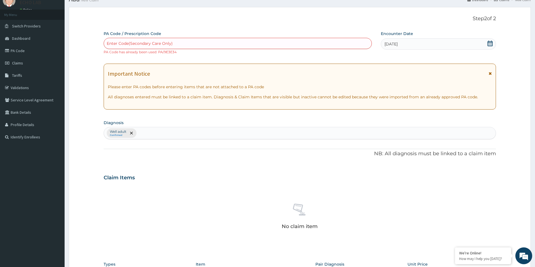
scroll to position [137, 0]
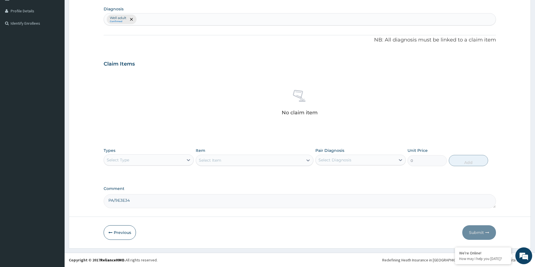
click at [158, 160] on div "Select Type" at bounding box center [143, 160] width 79 height 9
click at [136, 213] on div "Laboratory" at bounding box center [149, 215] width 90 height 10
click at [226, 161] on div "Select Item" at bounding box center [249, 160] width 107 height 9
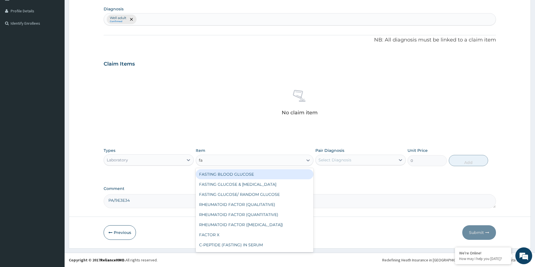
type input "fas"
click at [256, 176] on div "FASTING BLOOD GLUCOSE" at bounding box center [255, 175] width 118 height 10
type input "4896"
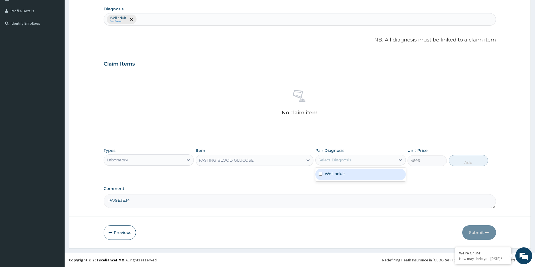
click at [320, 163] on div "Select Diagnosis" at bounding box center [334, 160] width 33 height 6
click at [328, 178] on div "Well adult" at bounding box center [360, 175] width 90 height 12
checkbox input "true"
click at [469, 165] on button "Add" at bounding box center [468, 160] width 39 height 11
type input "0"
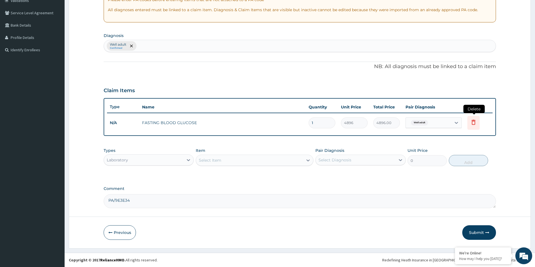
scroll to position [0, 0]
click at [479, 231] on button "Submit" at bounding box center [479, 233] width 34 height 15
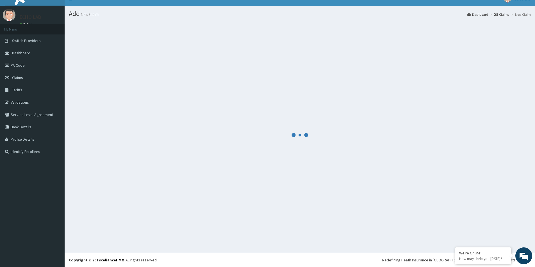
scroll to position [105, 0]
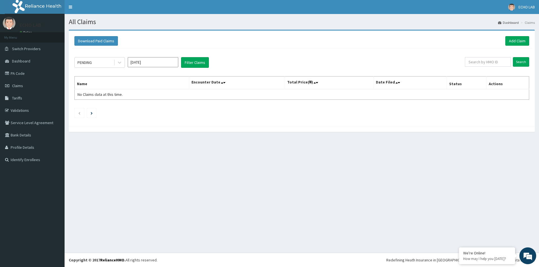
click at [504, 41] on div "Download Paid Claims Add Claim" at bounding box center [301, 41] width 455 height 10
click at [508, 41] on link "Add Claim" at bounding box center [517, 41] width 24 height 10
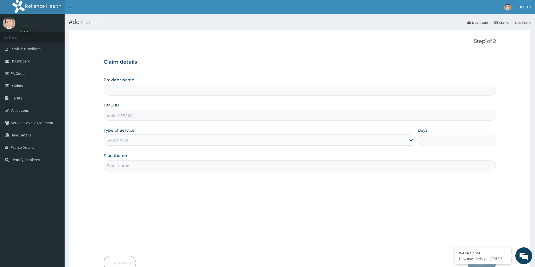
type input "ECHO LAB - [GEOGRAPHIC_DATA]"
click at [151, 115] on input "HMO ID" at bounding box center [300, 115] width 392 height 11
paste input "KDB/10306/A"
type input "KDB/10306/A"
click at [148, 139] on div "Select type" at bounding box center [255, 140] width 302 height 9
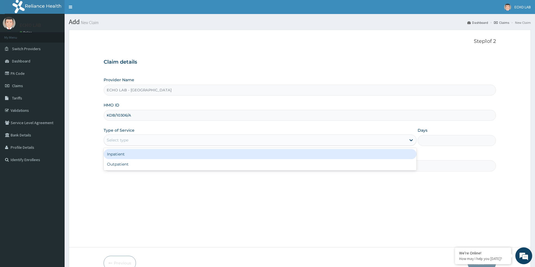
click at [148, 159] on div "Inpatient" at bounding box center [260, 154] width 313 height 10
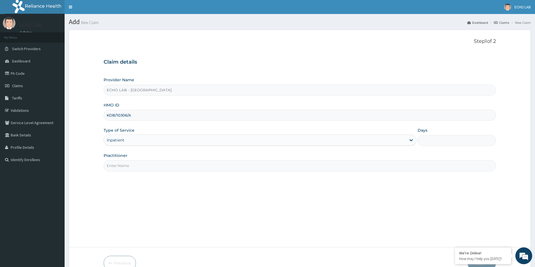
click at [149, 135] on div "Inpatient" at bounding box center [260, 140] width 313 height 11
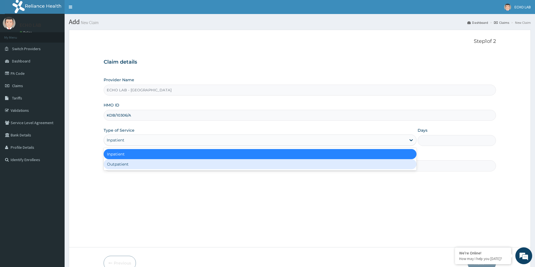
click at [151, 165] on div "Outpatient" at bounding box center [260, 164] width 313 height 10
type input "1"
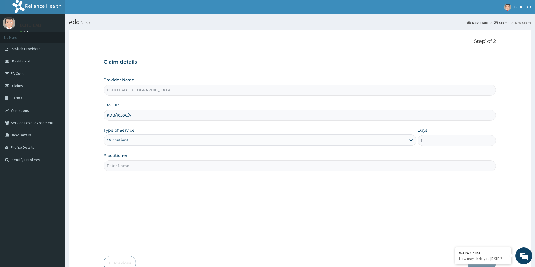
click at [149, 168] on input "Practitioner" at bounding box center [300, 166] width 392 height 11
type input "dr. [GEOGRAPHIC_DATA]"
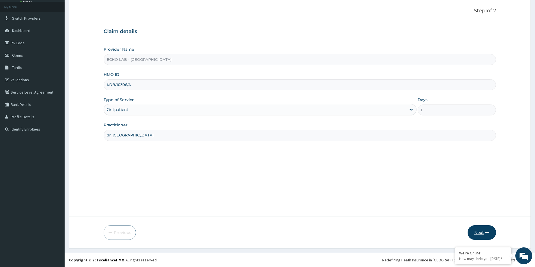
click at [489, 229] on button "Next" at bounding box center [481, 233] width 28 height 15
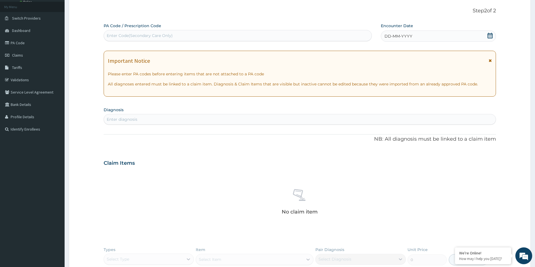
click at [489, 35] on icon at bounding box center [489, 36] width 5 height 6
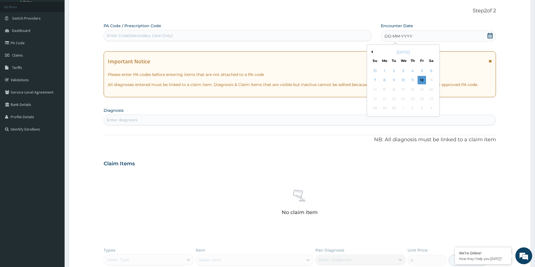
click at [369, 53] on div "Previous Month [DATE] Su Mo Tu We Th Fr Sa 31 1 2 3 4 5 6 7 8 9 10 11 12 13 14 …" at bounding box center [403, 81] width 73 height 72
click at [370, 53] on div "Previous Month [DATE] Su Mo Tu We Th Fr Sa 31 1 2 3 4 5 6 7 8 9 10 11 12 13 14 …" at bounding box center [403, 81] width 73 height 72
click at [371, 52] on button "Previous Month" at bounding box center [371, 52] width 3 height 3
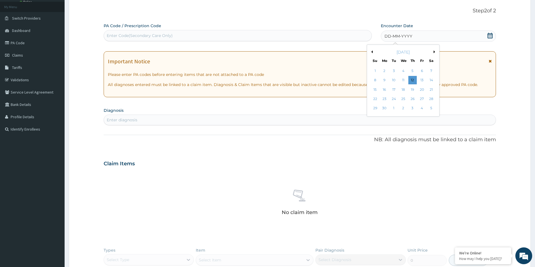
click at [371, 52] on button "Previous Month" at bounding box center [371, 52] width 3 height 3
click at [435, 52] on button "Next Month" at bounding box center [435, 52] width 3 height 3
click at [382, 89] on div "12" at bounding box center [384, 90] width 8 height 8
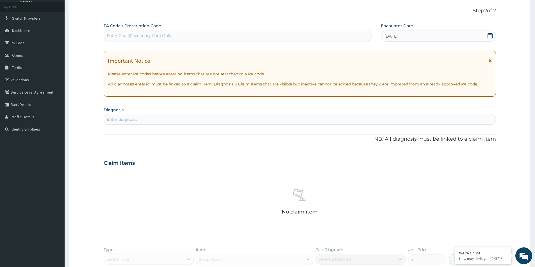
click at [150, 119] on div "Enter diagnosis" at bounding box center [300, 119] width 392 height 9
type input "well ad"
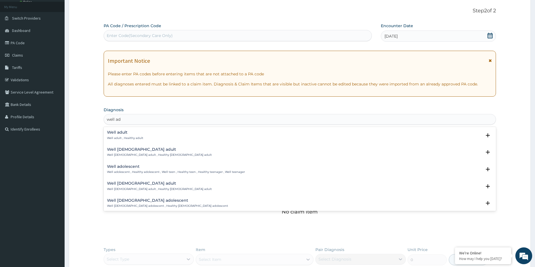
click at [121, 136] on div "Well adult Well adult , Healthy adult" at bounding box center [125, 136] width 36 height 10
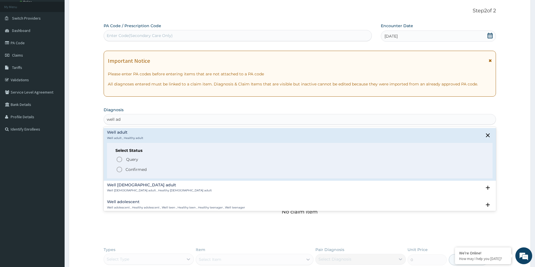
click at [129, 172] on p "Confirmed" at bounding box center [135, 170] width 21 height 6
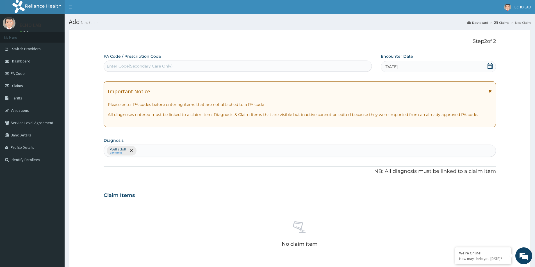
scroll to position [132, 0]
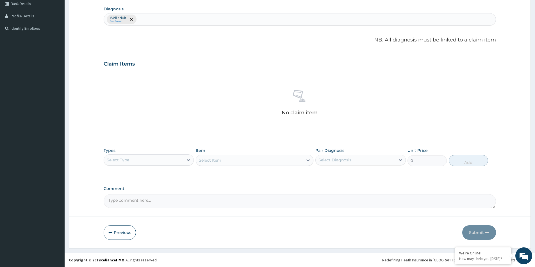
click at [178, 202] on textarea "Comment" at bounding box center [300, 202] width 392 height 14
paste textarea "PA/E6EBA2"
type textarea "PA/E6EBA2"
click at [145, 159] on div "Select Type" at bounding box center [143, 160] width 79 height 9
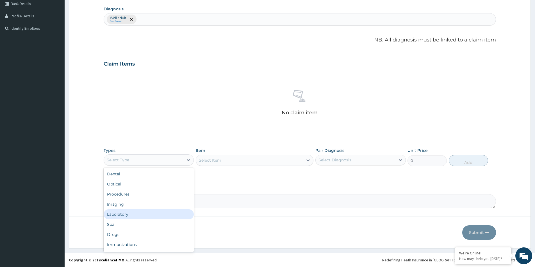
drag, startPoint x: 132, startPoint y: 209, endPoint x: 132, endPoint y: 213, distance: 3.7
click at [132, 213] on div "Dental Optical Procedures Imaging Laboratory Spa Drugs Immunizations Others Gym" at bounding box center [149, 210] width 90 height 84
click at [132, 213] on div "Laboratory" at bounding box center [149, 215] width 90 height 10
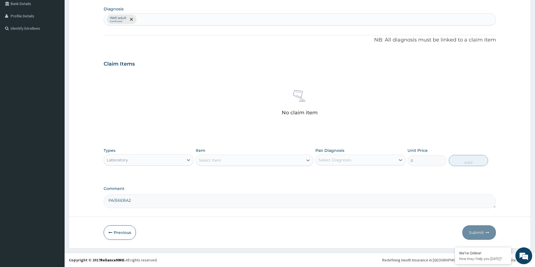
click at [244, 162] on div "Select Item" at bounding box center [249, 160] width 107 height 9
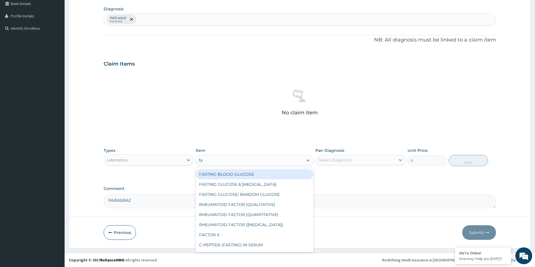
type input "fas"
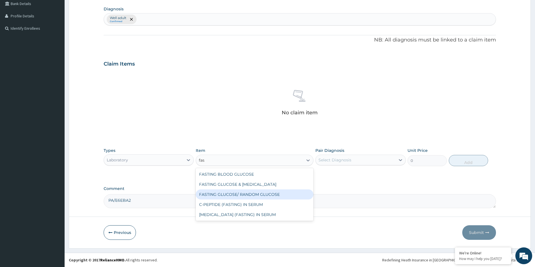
drag, startPoint x: 262, startPoint y: 200, endPoint x: 261, endPoint y: 194, distance: 5.6
click at [261, 194] on div "FASTING BLOOD GLUCOSE FASTING GLUCOSE & [MEDICAL_DATA] FASTING GLUCOSE/ RANDOM …" at bounding box center [255, 194] width 118 height 53
click at [261, 194] on div "FASTING GLUCOSE/ RANDOM GLUCOSE" at bounding box center [255, 195] width 118 height 10
type input "4896"
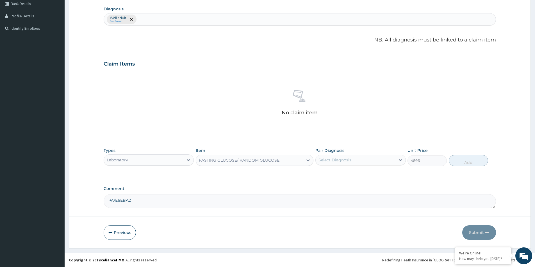
click at [356, 163] on div "Select Diagnosis" at bounding box center [354, 160] width 79 height 9
click at [351, 174] on div "Well adult" at bounding box center [360, 175] width 90 height 12
checkbox input "true"
click at [469, 161] on button "Add" at bounding box center [468, 160] width 39 height 11
type input "0"
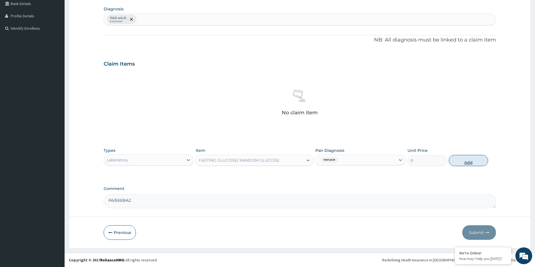
scroll to position [105, 0]
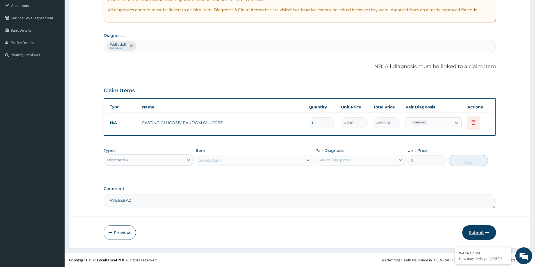
click at [475, 231] on button "Submit" at bounding box center [479, 233] width 34 height 15
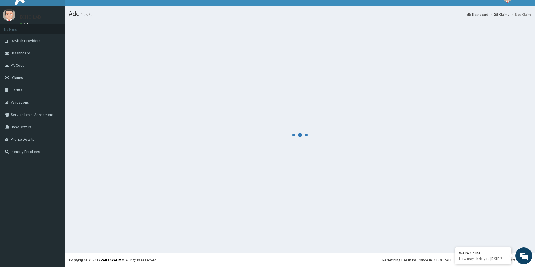
scroll to position [8, 0]
